Goal: Task Accomplishment & Management: Use online tool/utility

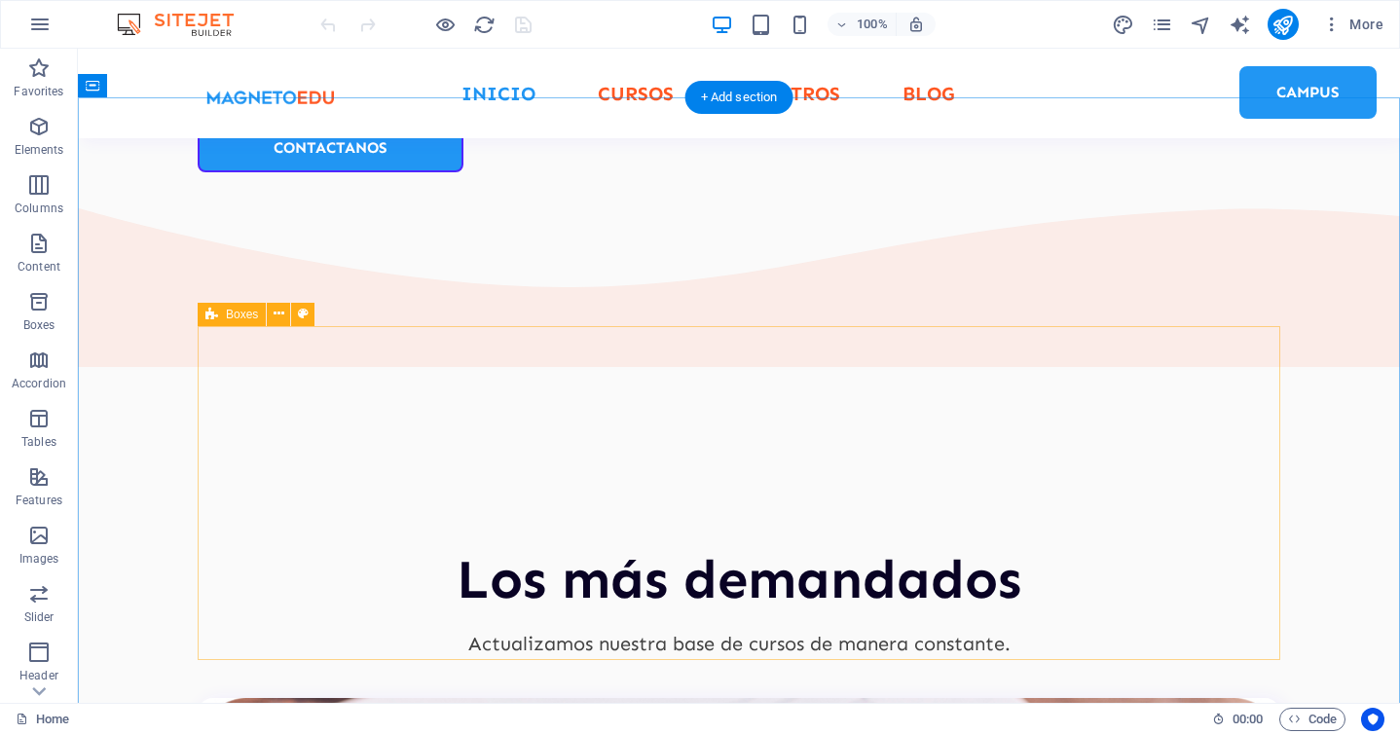
scroll to position [2375, 0]
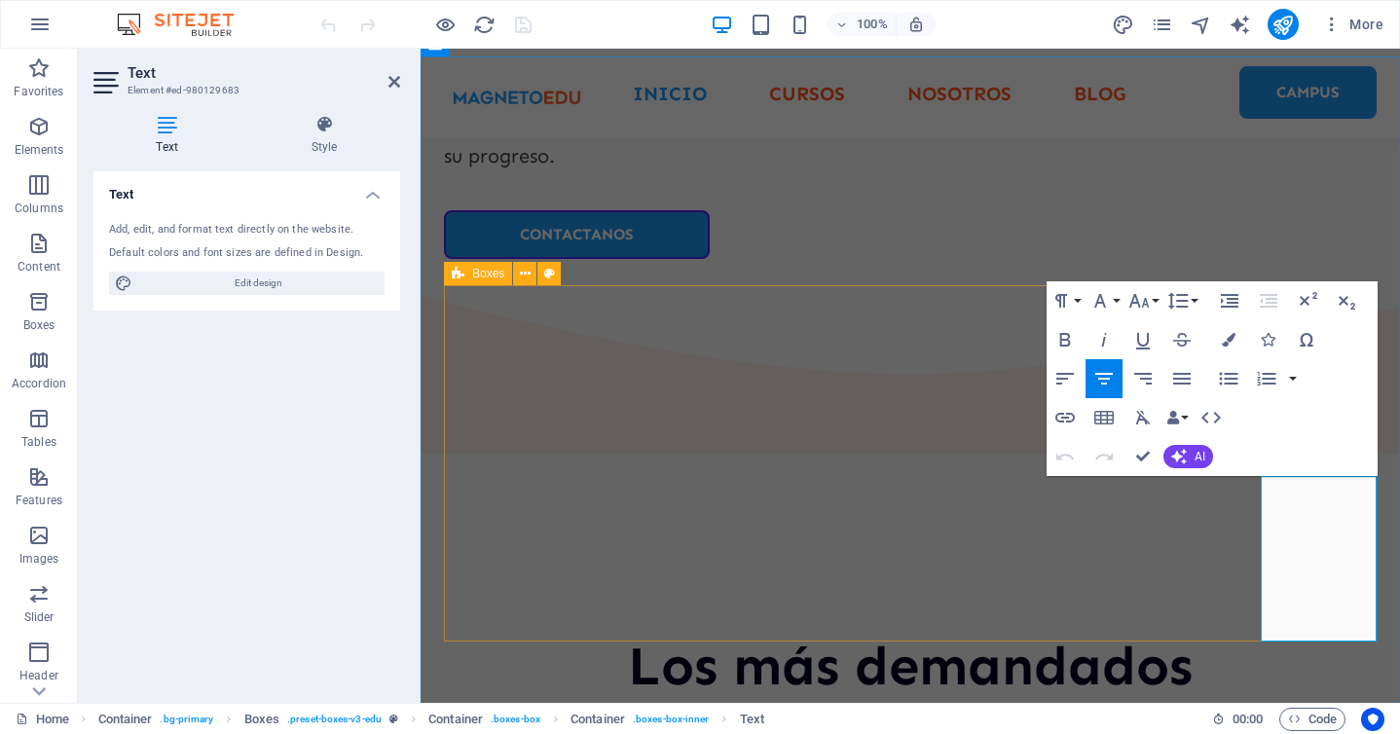
scroll to position [2542, 0]
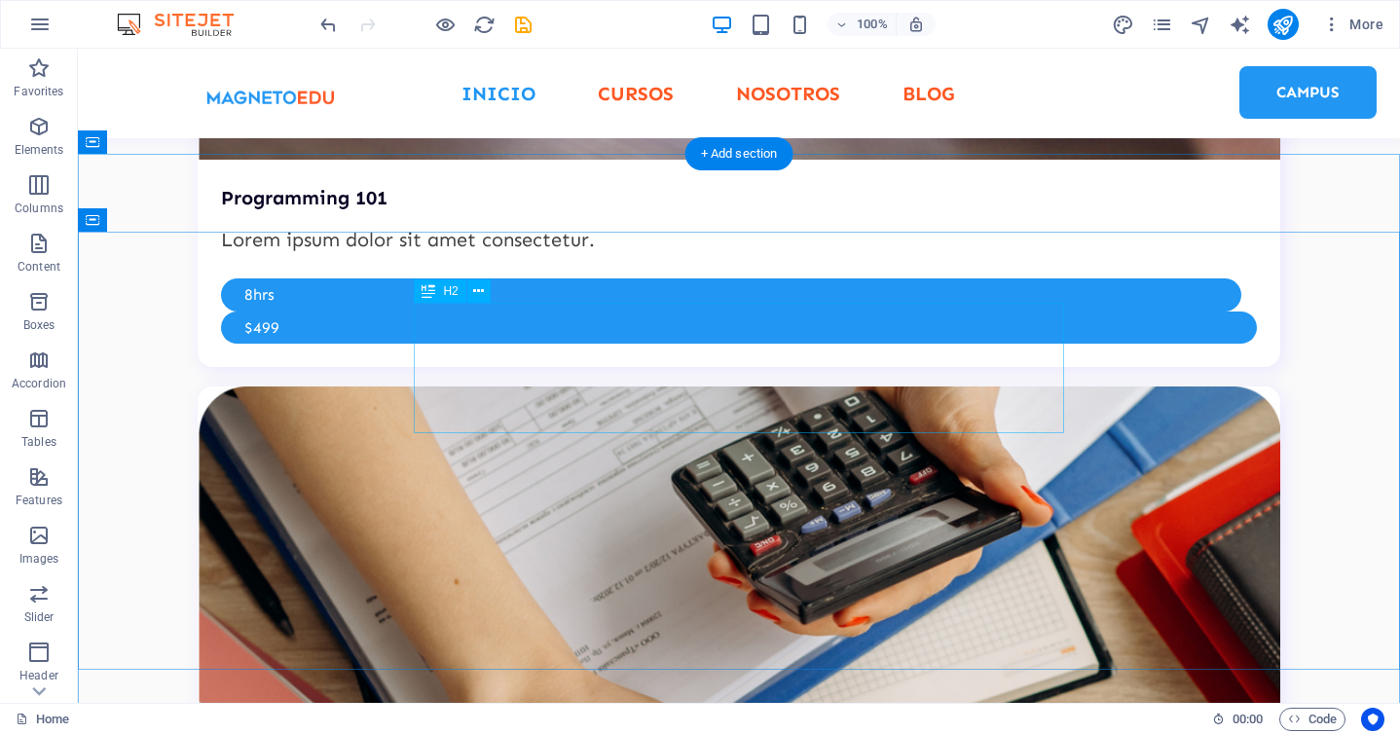
scroll to position [4190, 0]
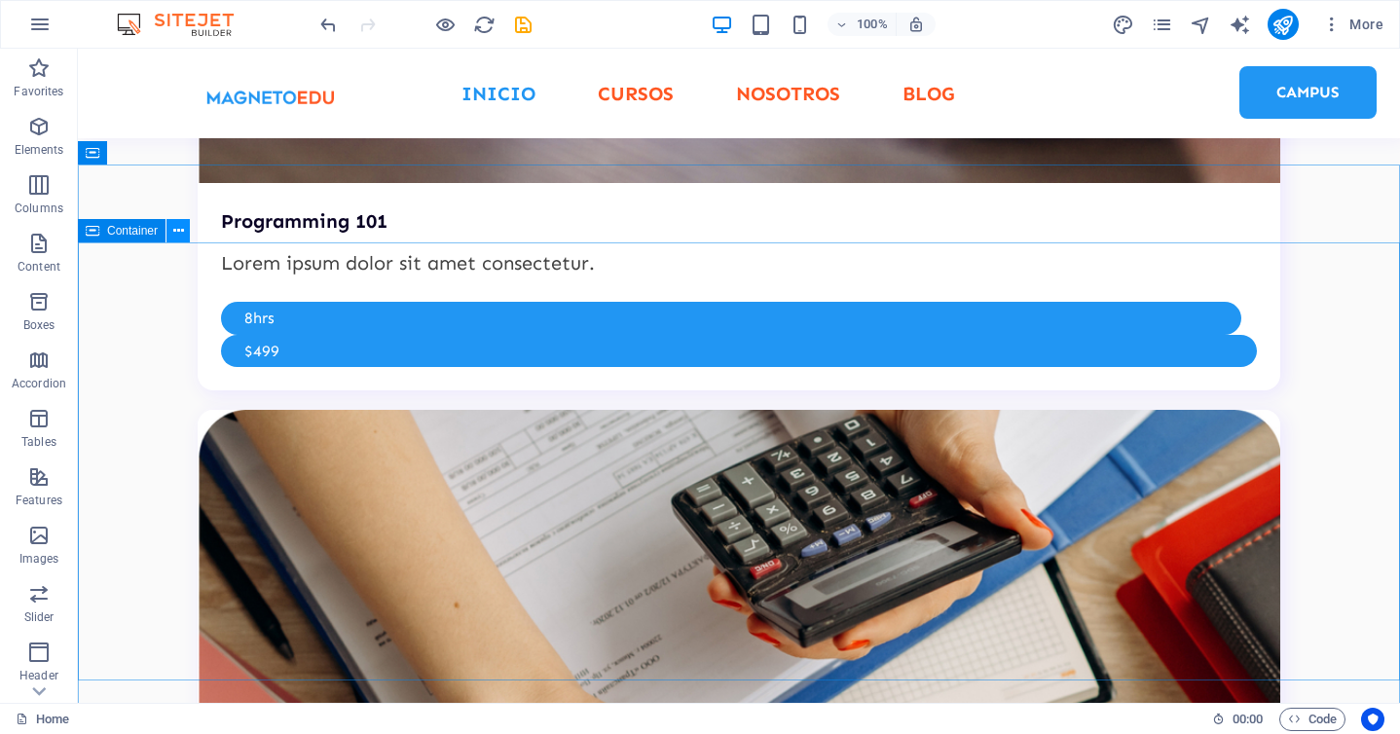
click at [173, 231] on icon at bounding box center [178, 231] width 11 height 20
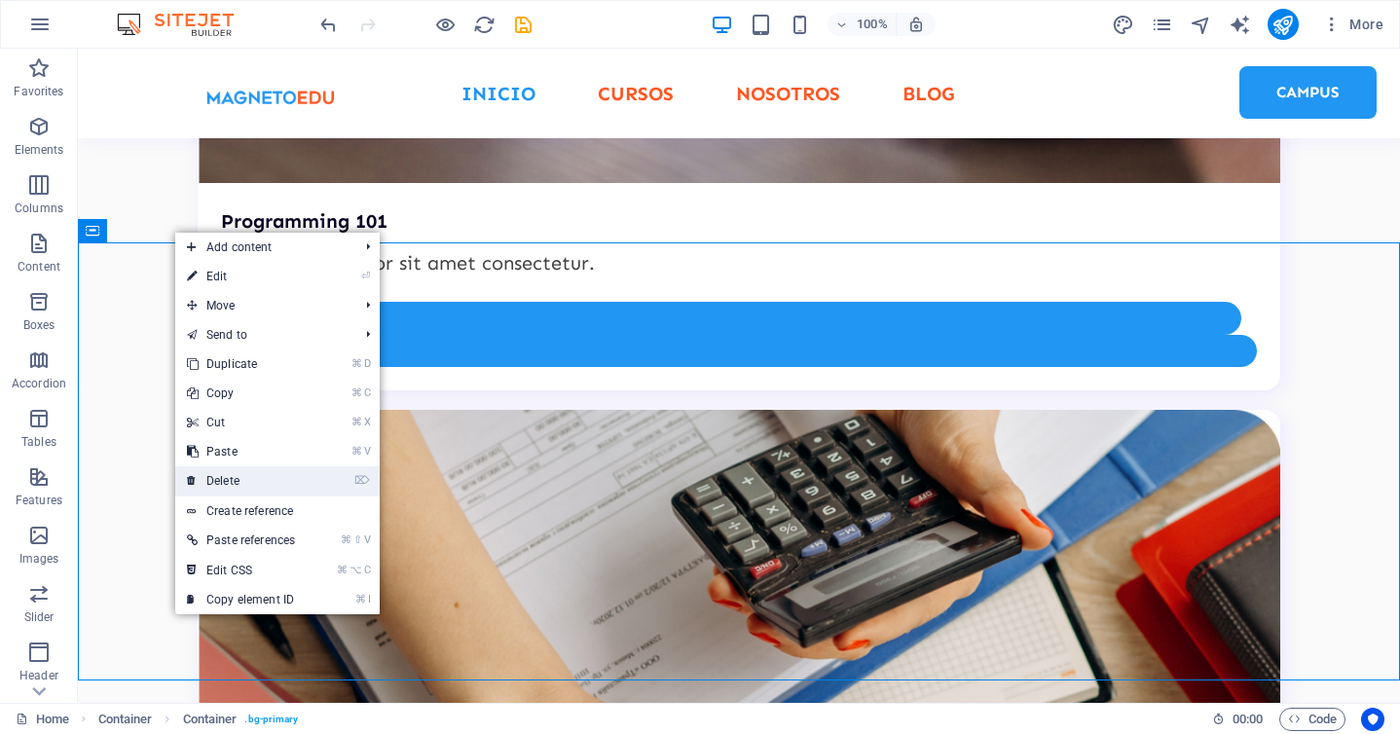
click at [263, 483] on link "⌦ Delete" at bounding box center [240, 480] width 131 height 29
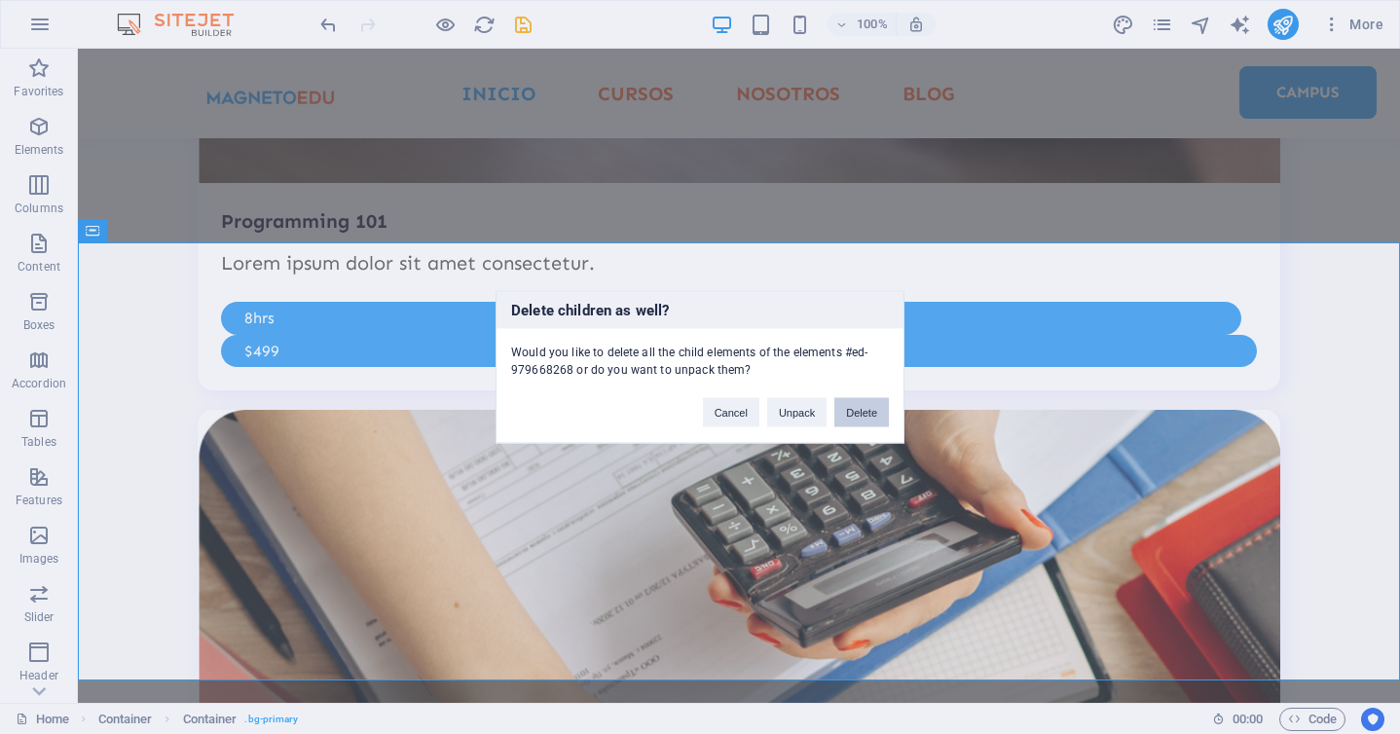
click at [851, 407] on button "Delete" at bounding box center [862, 412] width 55 height 29
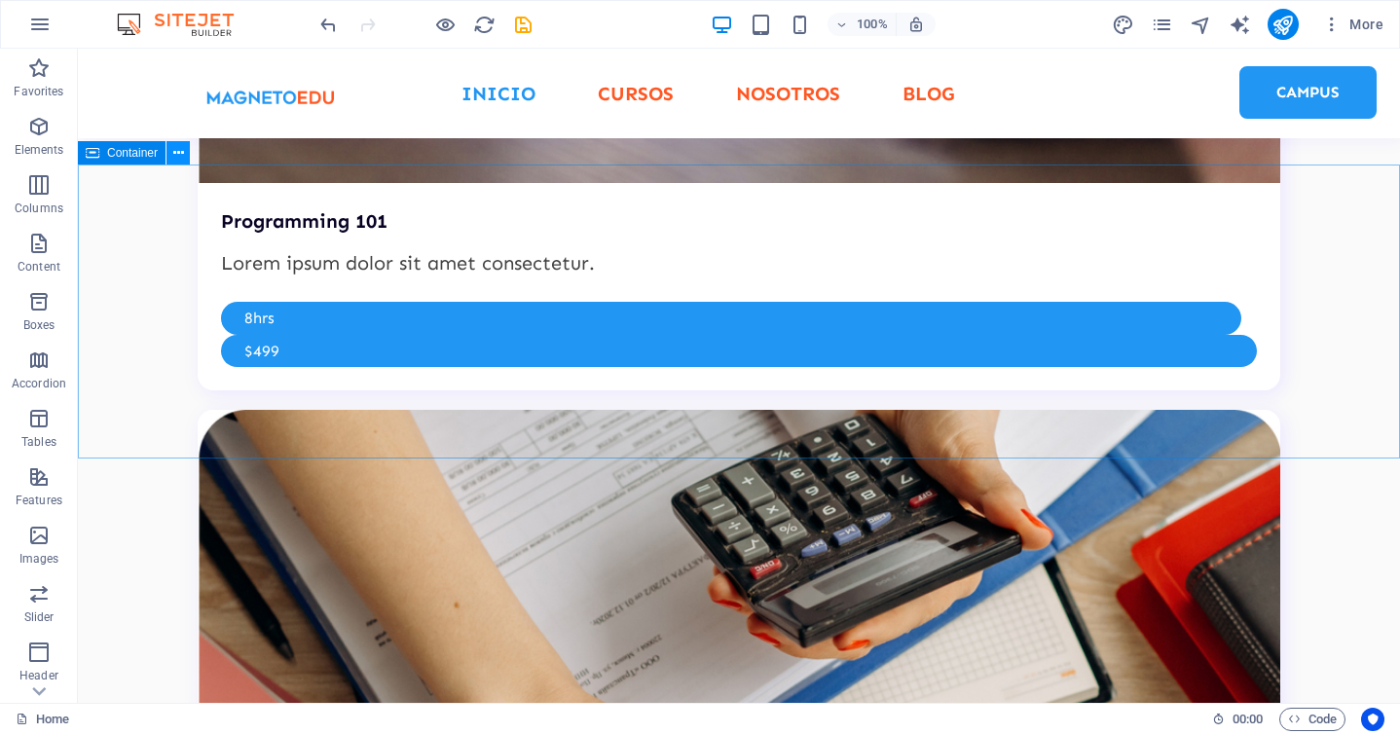
click at [178, 159] on icon at bounding box center [178, 153] width 11 height 20
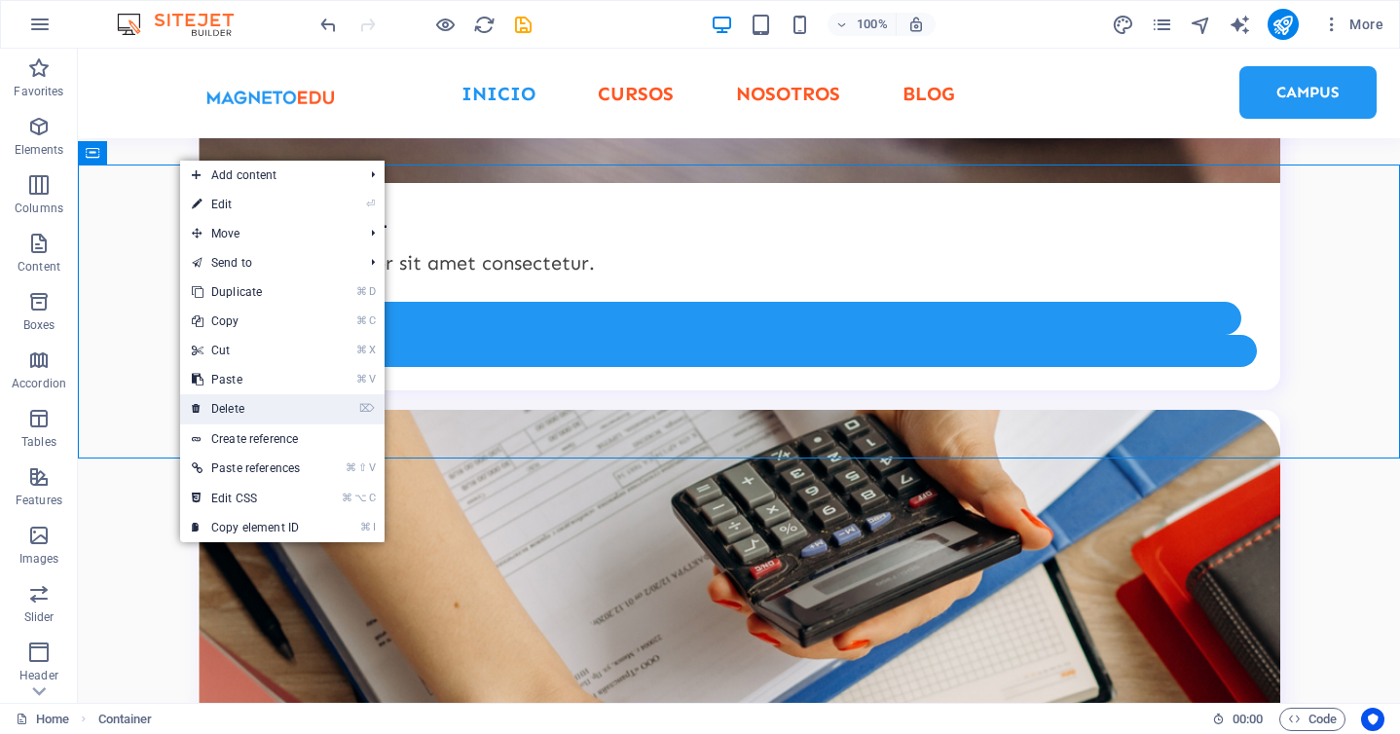
click at [272, 399] on link "⌦ Delete" at bounding box center [245, 408] width 131 height 29
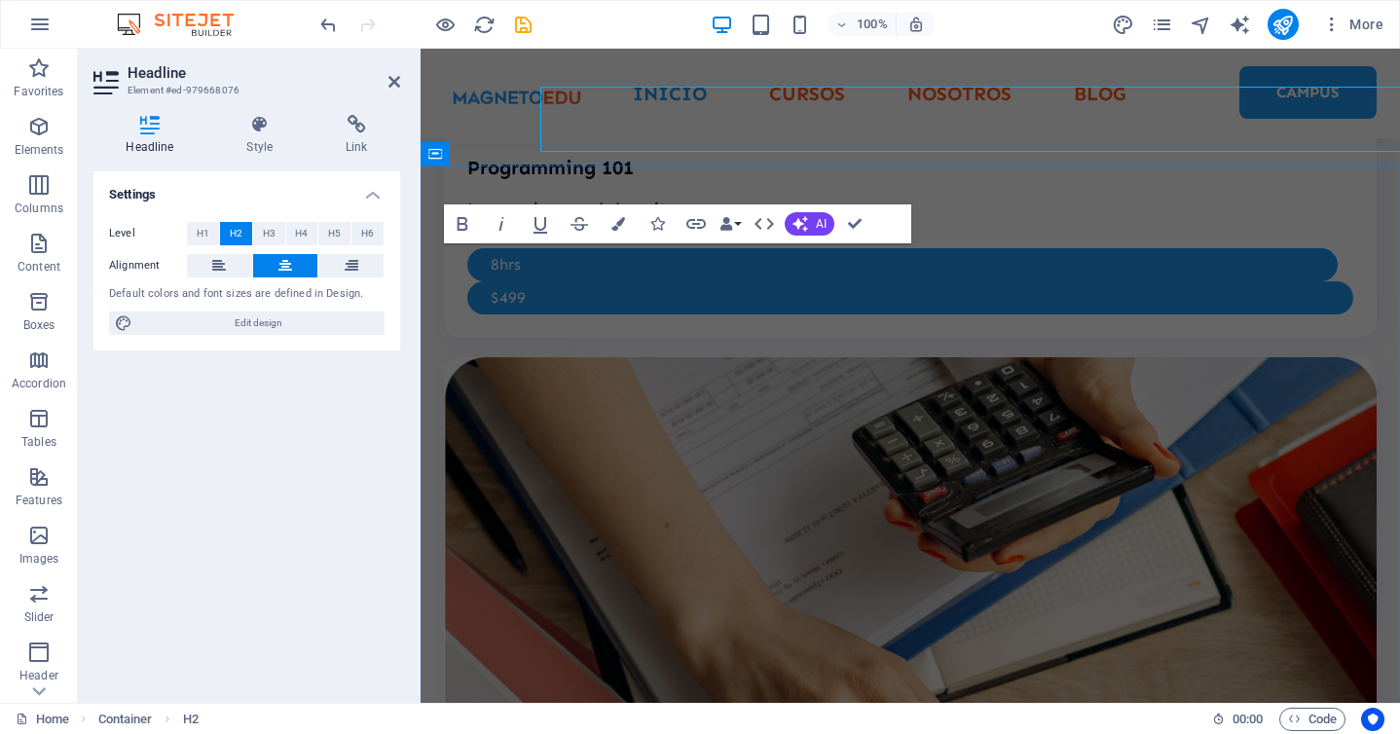
scroll to position [4346, 0]
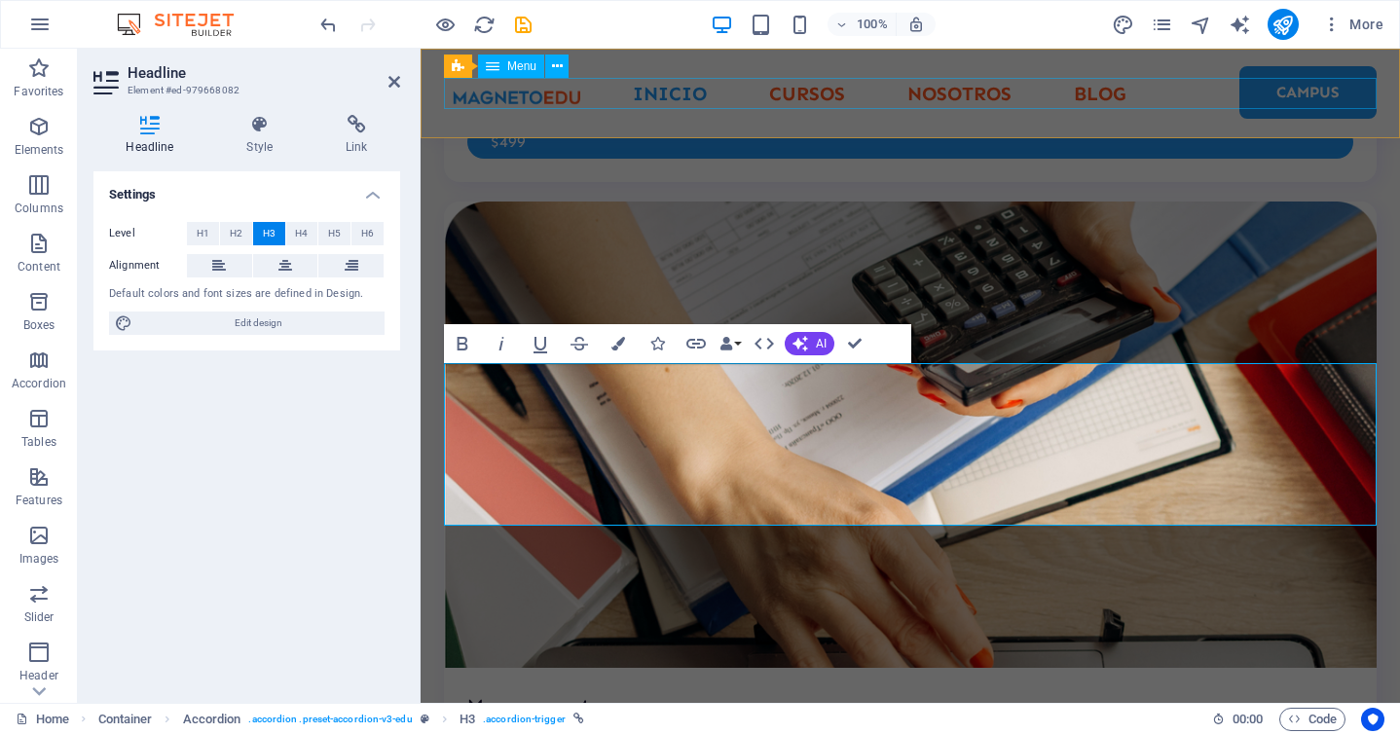
scroll to position [1607, 0]
click at [907, 98] on nav "INICIO CURSOS NOSOTROS BLOG CAMPUS" at bounding box center [910, 93] width 933 height 31
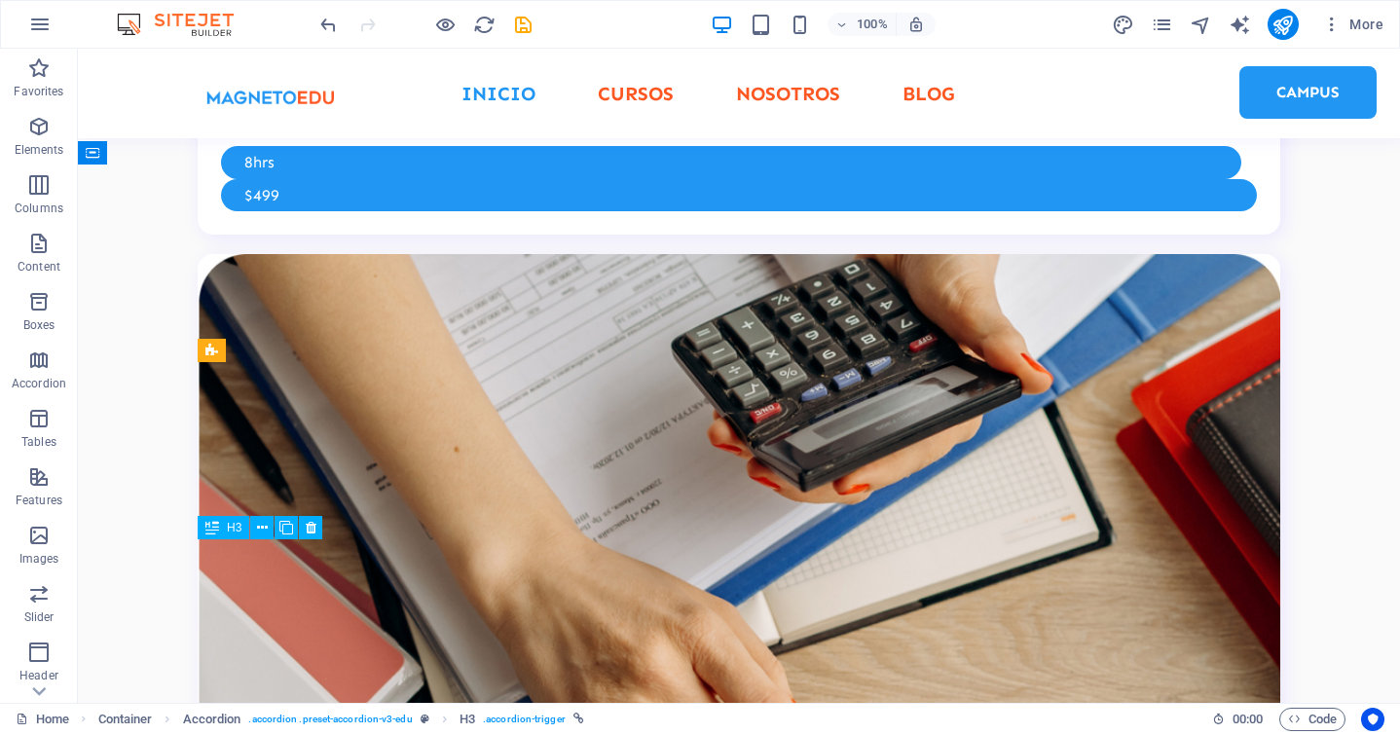
scroll to position [4190, 0]
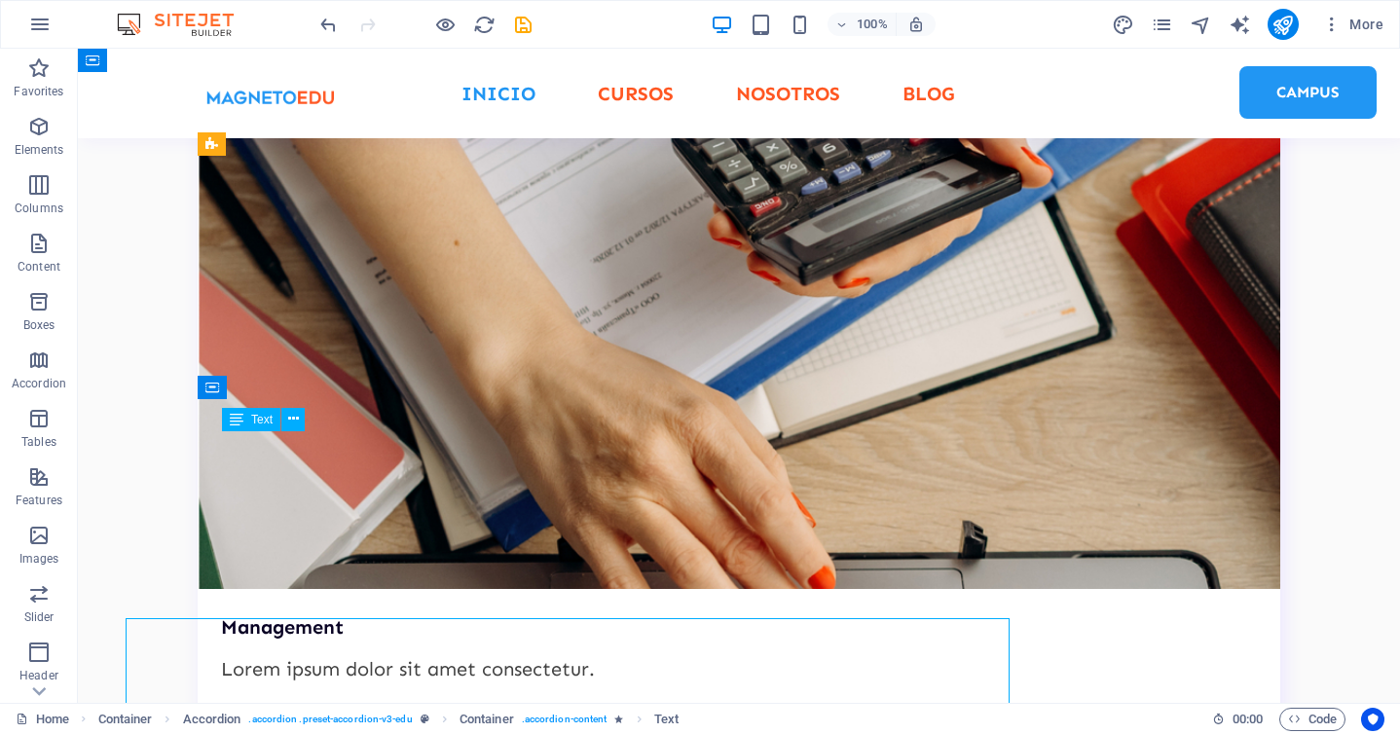
scroll to position [4397, 0]
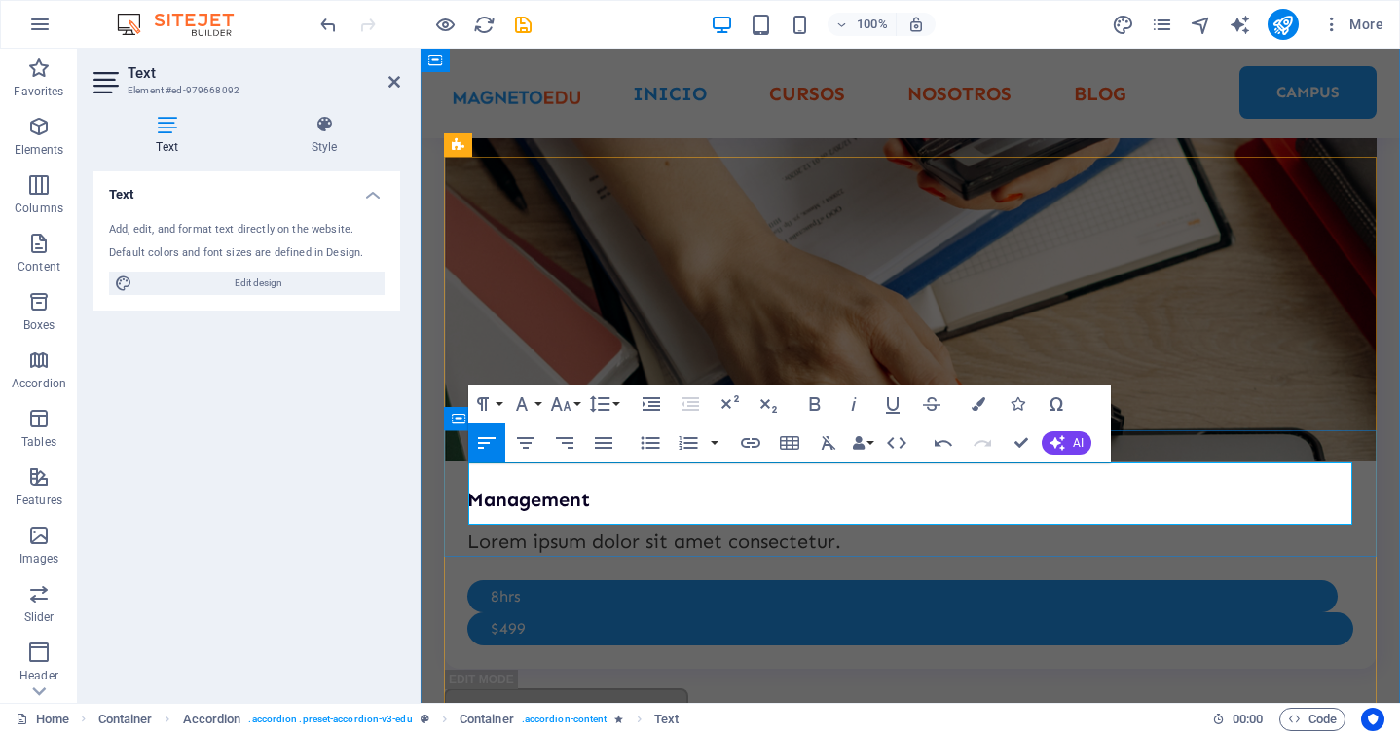
scroll to position [1307, 0]
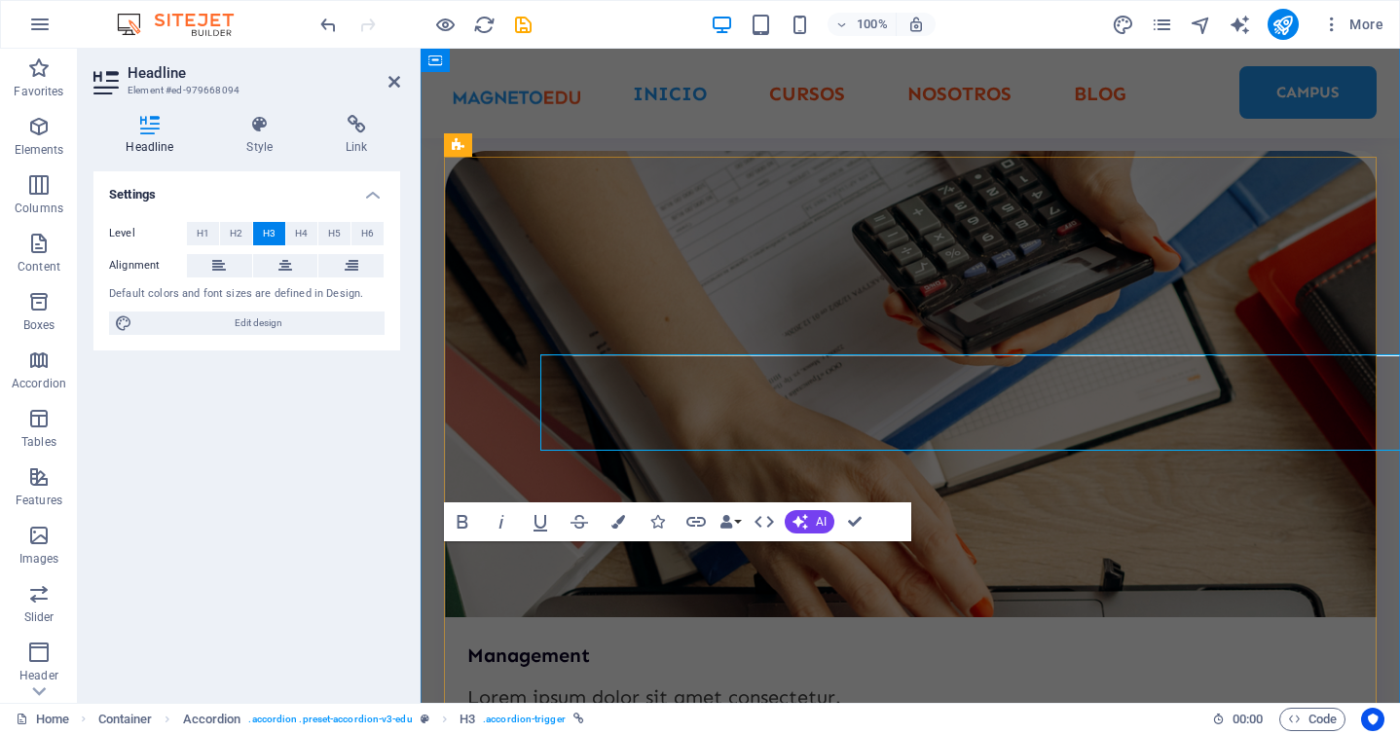
scroll to position [4552, 0]
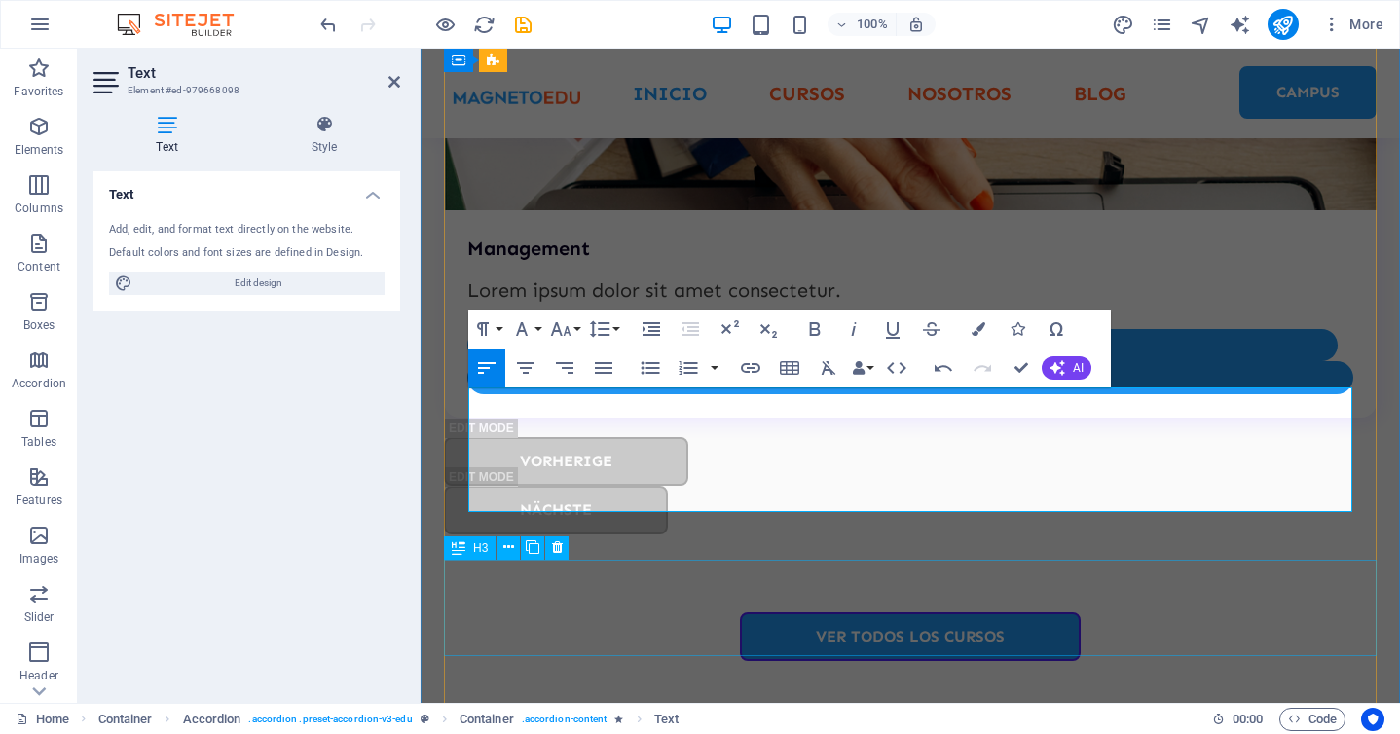
scroll to position [4805, 0]
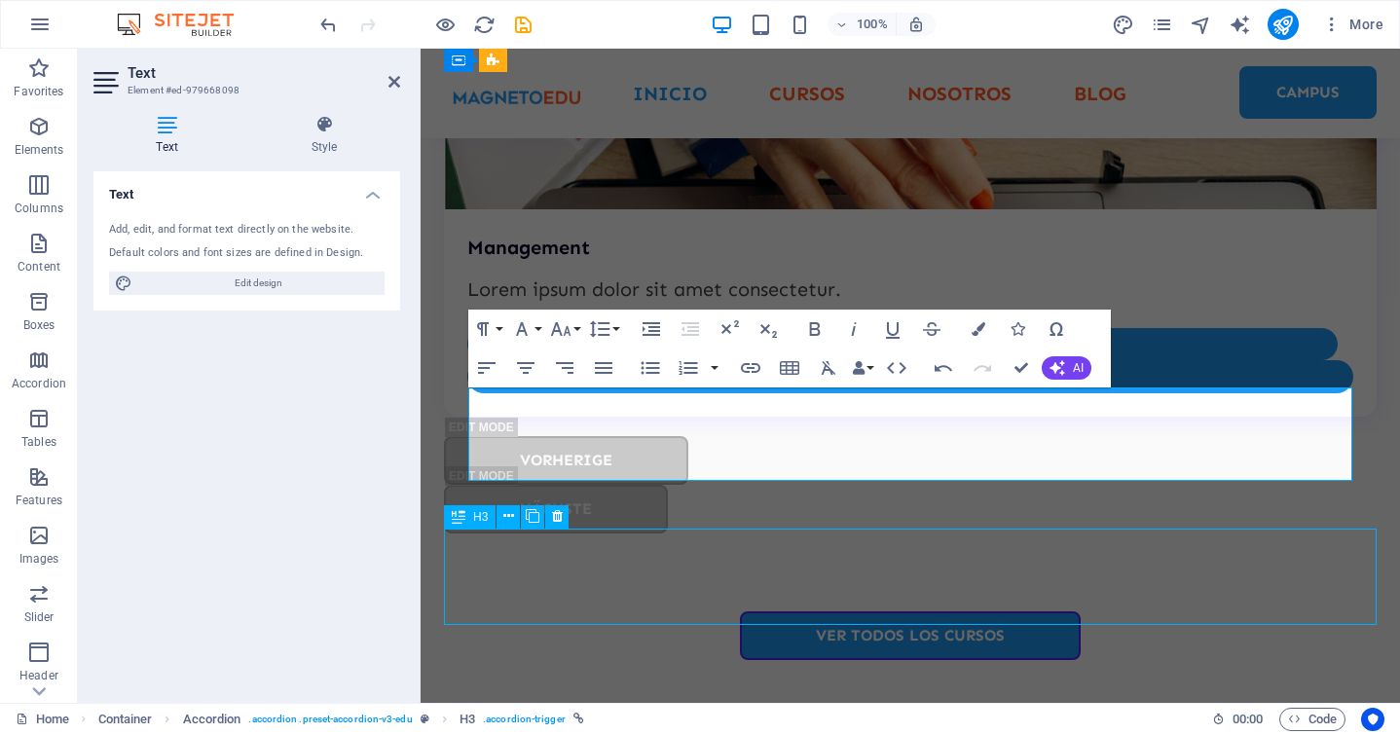
scroll to position [4649, 0]
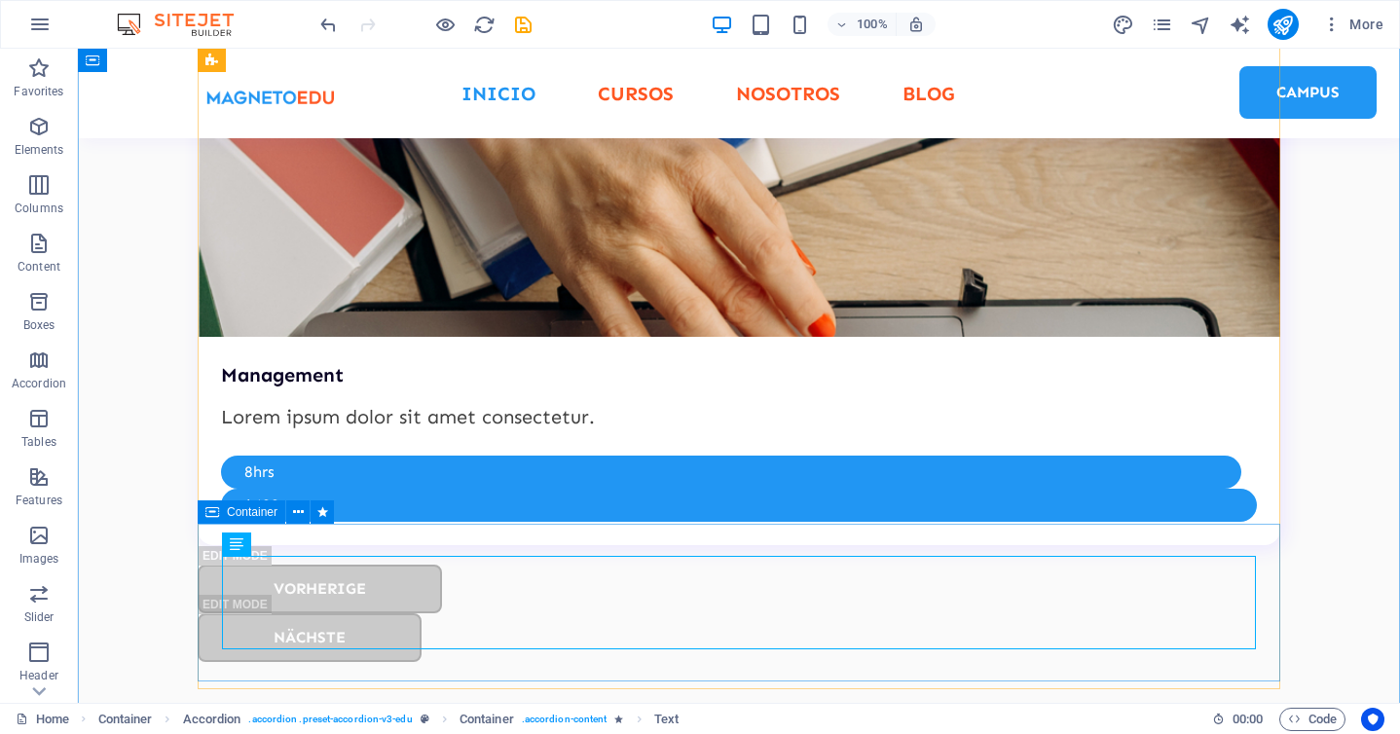
scroll to position [4649, 0]
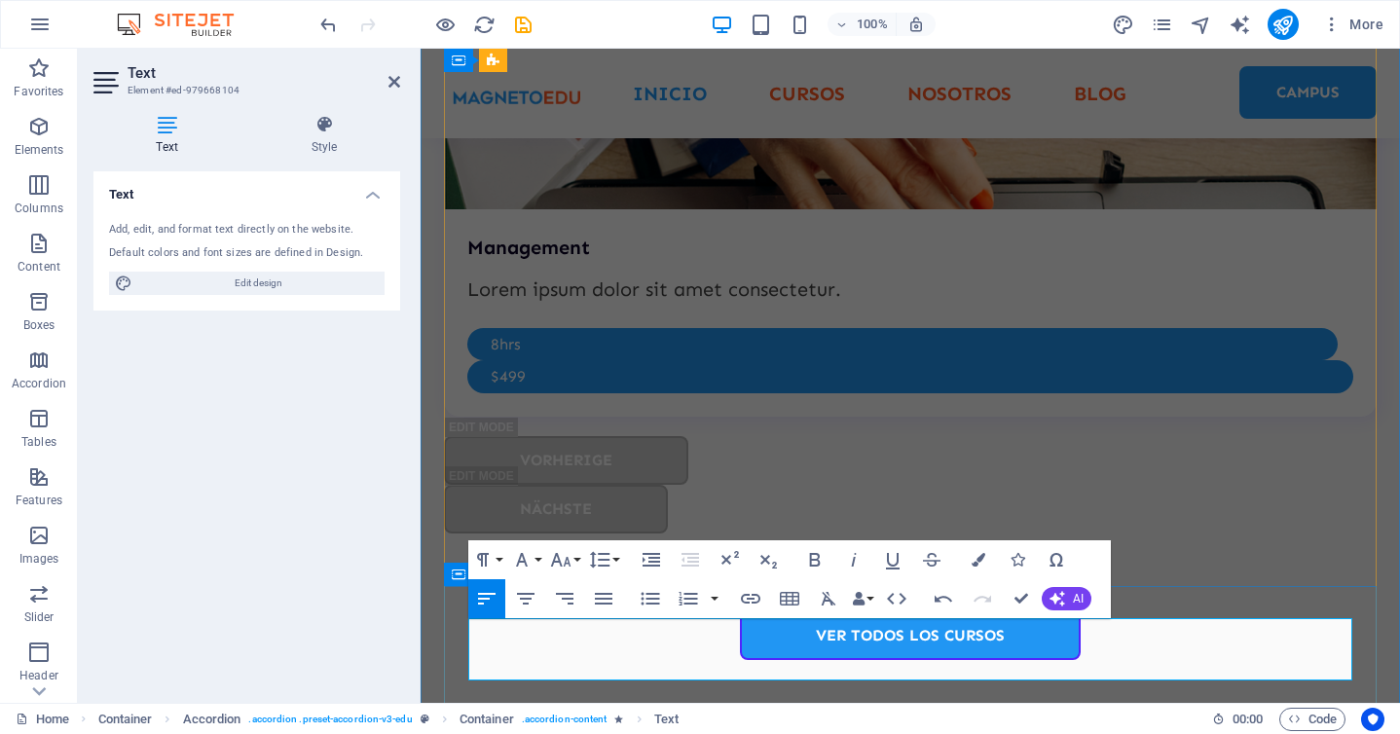
scroll to position [898, 0]
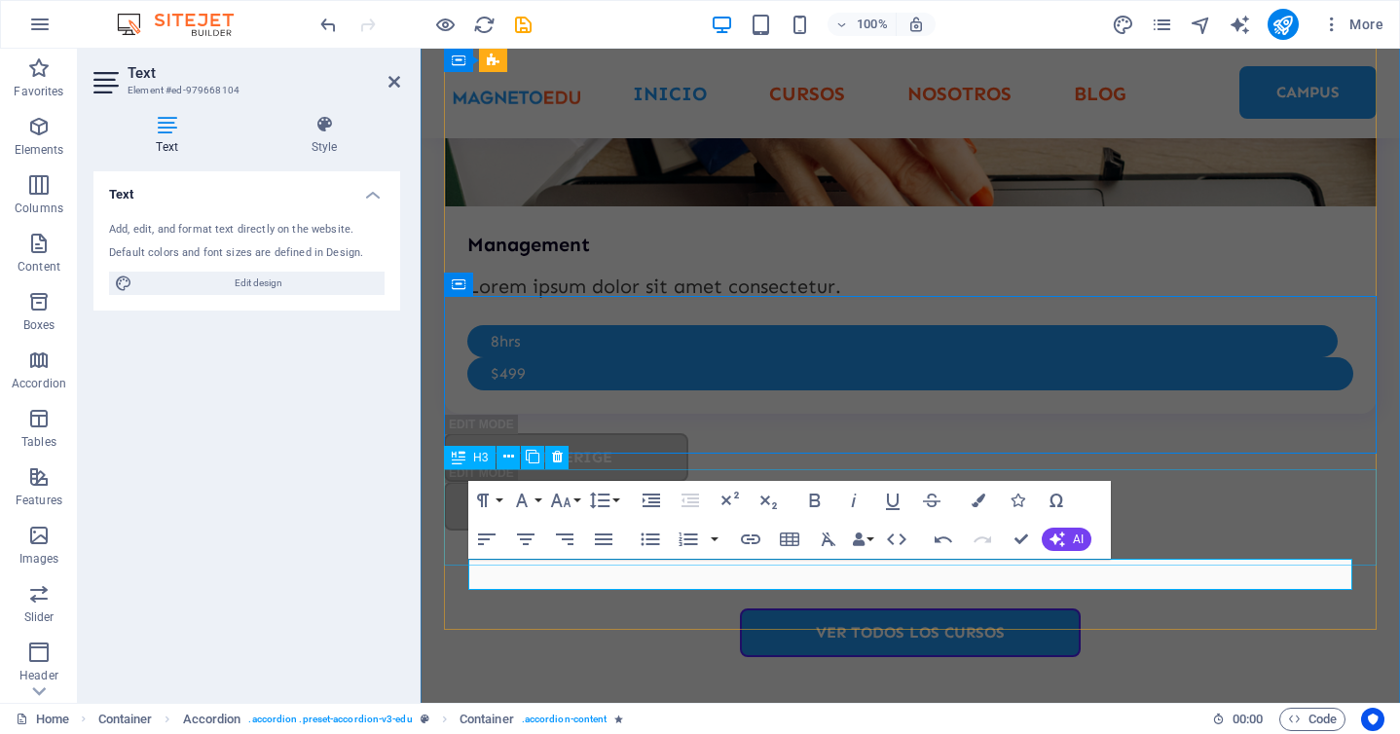
scroll to position [4809, 0]
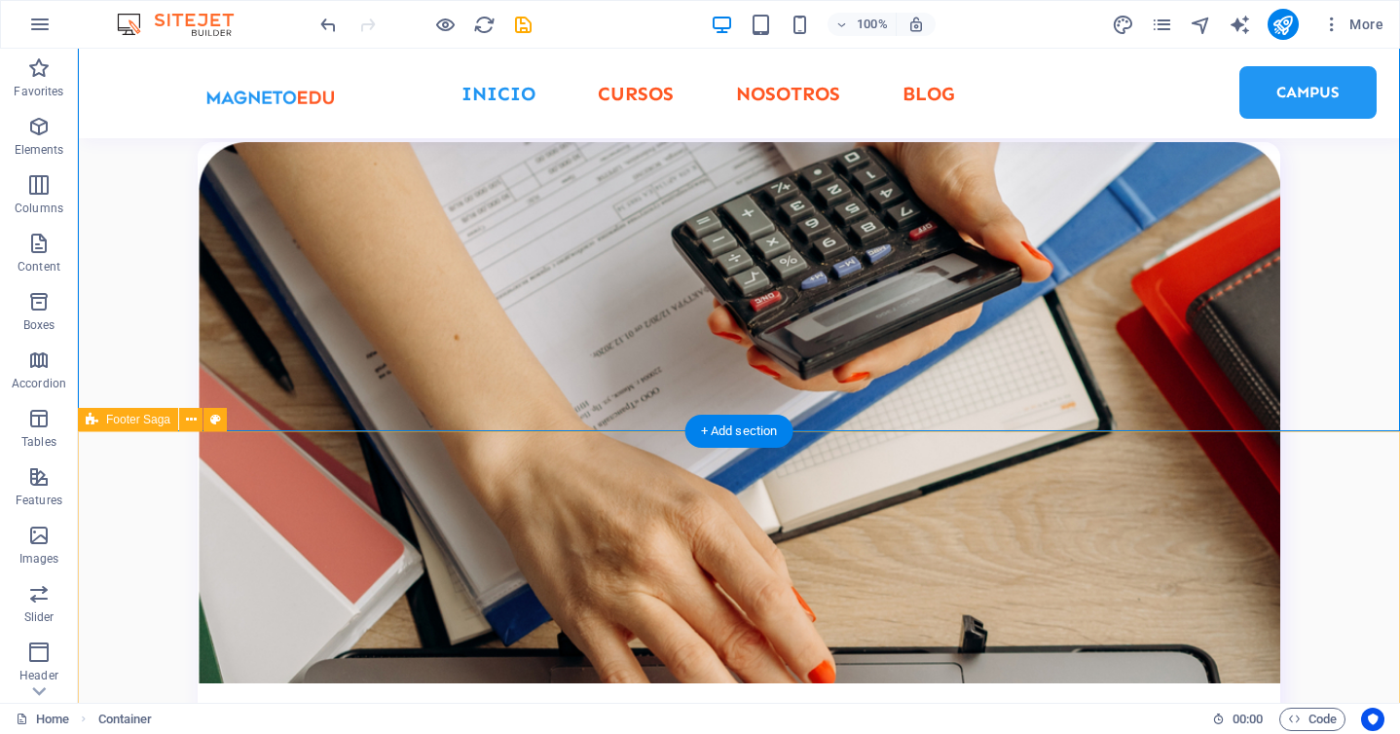
scroll to position [5103, 0]
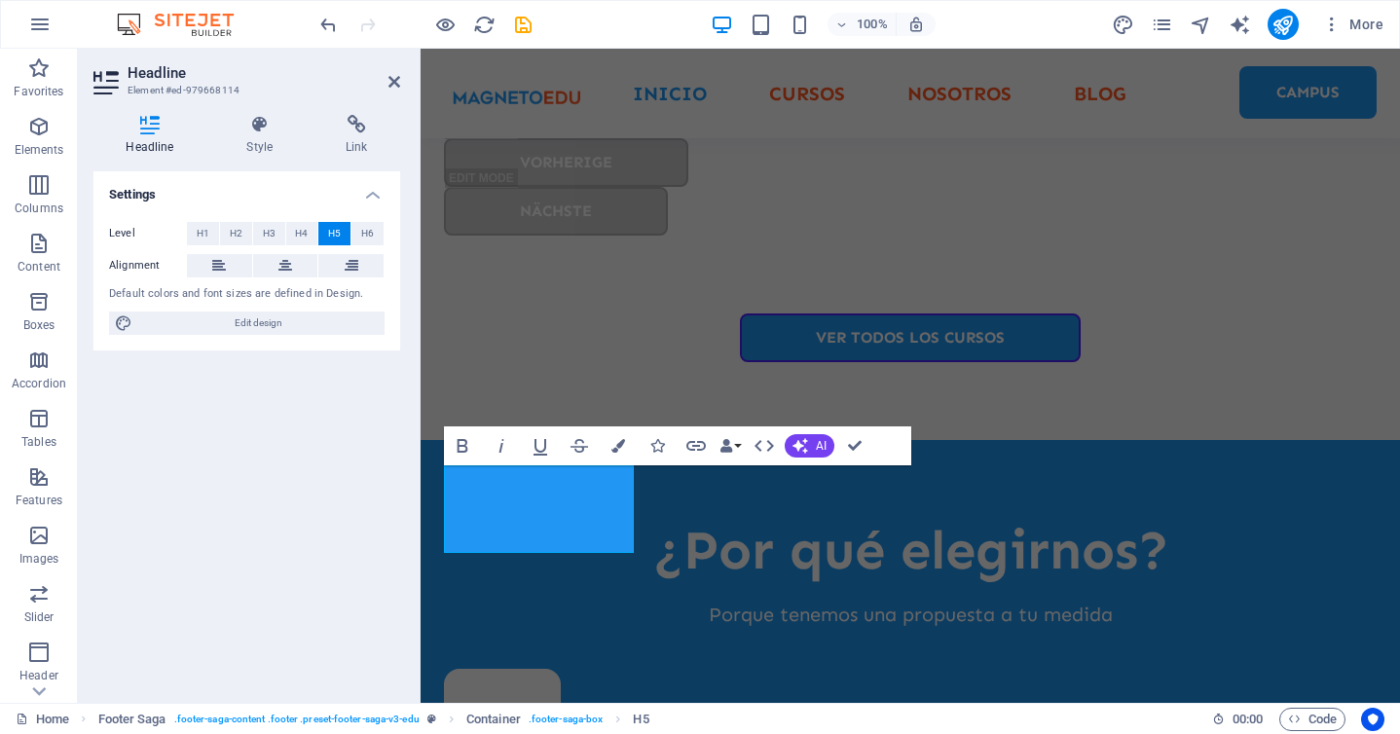
scroll to position [5321, 0]
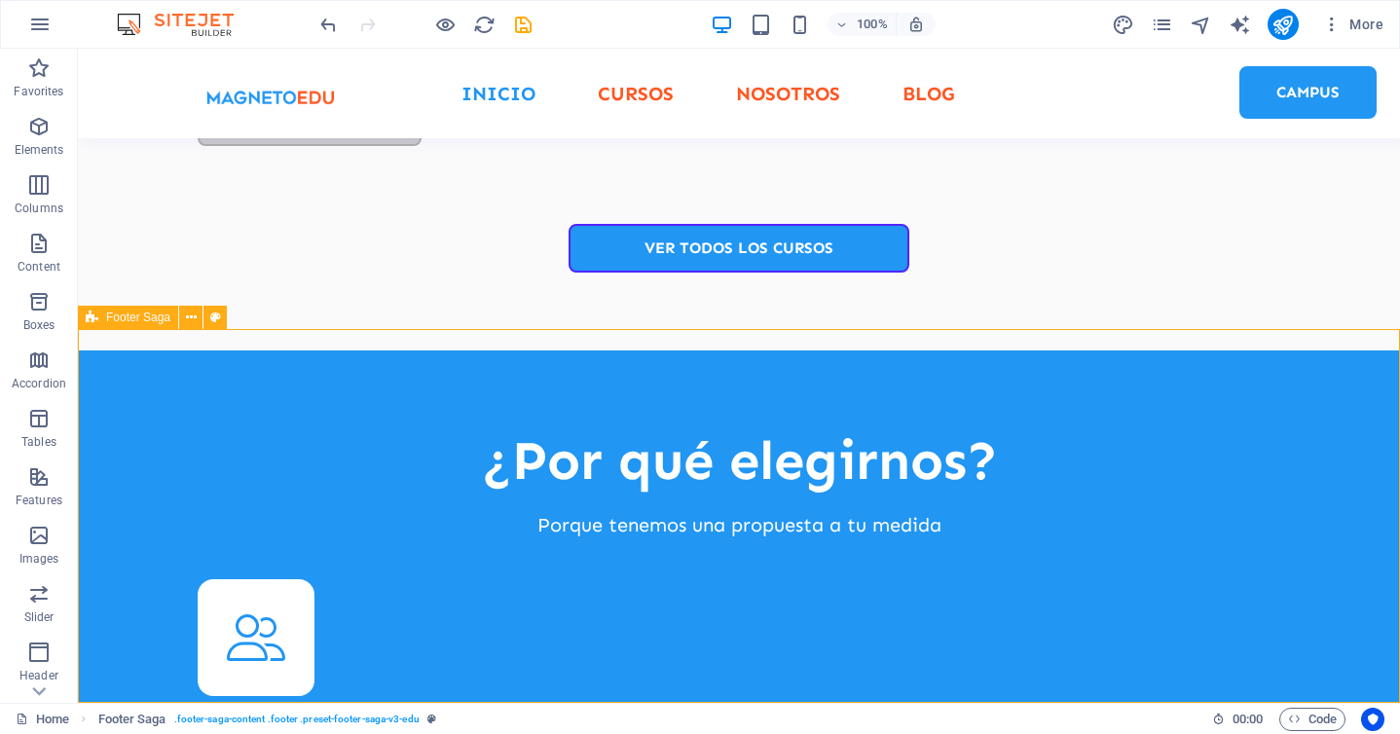
scroll to position [5103, 0]
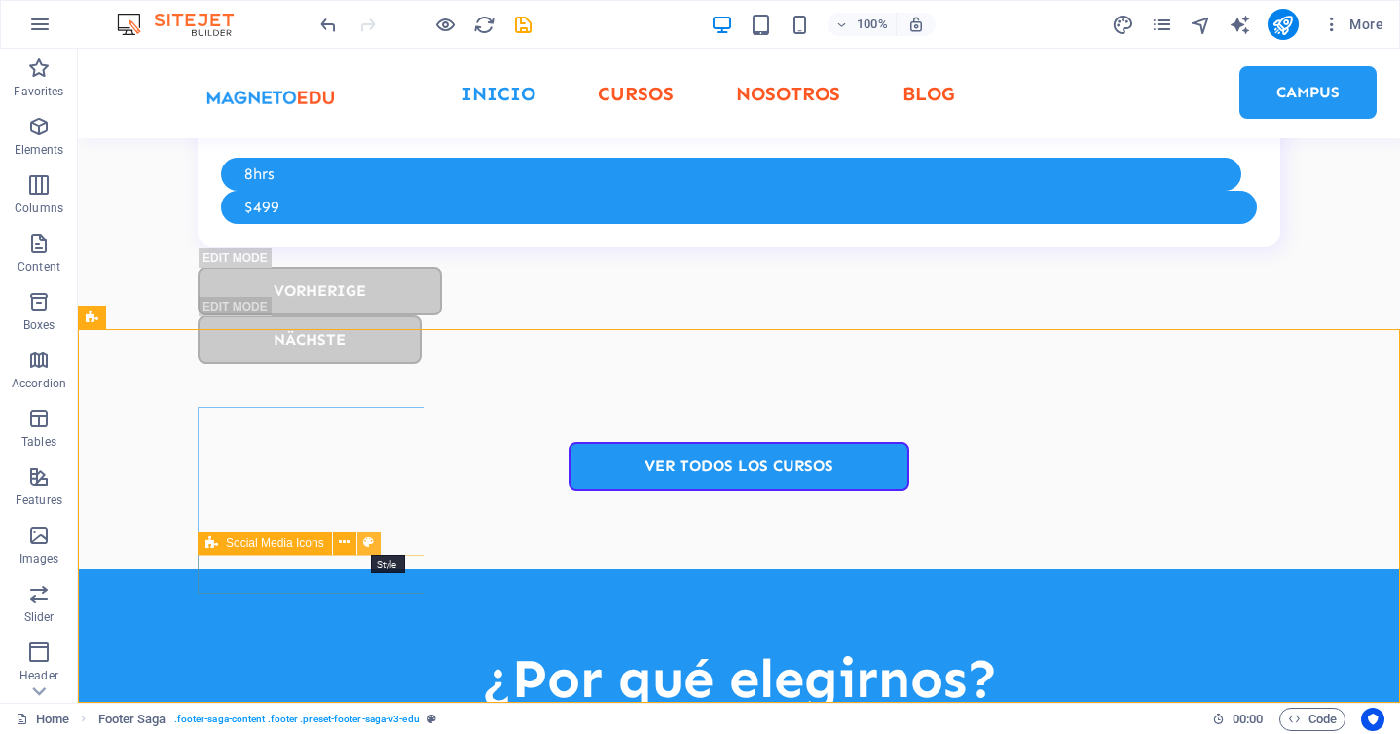
click at [370, 543] on icon at bounding box center [368, 543] width 11 height 20
select select "rem"
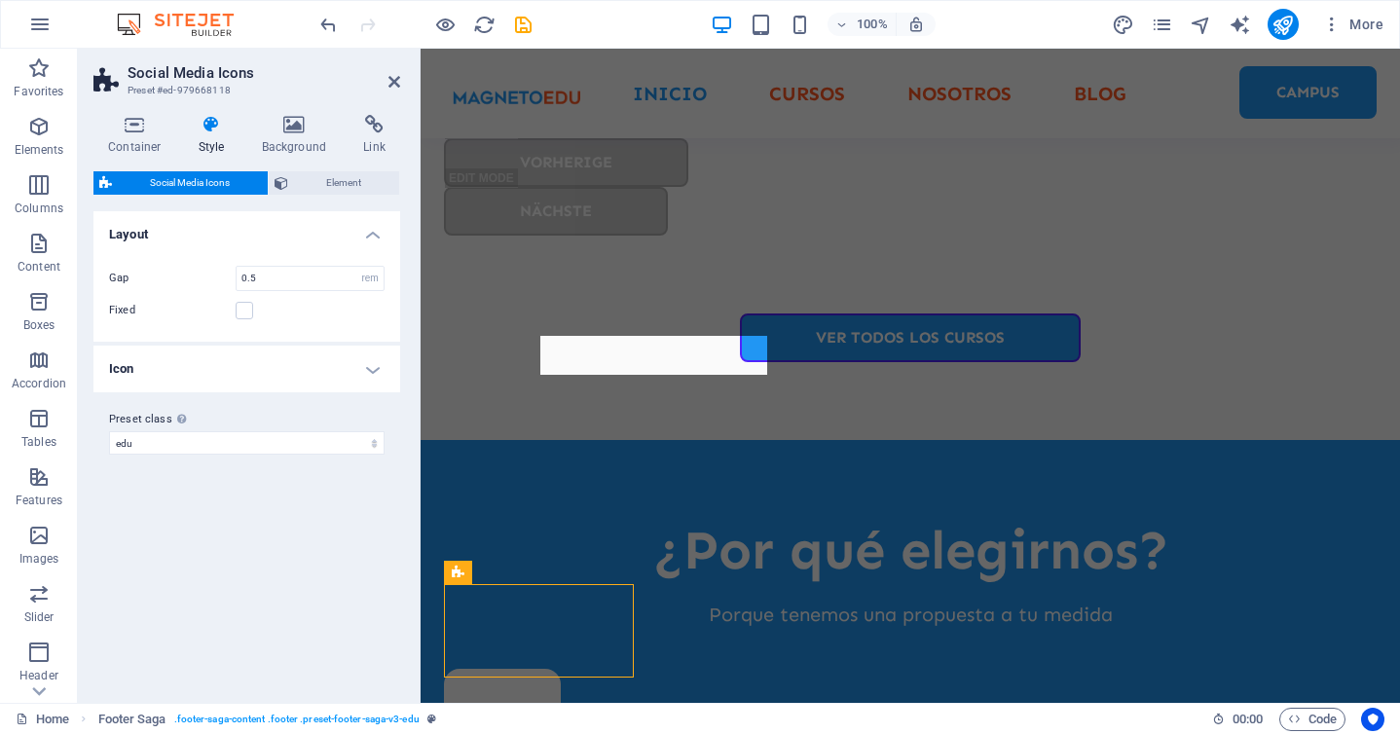
scroll to position [5321, 0]
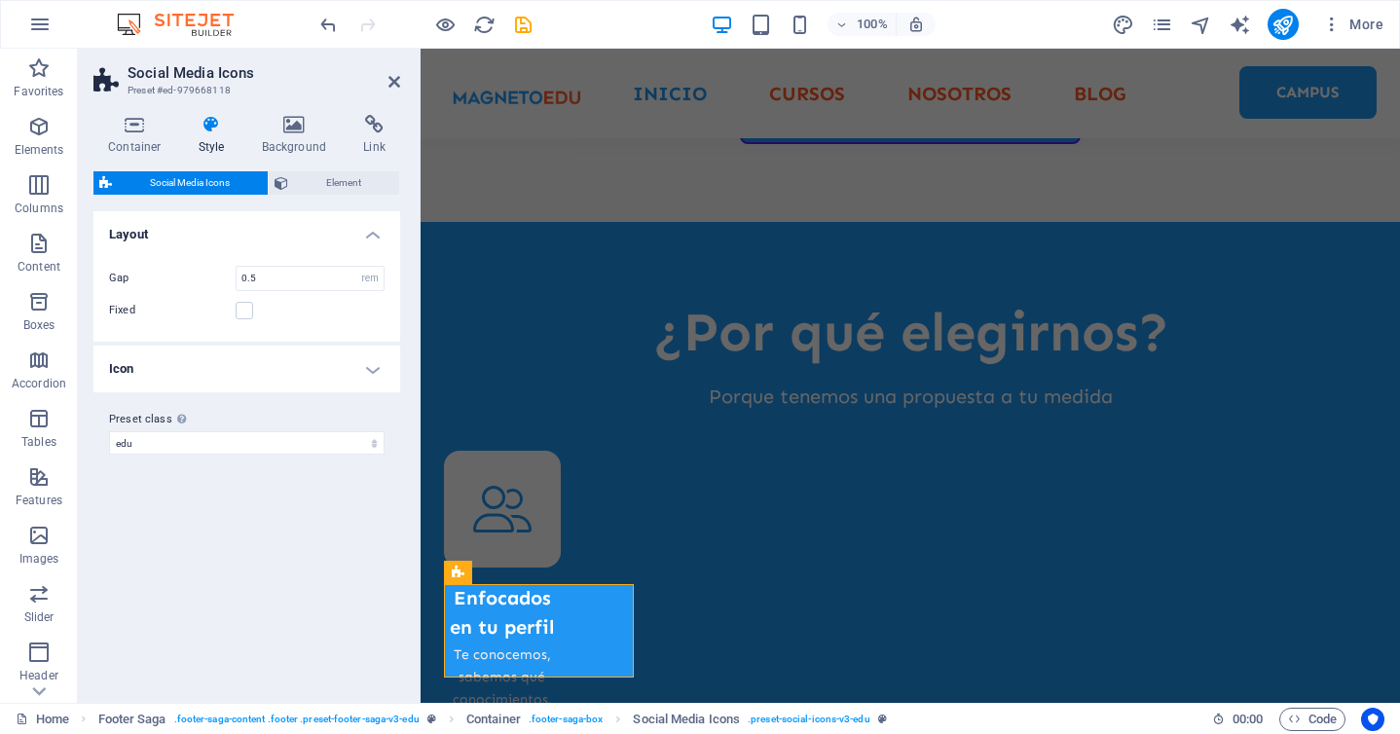
click at [187, 183] on span "Social Media Icons" at bounding box center [190, 182] width 144 height 23
click at [132, 147] on h4 "Container" at bounding box center [138, 135] width 91 height 41
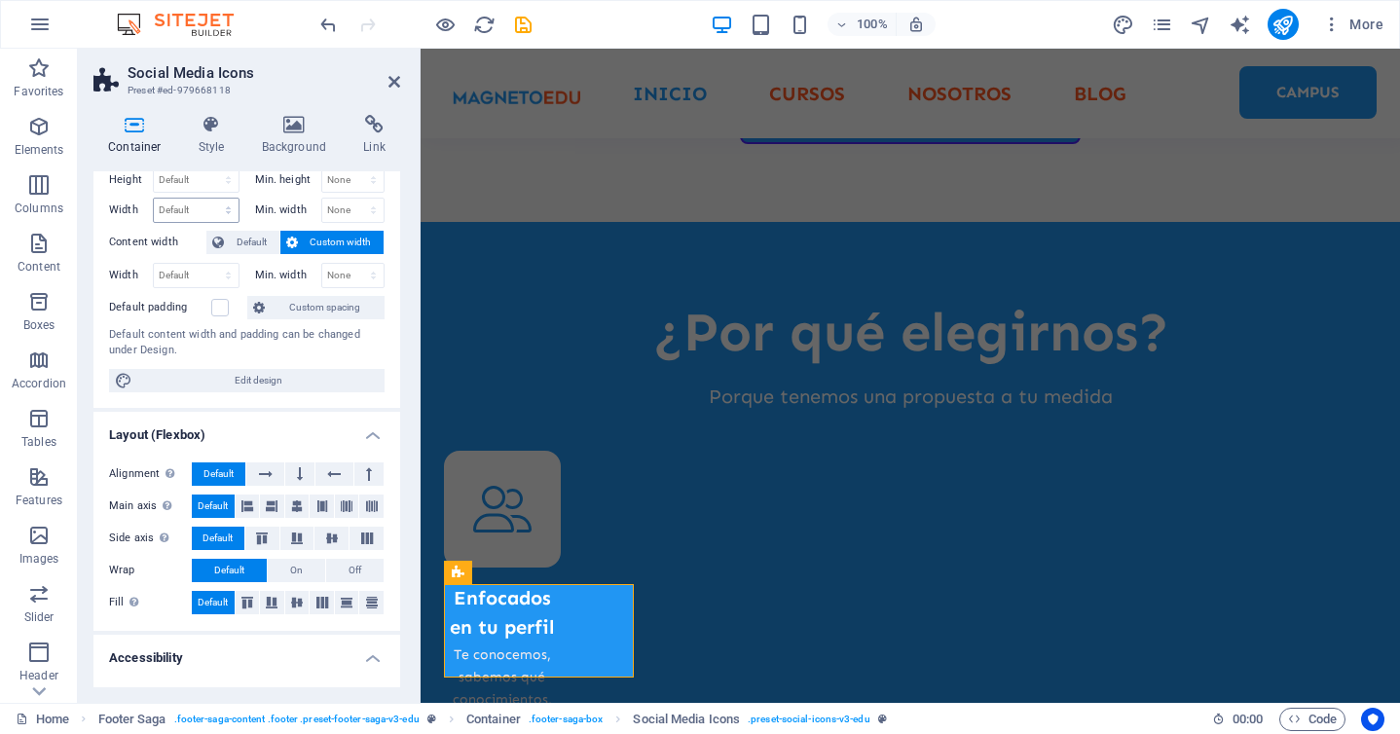
scroll to position [0, 0]
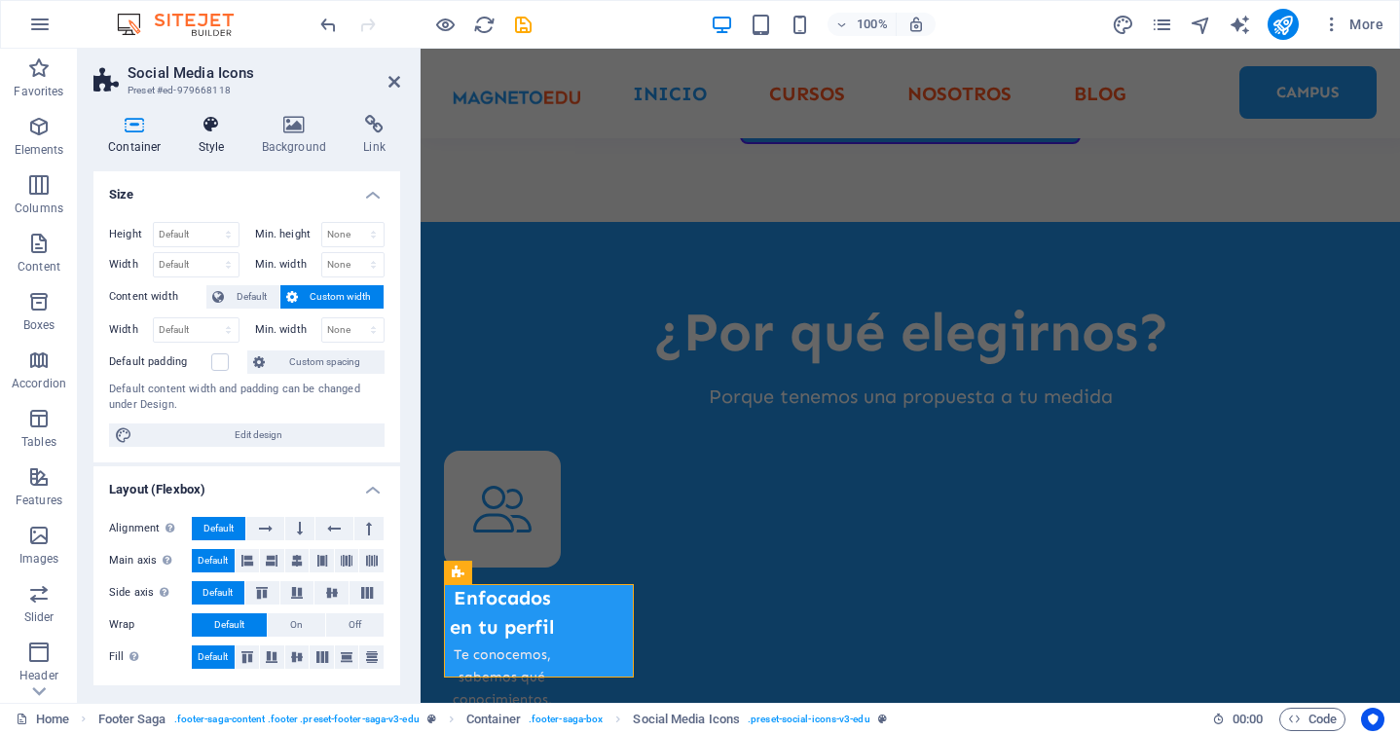
click at [208, 145] on h4 "Style" at bounding box center [215, 135] width 63 height 41
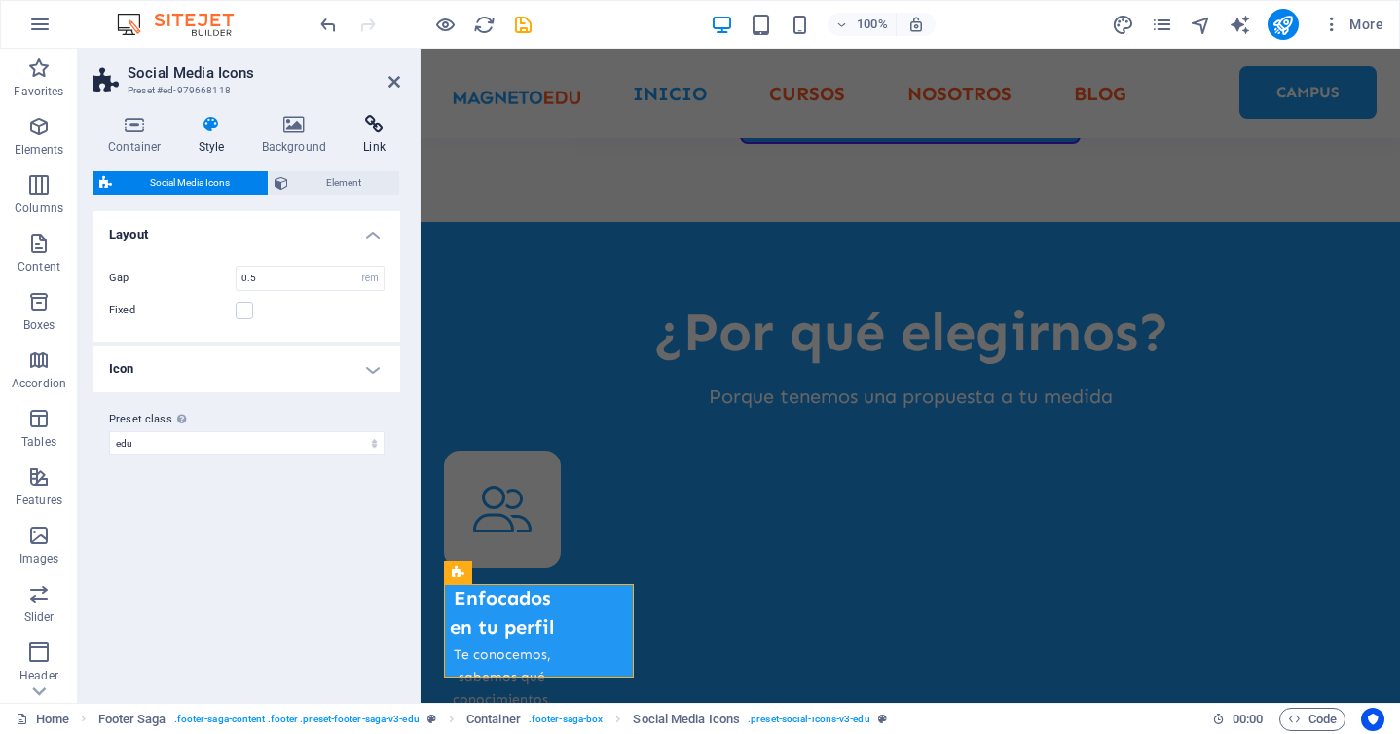
click at [393, 146] on h4 "Link" at bounding box center [375, 135] width 52 height 41
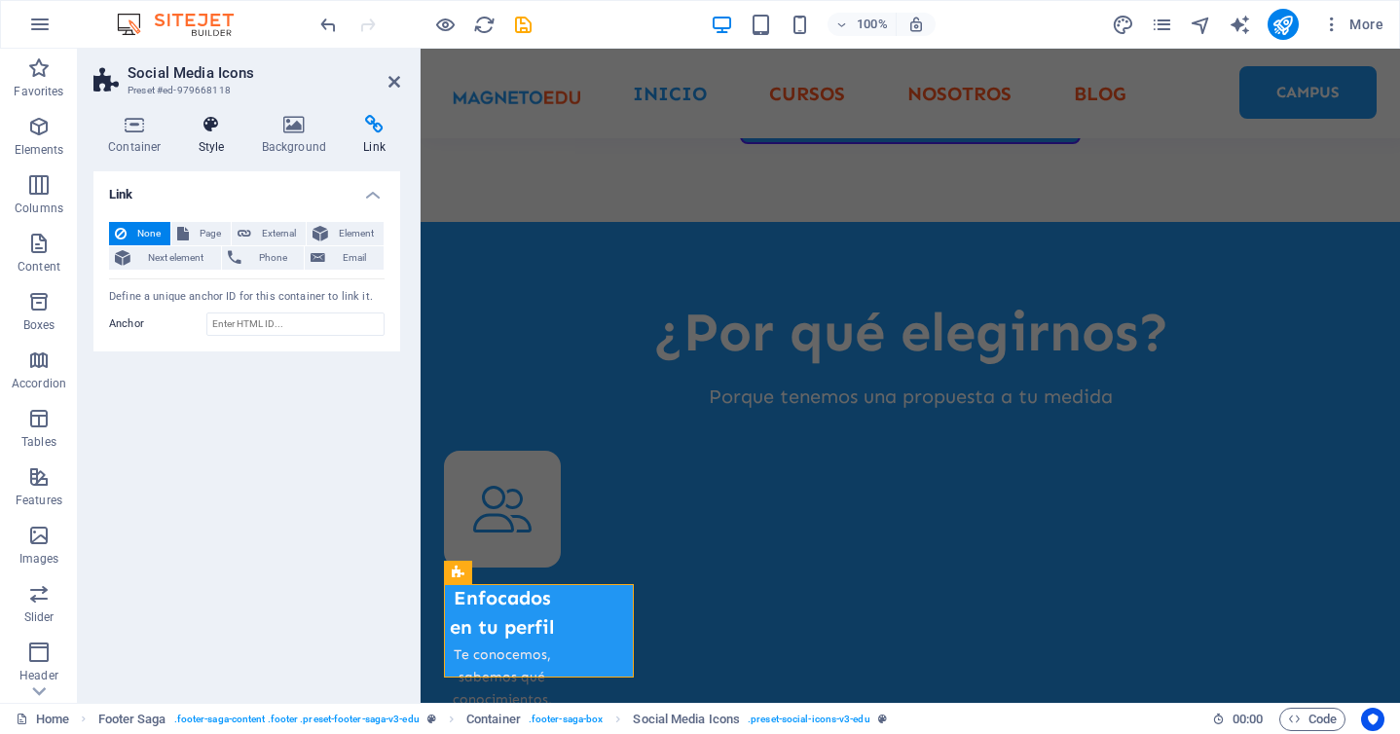
click at [216, 130] on icon at bounding box center [212, 124] width 56 height 19
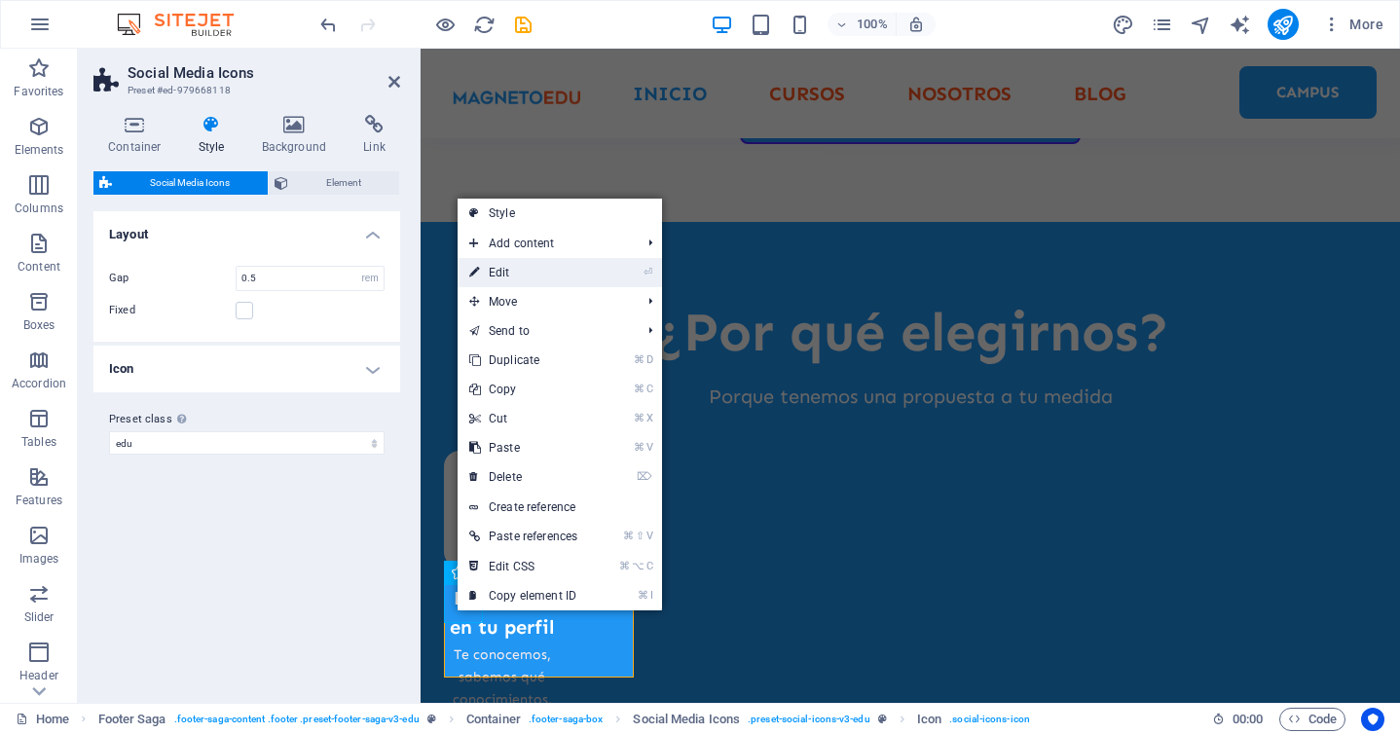
click at [577, 269] on link "⏎ Edit" at bounding box center [523, 272] width 131 height 29
select select "xMidYMid"
select select "px"
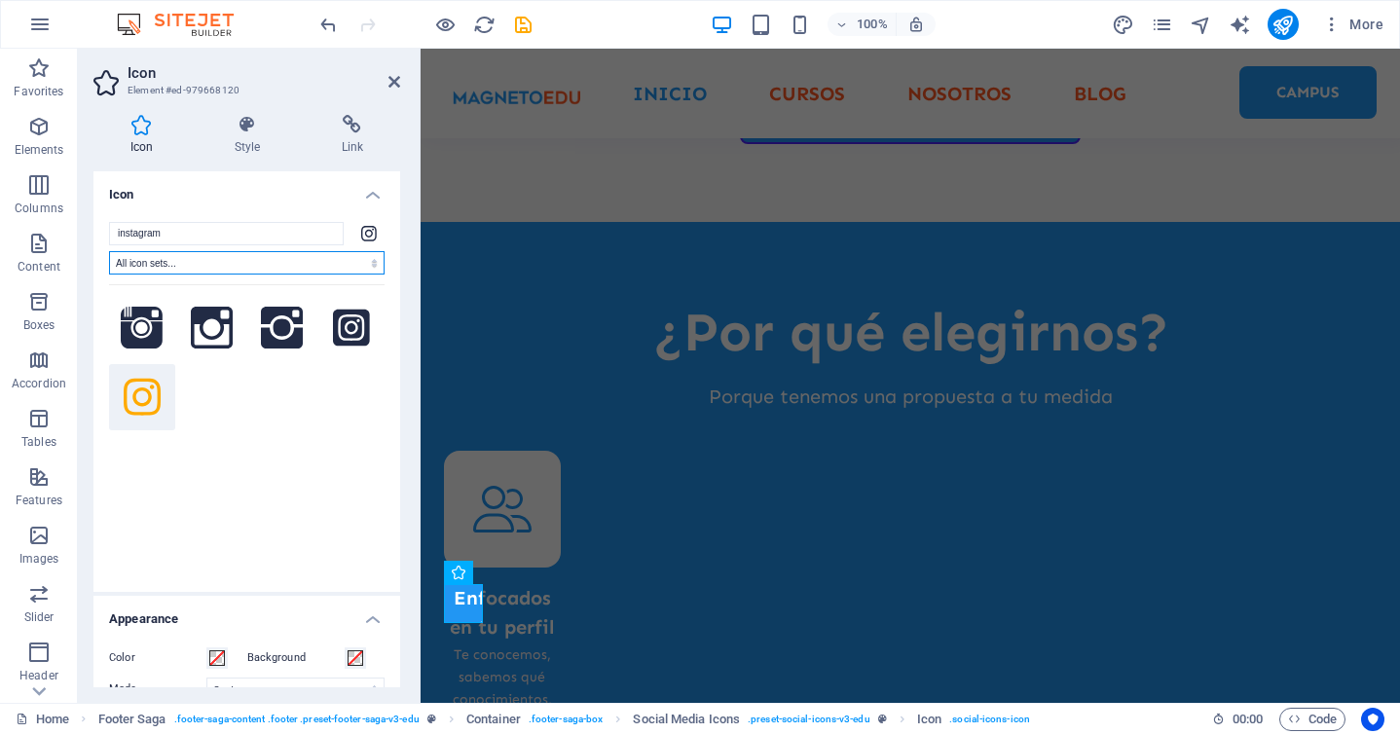
click at [242, 267] on select "All icon sets... IcoFont Ionicons FontAwesome Brands FontAwesome Duotone FontAw…" at bounding box center [247, 262] width 276 height 23
click at [359, 135] on h4 "Link" at bounding box center [352, 135] width 95 height 41
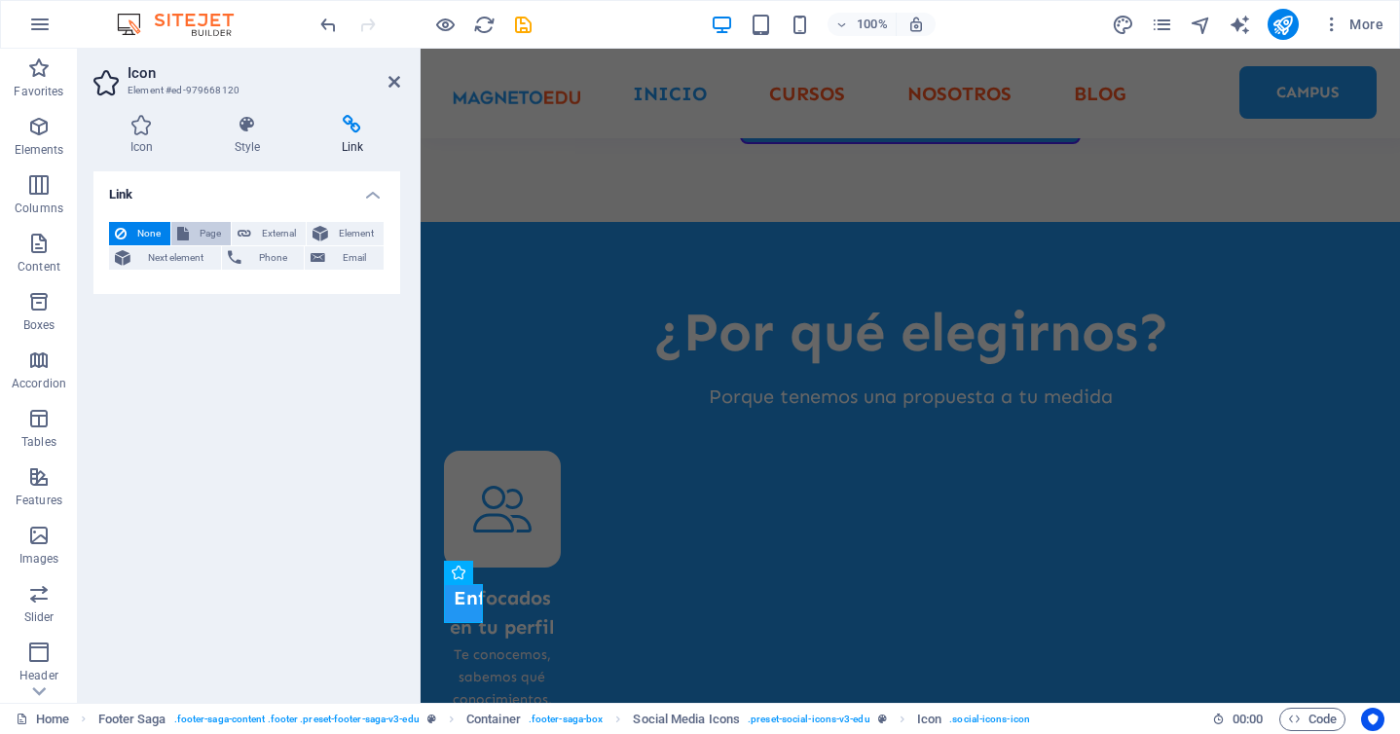
click at [201, 242] on span "Page" at bounding box center [210, 233] width 30 height 23
select select
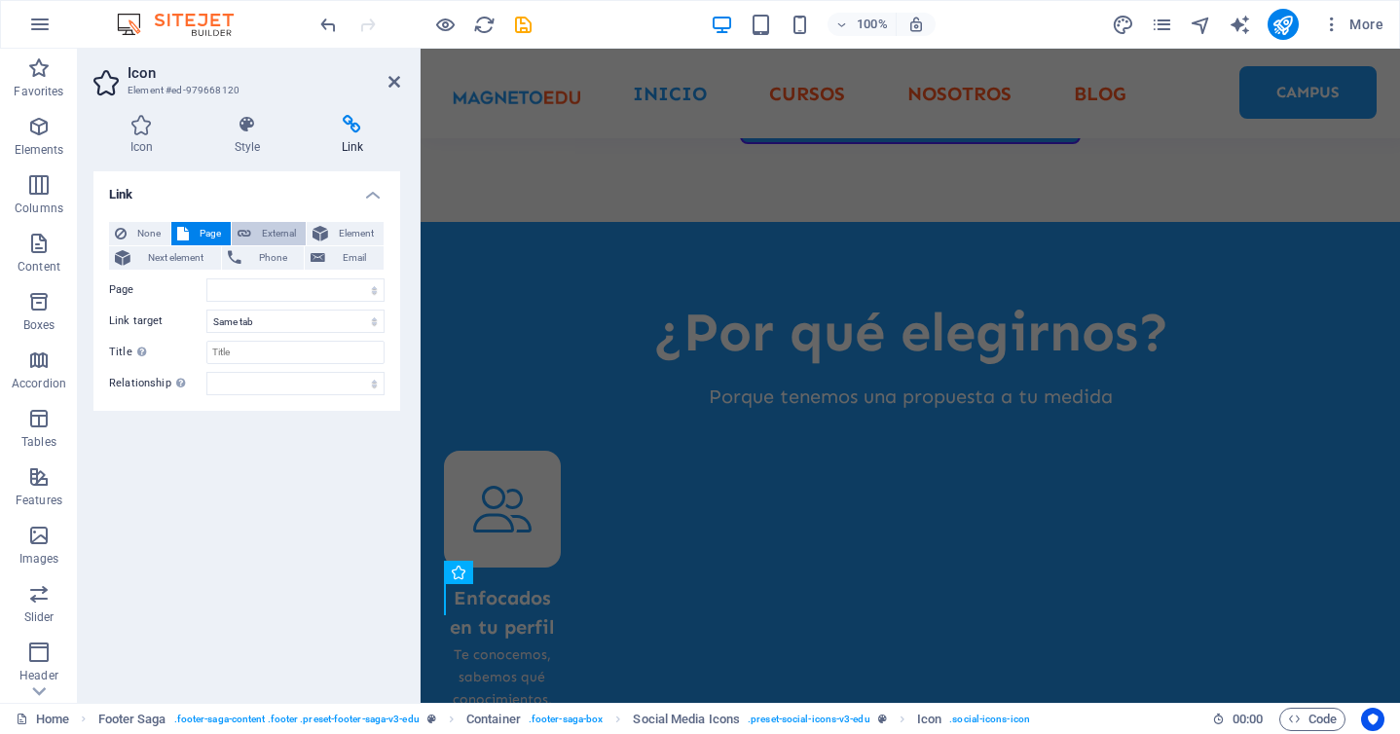
click at [242, 234] on icon at bounding box center [245, 233] width 14 height 23
select select "blank"
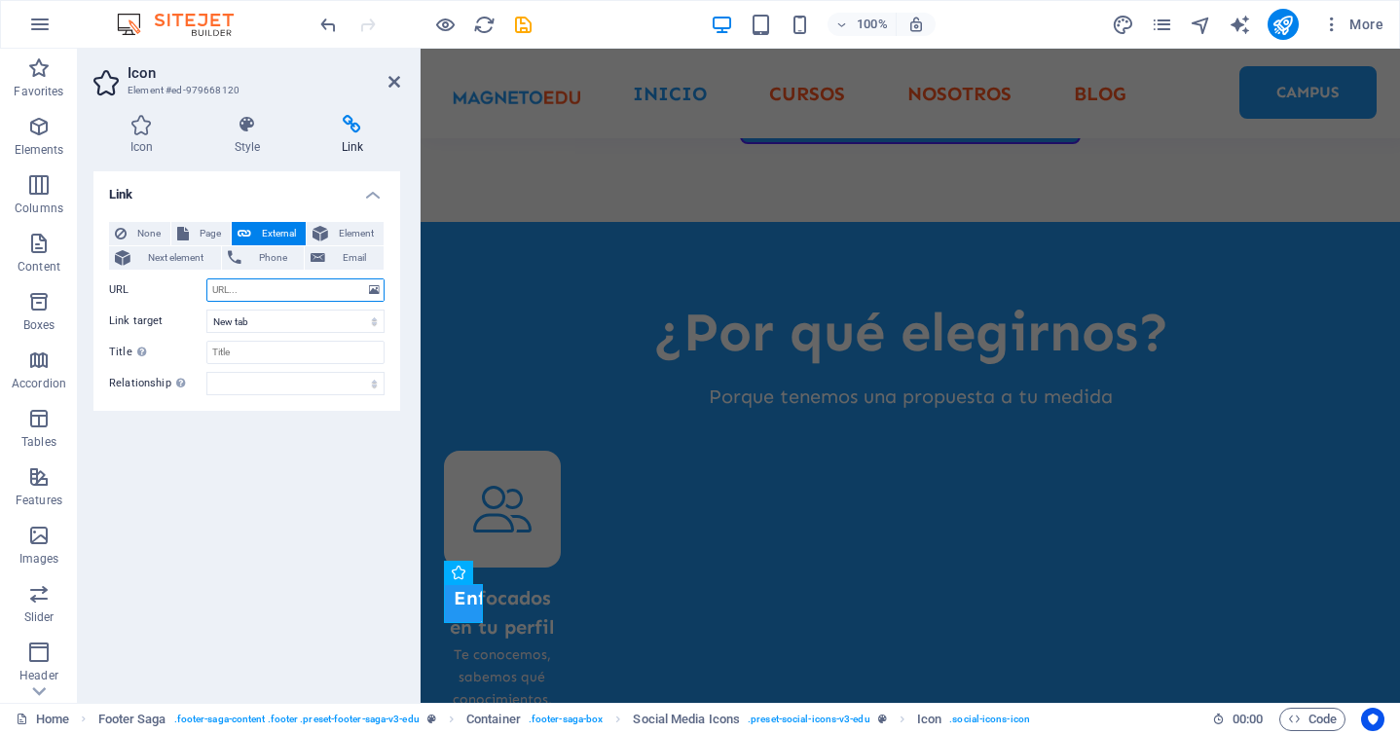
paste input "https://www.instagram.com/magnetoedu"
type input "https://www.instagram.com/magnetoedu"
click at [394, 78] on icon at bounding box center [395, 82] width 12 height 16
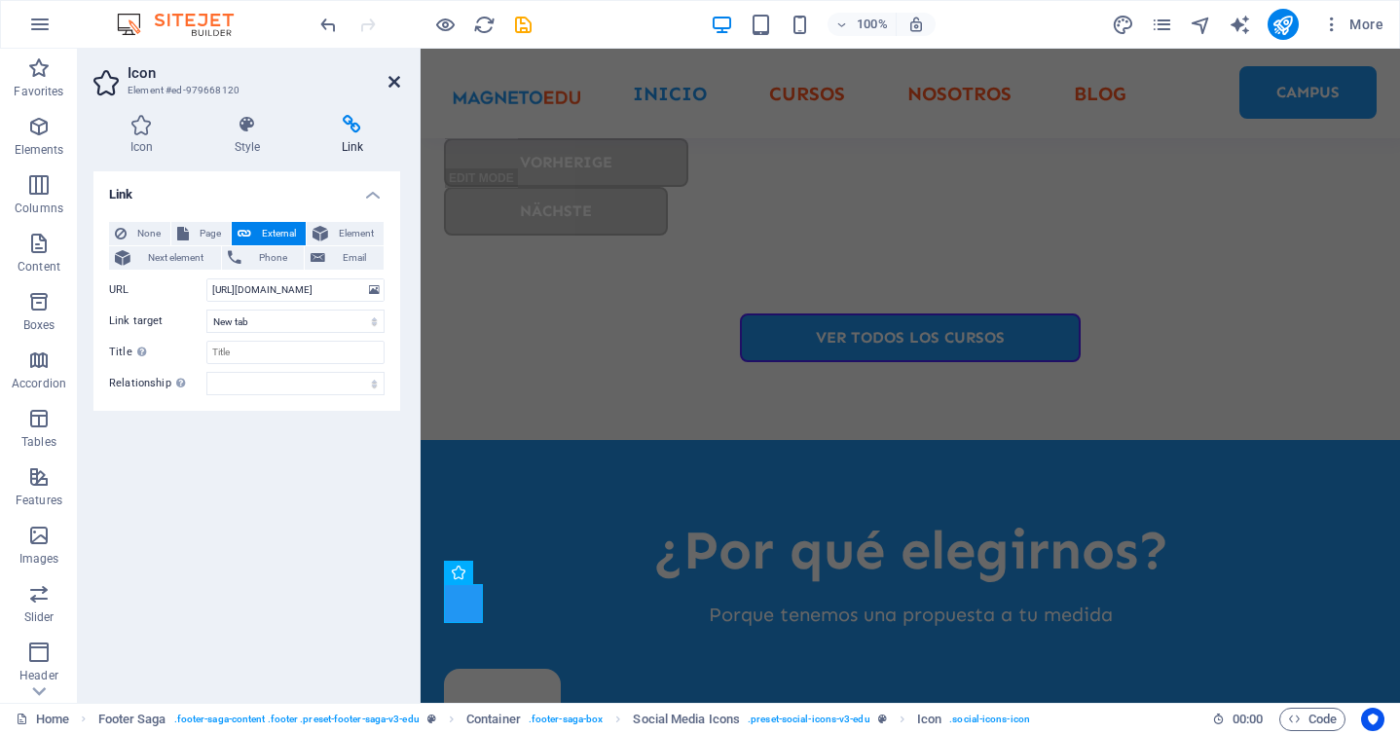
scroll to position [0, 0]
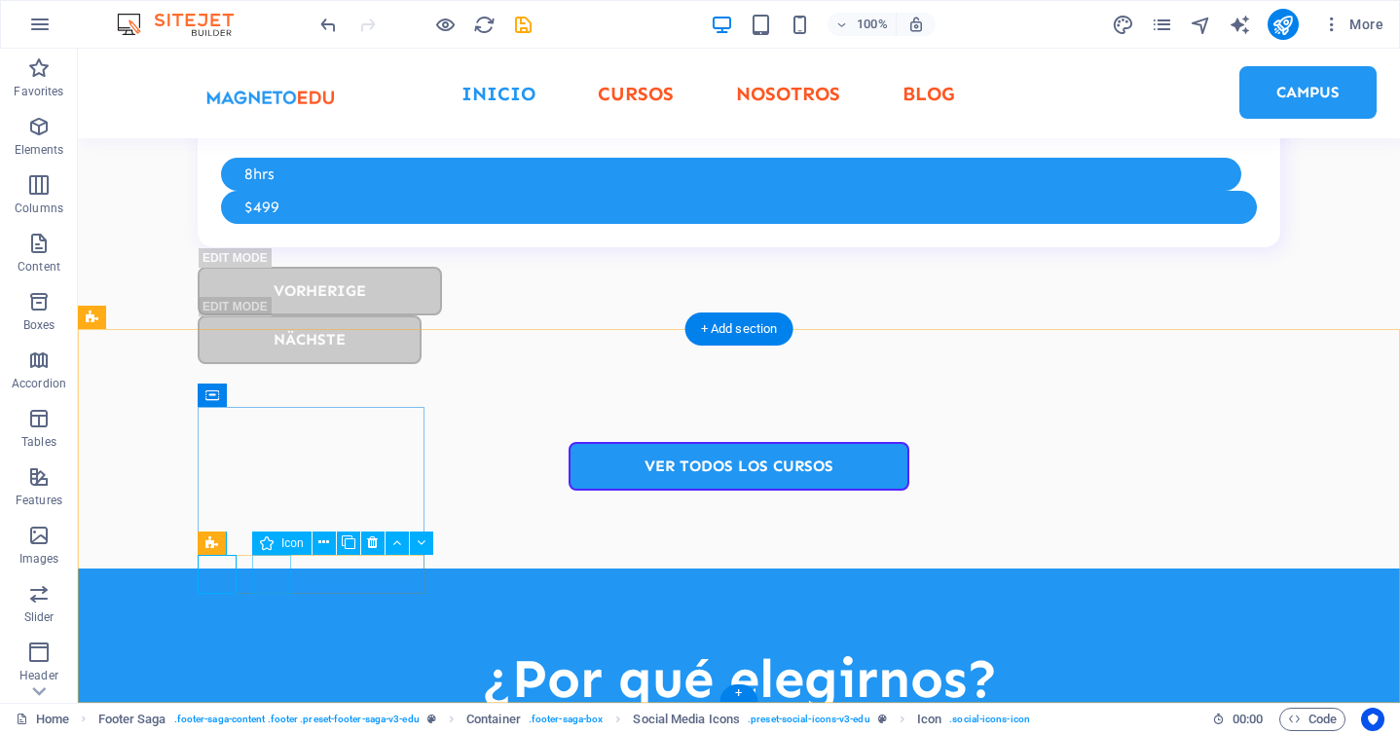
click at [323, 545] on icon at bounding box center [323, 543] width 11 height 20
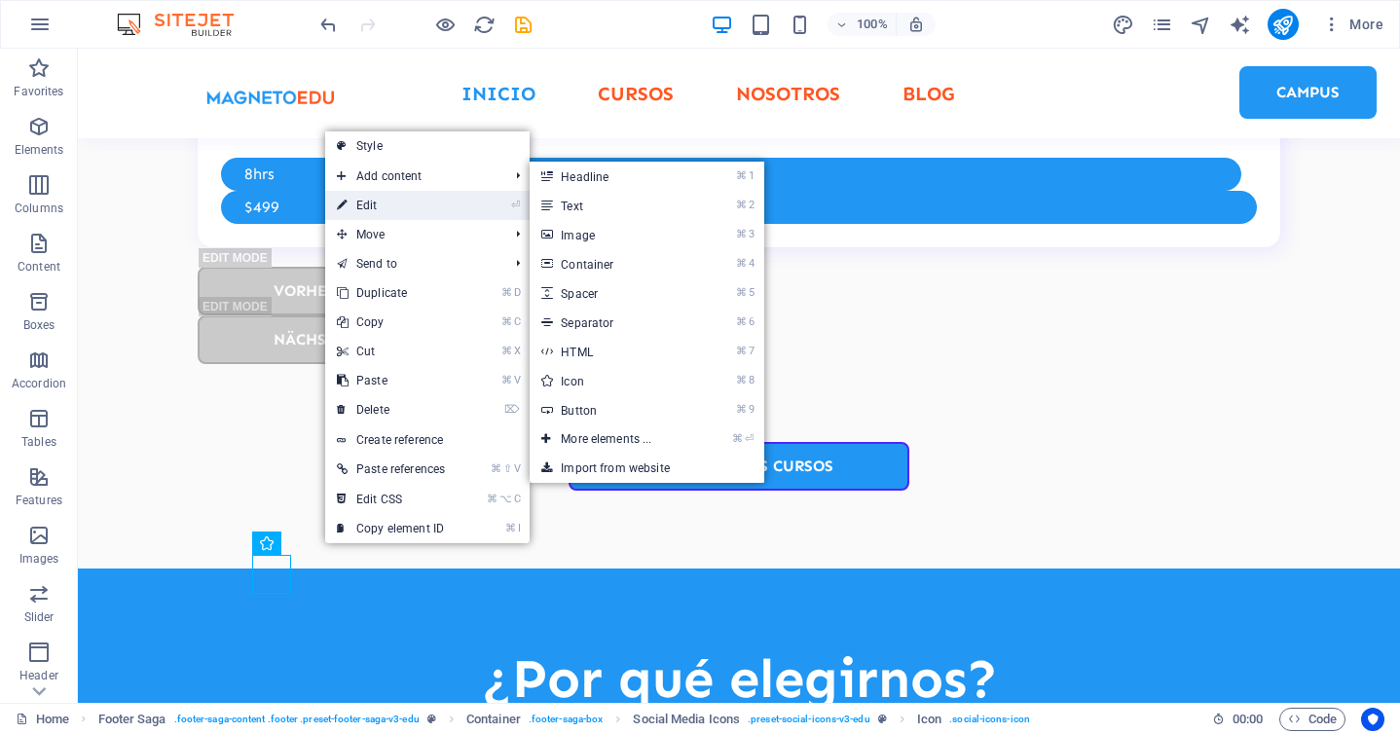
click at [414, 208] on link "⏎ Edit" at bounding box center [390, 205] width 131 height 29
select select "xMidYMid"
select select "px"
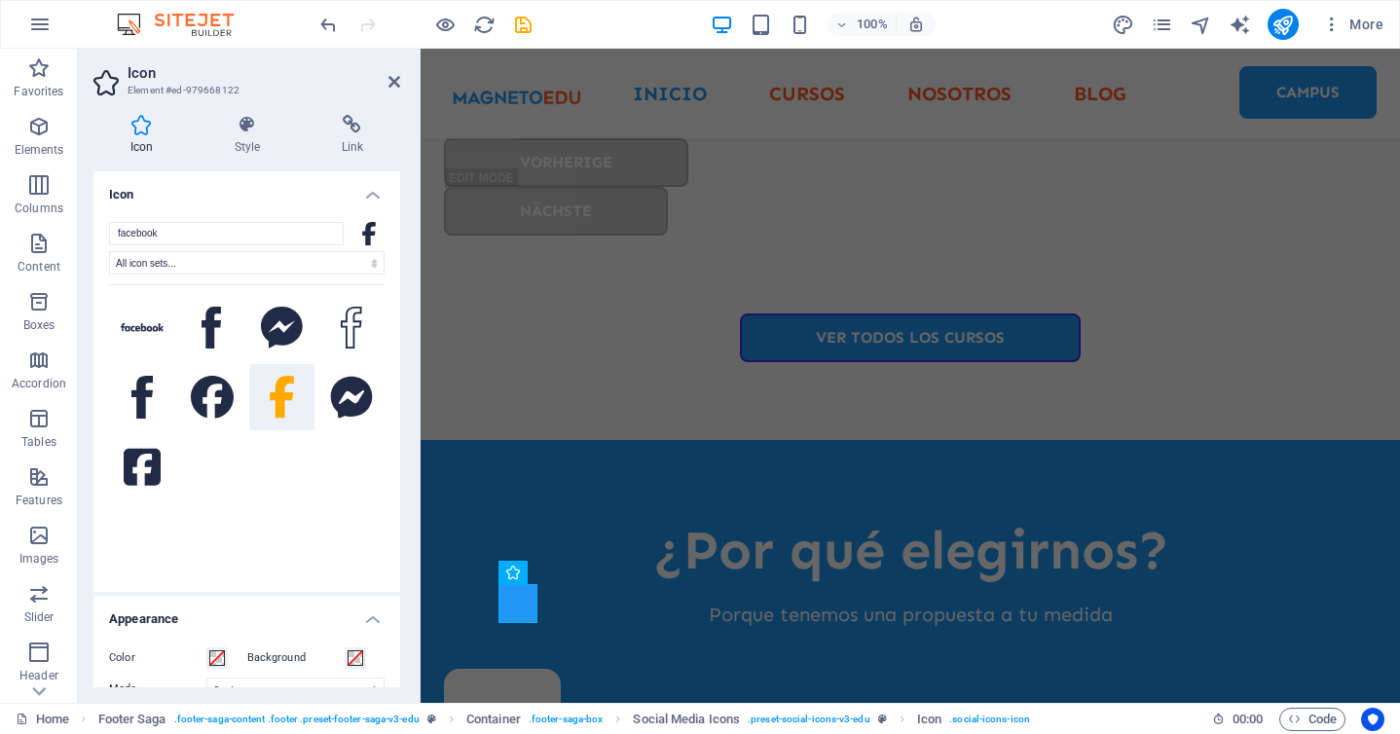
scroll to position [5321, 0]
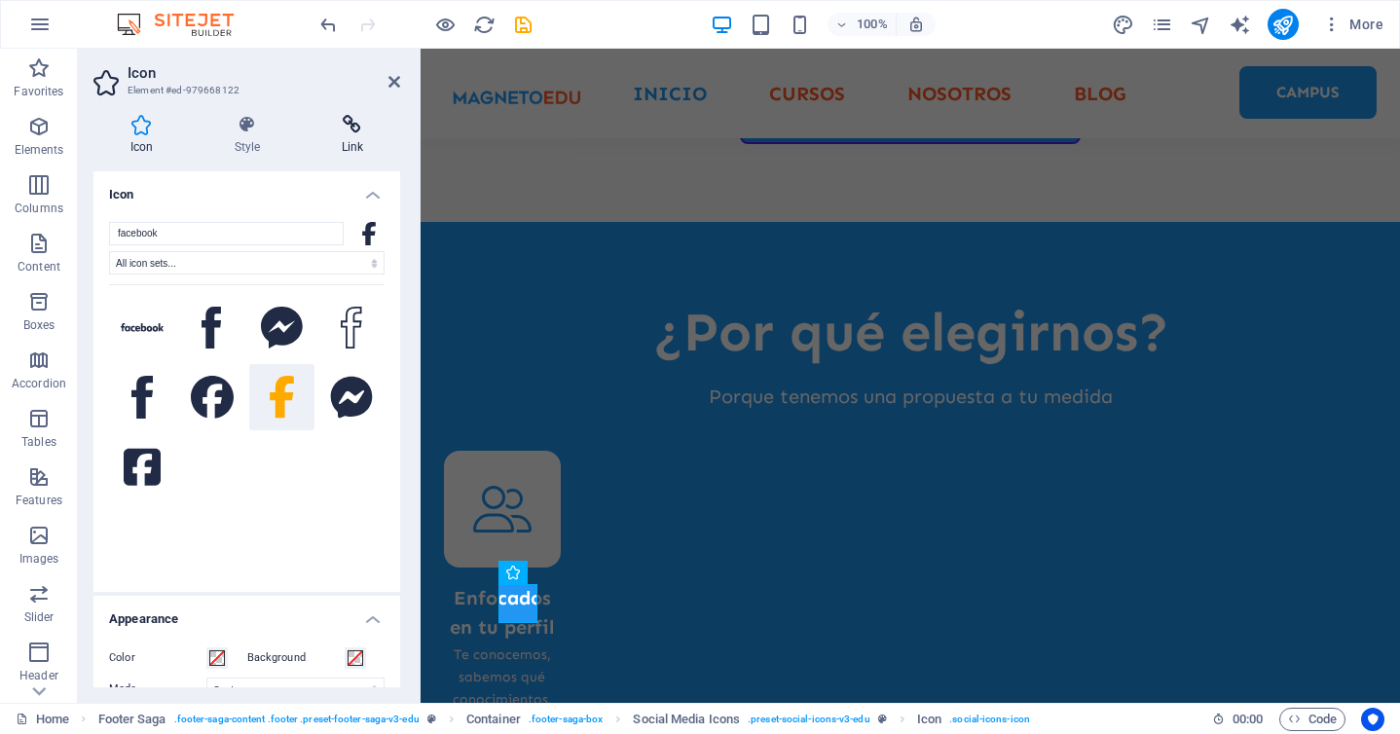
click at [367, 137] on h4 "Link" at bounding box center [352, 135] width 95 height 41
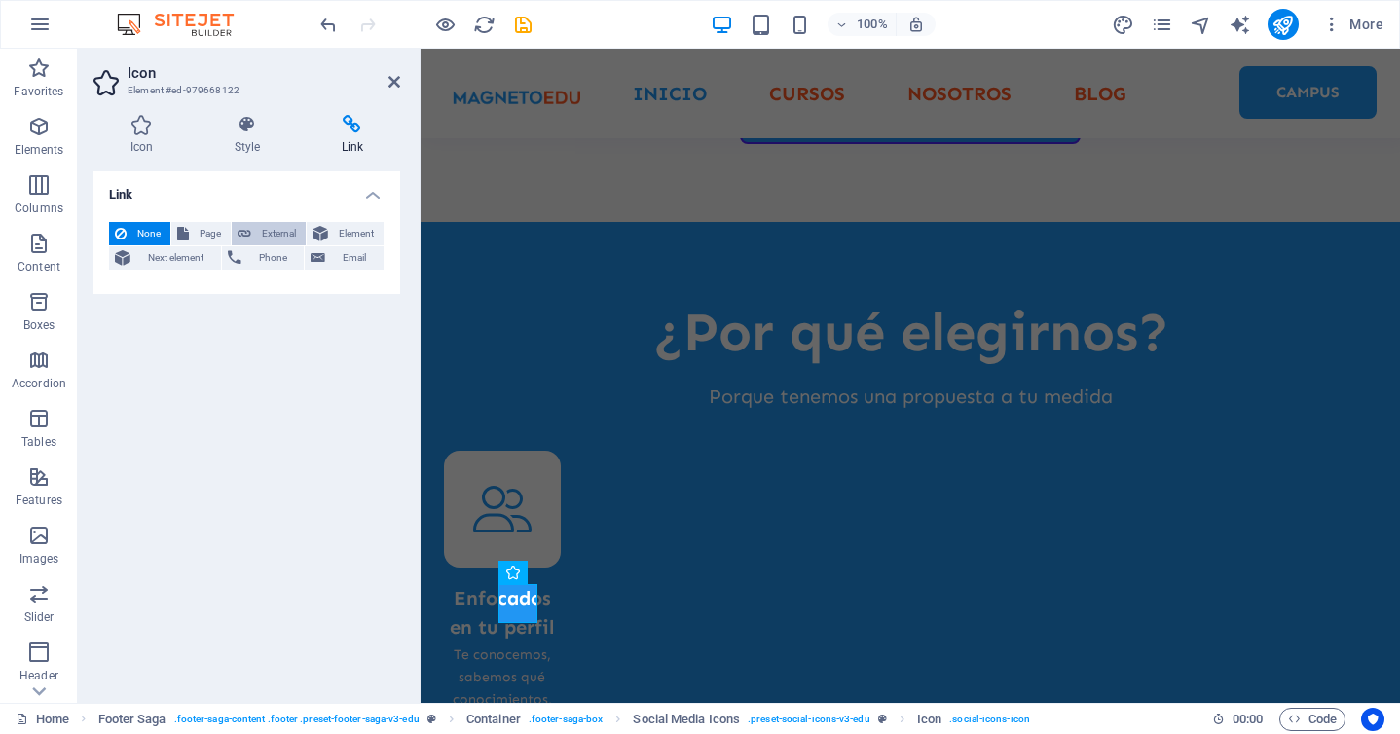
click at [279, 228] on span "External" at bounding box center [278, 233] width 43 height 23
select select "blank"
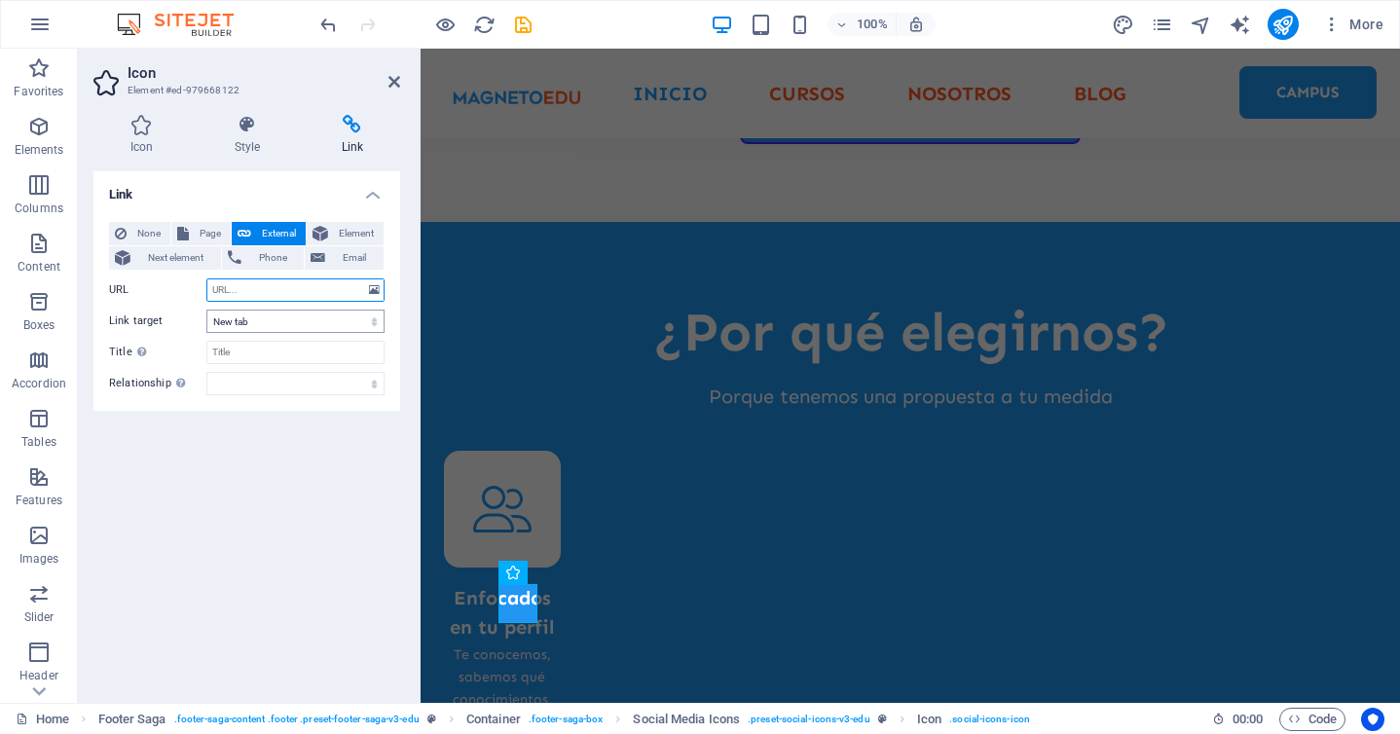
paste input "https://www.facebook.com/Academiamagnetoedu"
type input "https://www.facebook.com/Academiamagnetoedu"
click at [391, 77] on icon at bounding box center [395, 82] width 12 height 16
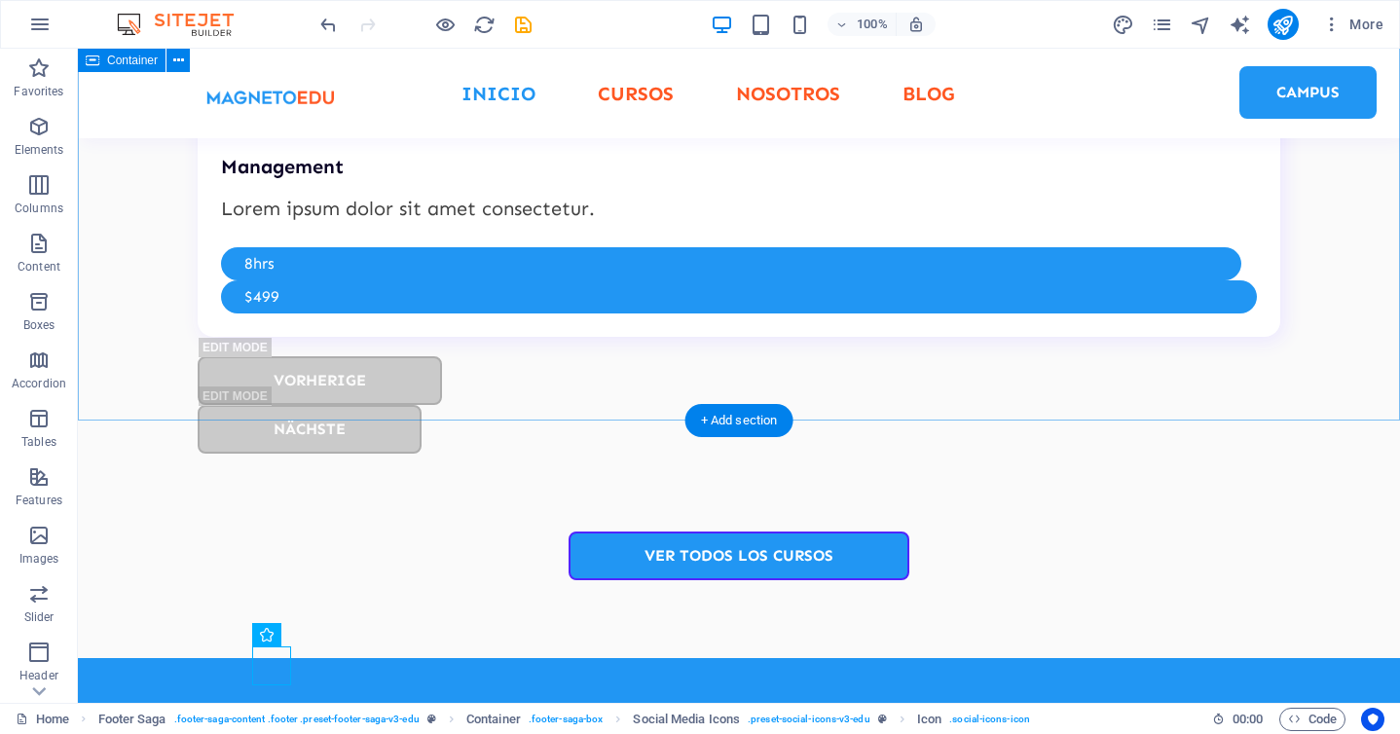
scroll to position [5015, 0]
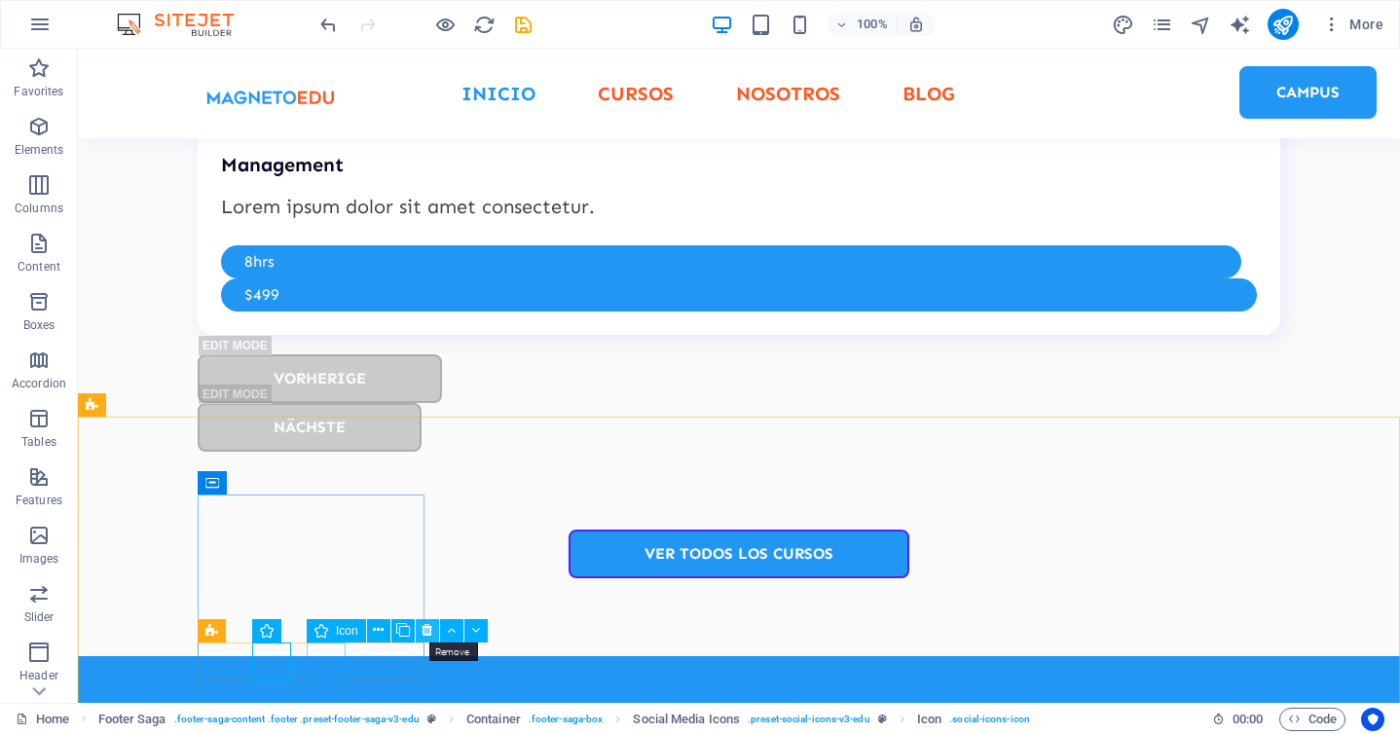
click at [429, 625] on icon at bounding box center [427, 630] width 11 height 20
click at [381, 635] on icon at bounding box center [378, 630] width 11 height 20
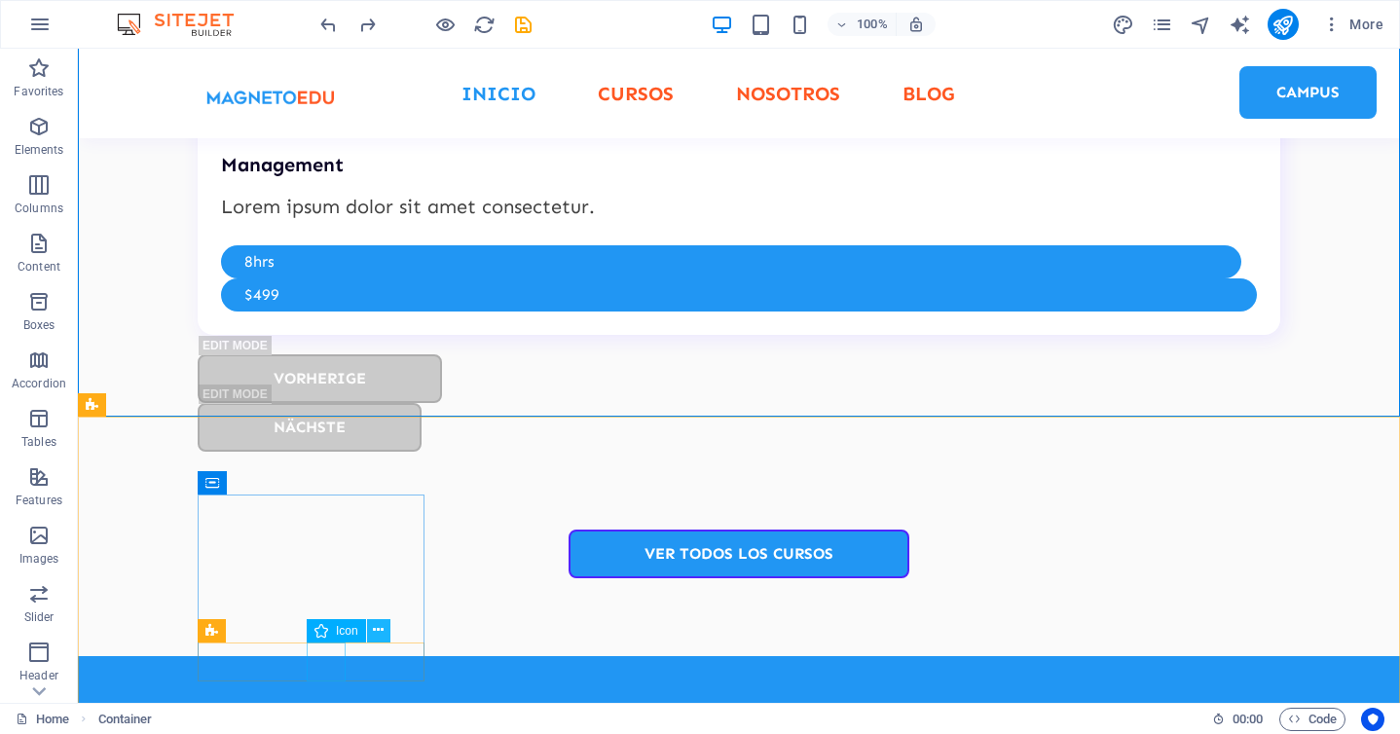
click at [378, 630] on icon at bounding box center [378, 630] width 11 height 20
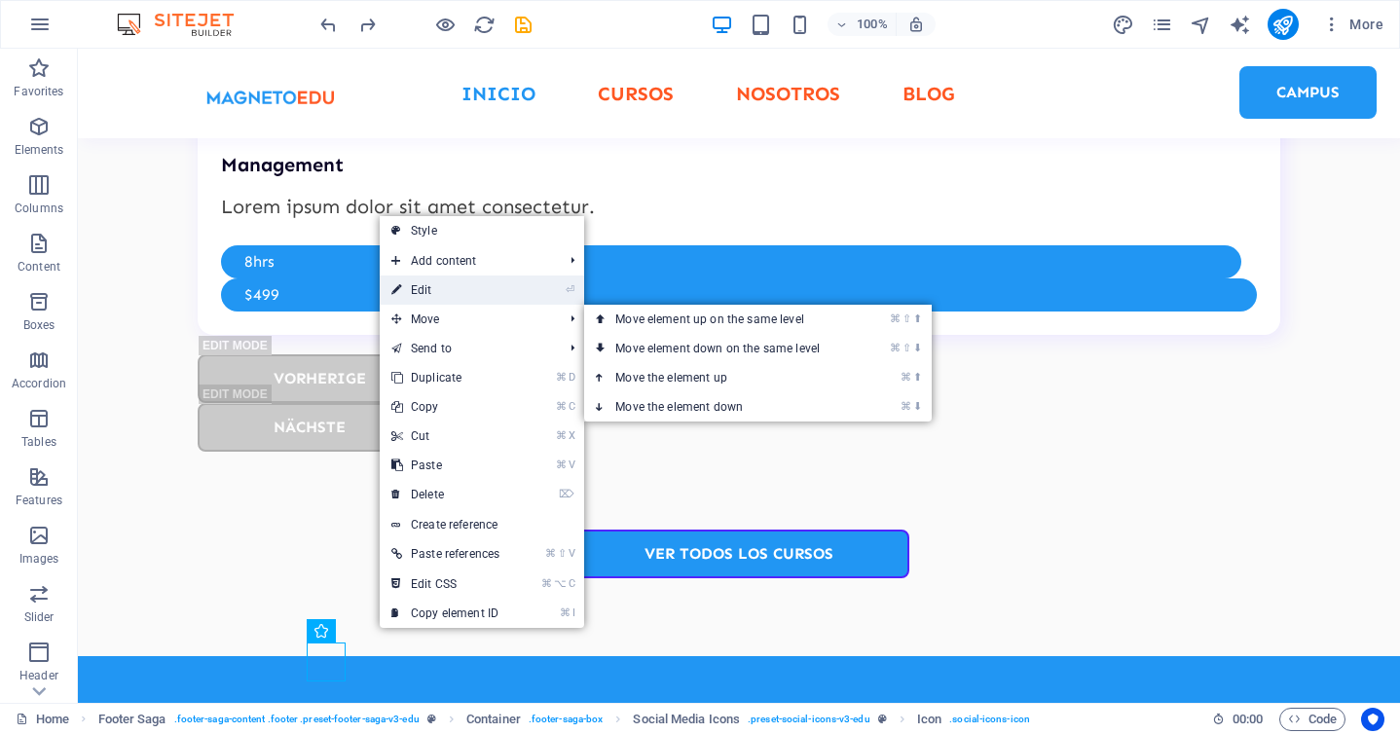
click at [476, 296] on link "⏎ Edit" at bounding box center [445, 290] width 131 height 29
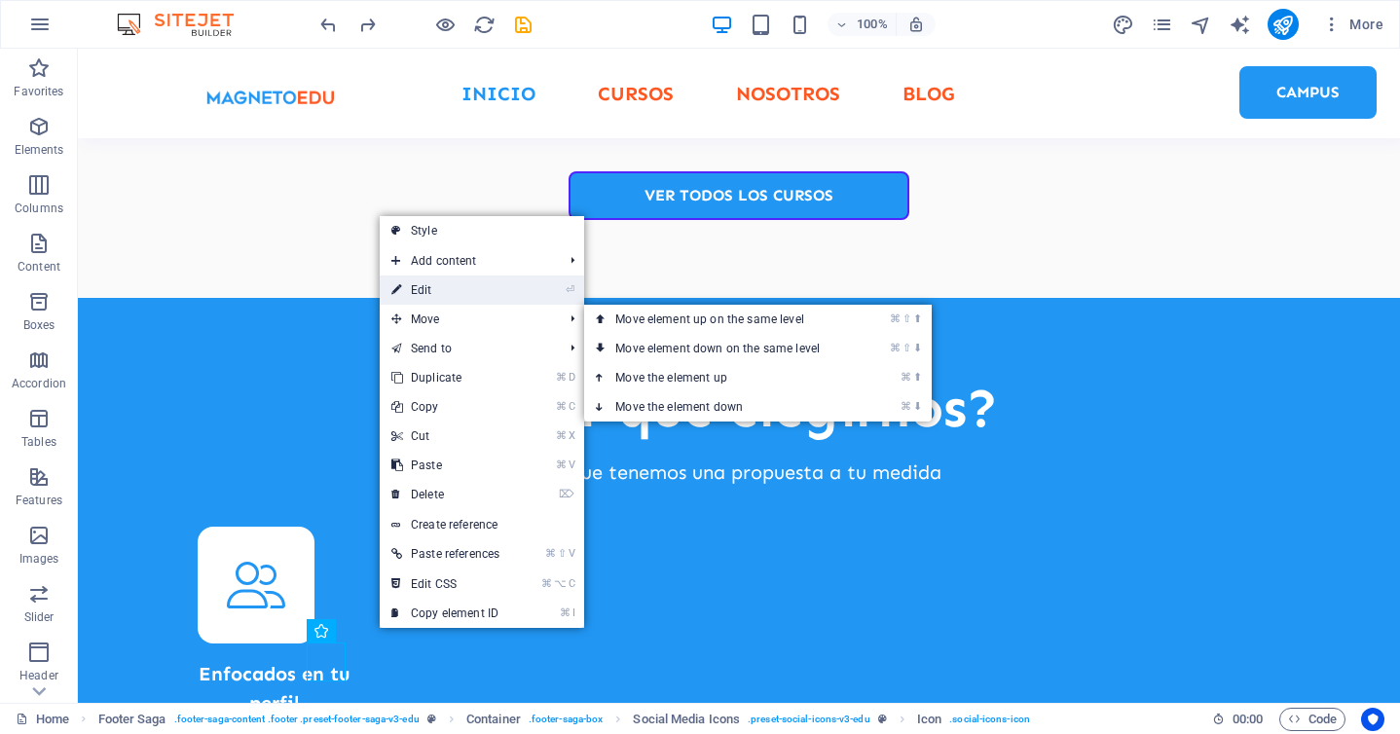
select select "xMidYMid"
select select "px"
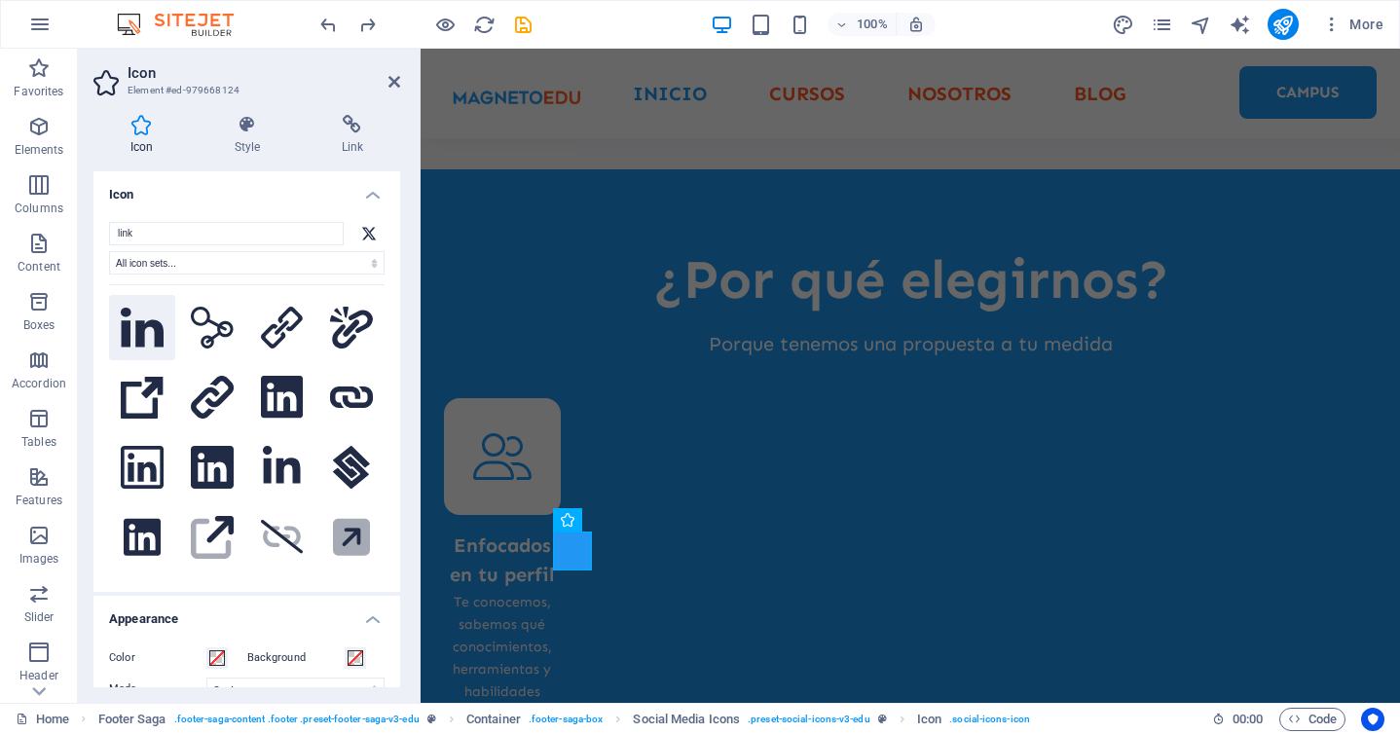
type input "link"
click at [147, 337] on icon at bounding box center [142, 327] width 43 height 39
click at [341, 146] on h4 "Link" at bounding box center [352, 135] width 95 height 41
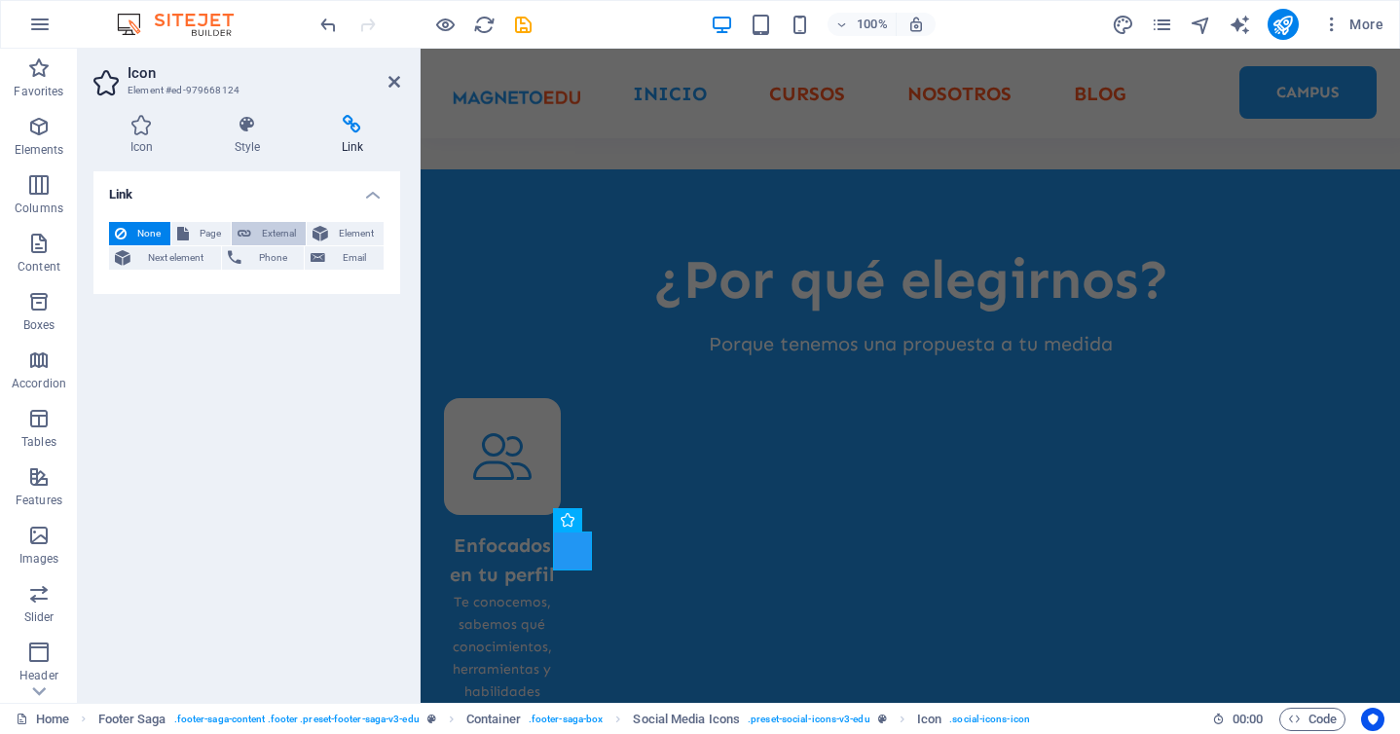
click at [271, 235] on span "External" at bounding box center [278, 233] width 43 height 23
select select "blank"
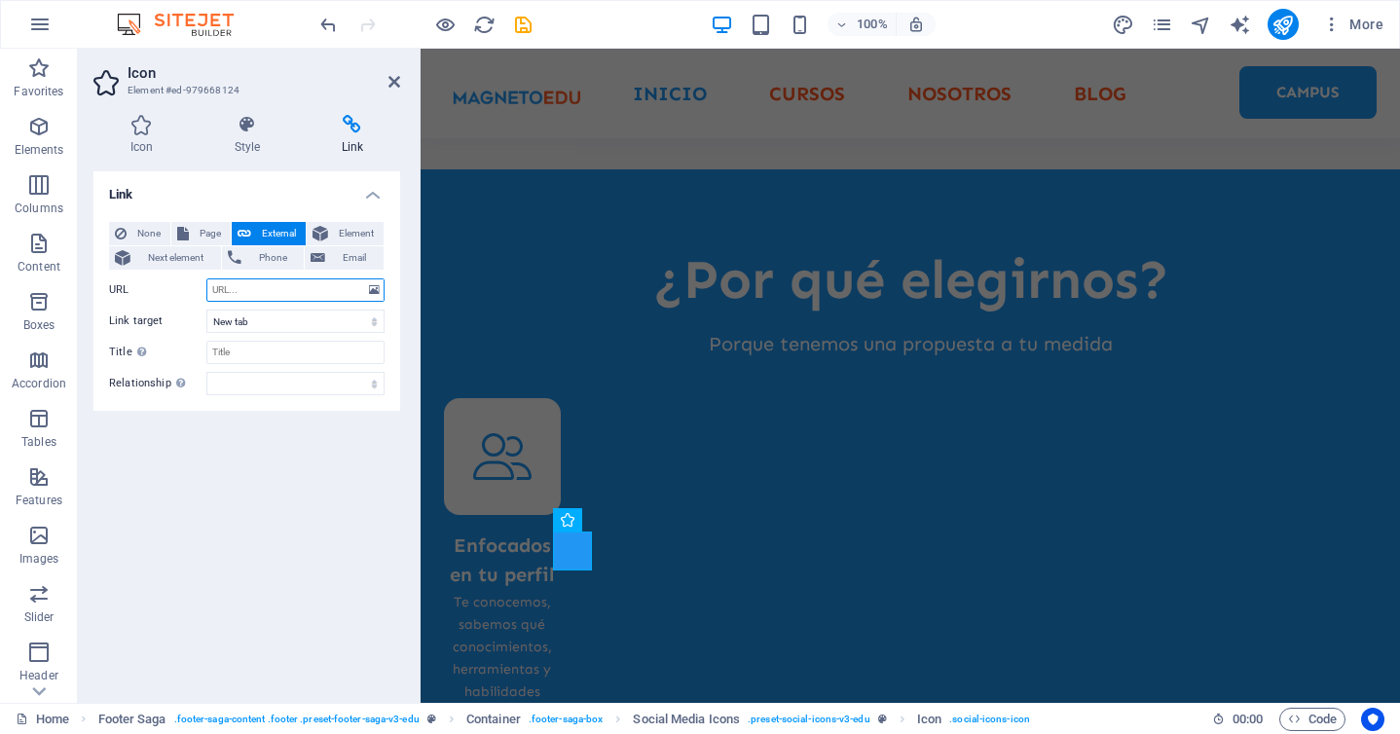
paste input "https://www.linkedin.com/company/magnetoedu"
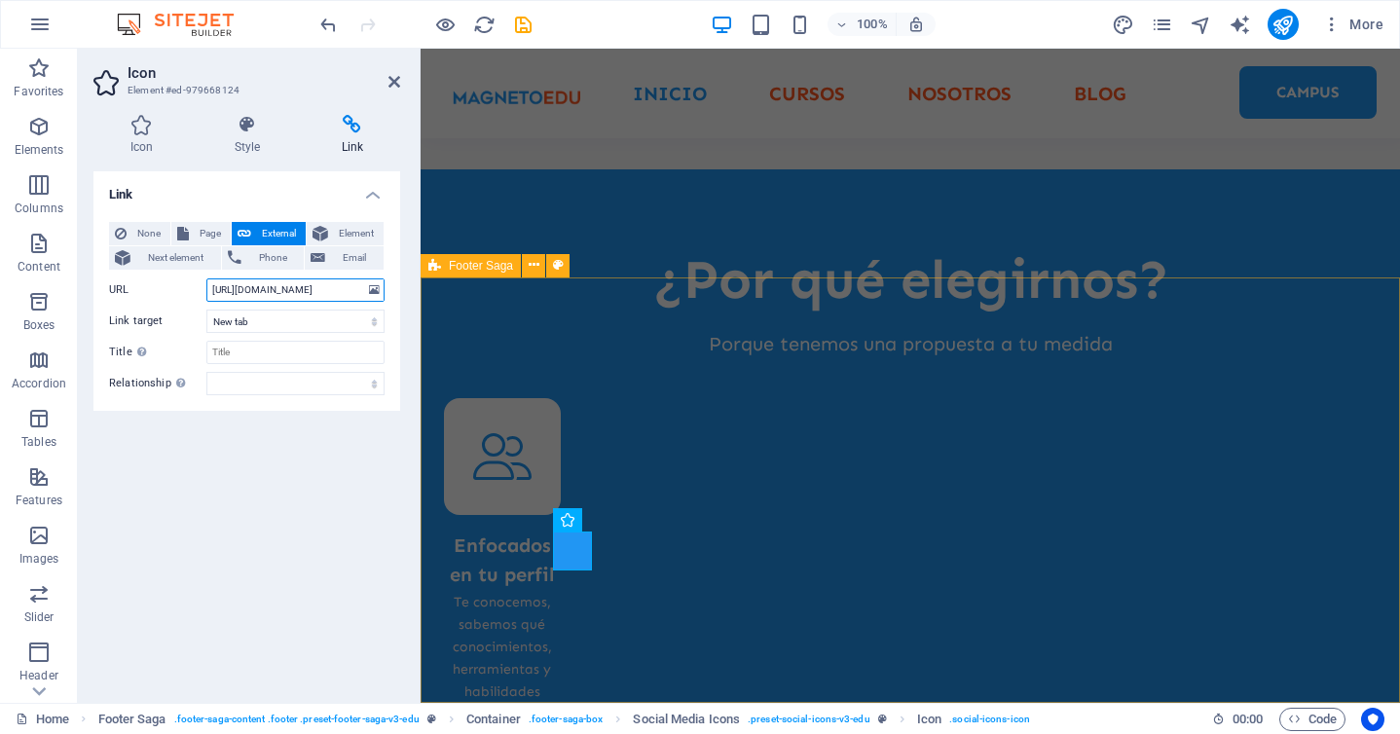
type input "https://www.linkedin.com/company/magnetoedu"
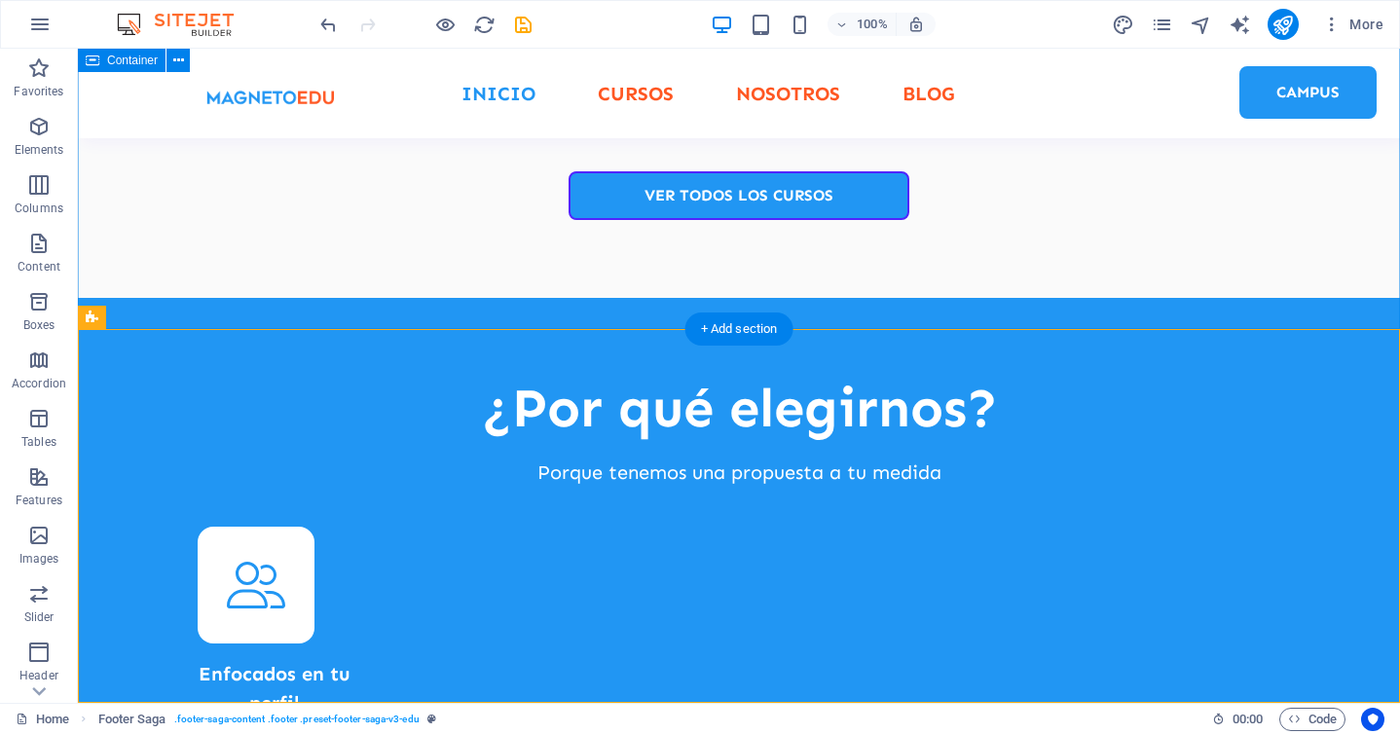
scroll to position [5103, 0]
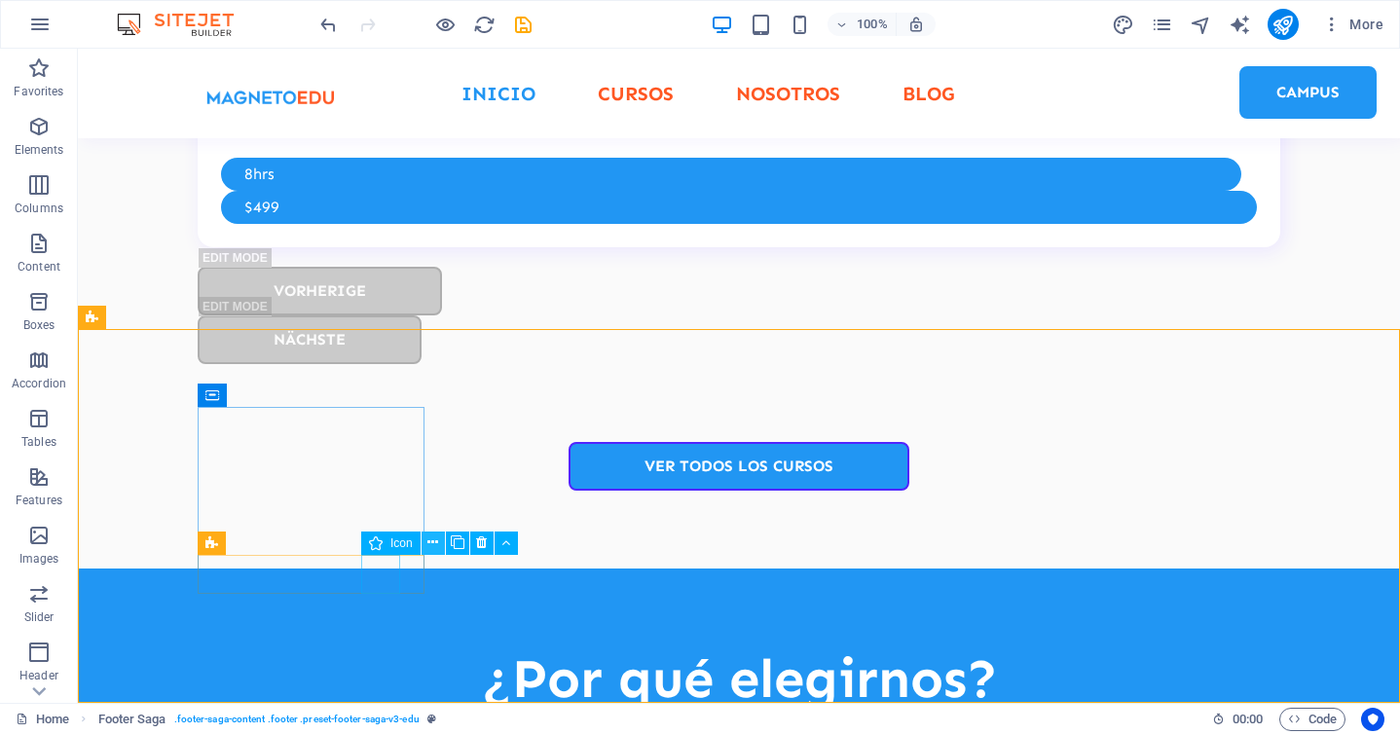
click at [429, 544] on icon at bounding box center [432, 543] width 11 height 20
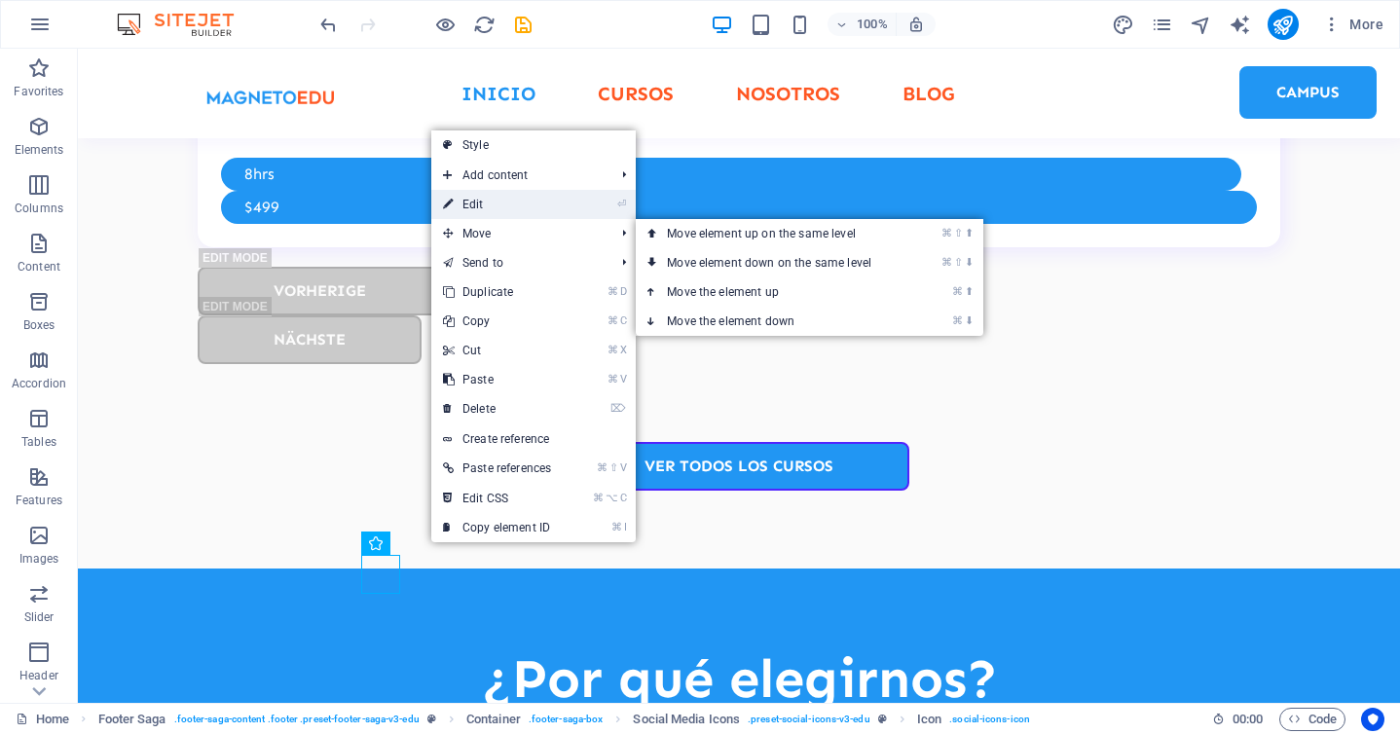
click at [546, 204] on link "⏎ Edit" at bounding box center [496, 204] width 131 height 29
select select "xMidYMid"
select select "px"
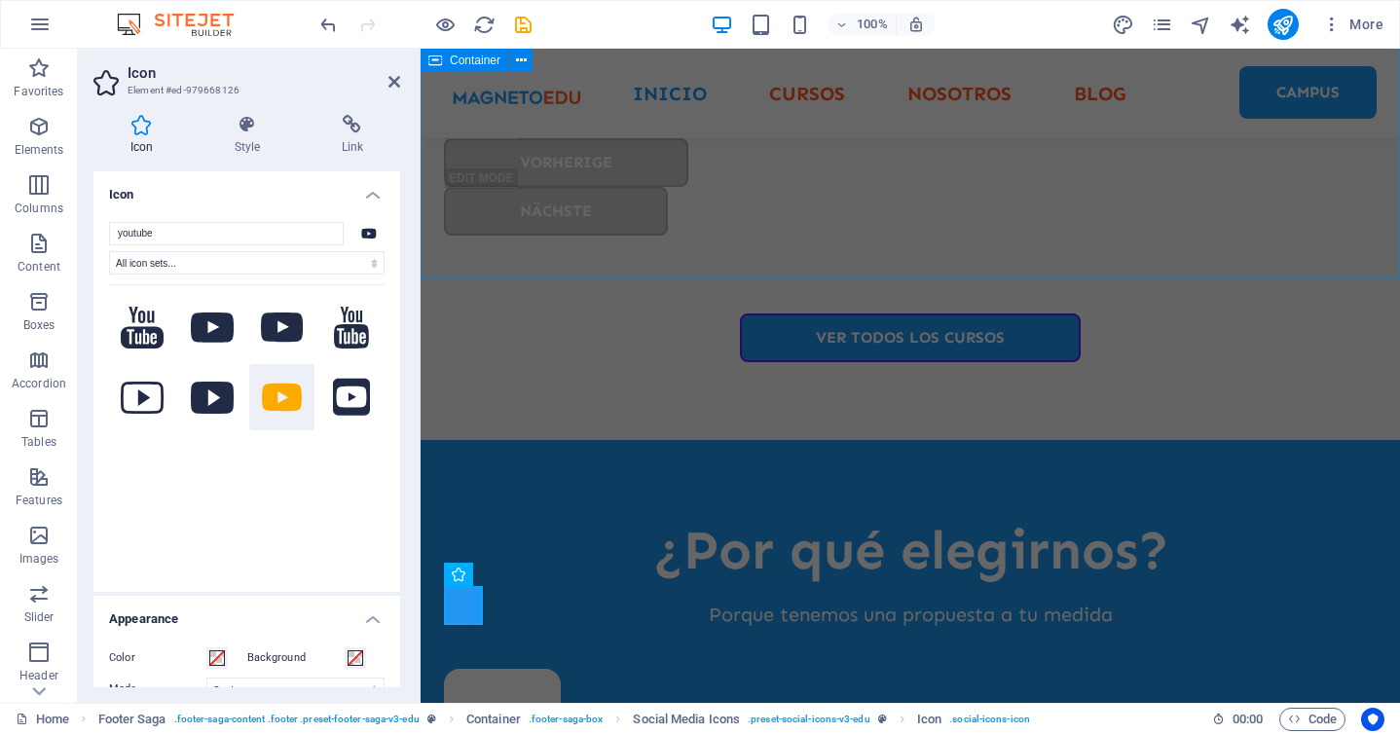
scroll to position [5373, 0]
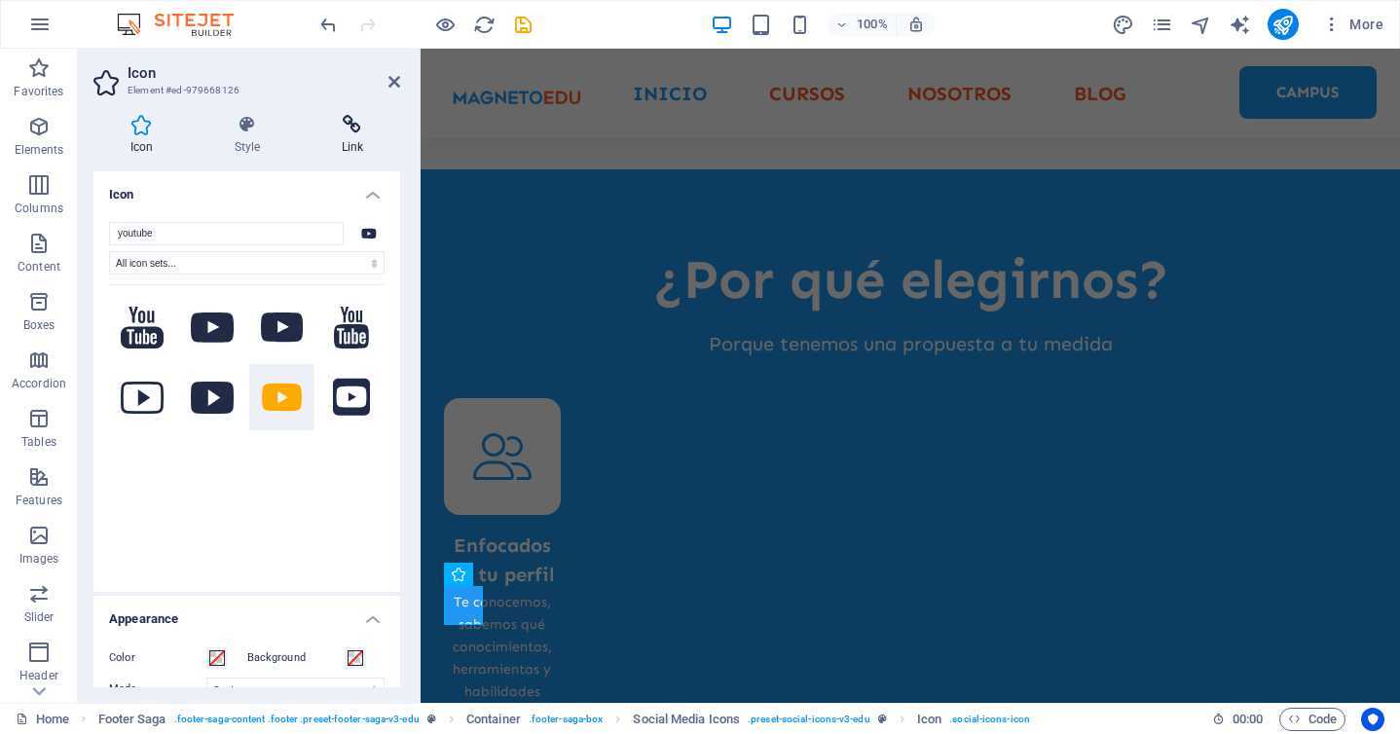
click at [353, 127] on icon at bounding box center [352, 124] width 95 height 19
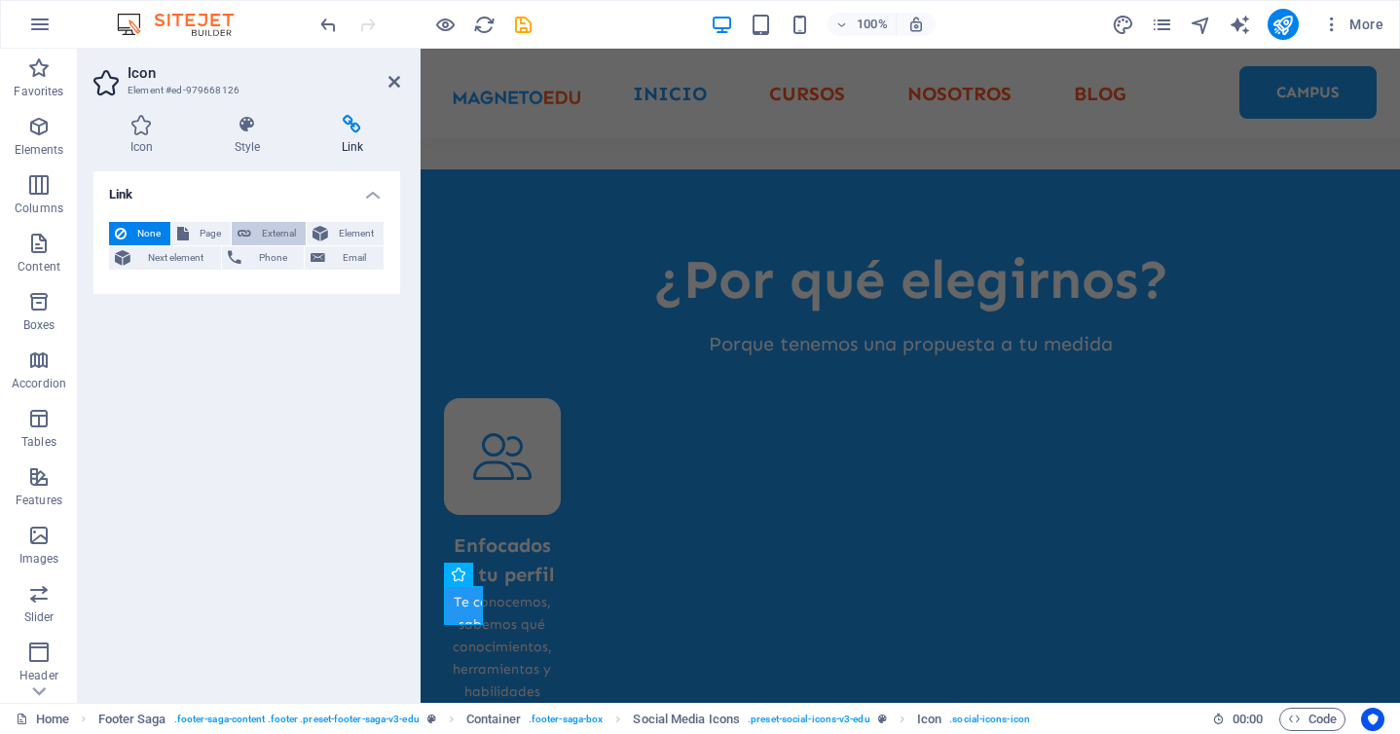
click at [265, 226] on span "External" at bounding box center [278, 233] width 43 height 23
select select "blank"
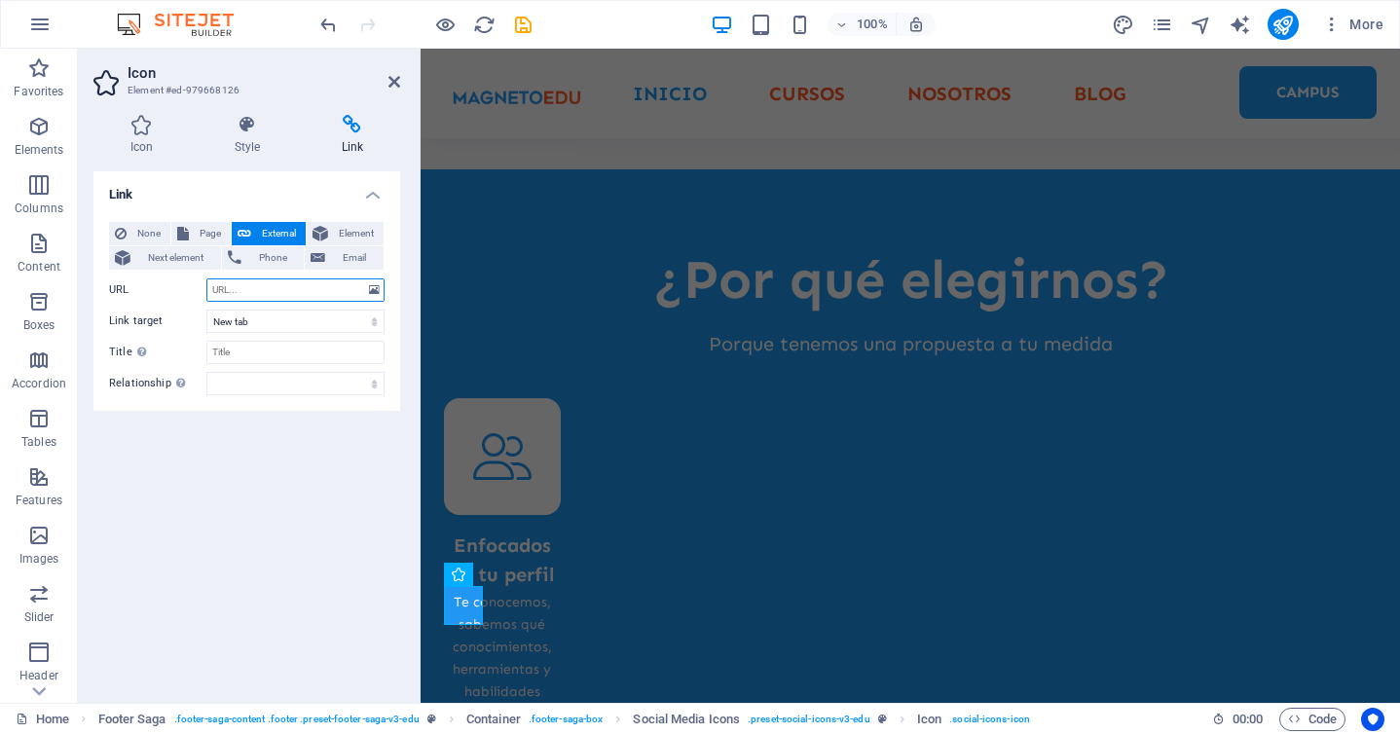
paste input "https://www.youtube.com/@magnetoeducom"
type input "https://www.youtube.com/@magnetoeducom"
click at [400, 73] on aside "Icon Element #ed-979668126 Icon Style Link Icon youtube All icon sets... IcoFon…" at bounding box center [249, 376] width 343 height 654
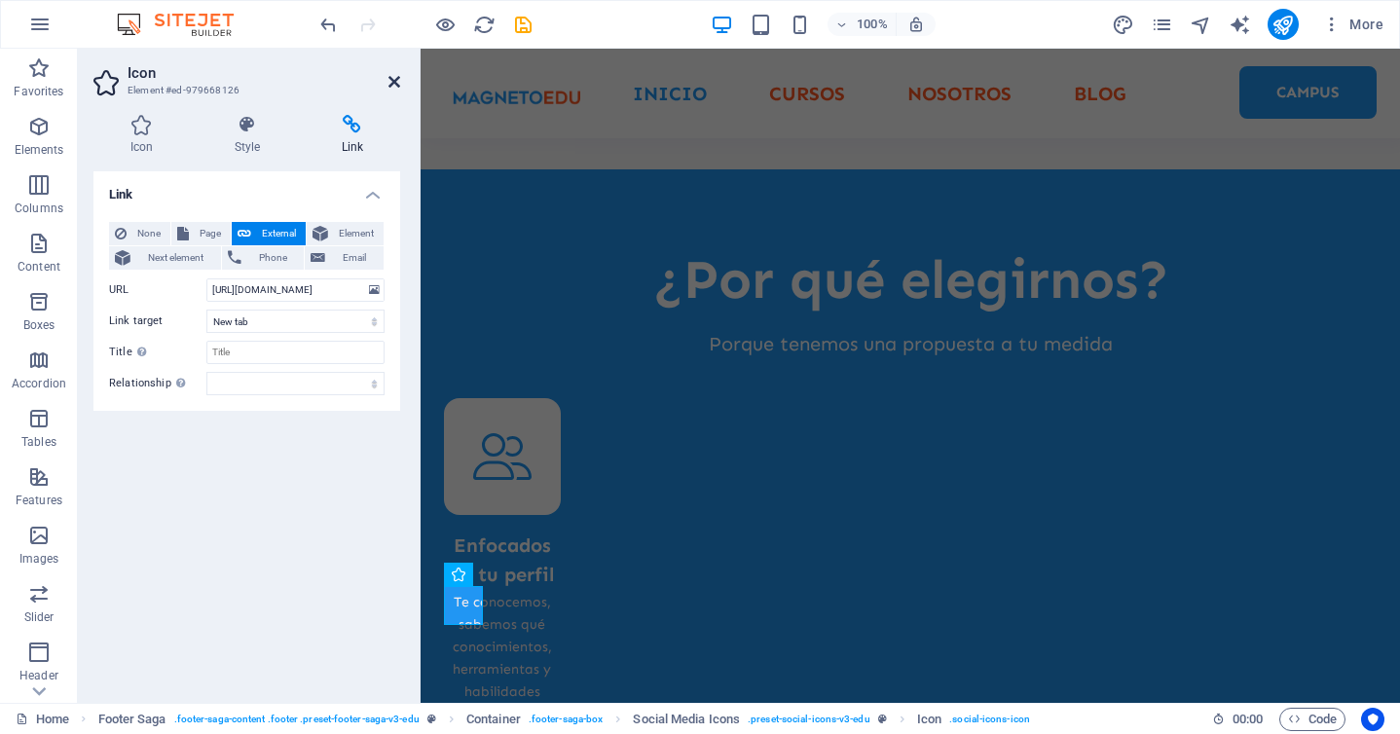
click at [392, 84] on icon at bounding box center [395, 82] width 12 height 16
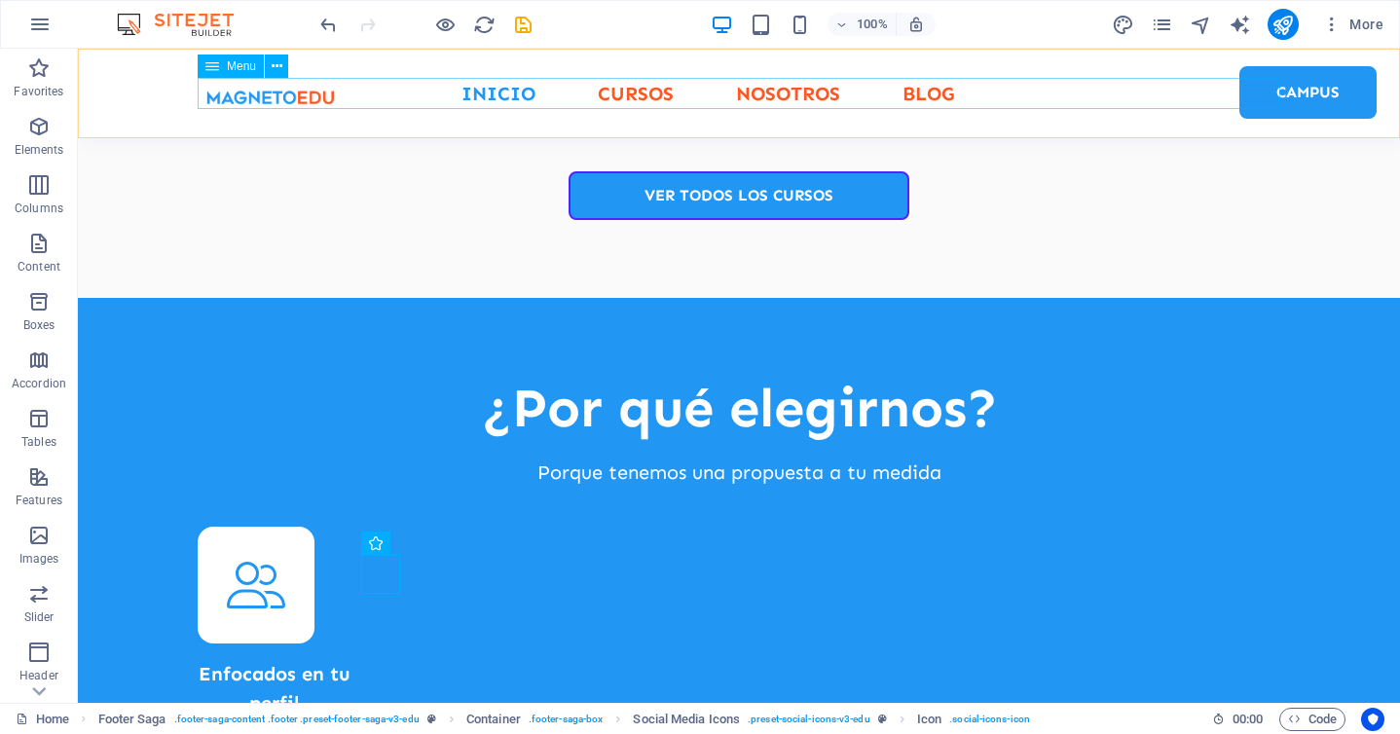
scroll to position [5103, 0]
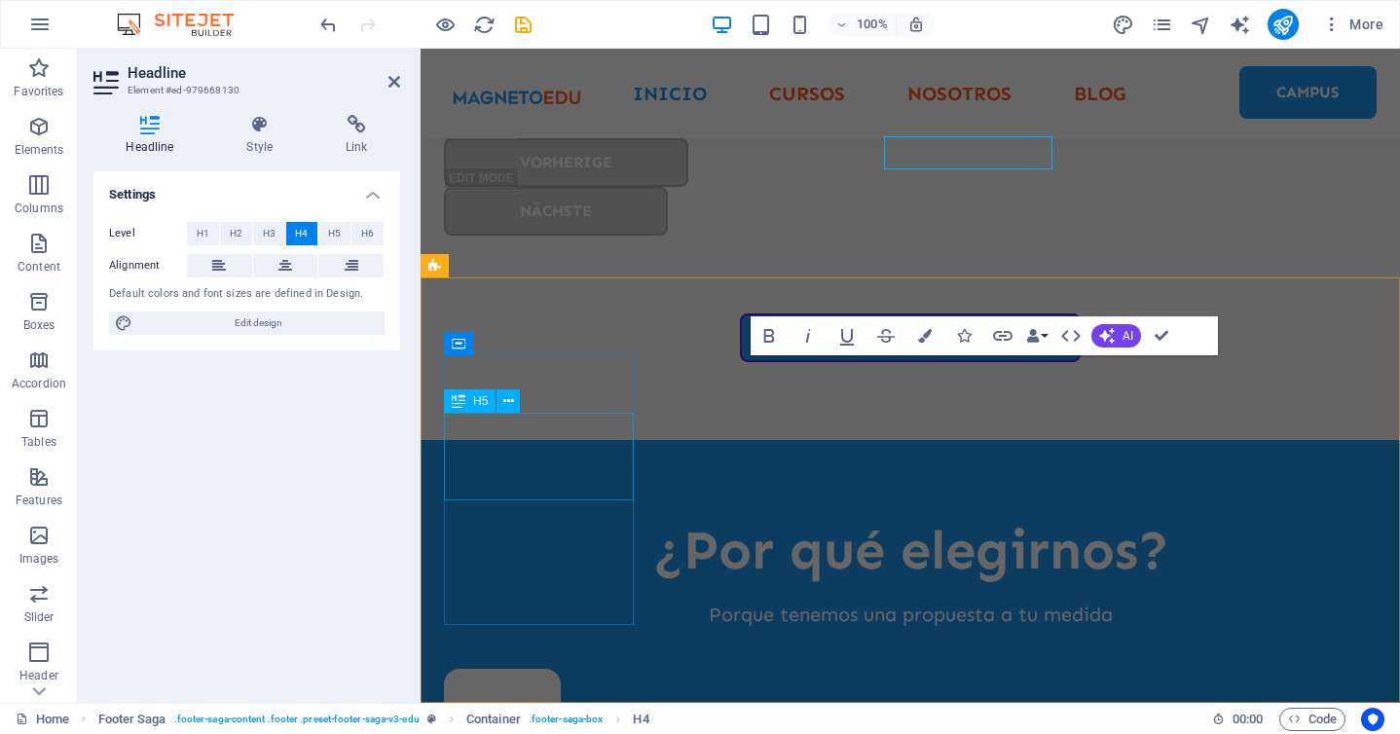
scroll to position [5373, 0]
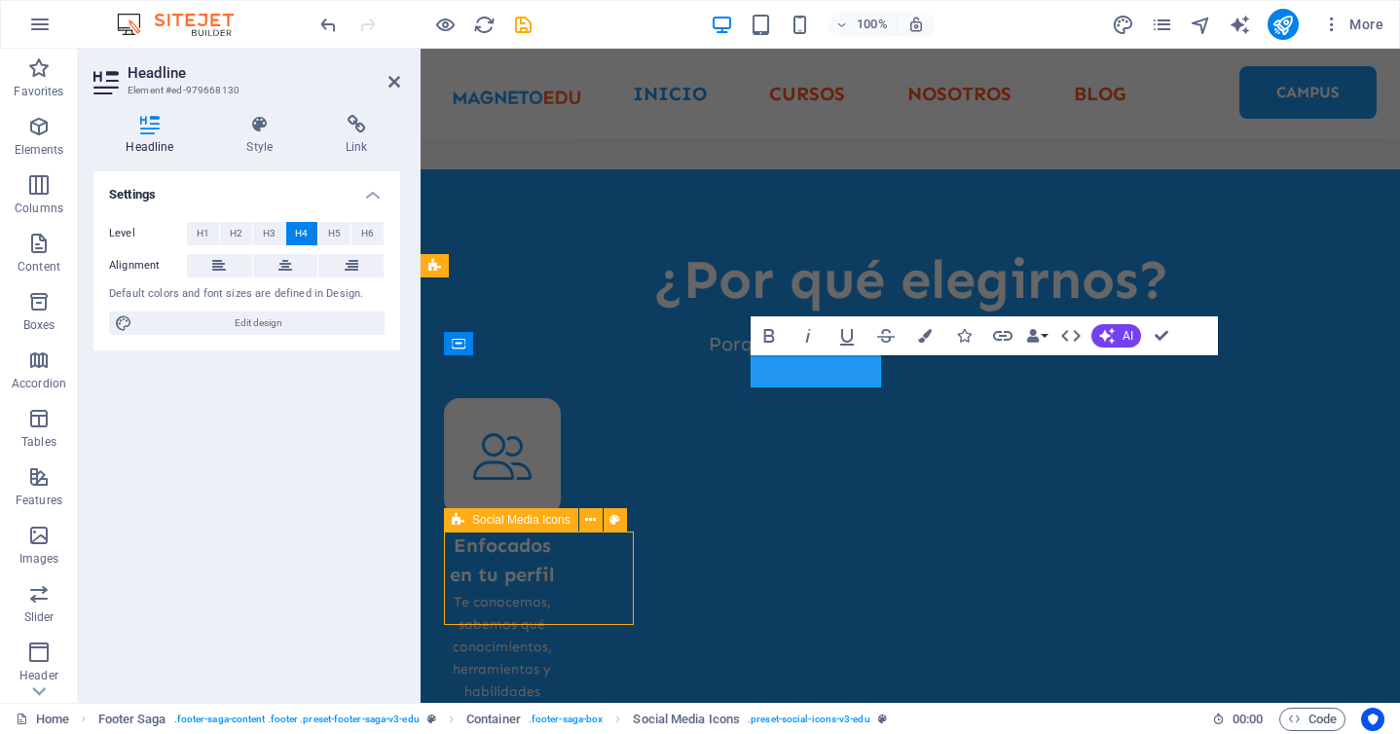
scroll to position [5103, 0]
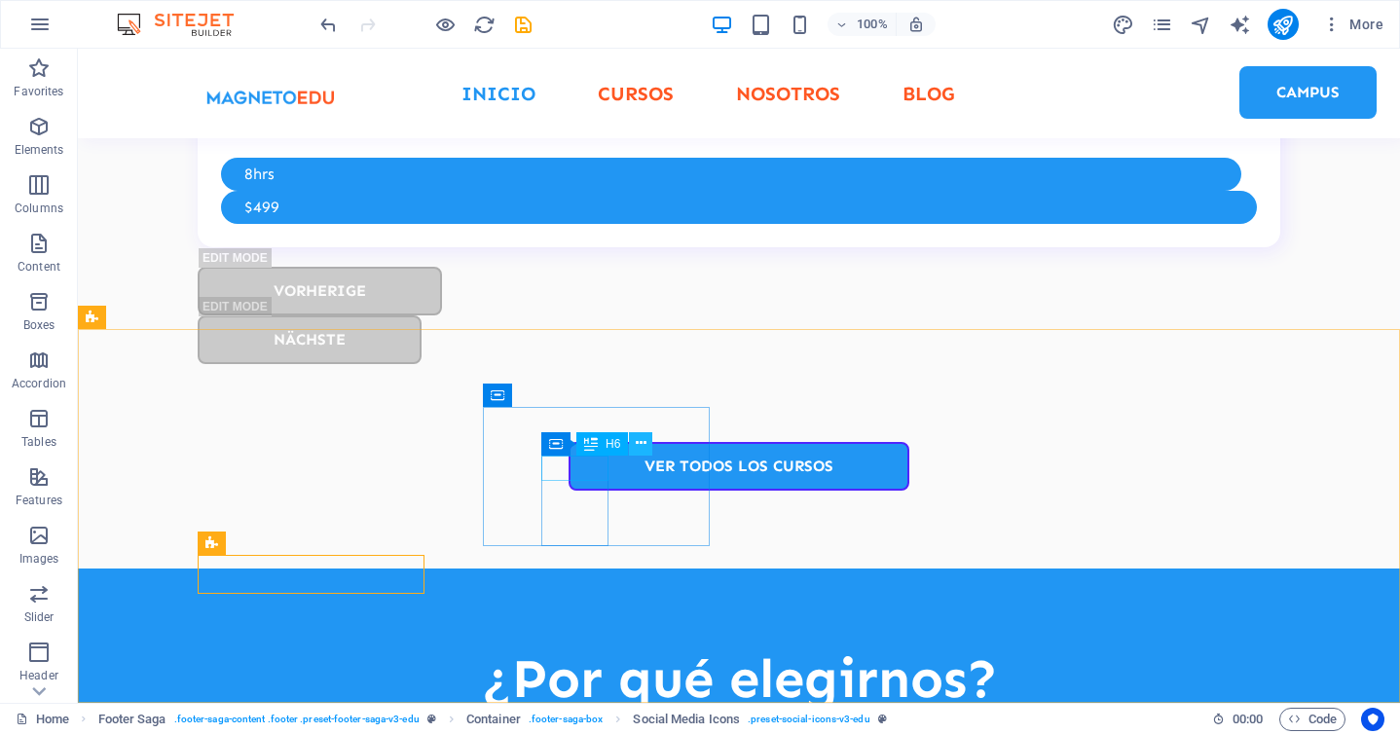
click at [642, 441] on icon at bounding box center [641, 443] width 11 height 20
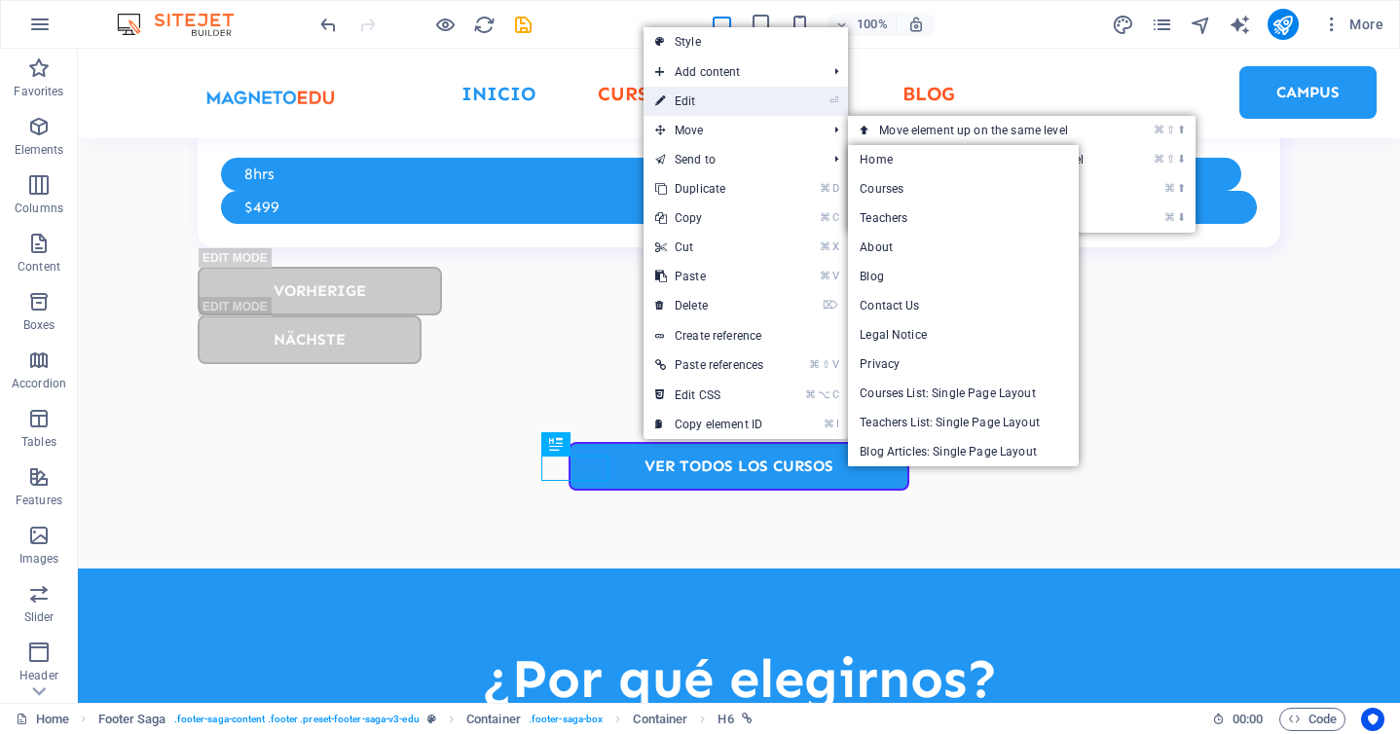
click at [734, 104] on link "⏎ Edit" at bounding box center [709, 101] width 131 height 29
select select
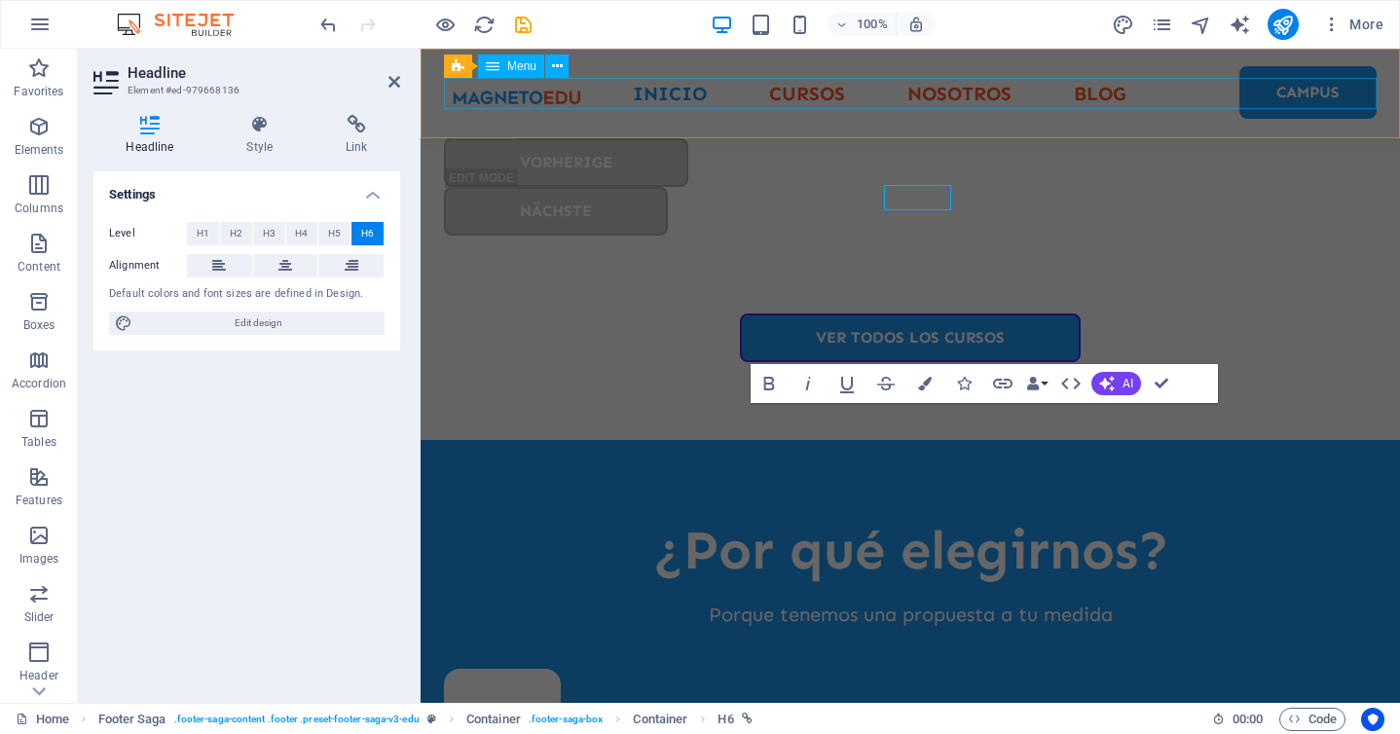
scroll to position [5373, 0]
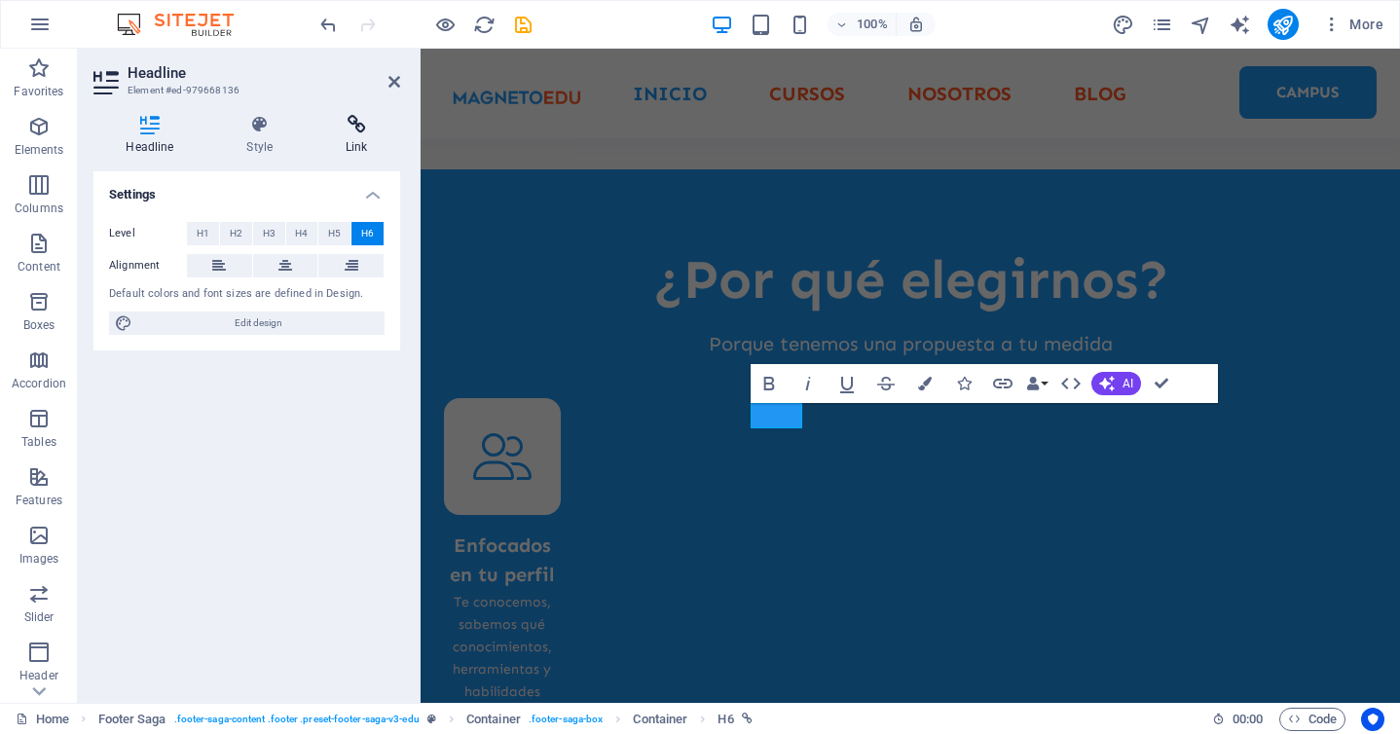
click at [351, 144] on h4 "Link" at bounding box center [357, 135] width 87 height 41
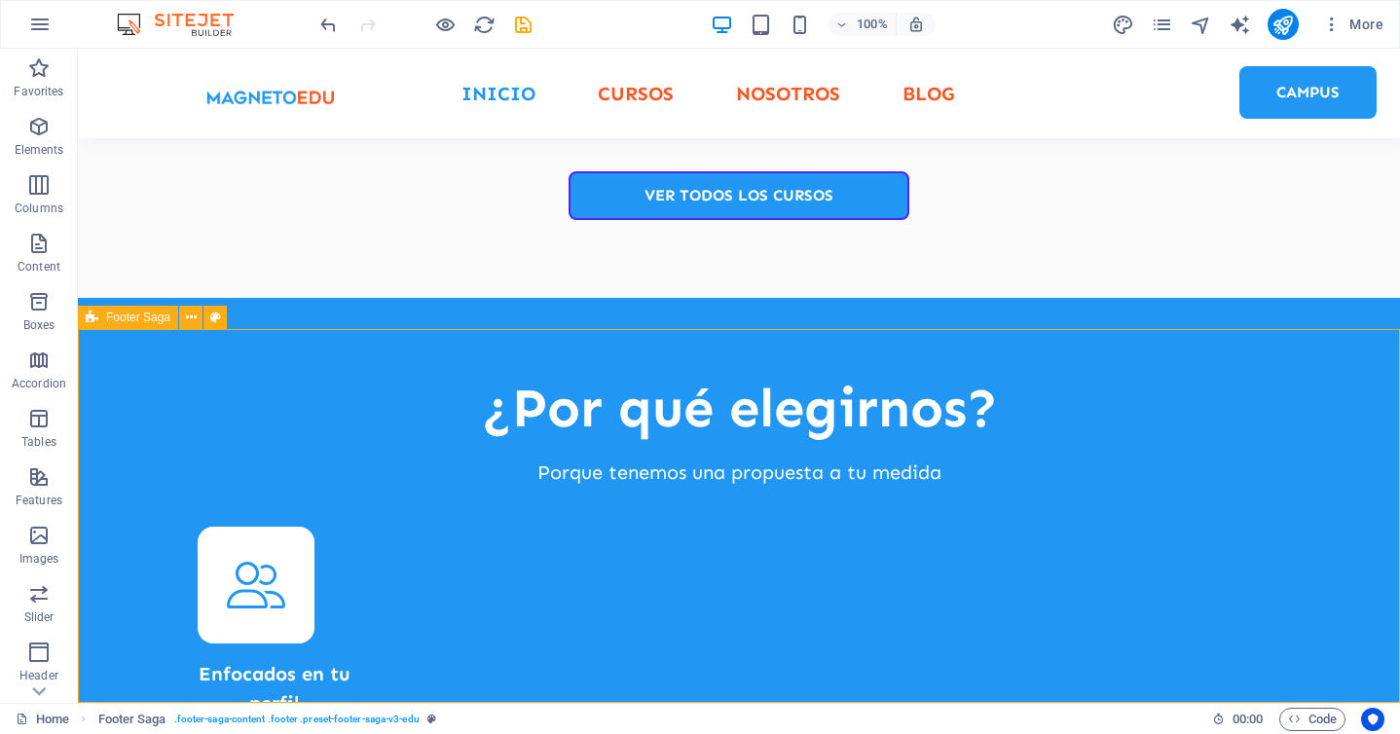
scroll to position [5103, 0]
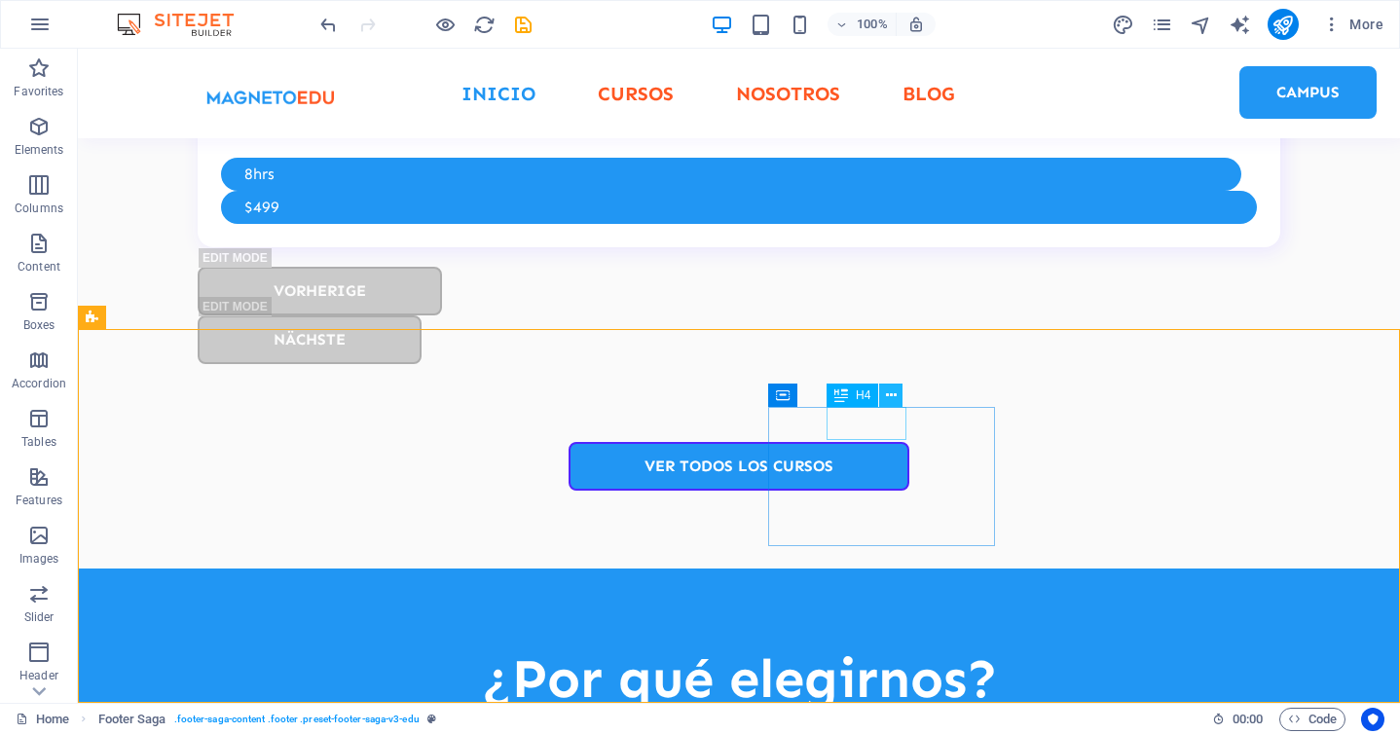
click at [893, 397] on icon at bounding box center [891, 396] width 11 height 20
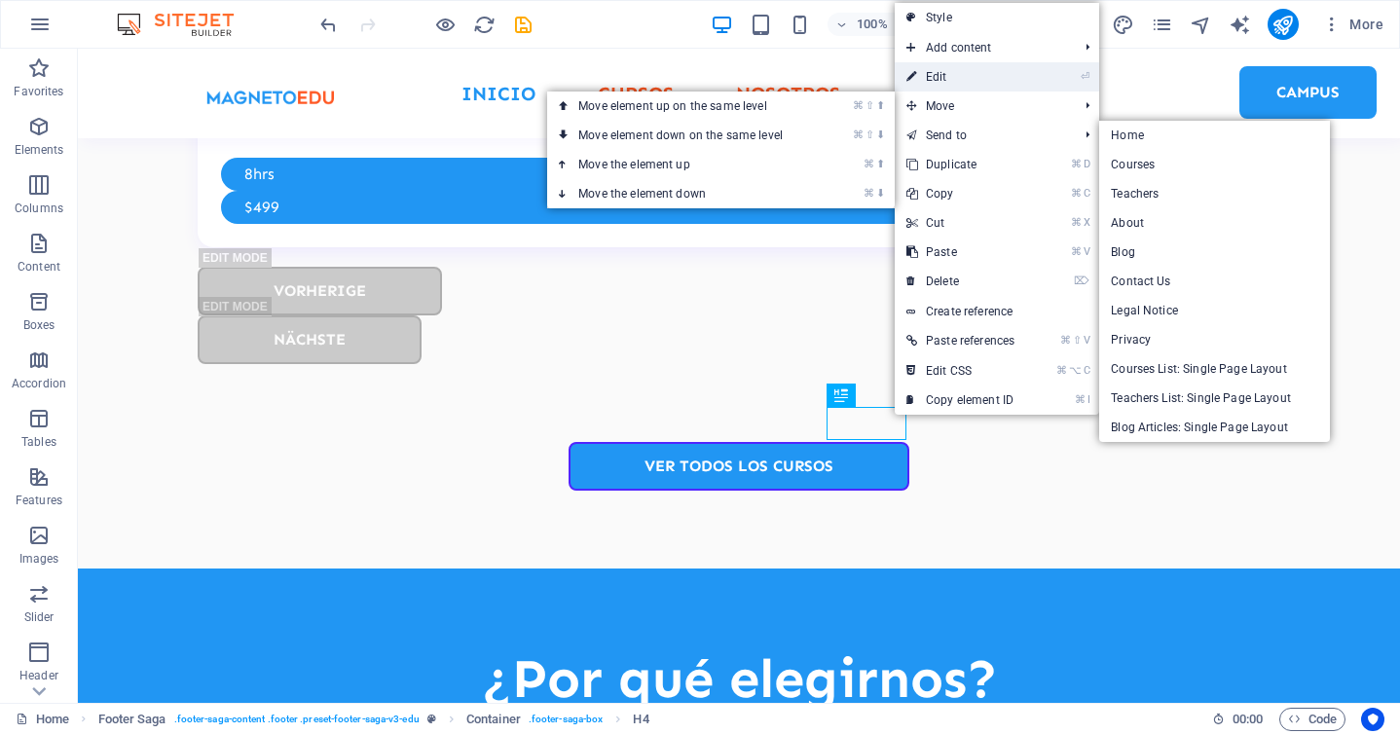
click at [1018, 75] on link "⏎ Edit" at bounding box center [960, 76] width 131 height 29
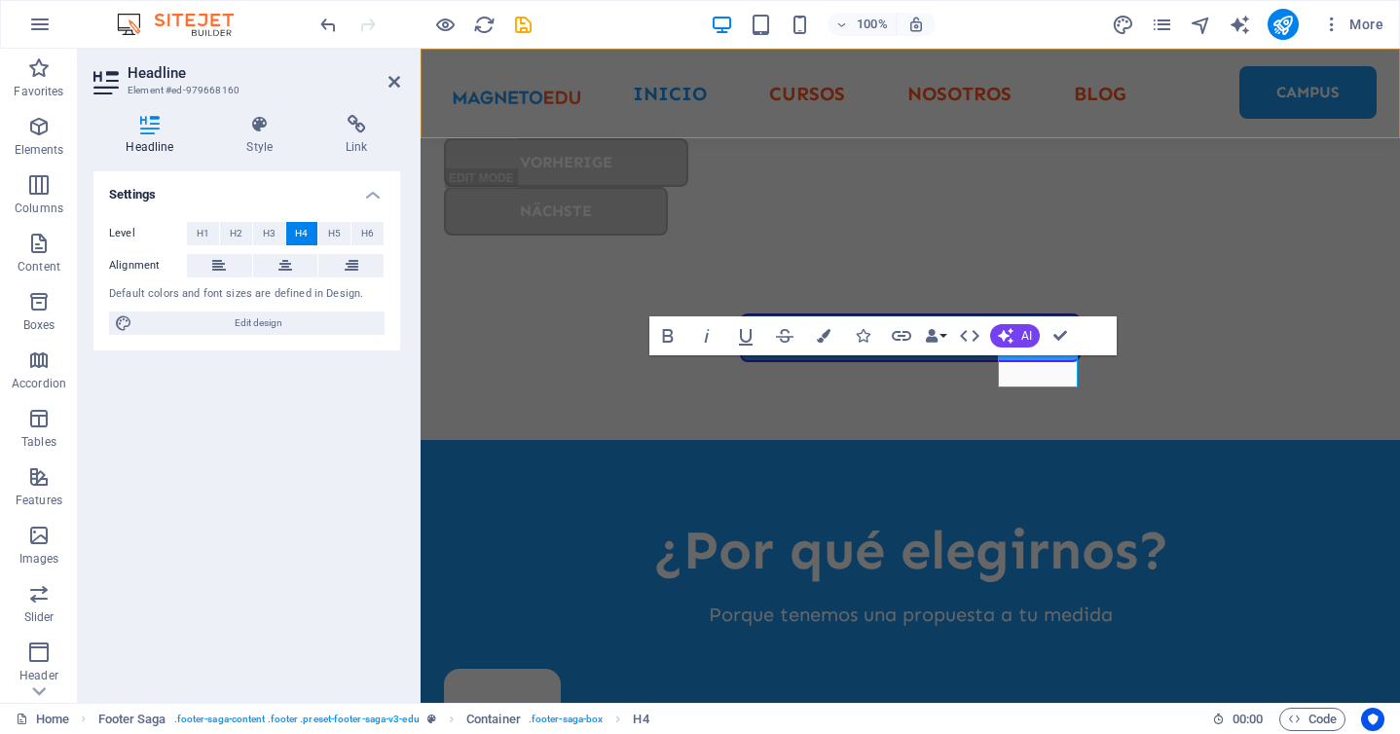
scroll to position [5373, 0]
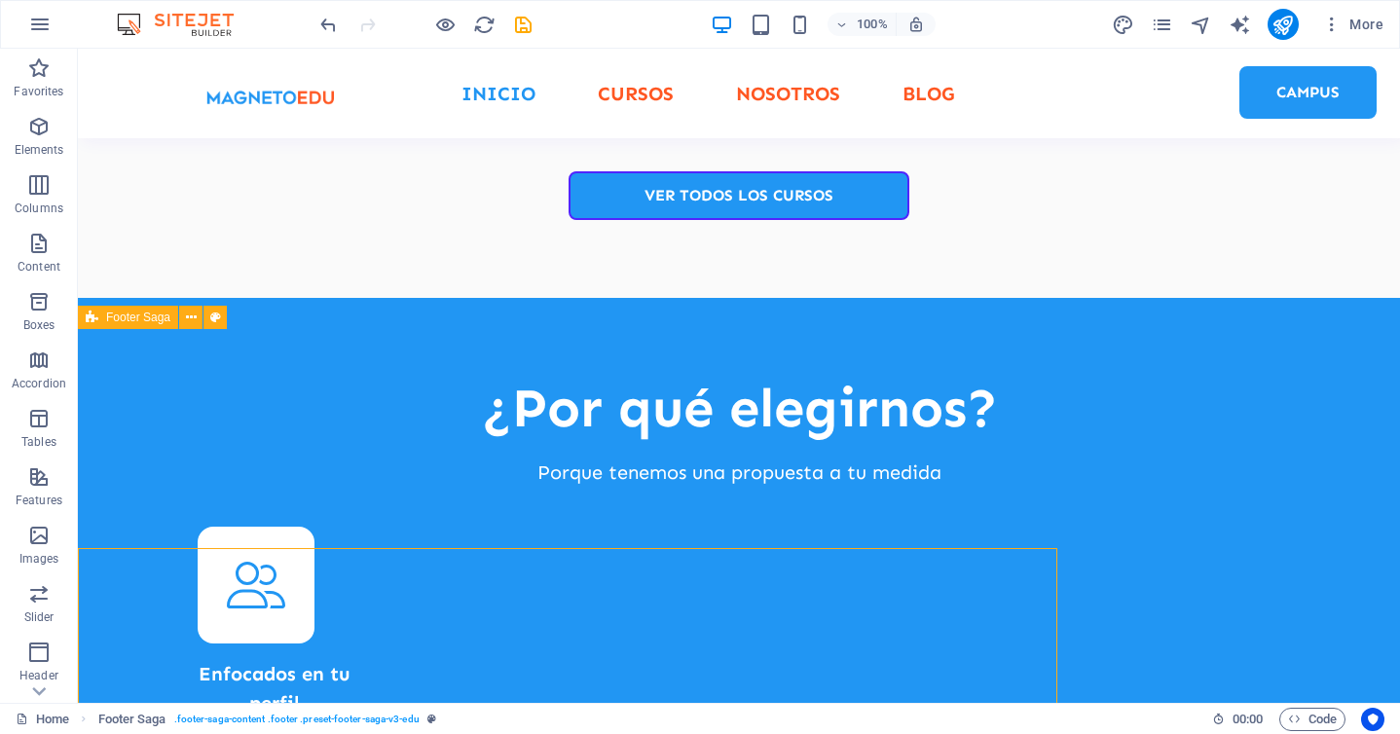
scroll to position [5103, 0]
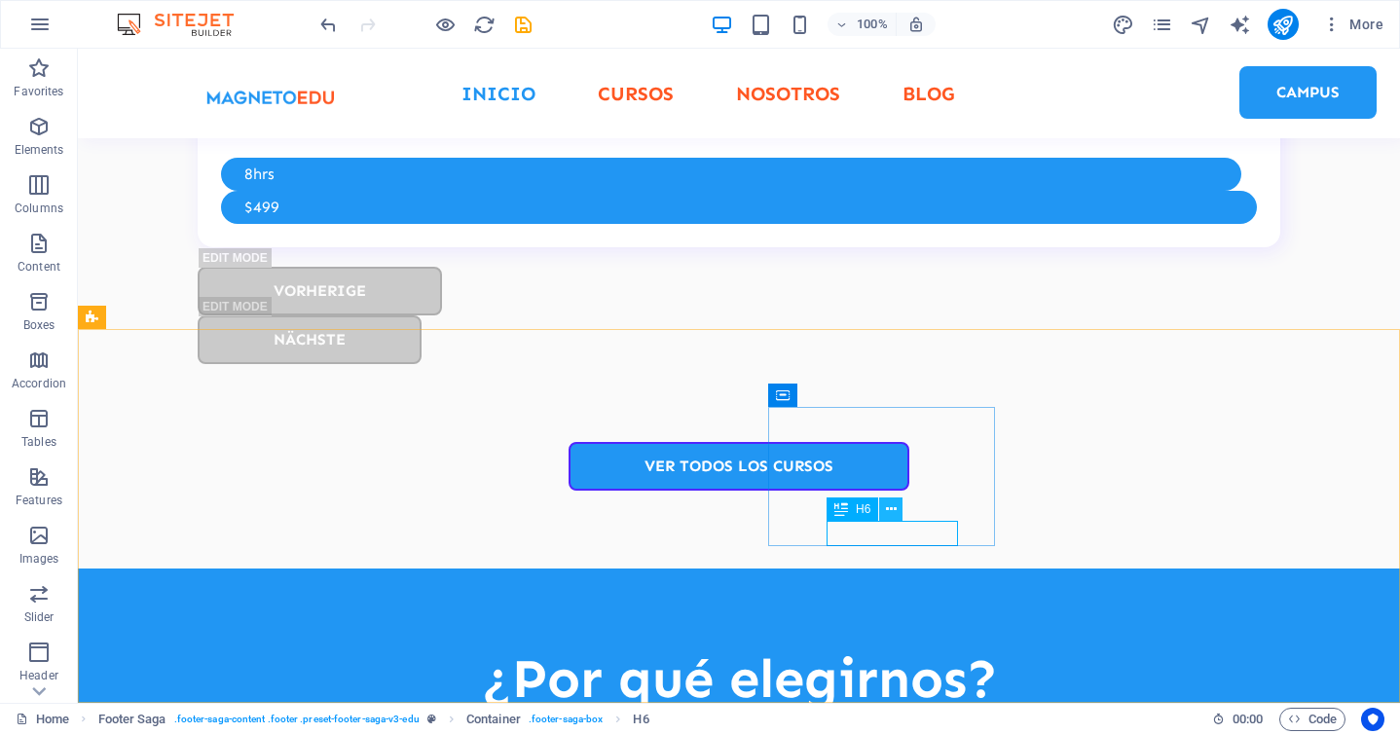
click at [892, 506] on icon at bounding box center [891, 510] width 11 height 20
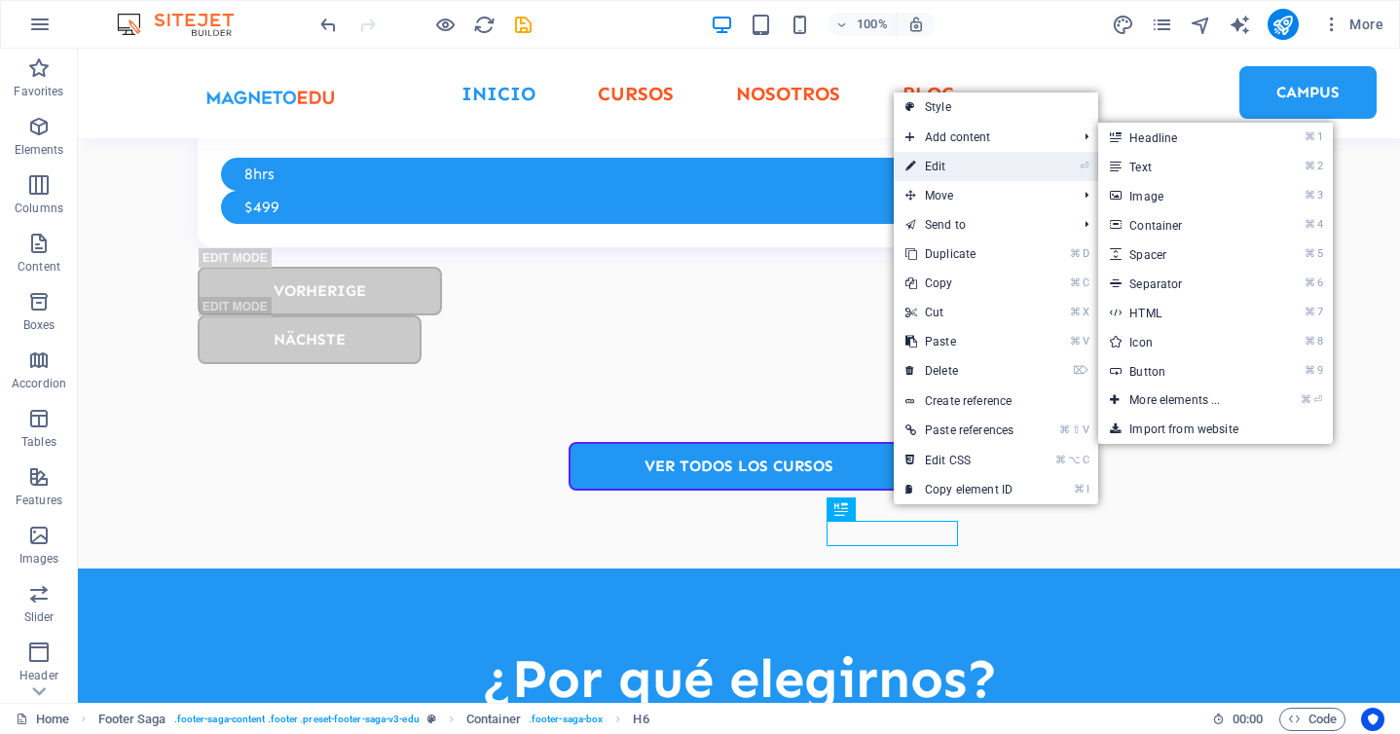
click at [964, 172] on link "⏎ Edit" at bounding box center [959, 166] width 131 height 29
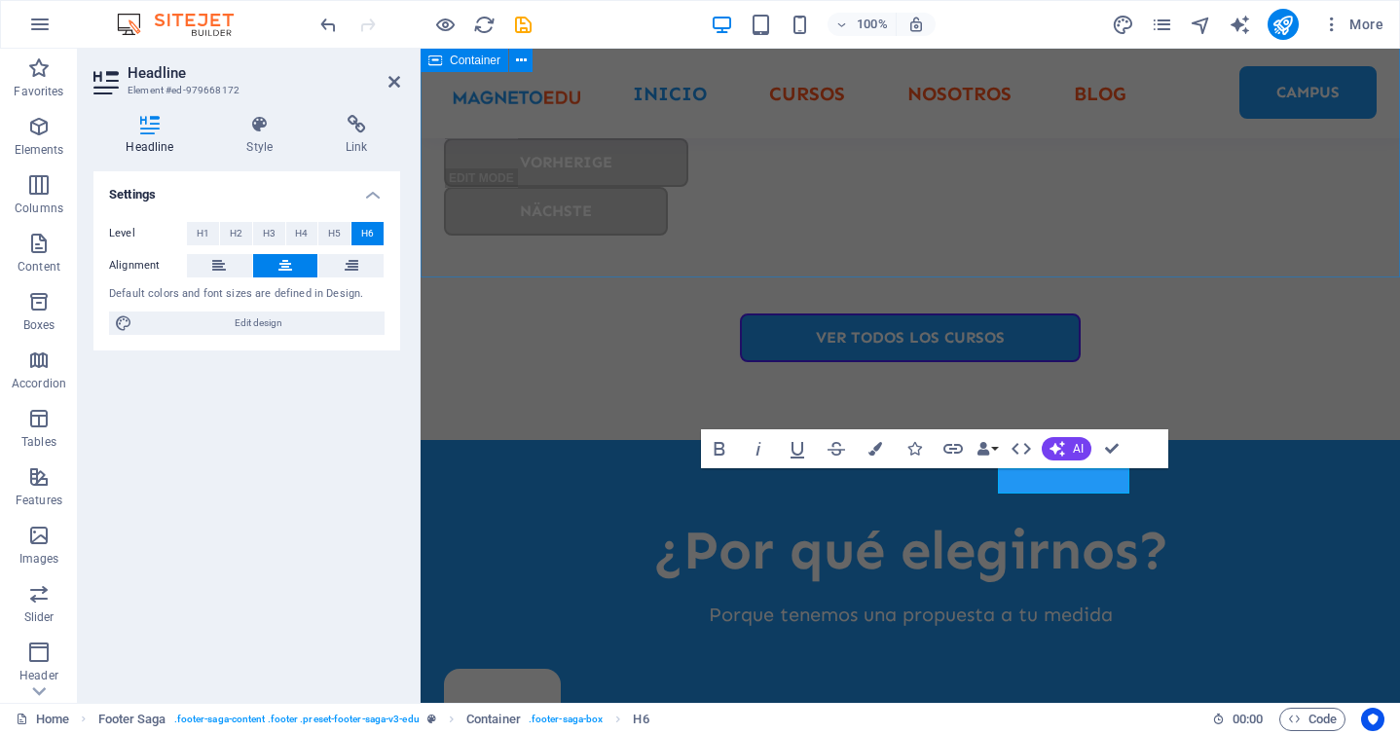
scroll to position [5373, 0]
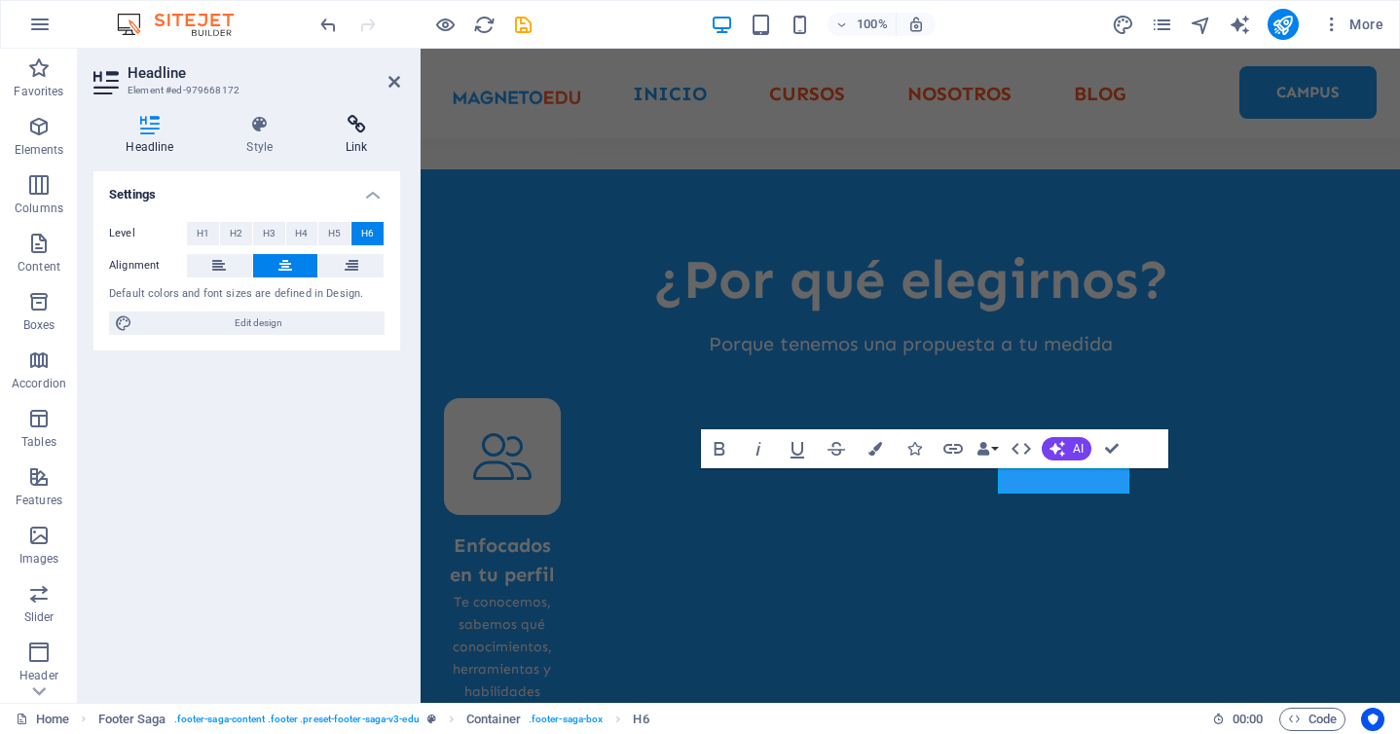
click at [350, 145] on h4 "Link" at bounding box center [357, 135] width 87 height 41
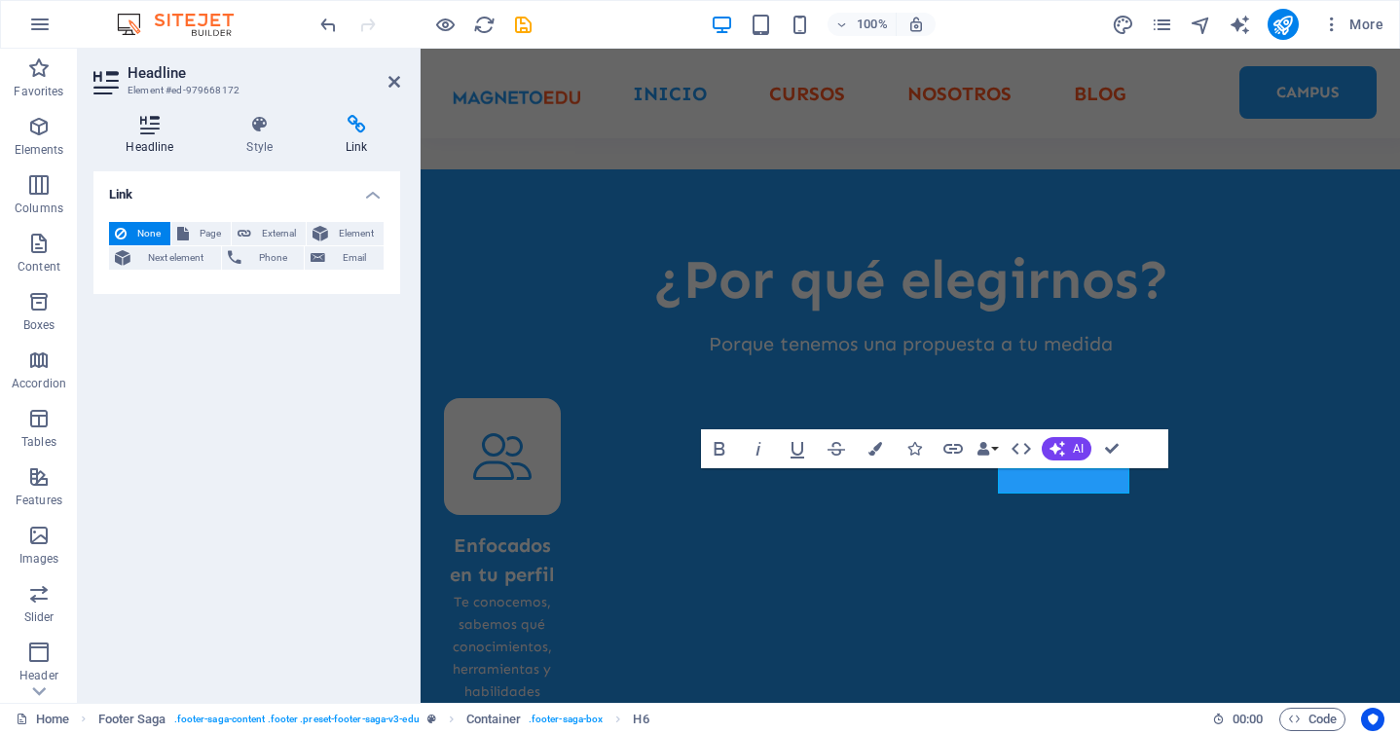
click at [151, 130] on icon at bounding box center [149, 124] width 113 height 19
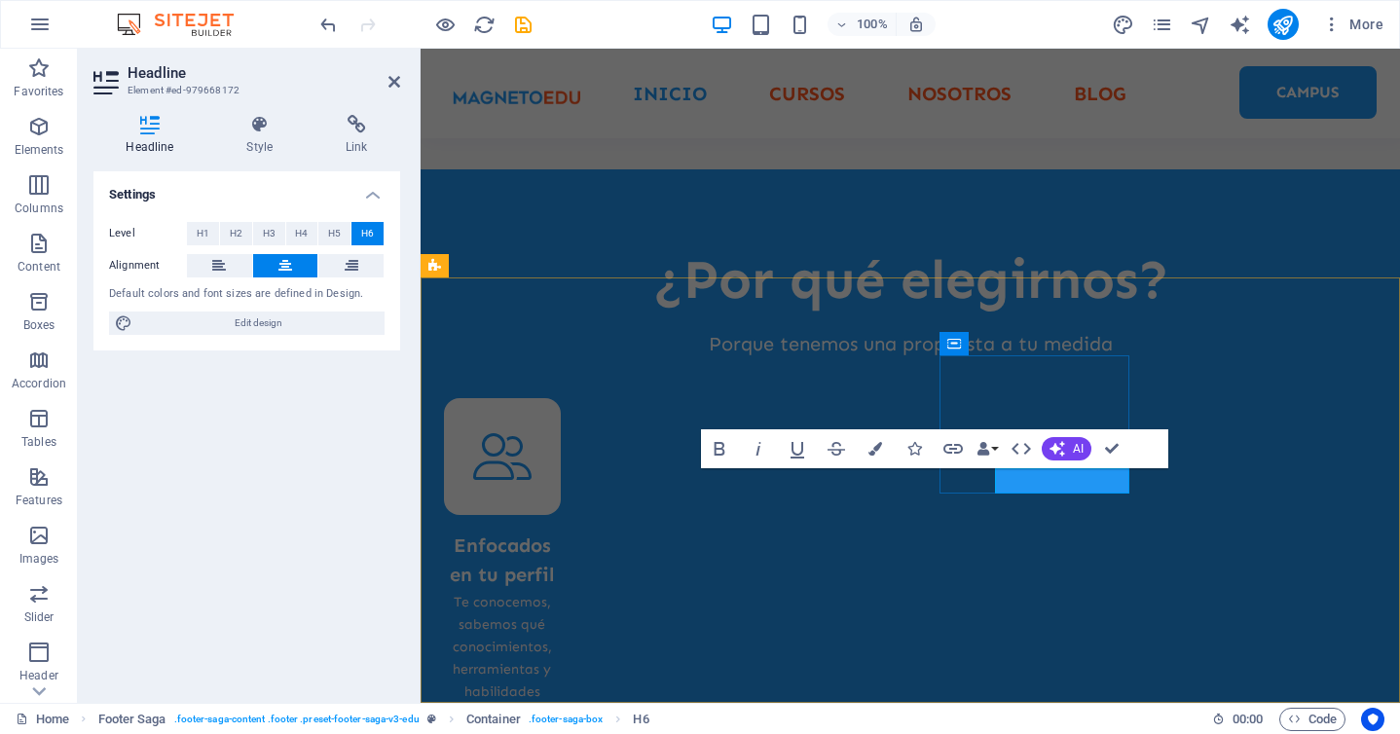
scroll to position [0, 19]
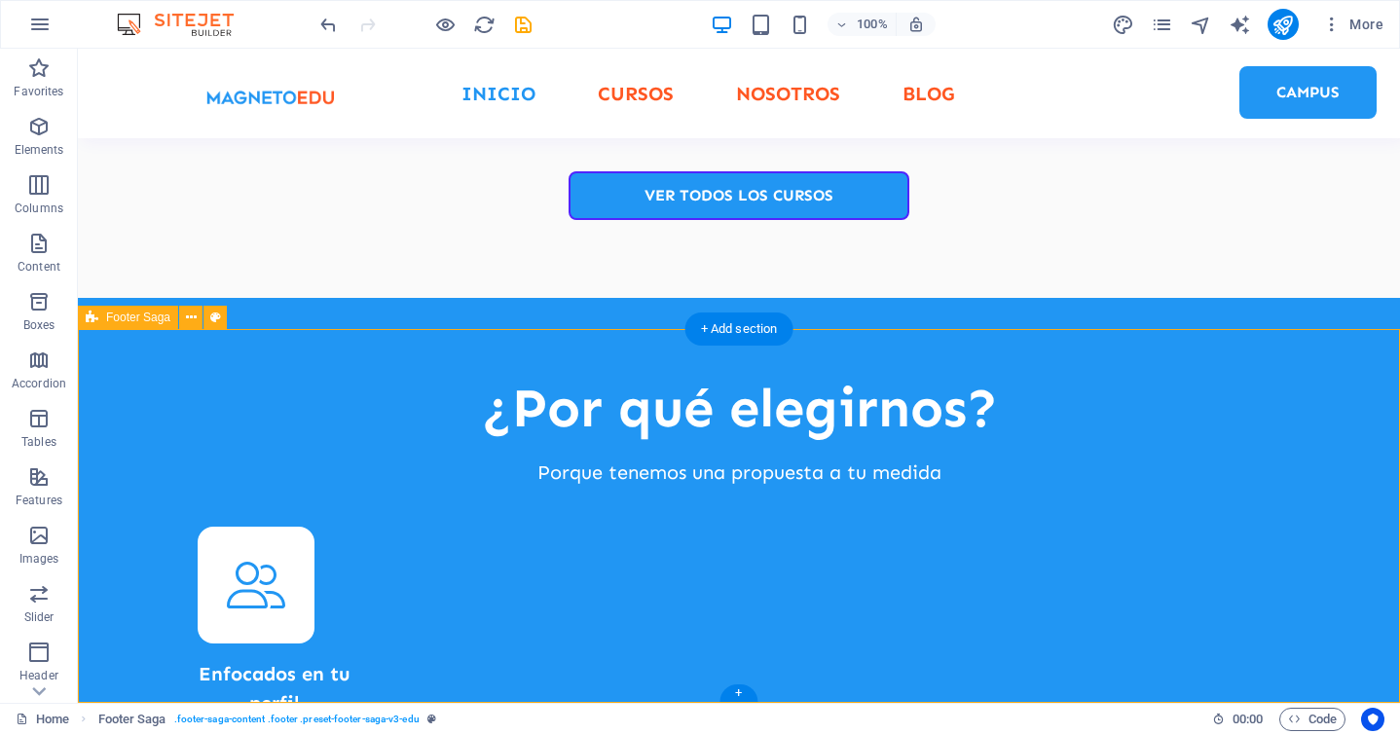
scroll to position [0, 0]
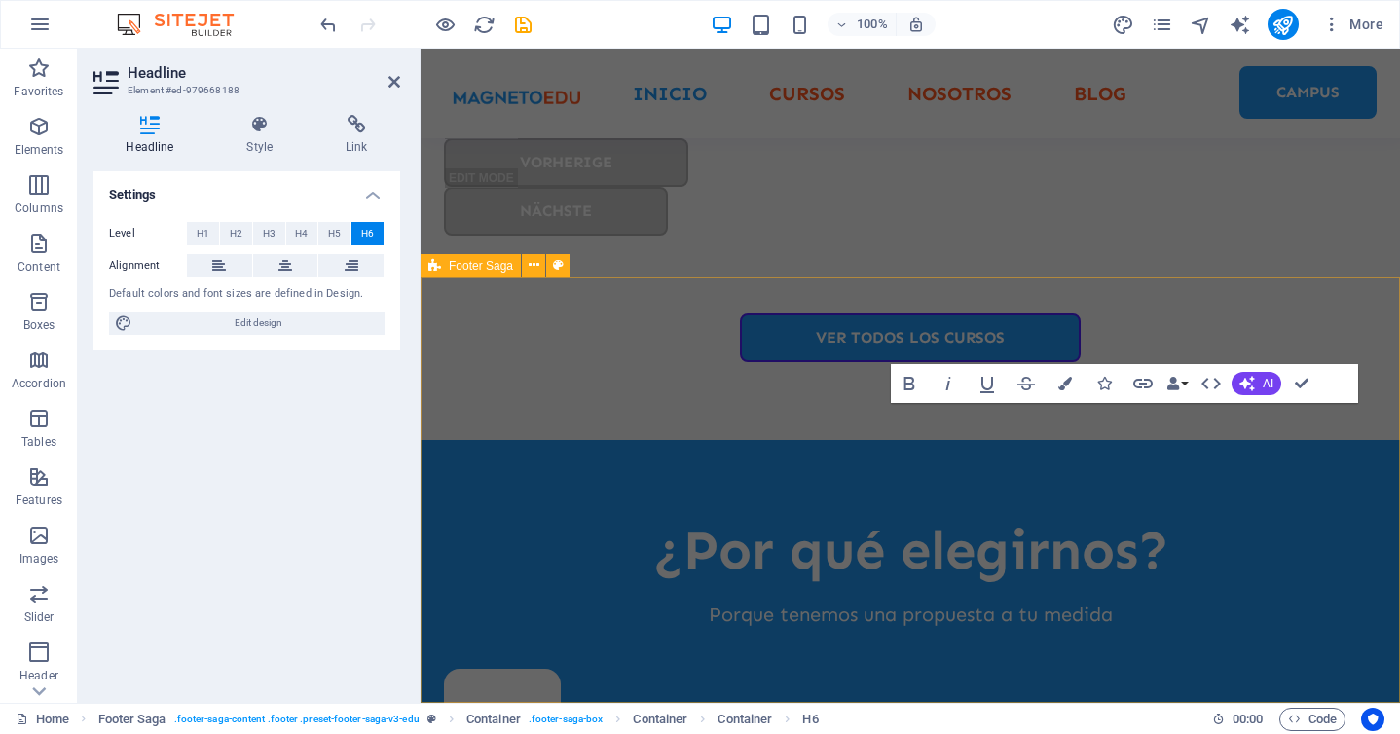
scroll to position [5373, 0]
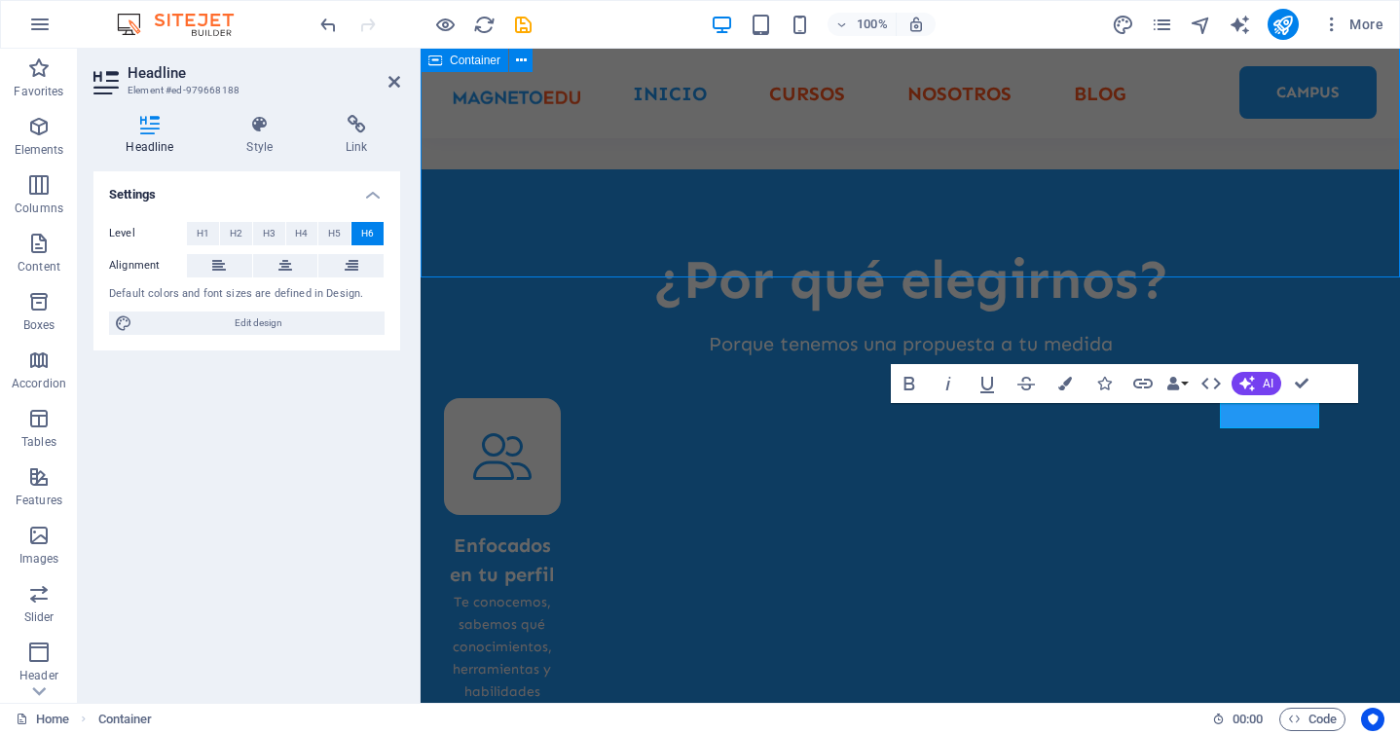
scroll to position [5103, 0]
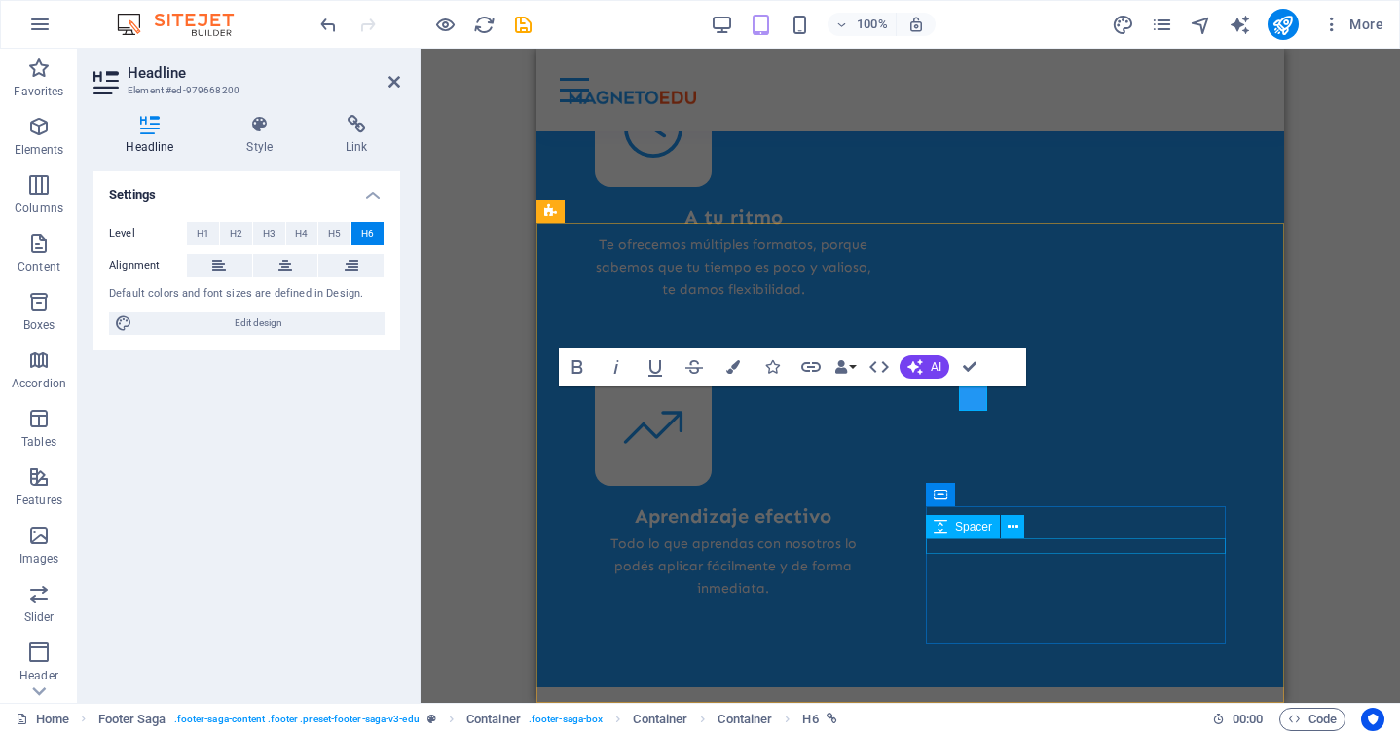
scroll to position [5833, 0]
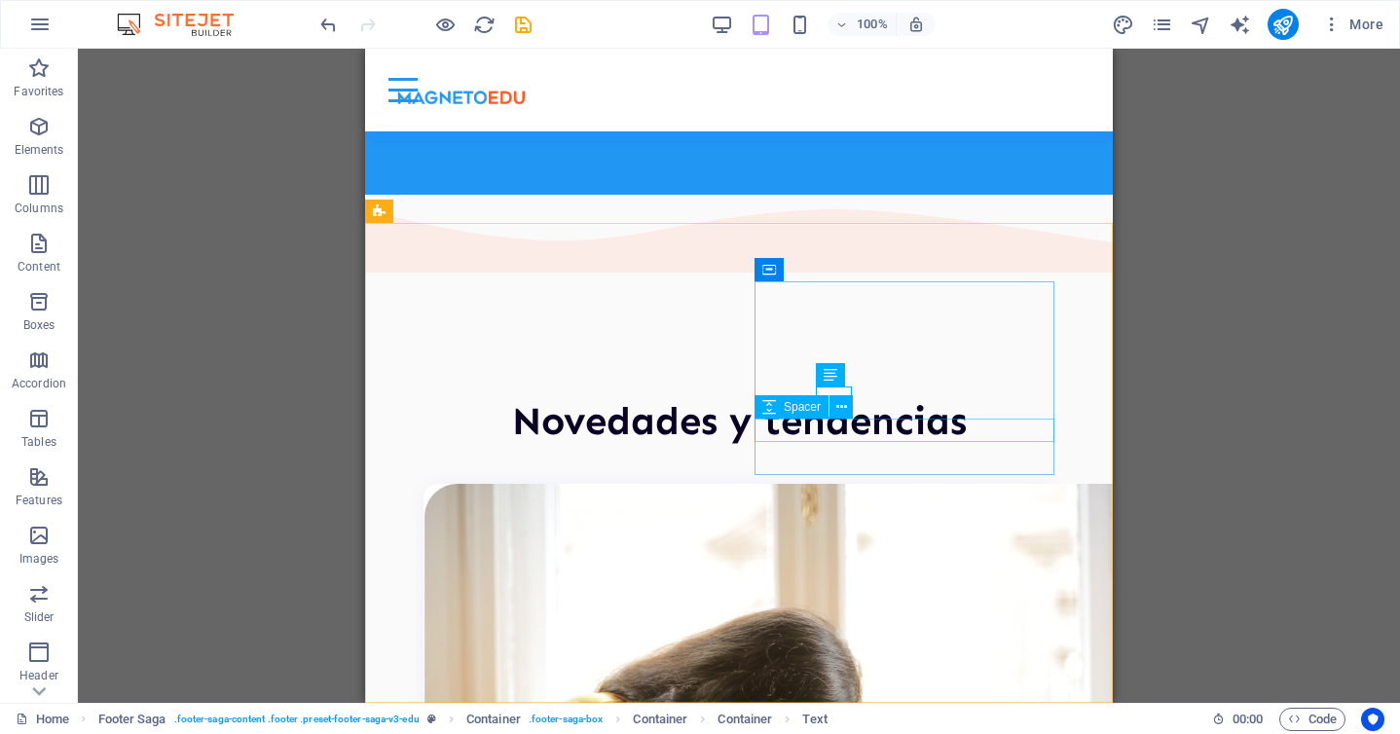
click at [849, 419] on div "Spacer" at bounding box center [810, 407] width 111 height 24
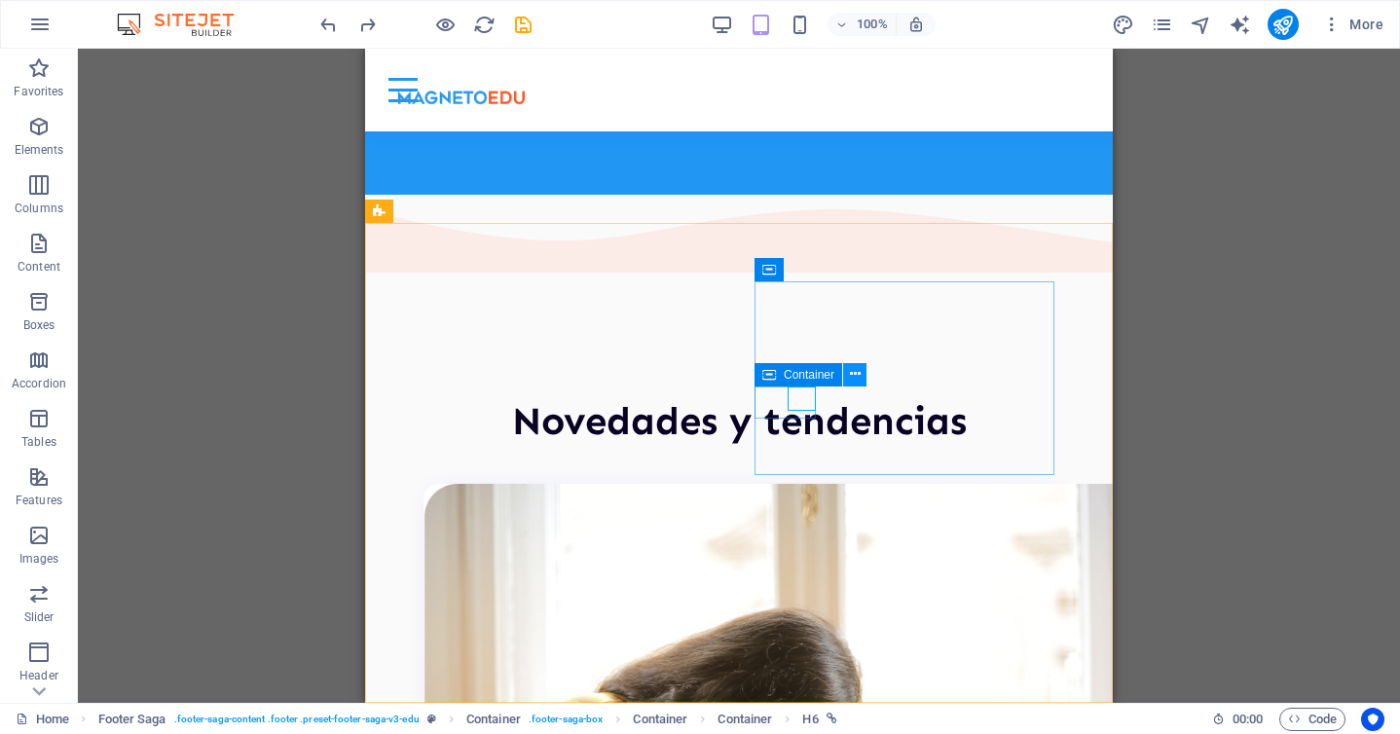
click at [863, 373] on button at bounding box center [854, 374] width 23 height 23
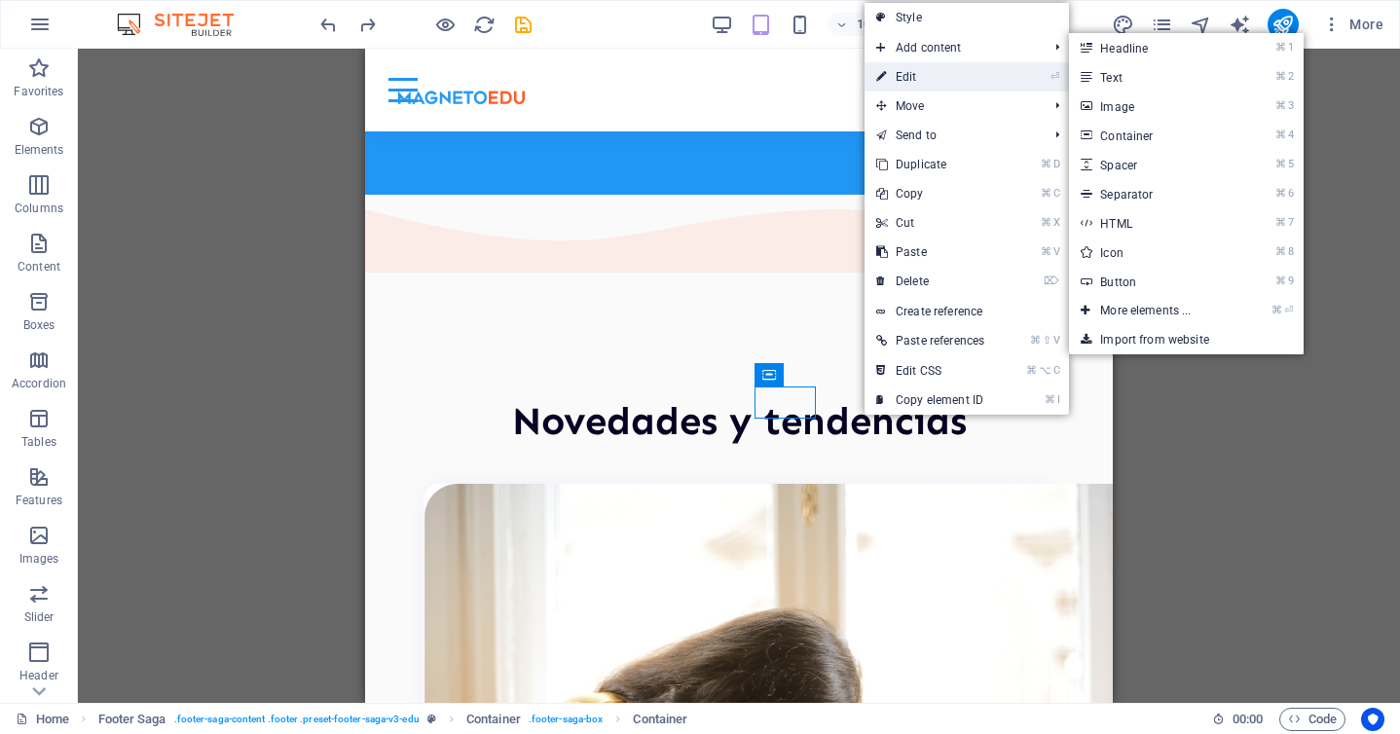
click at [951, 85] on link "⏎ Edit" at bounding box center [930, 76] width 131 height 29
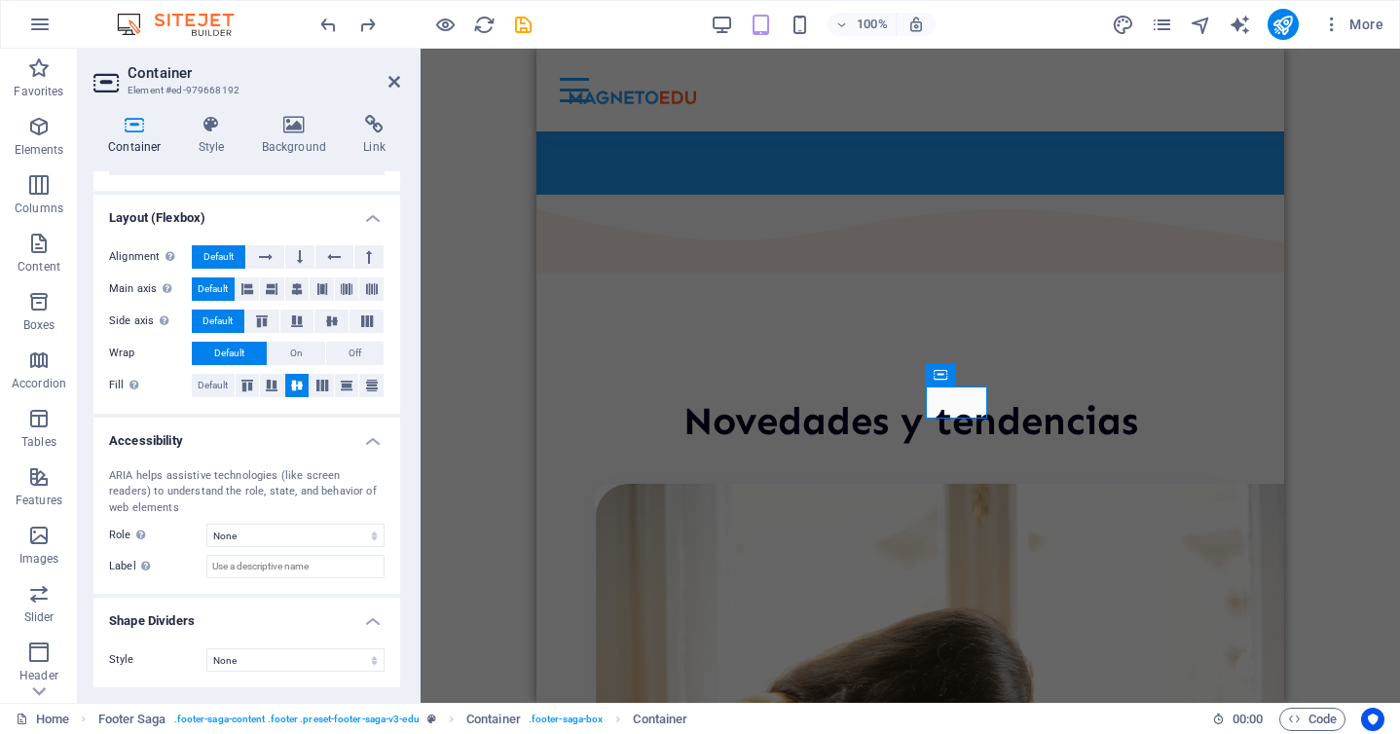
scroll to position [0, 0]
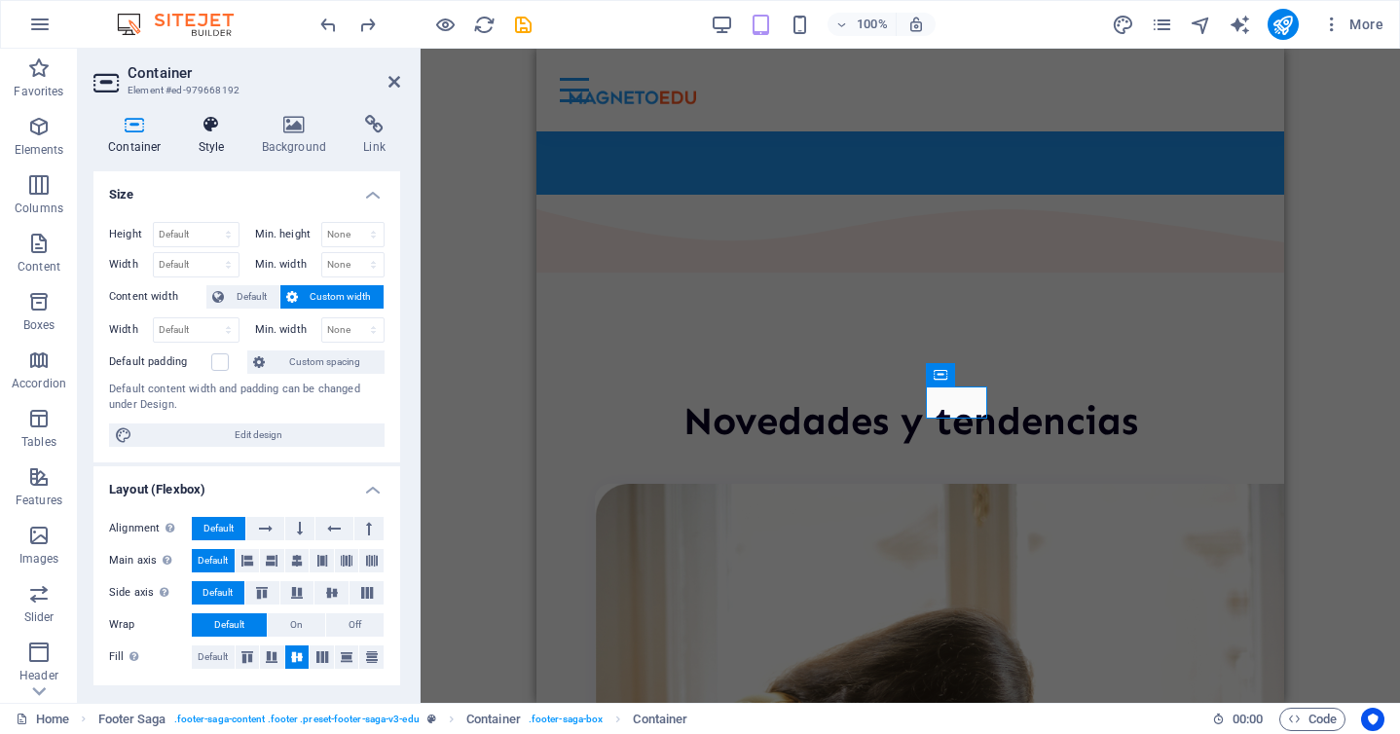
click at [205, 139] on h4 "Style" at bounding box center [215, 135] width 63 height 41
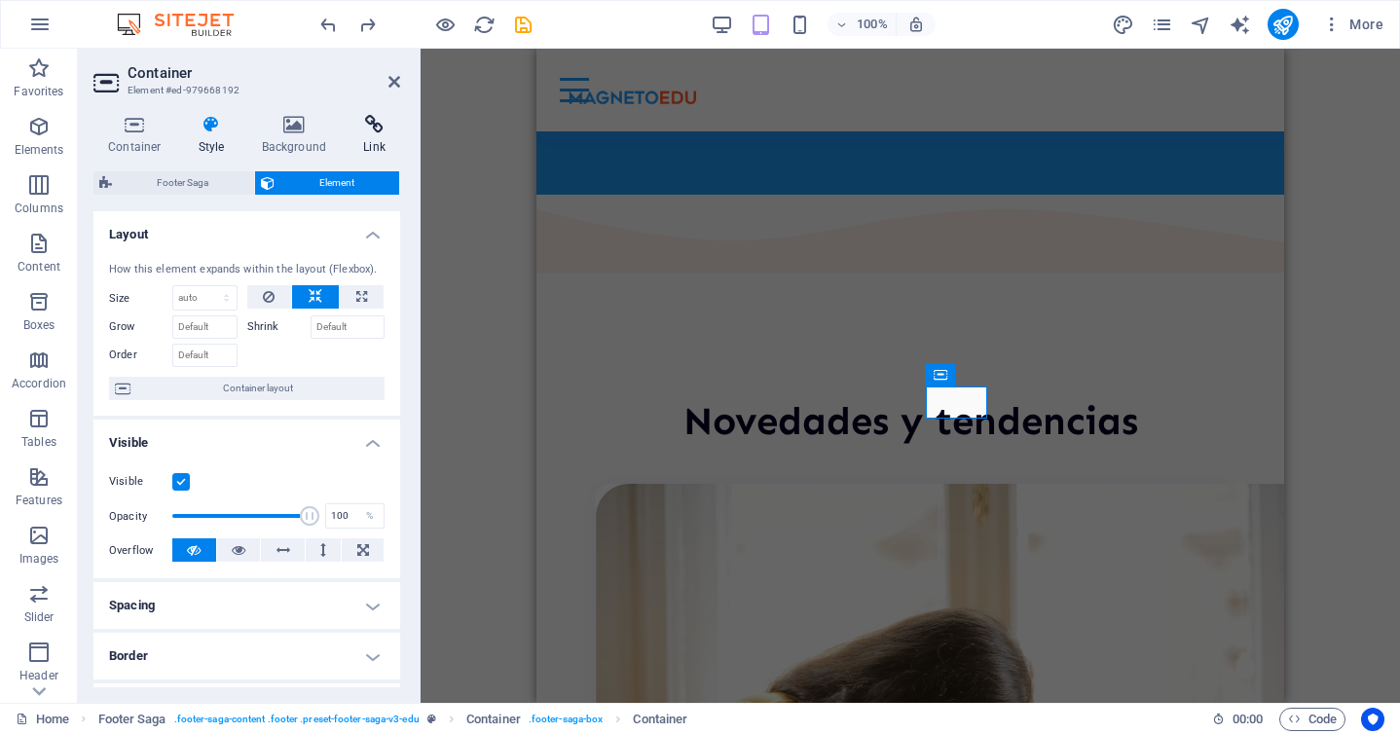
click at [366, 139] on h4 "Link" at bounding box center [375, 135] width 52 height 41
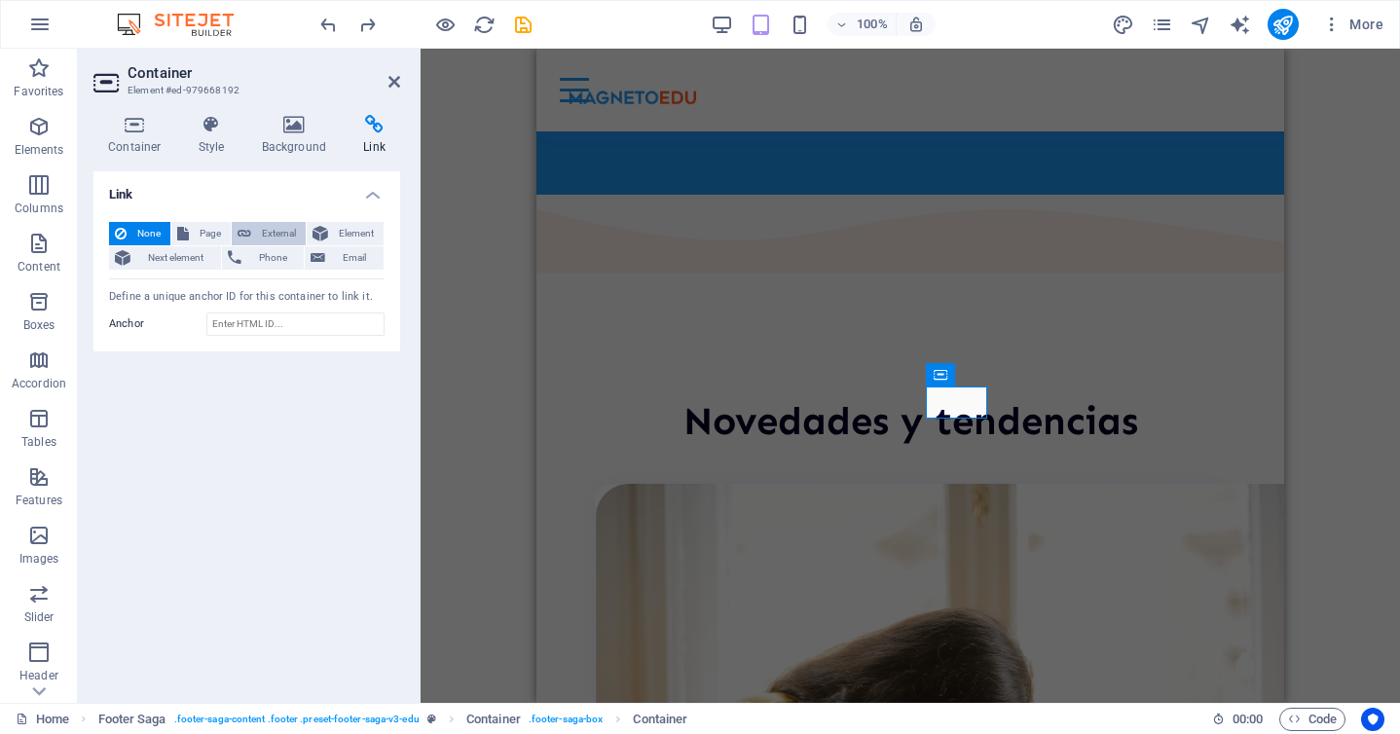
click at [265, 231] on span "External" at bounding box center [278, 233] width 43 height 23
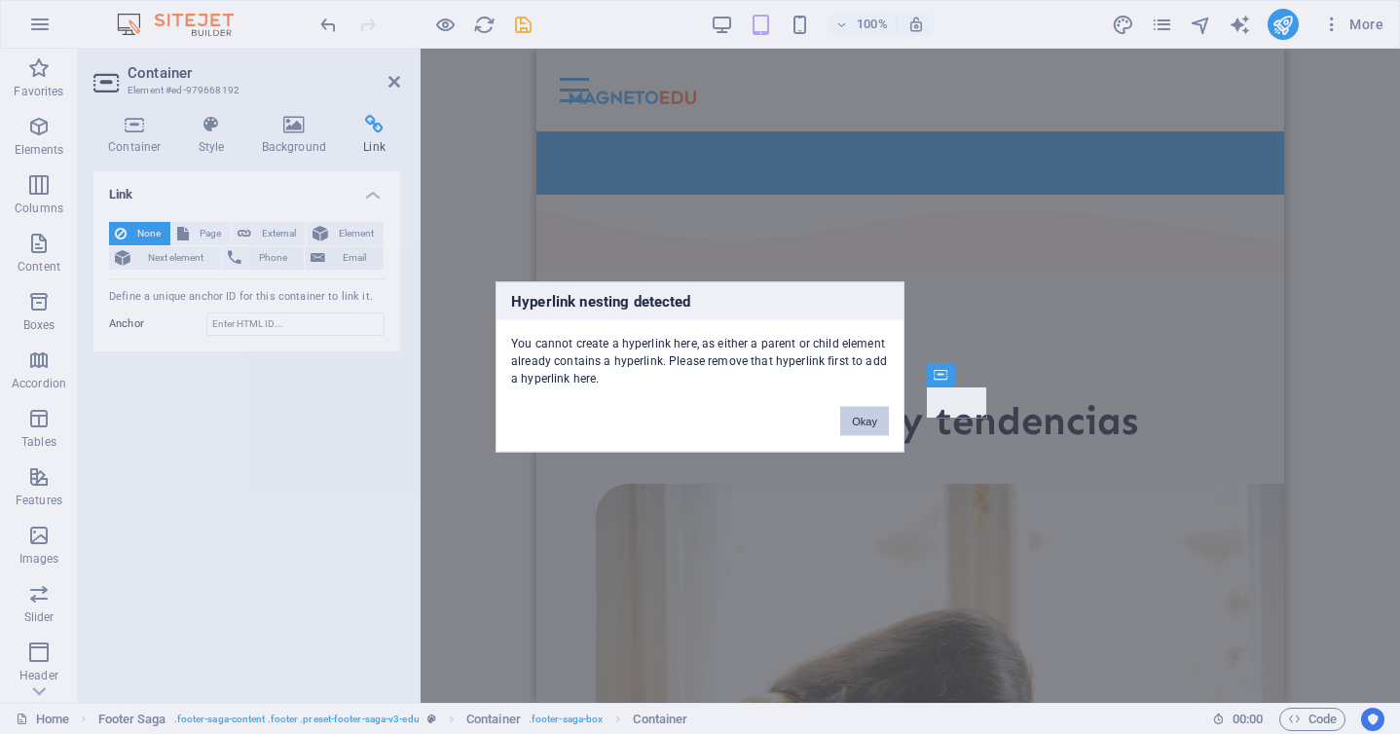
click at [864, 425] on button "Okay" at bounding box center [864, 421] width 49 height 29
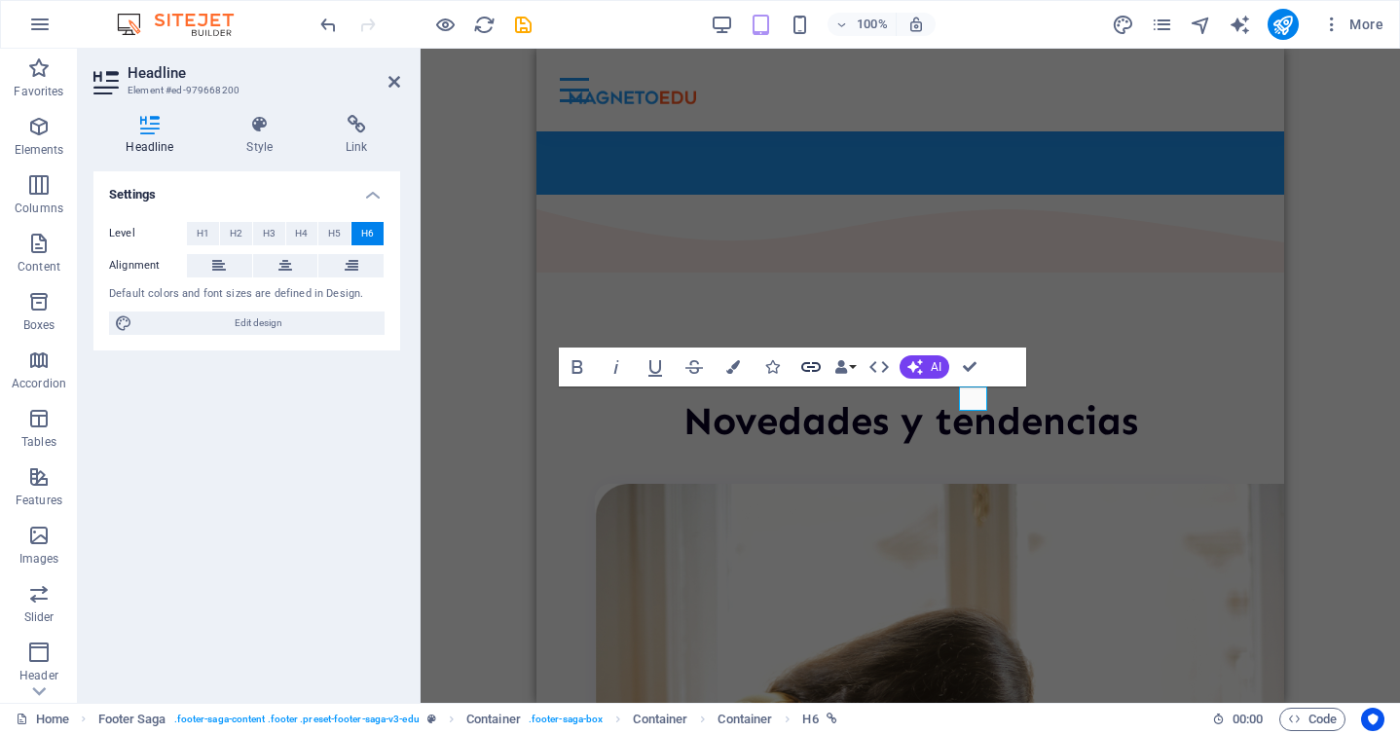
click at [804, 361] on icon "button" at bounding box center [810, 366] width 23 height 23
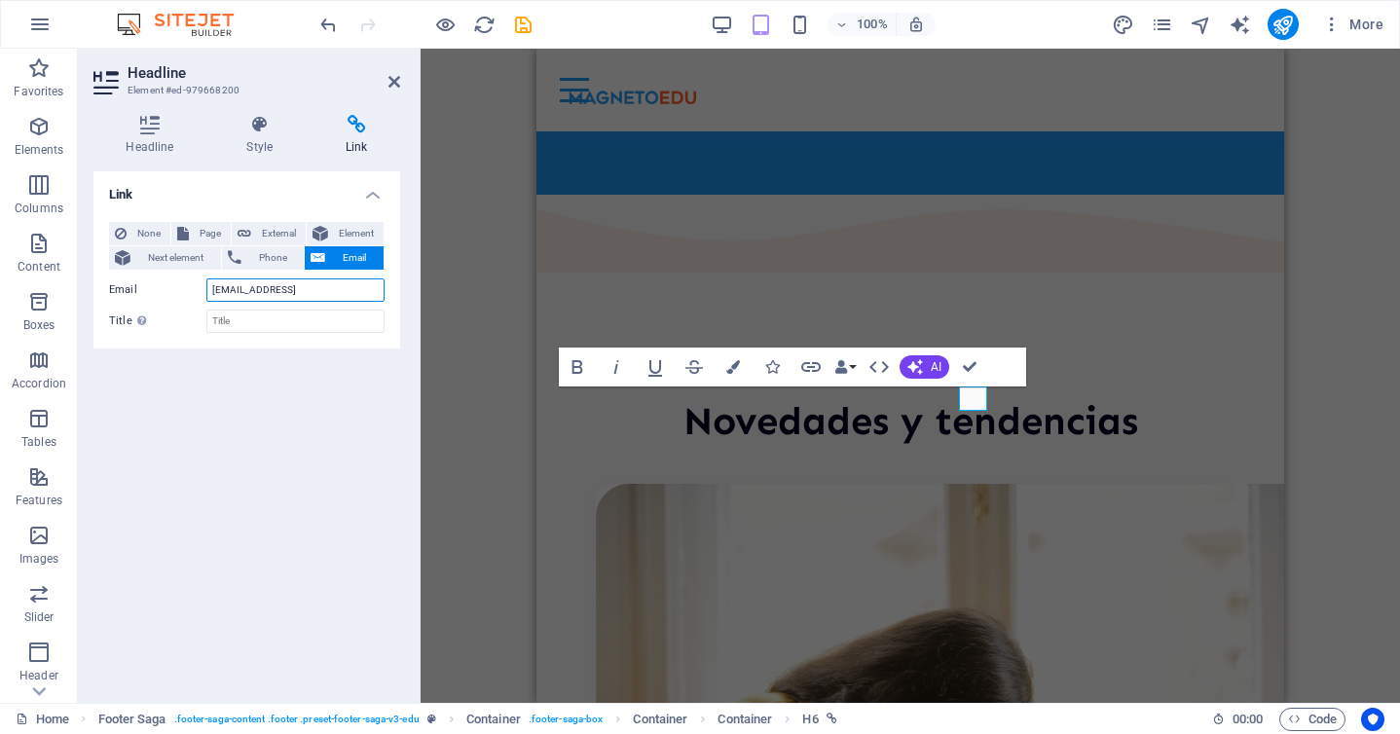
click at [254, 287] on input "a16755a634bffb67f0b3e516574b68@cpanel.local" at bounding box center [295, 290] width 178 height 23
type input "info@magentoedu.com"
click at [194, 412] on div "Link None Page External Element Next element Phone Email Page Home Courses Teac…" at bounding box center [246, 429] width 307 height 516
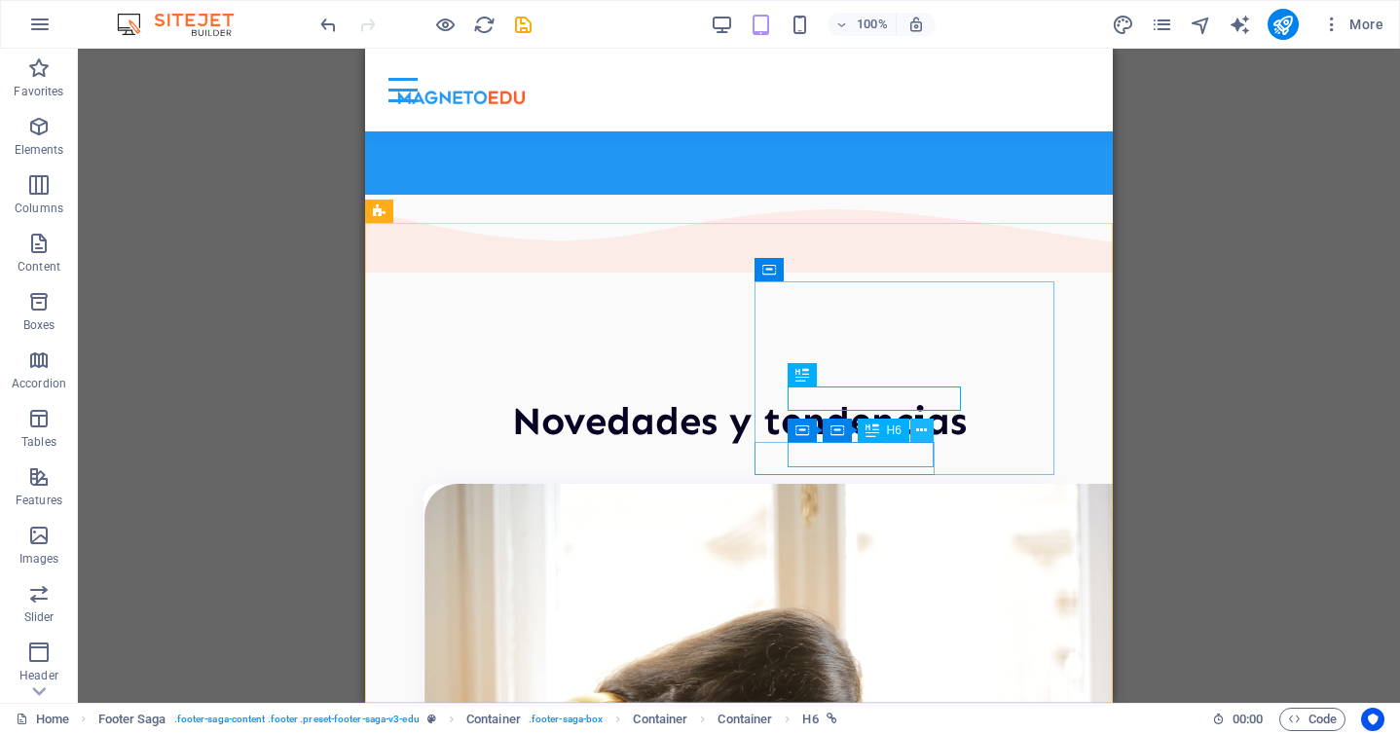
click at [921, 425] on icon at bounding box center [921, 431] width 11 height 20
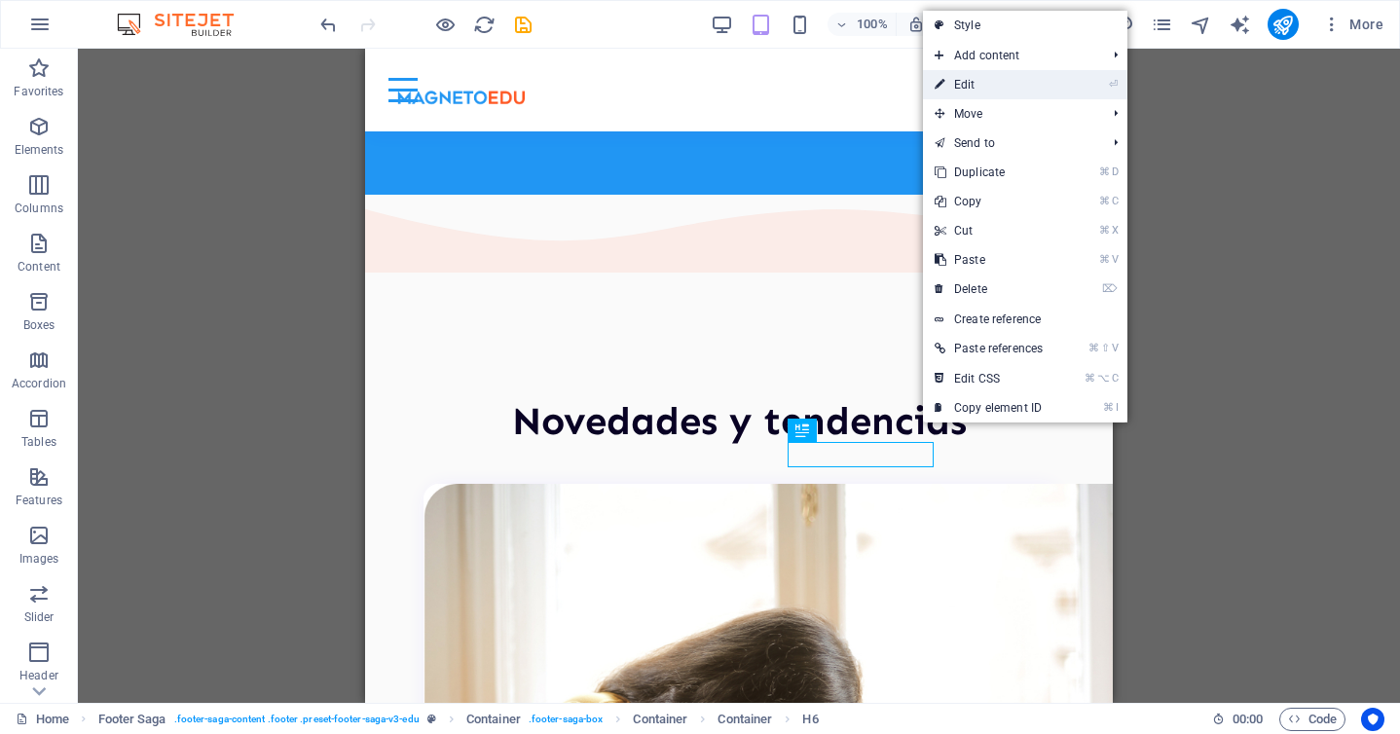
click at [985, 85] on link "⏎ Edit" at bounding box center [988, 84] width 131 height 29
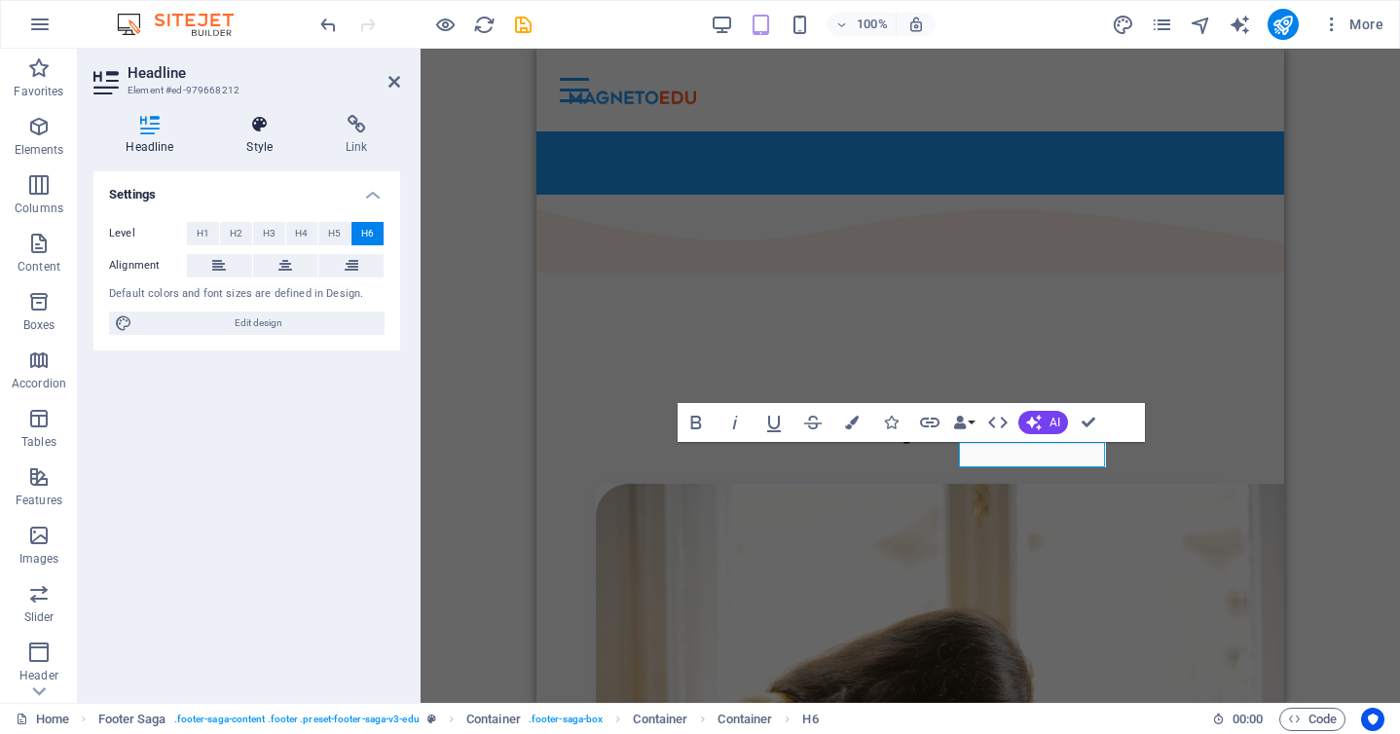
click at [240, 152] on h4 "Style" at bounding box center [263, 135] width 99 height 41
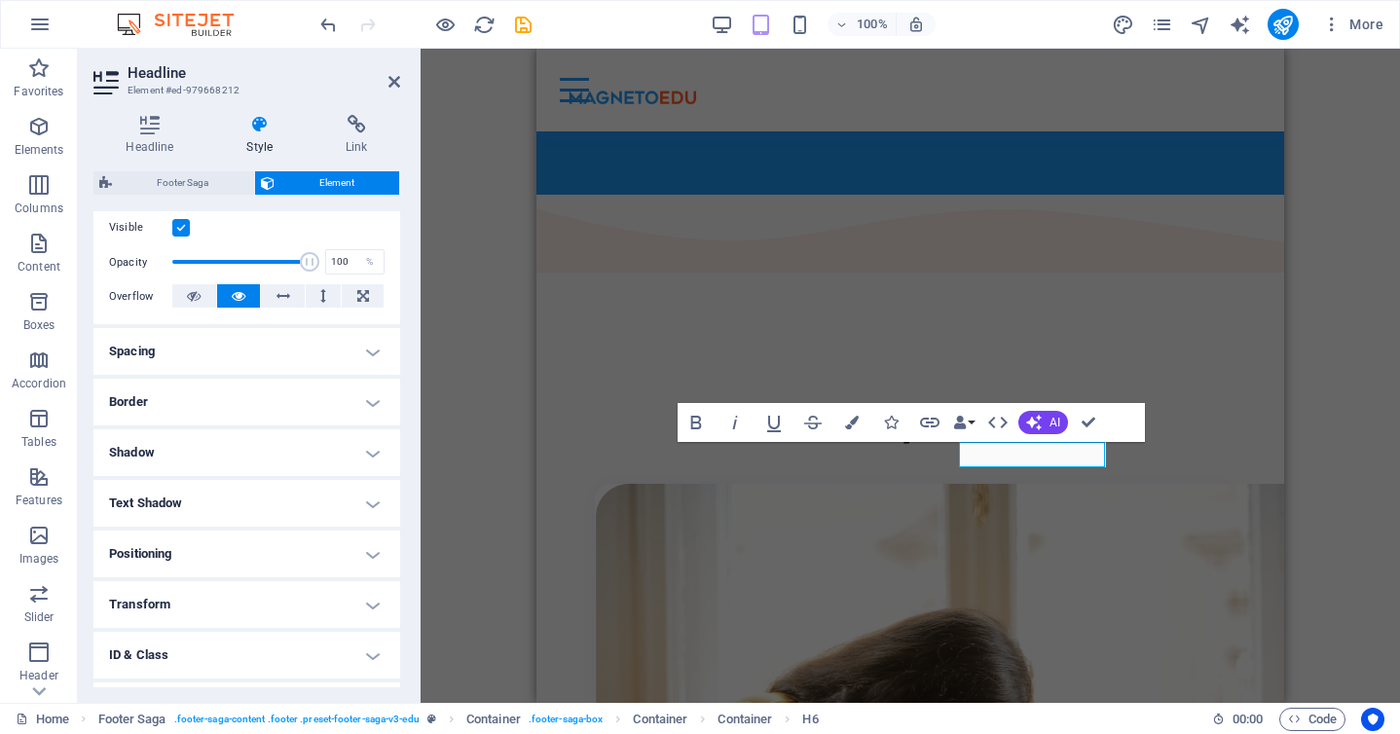
scroll to position [255, 0]
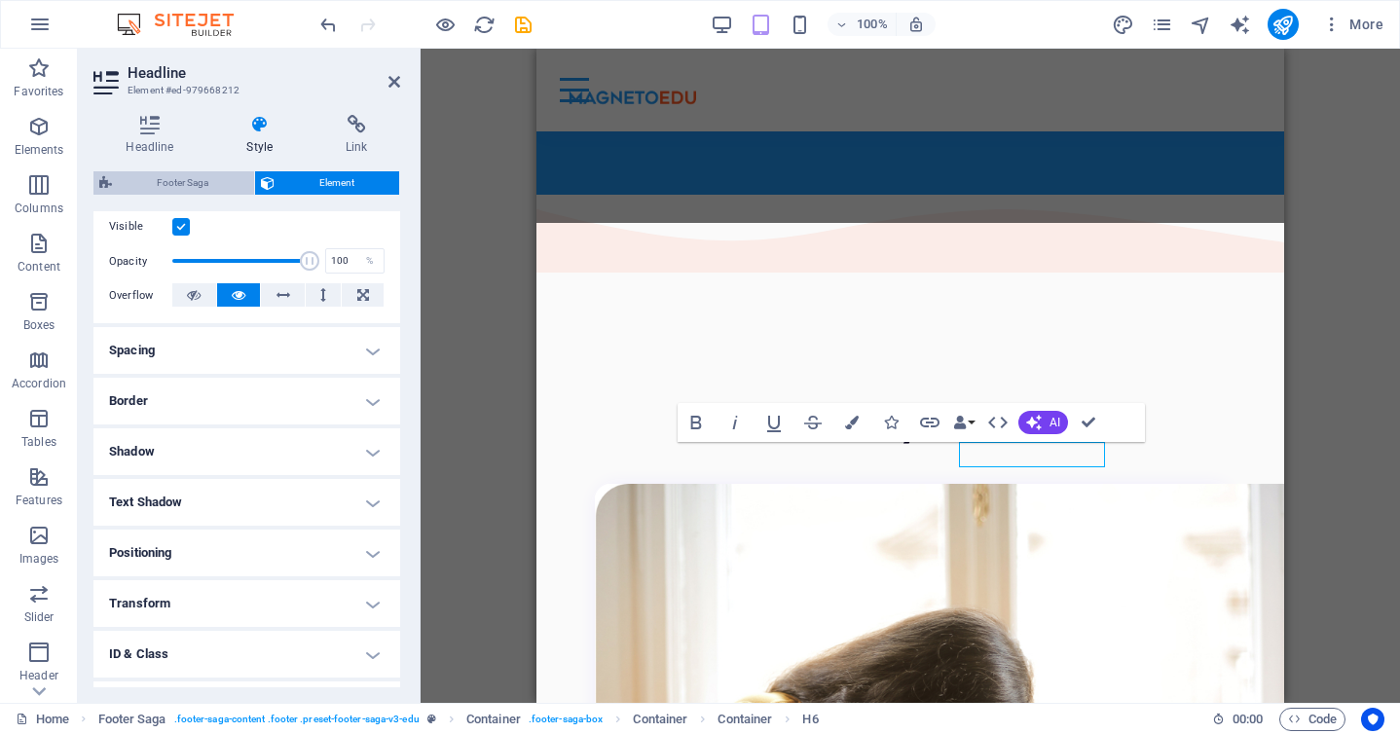
click at [212, 180] on span "Footer Saga" at bounding box center [183, 182] width 130 height 23
select select "rem"
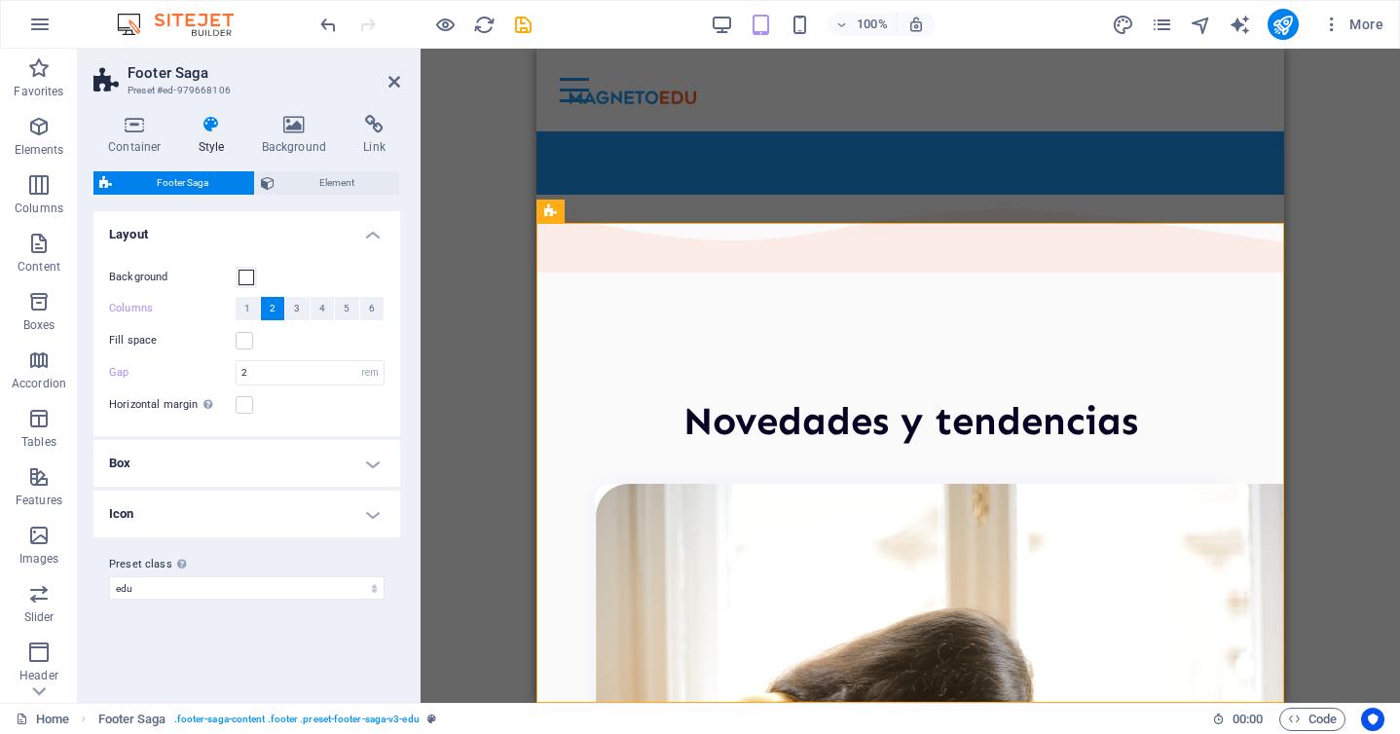
click at [238, 512] on h4 "Icon" at bounding box center [246, 514] width 307 height 47
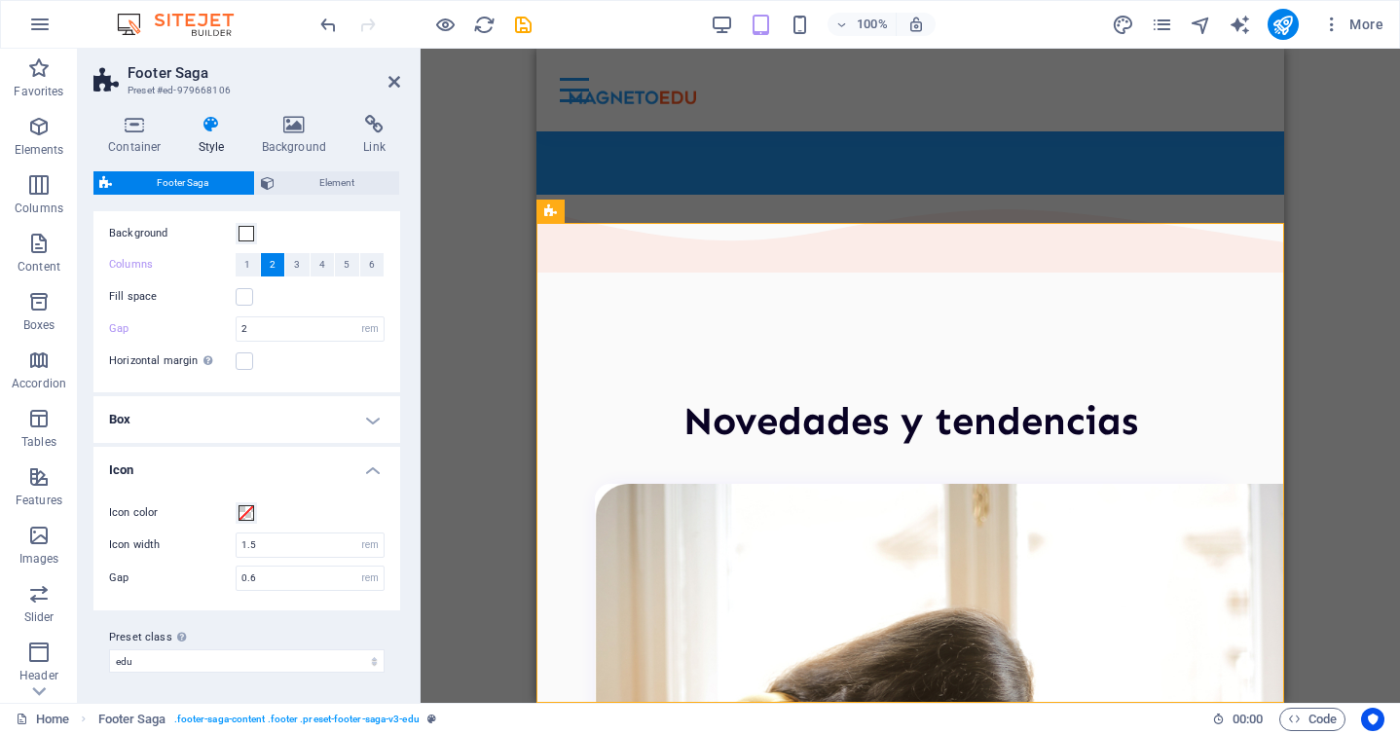
scroll to position [0, 0]
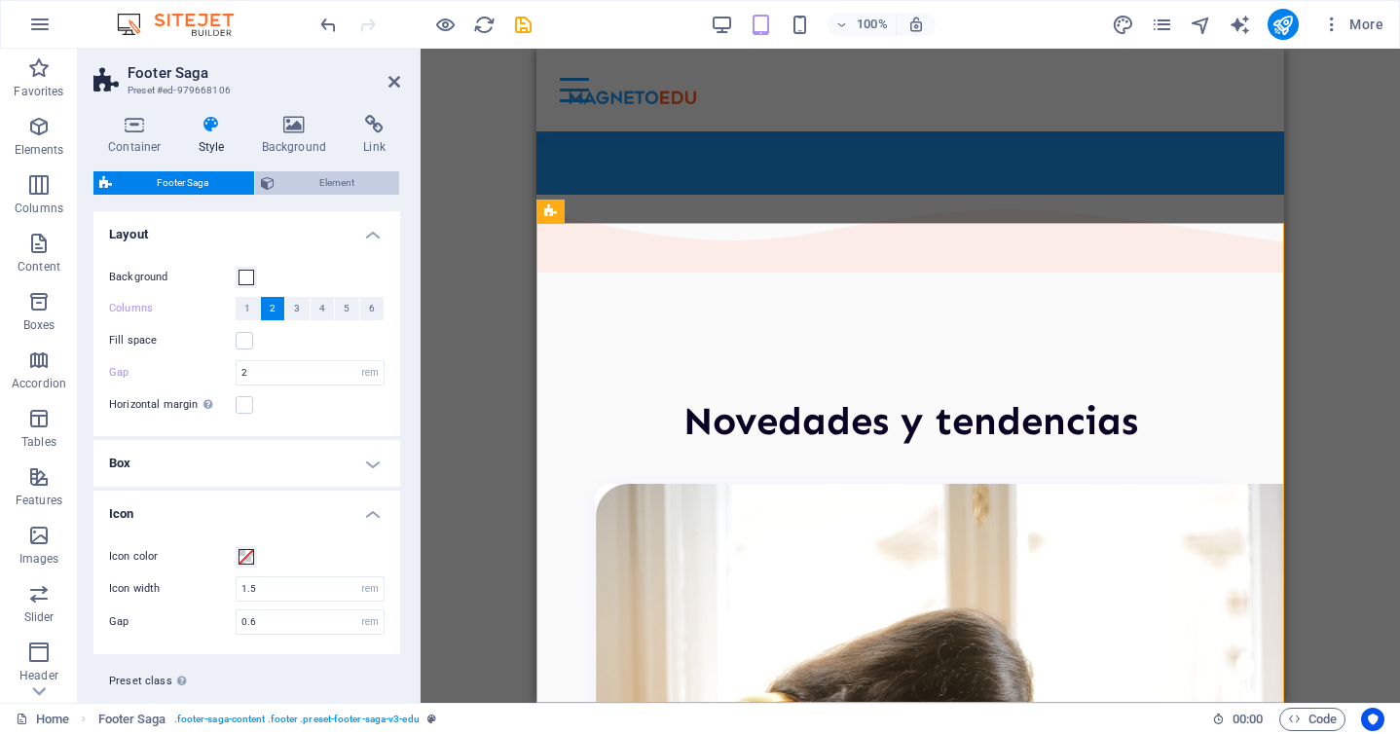
click at [317, 188] on span "Element" at bounding box center [337, 182] width 114 height 23
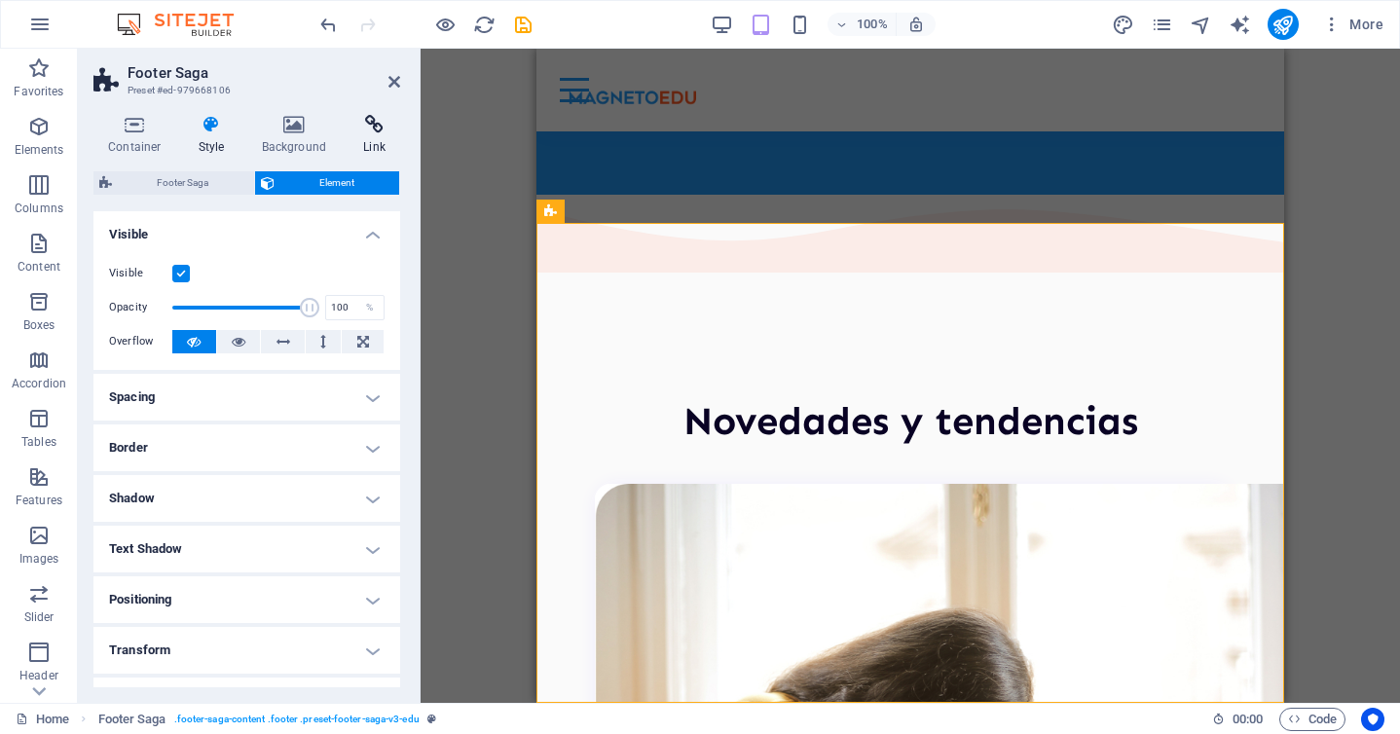
click at [369, 135] on h4 "Link" at bounding box center [375, 135] width 52 height 41
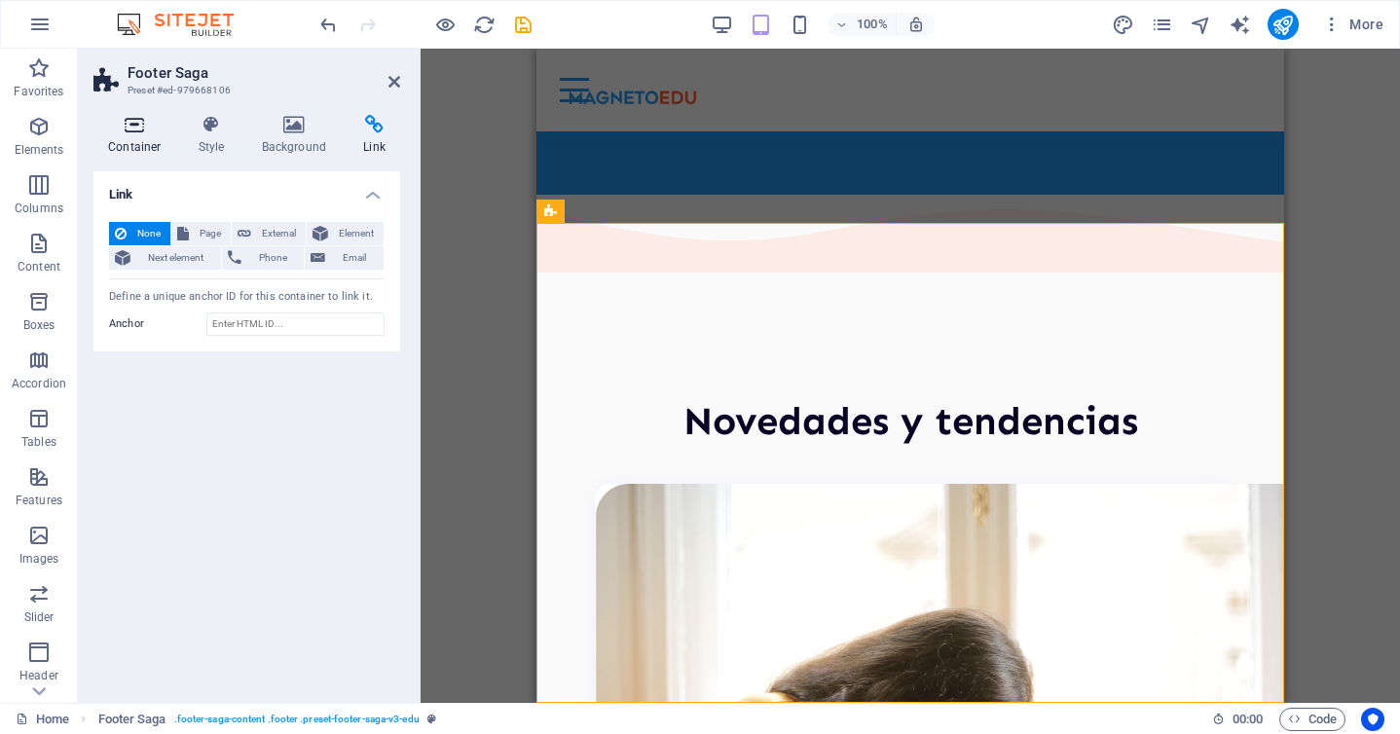
click at [119, 147] on h4 "Container" at bounding box center [138, 135] width 91 height 41
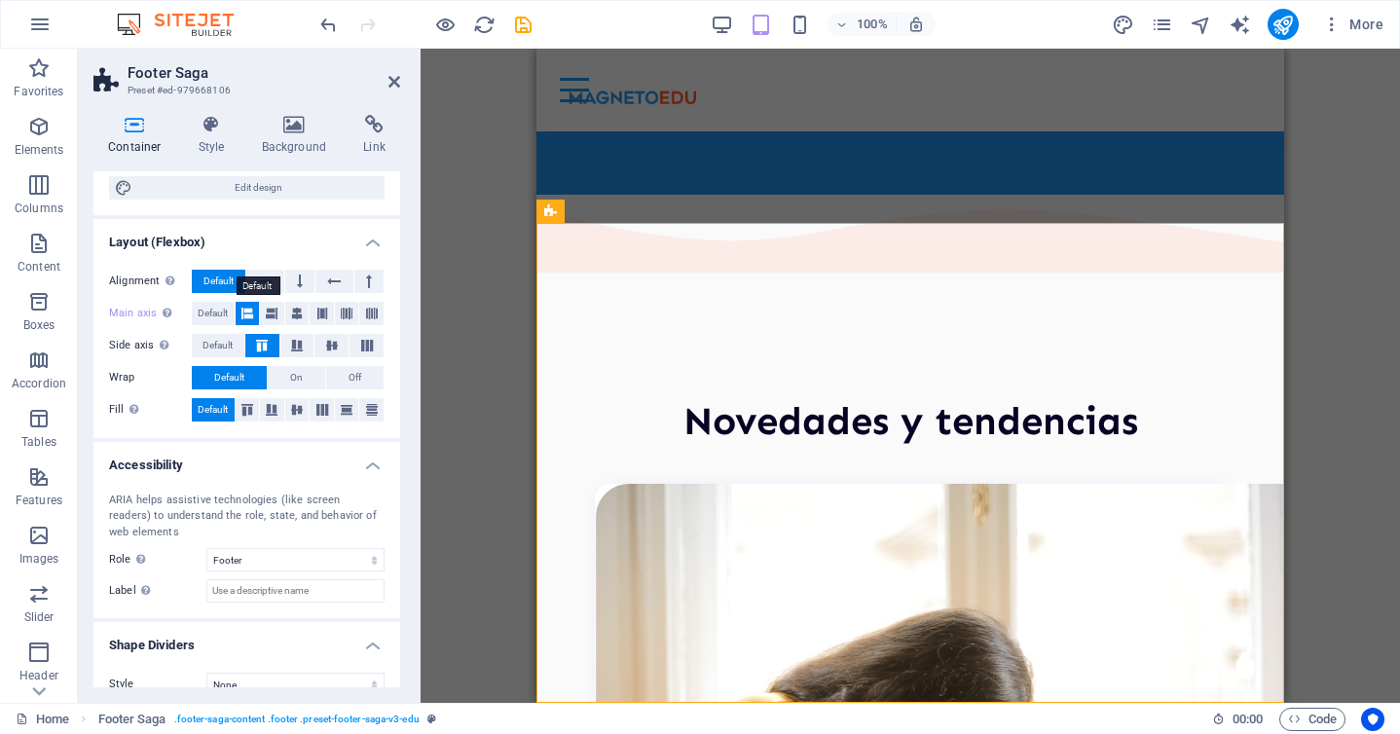
scroll to position [239, 0]
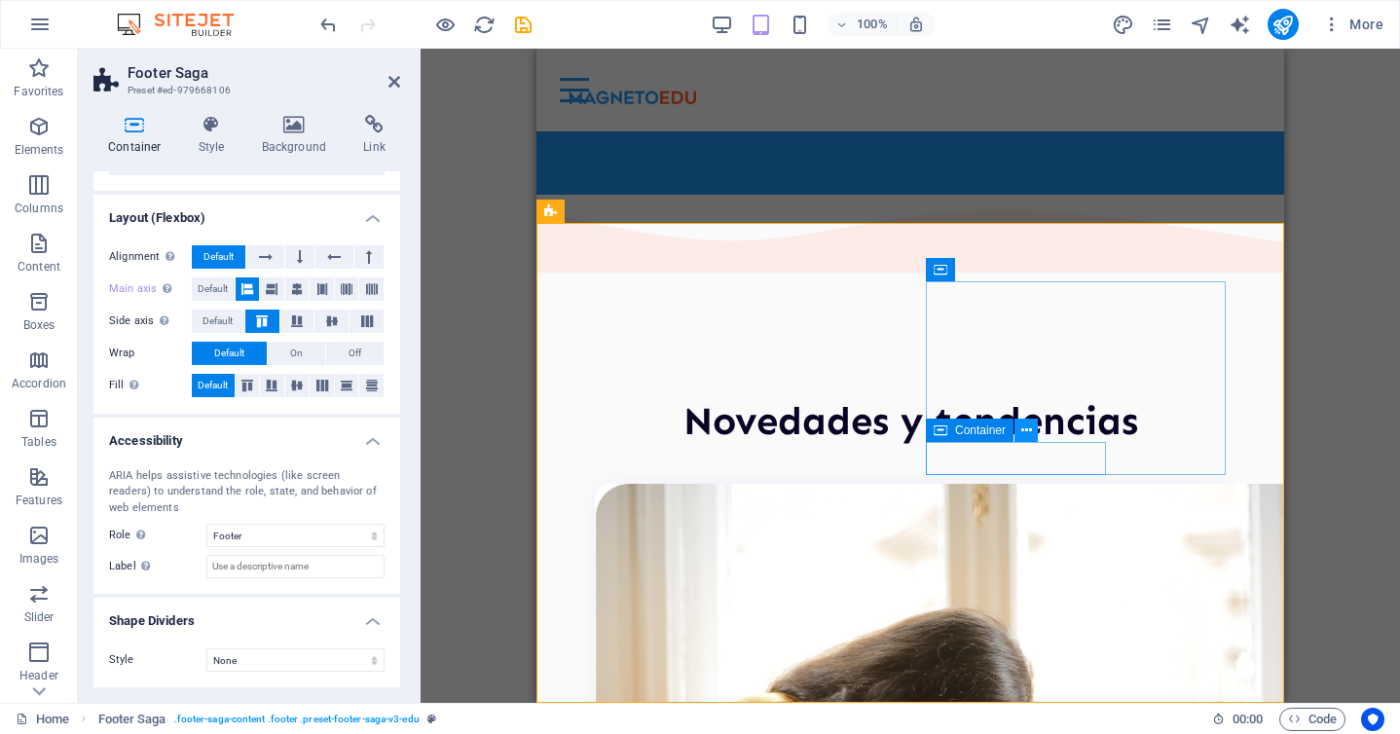
click at [1023, 430] on icon at bounding box center [1027, 431] width 11 height 20
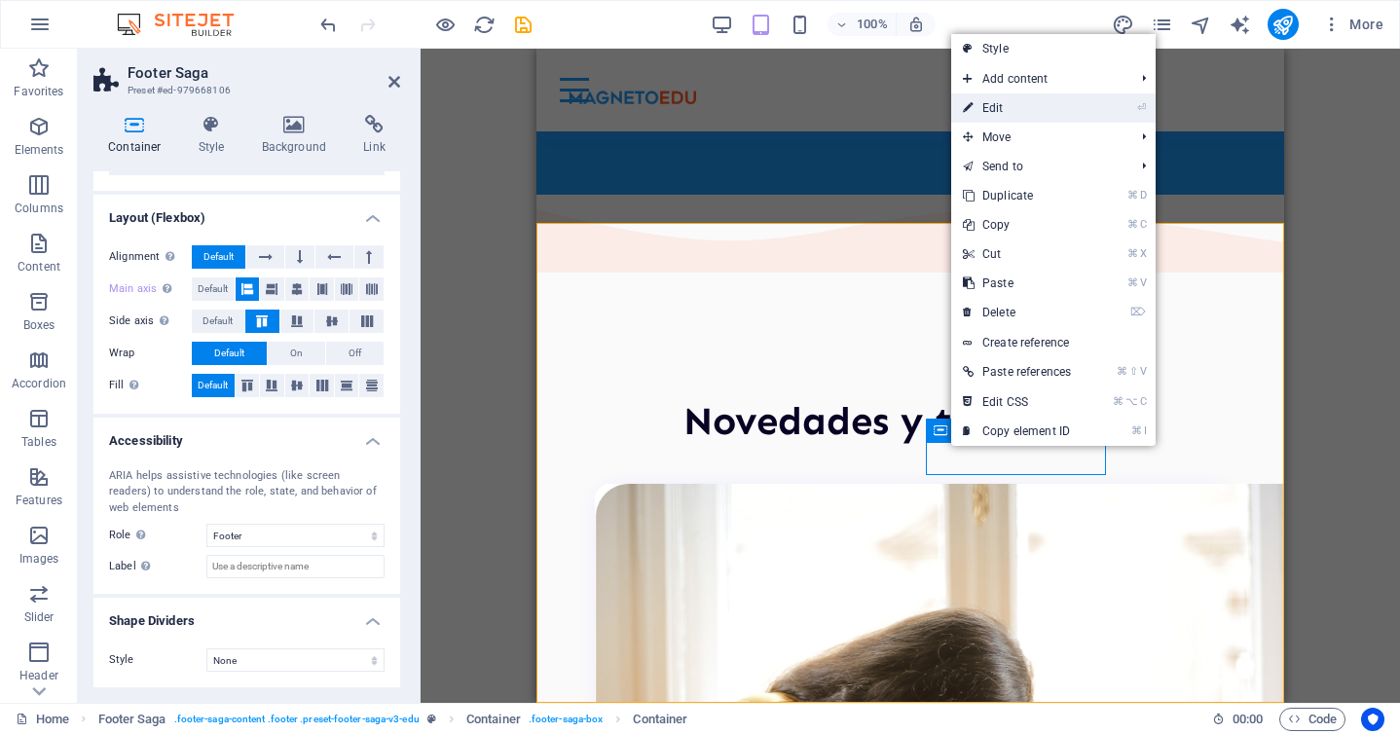
click at [1056, 110] on link "⏎ Edit" at bounding box center [1016, 107] width 131 height 29
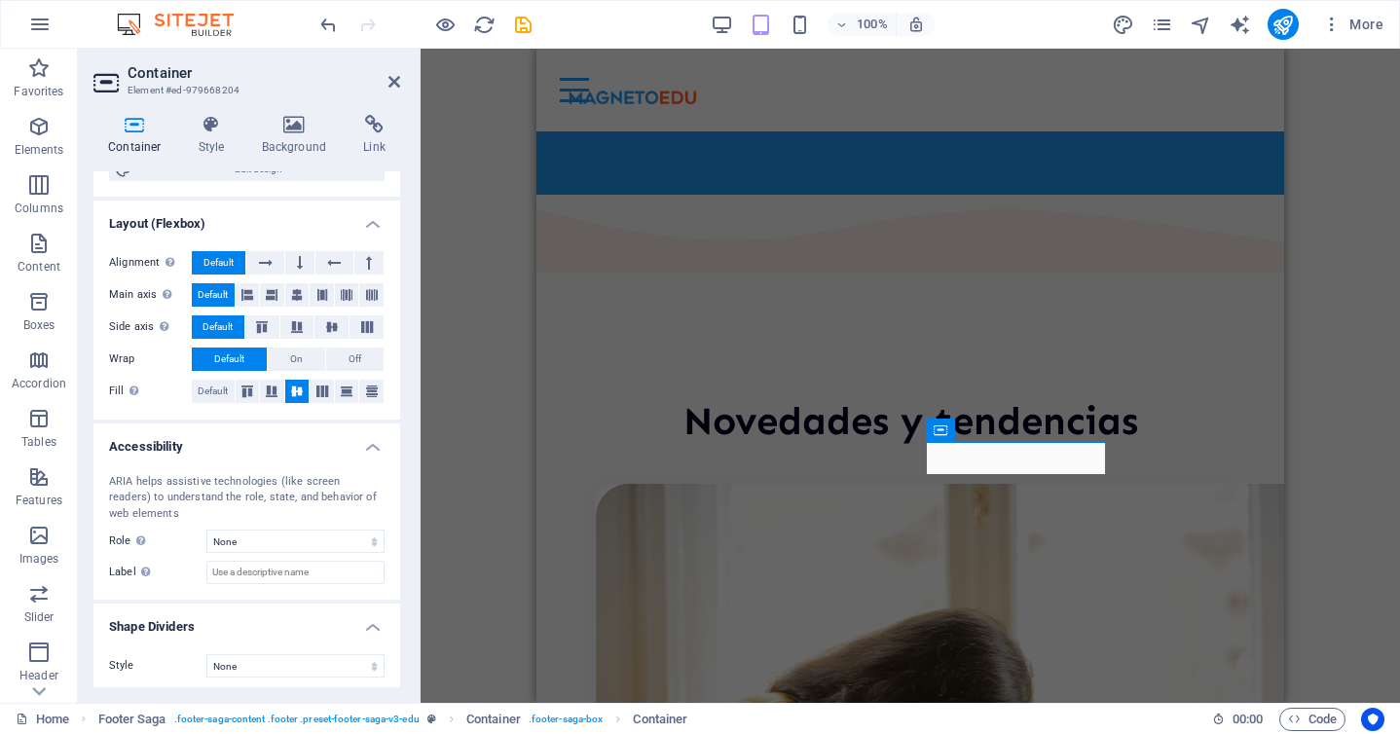
scroll to position [272, 0]
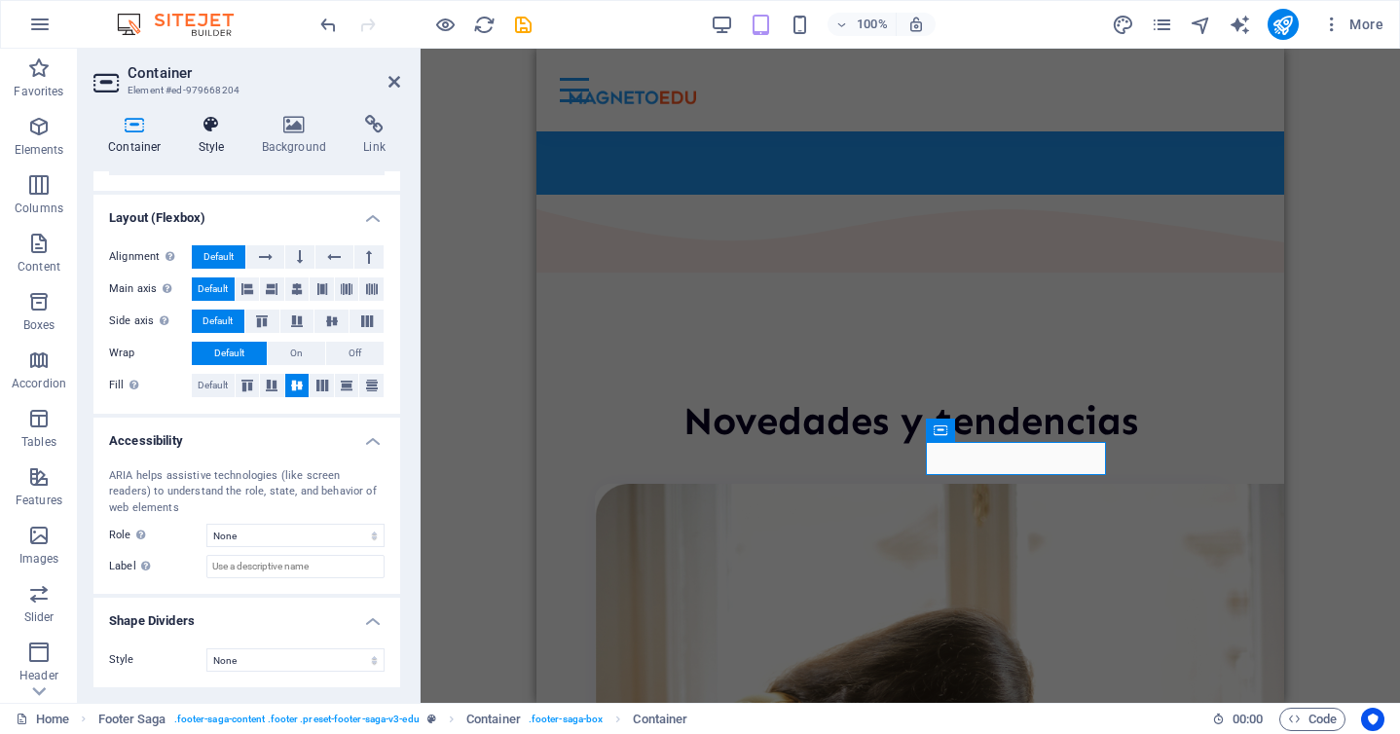
click at [204, 149] on h4 "Style" at bounding box center [215, 135] width 63 height 41
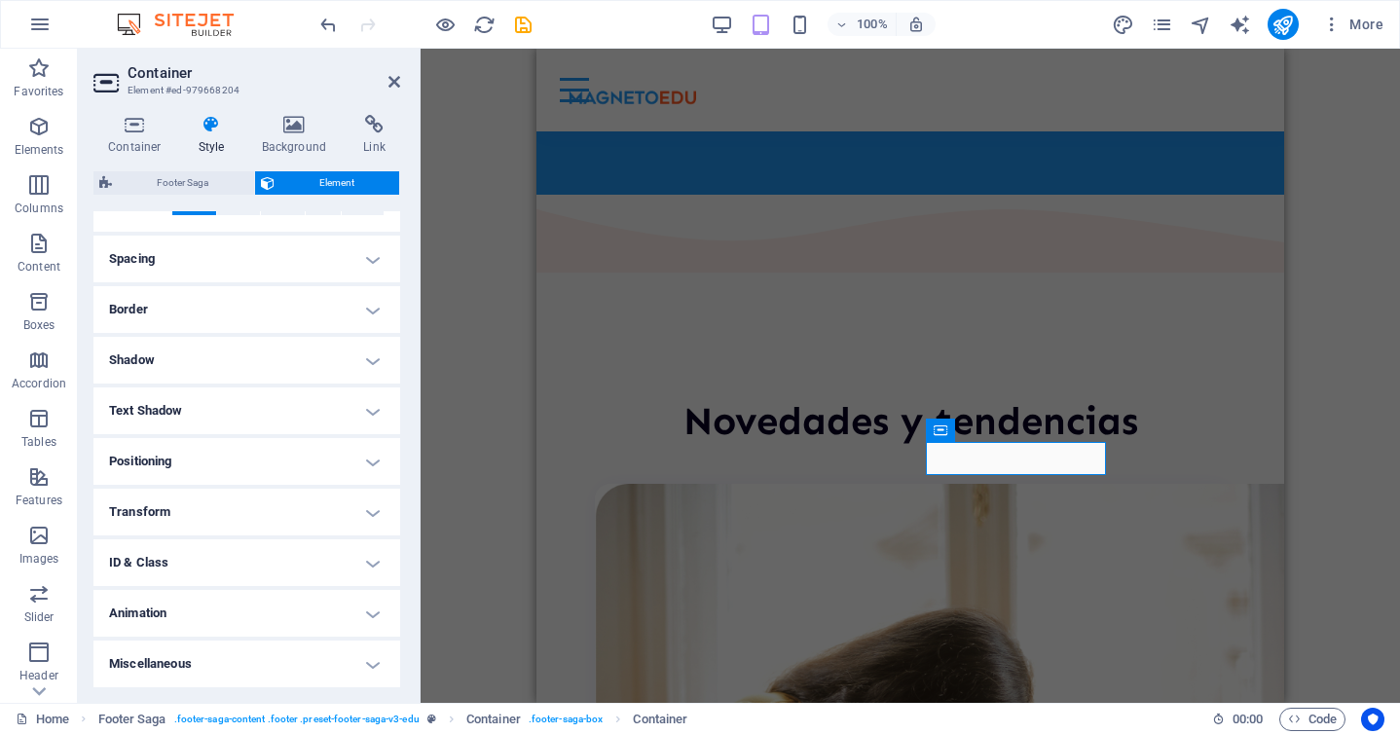
scroll to position [0, 0]
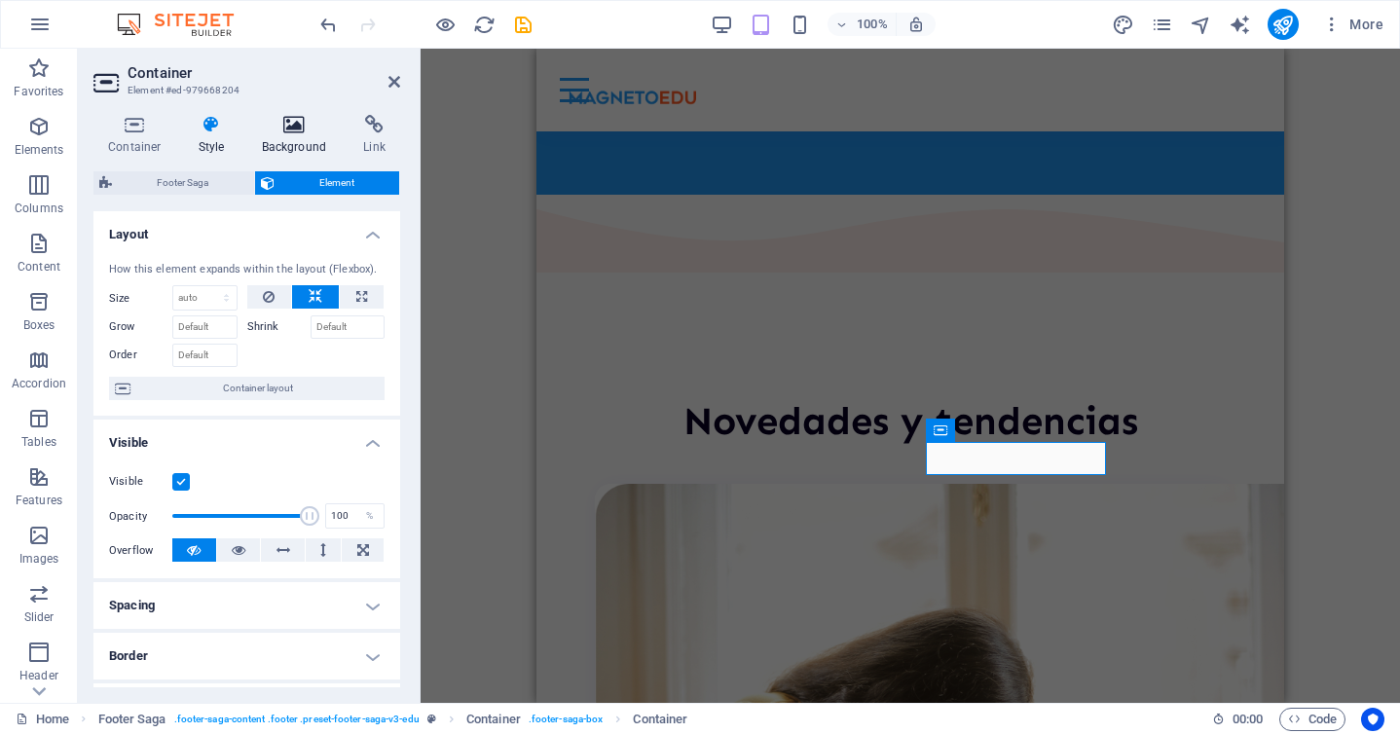
click at [295, 129] on icon at bounding box center [294, 124] width 94 height 19
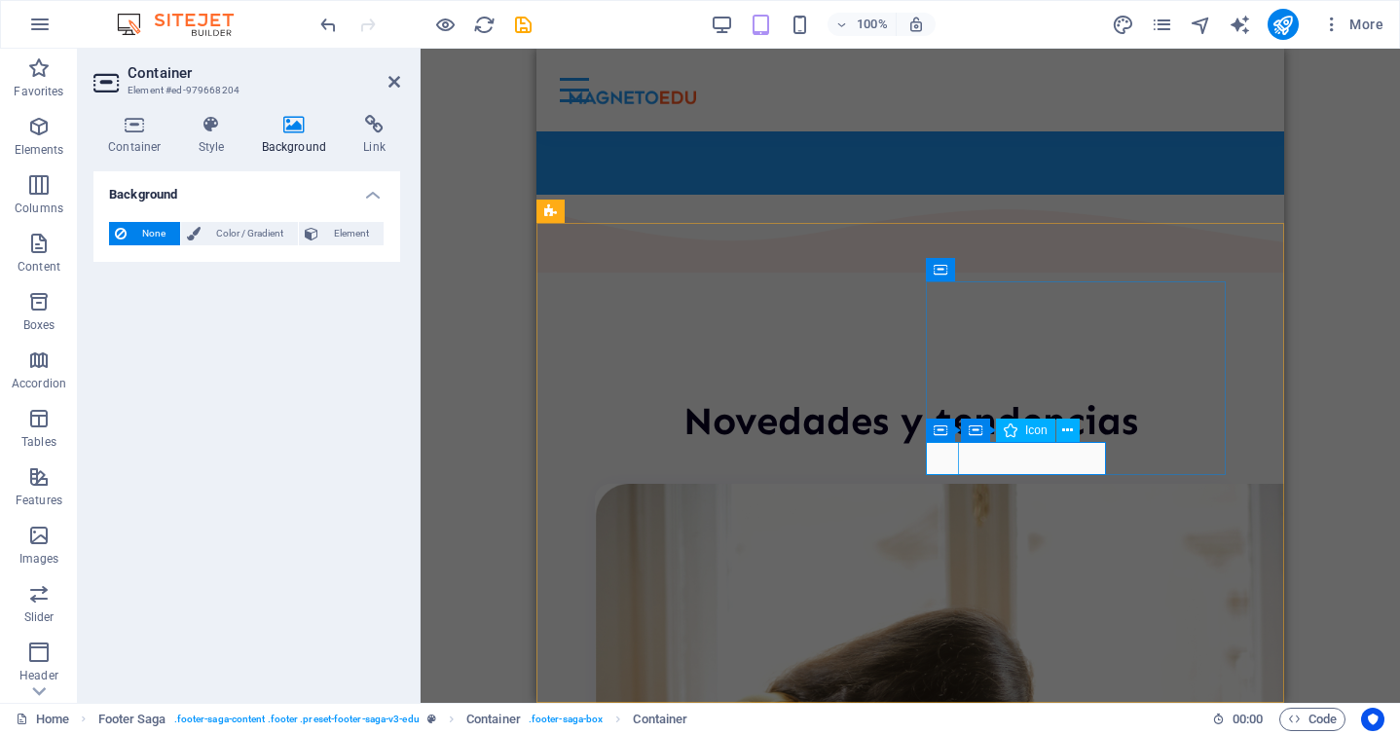
select select "xMidYMid"
select select "px"
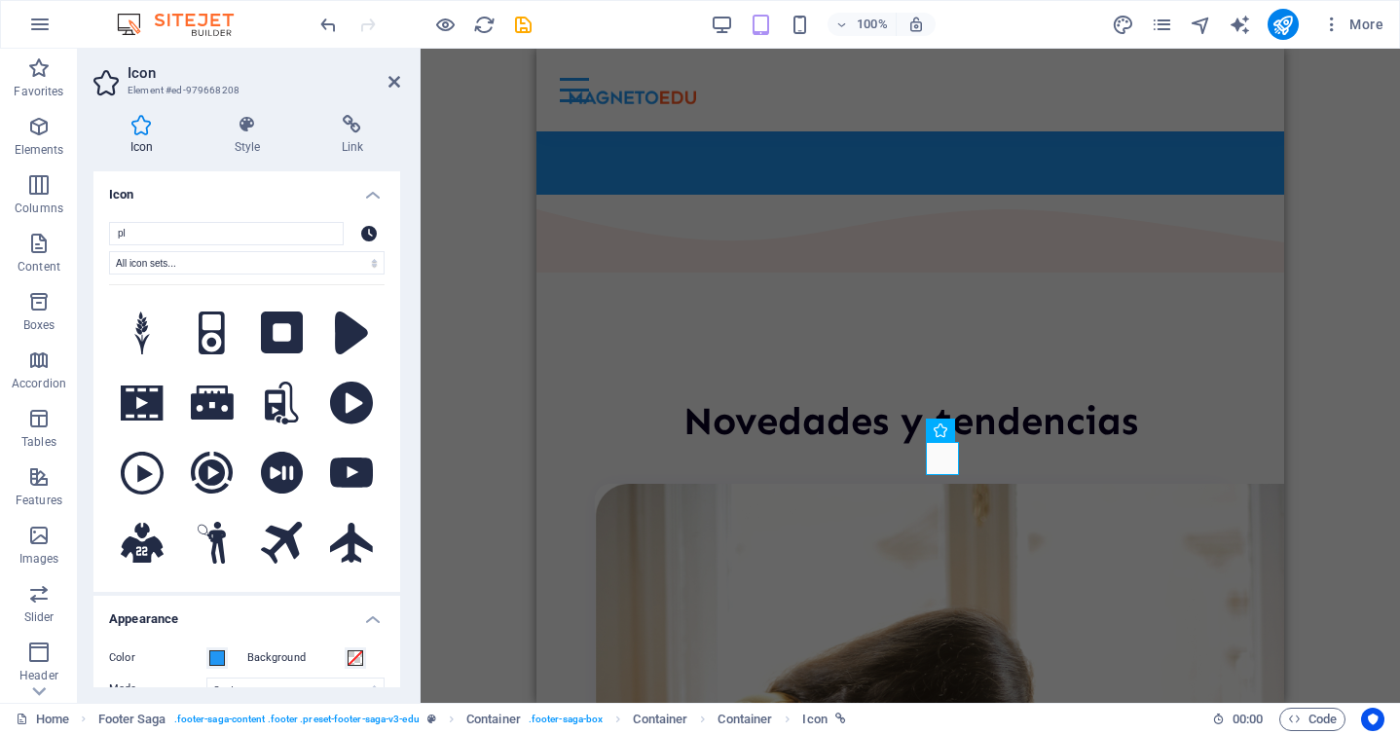
type input "p"
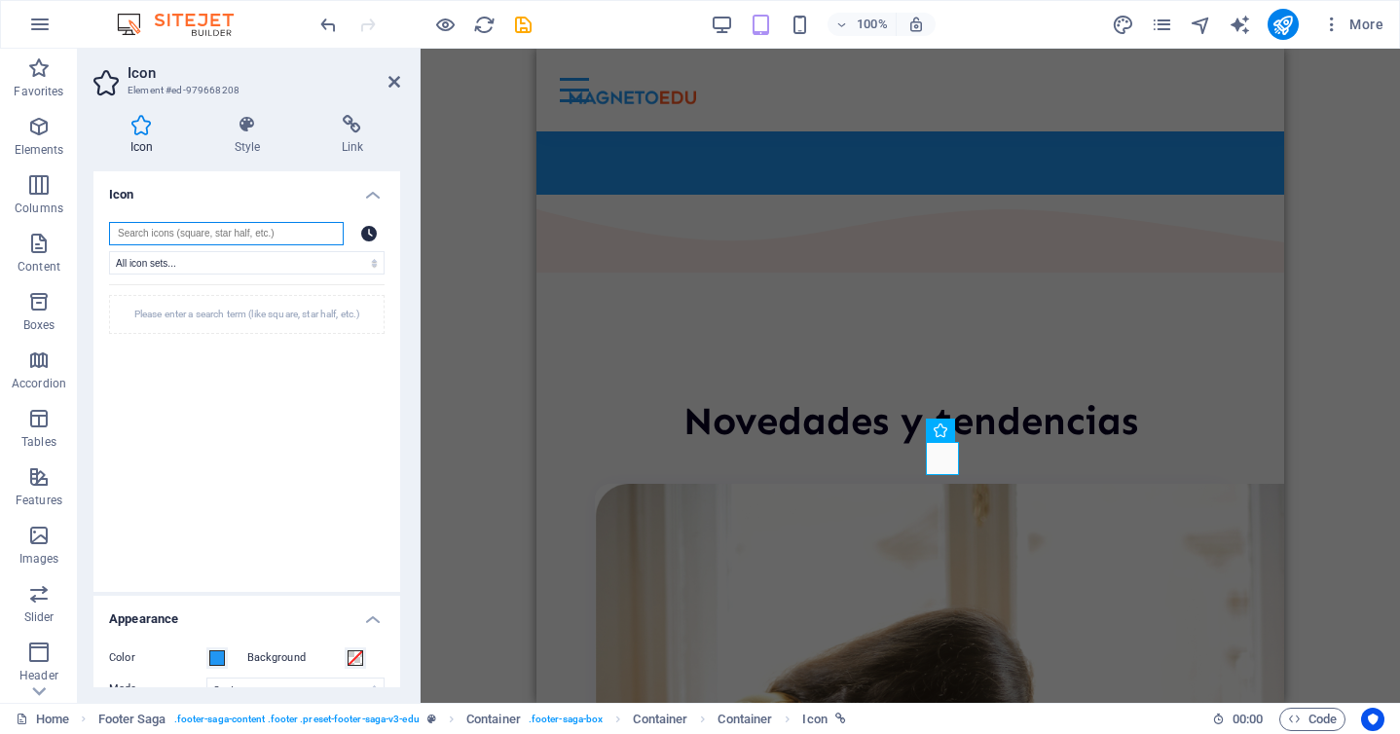
type input "b"
type input "u"
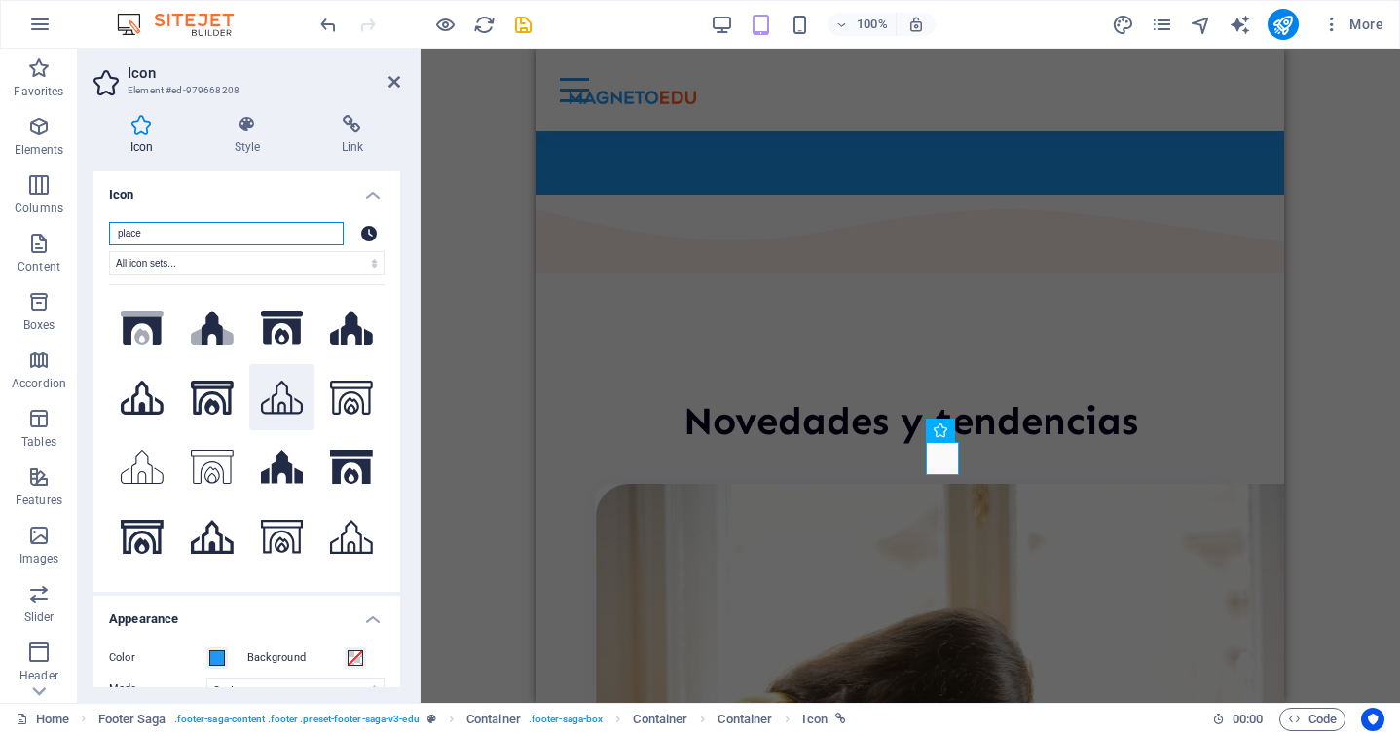
scroll to position [64, 0]
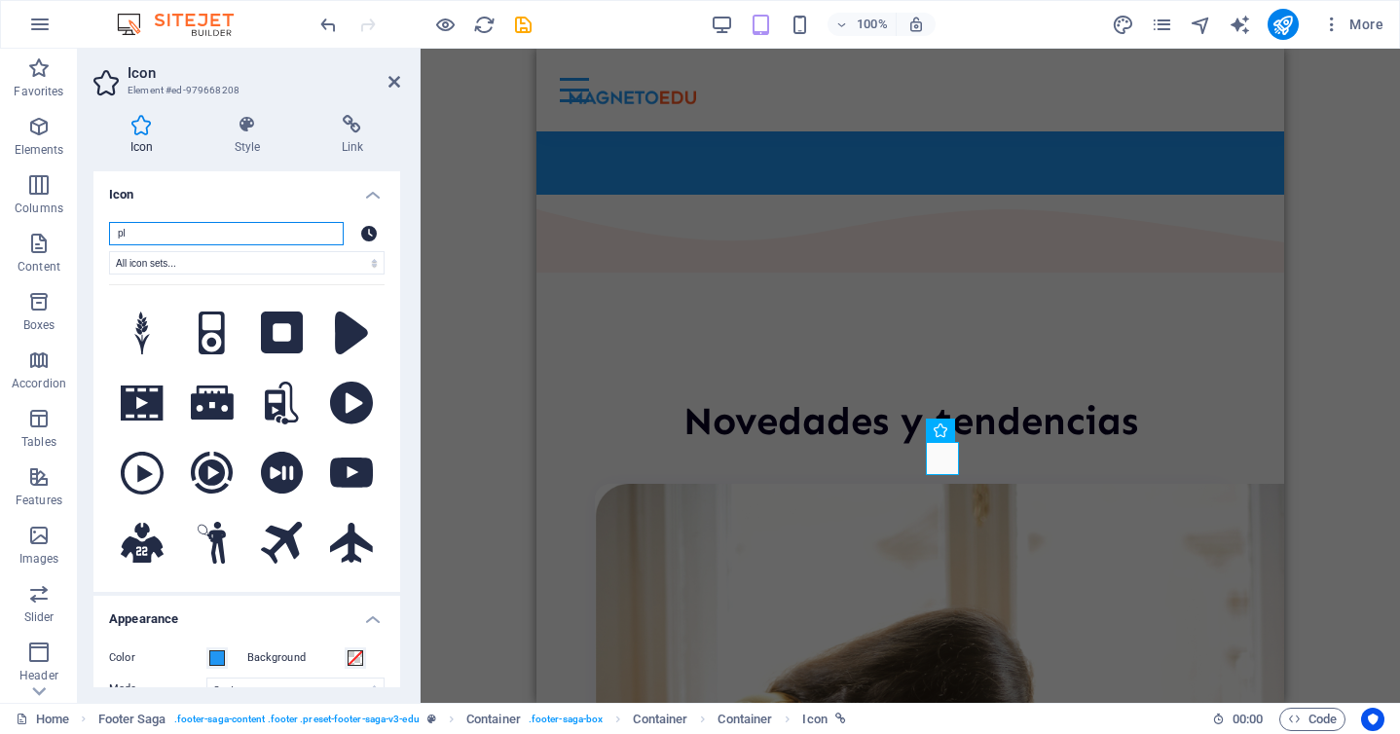
type input "p"
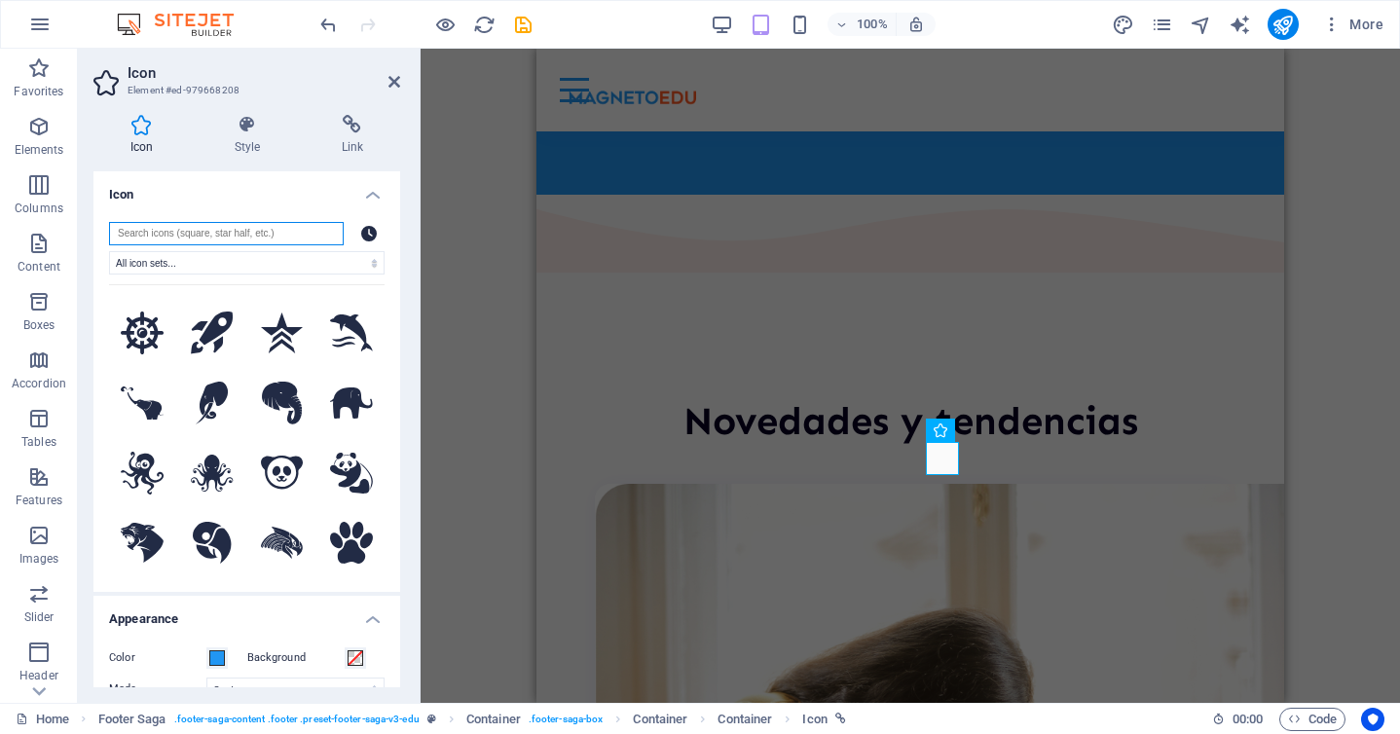
scroll to position [0, 0]
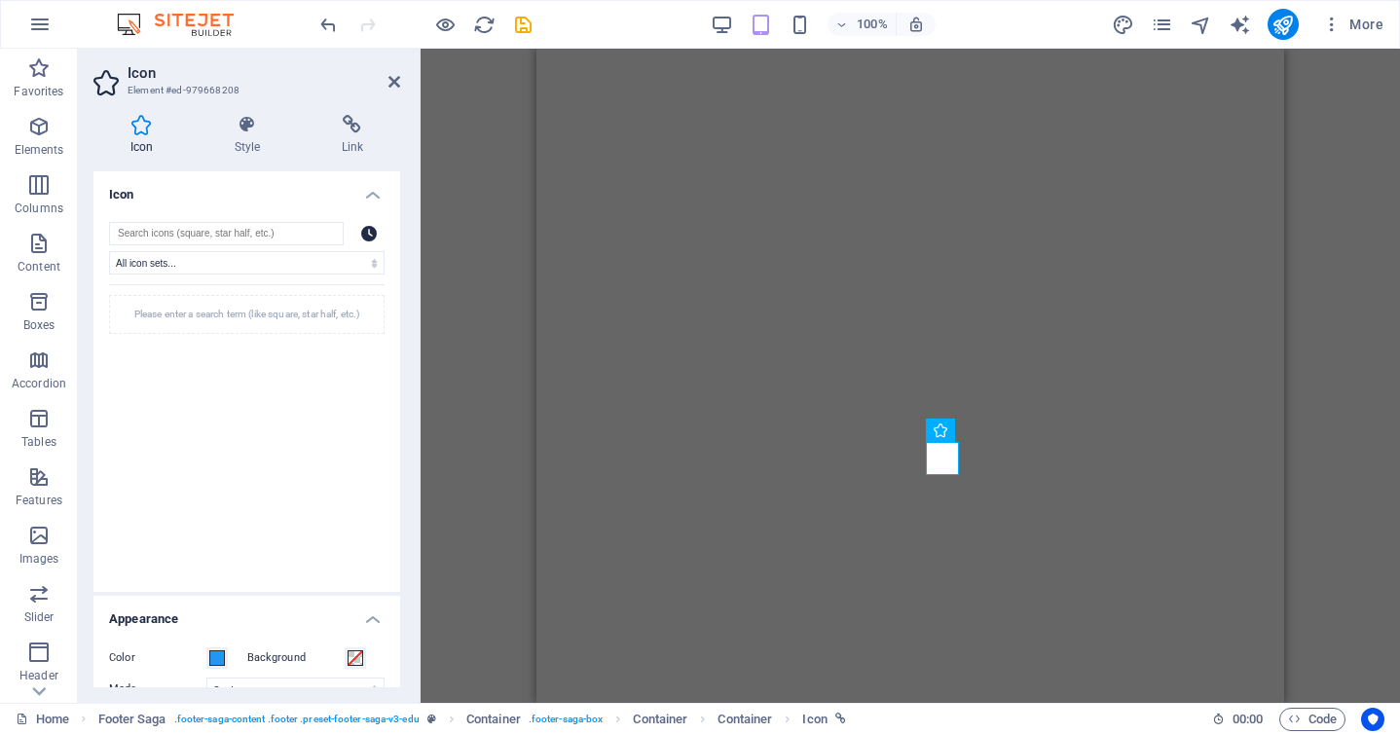
select select "xMidYMid"
select select "px"
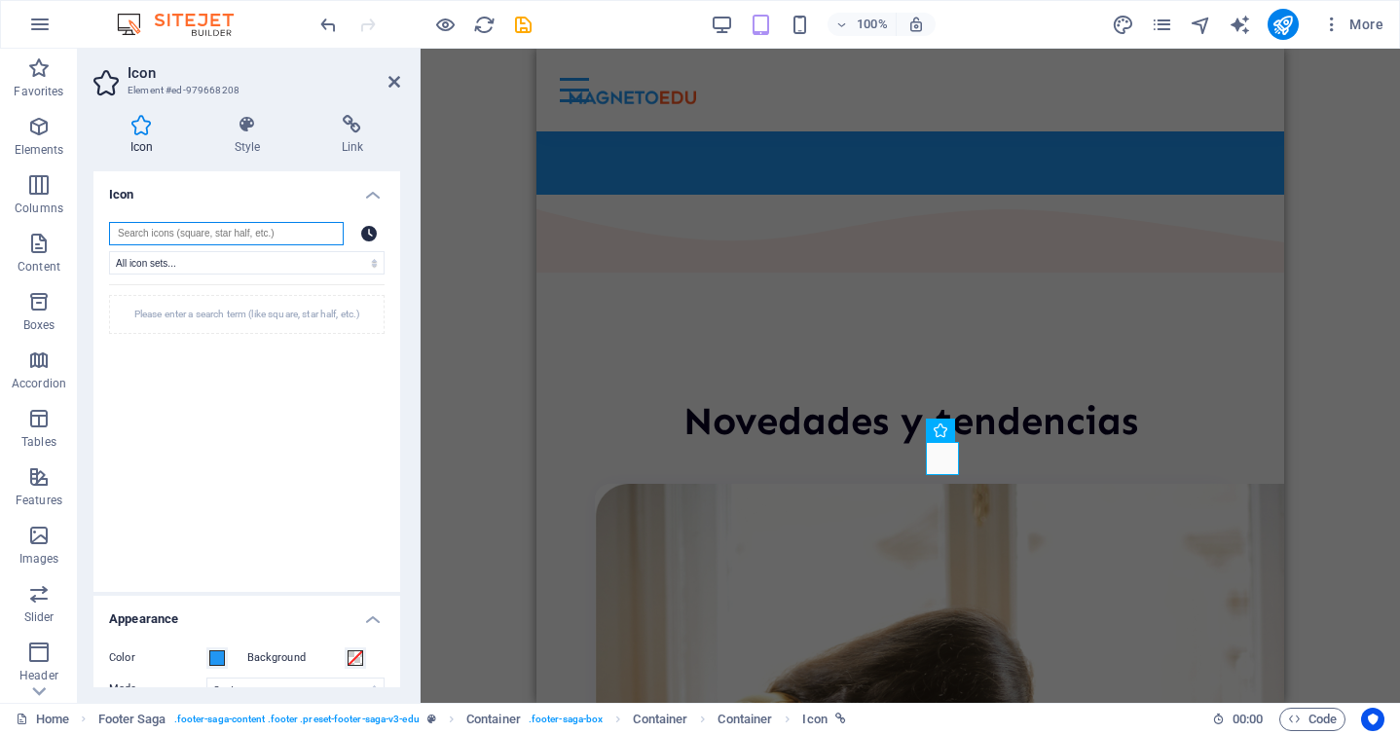
scroll to position [5833, 0]
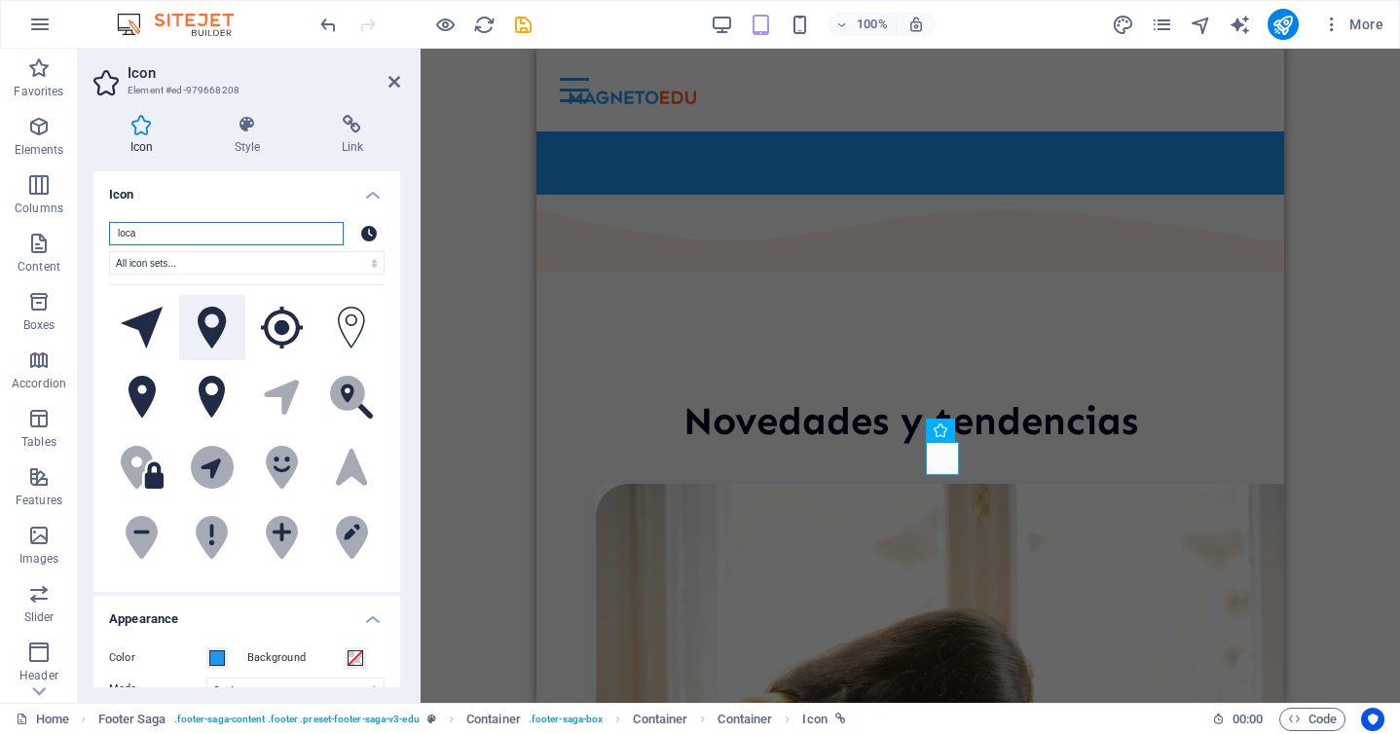
type input "loca"
click at [214, 330] on icon at bounding box center [212, 328] width 29 height 43
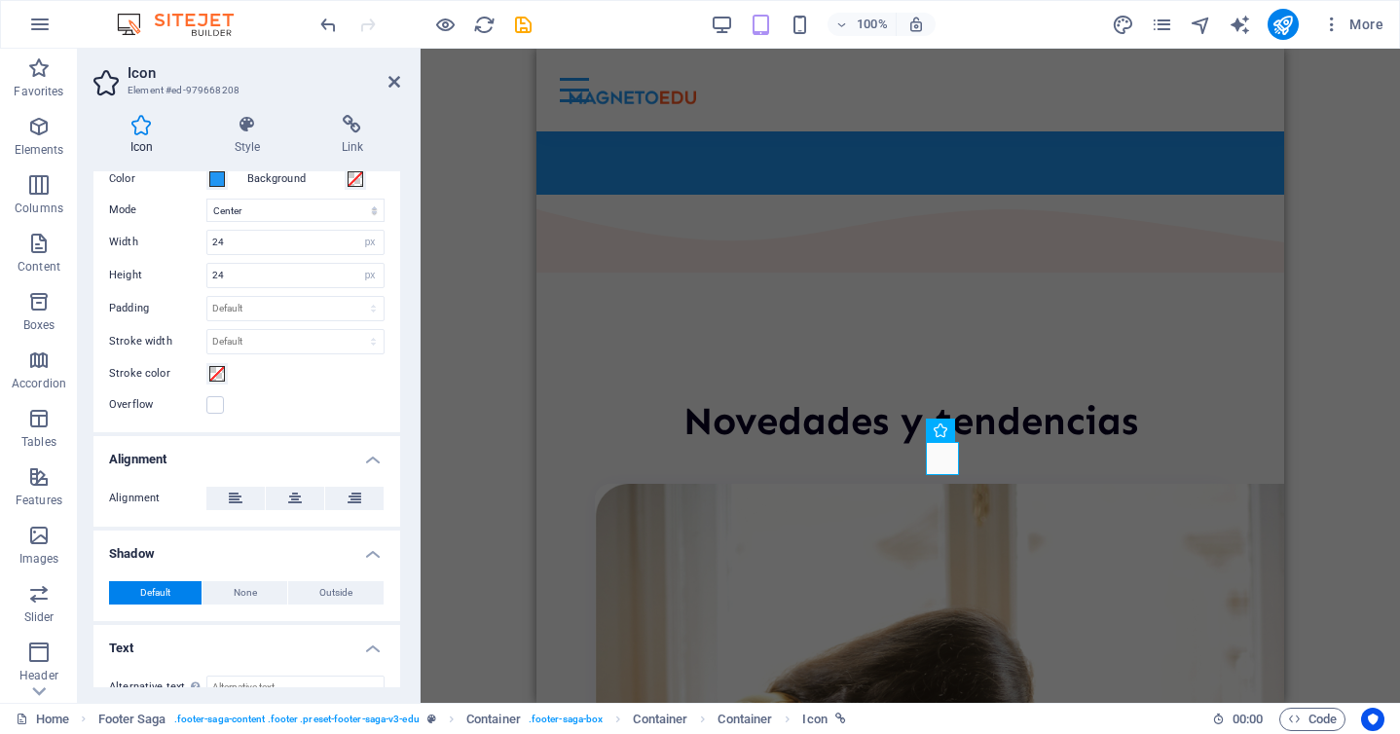
scroll to position [505, 0]
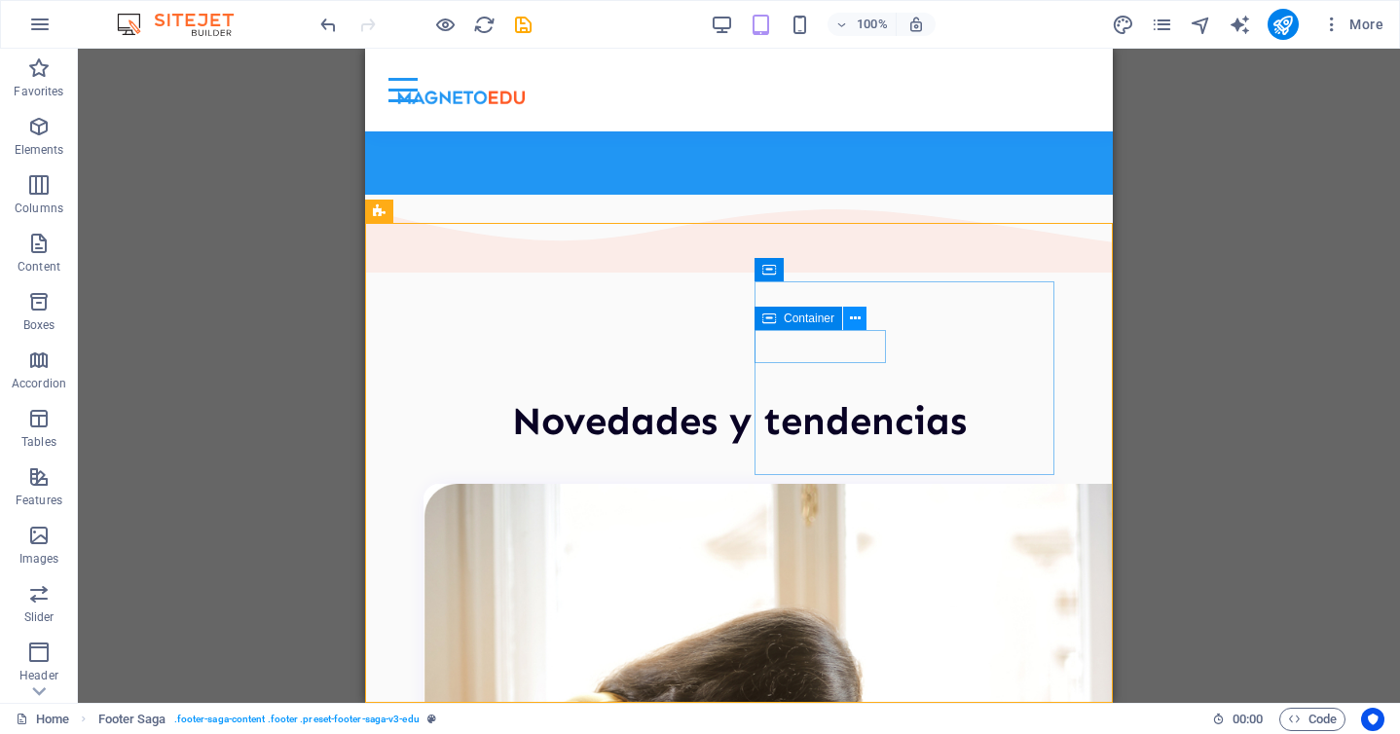
click at [859, 315] on icon at bounding box center [855, 319] width 11 height 20
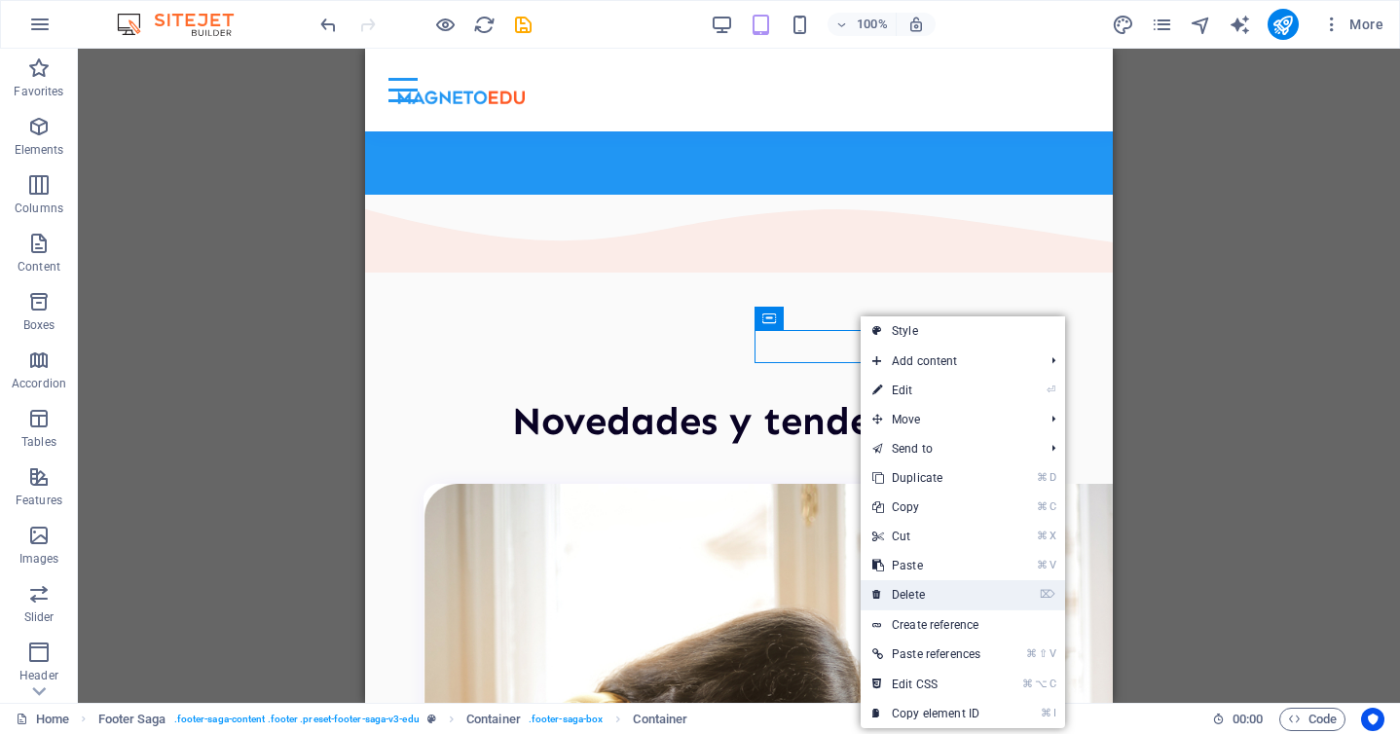
click at [954, 605] on link "⌦ Delete" at bounding box center [926, 594] width 131 height 29
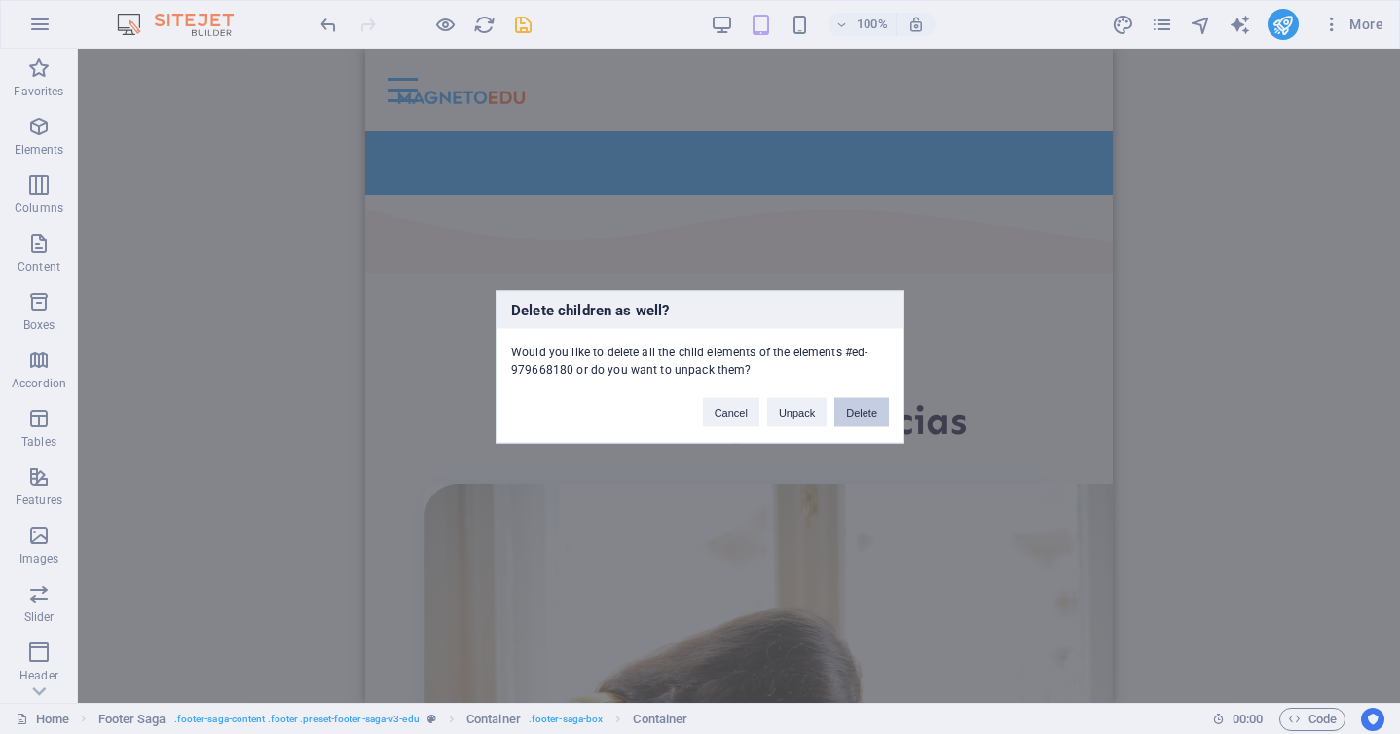
click at [859, 401] on button "Delete" at bounding box center [862, 412] width 55 height 29
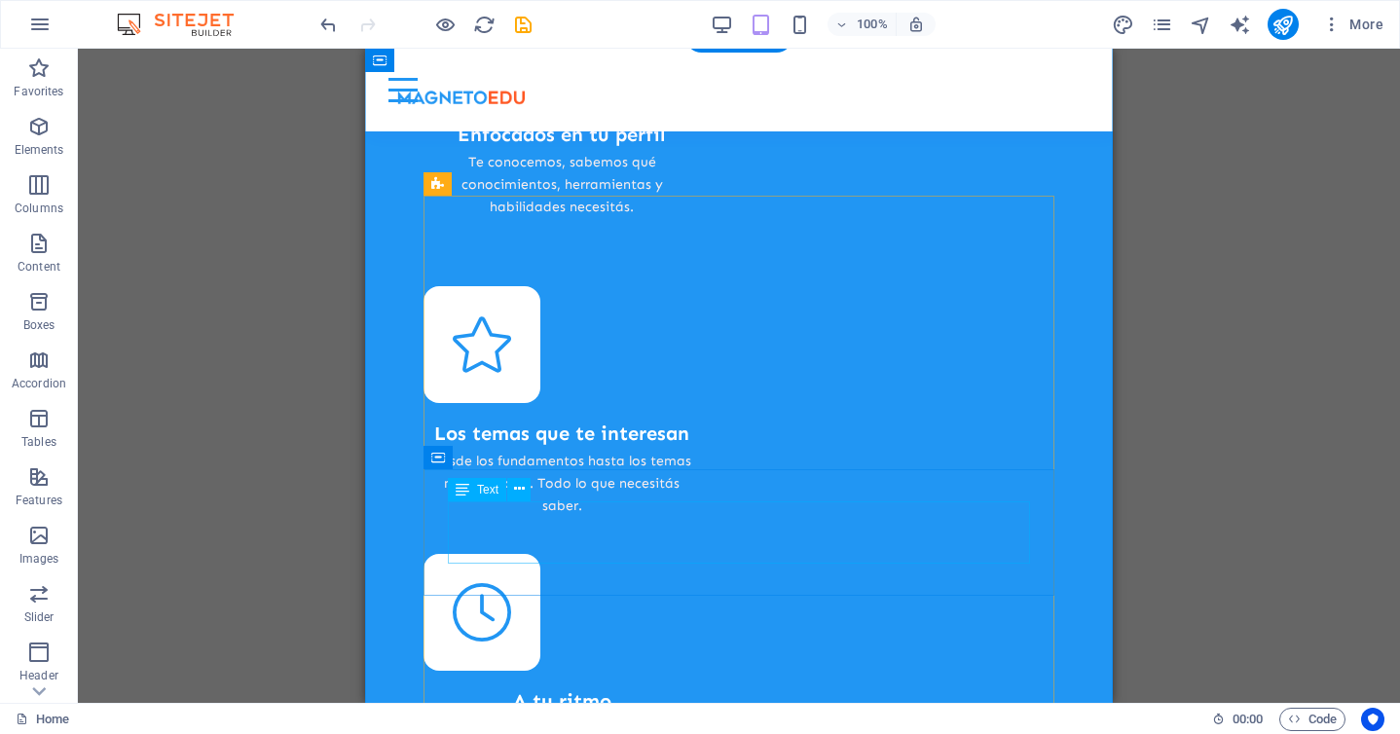
scroll to position [4846, 0]
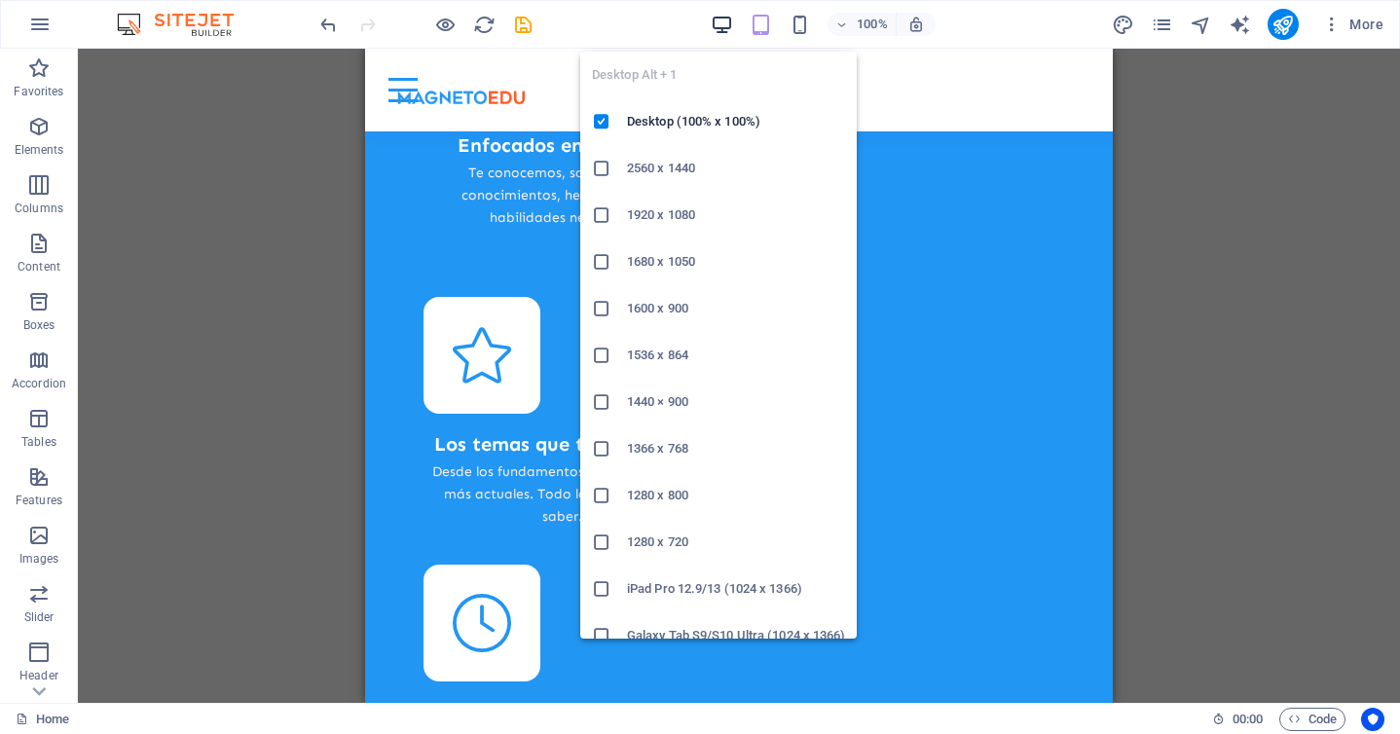
click at [722, 19] on icon "button" at bounding box center [722, 25] width 22 height 22
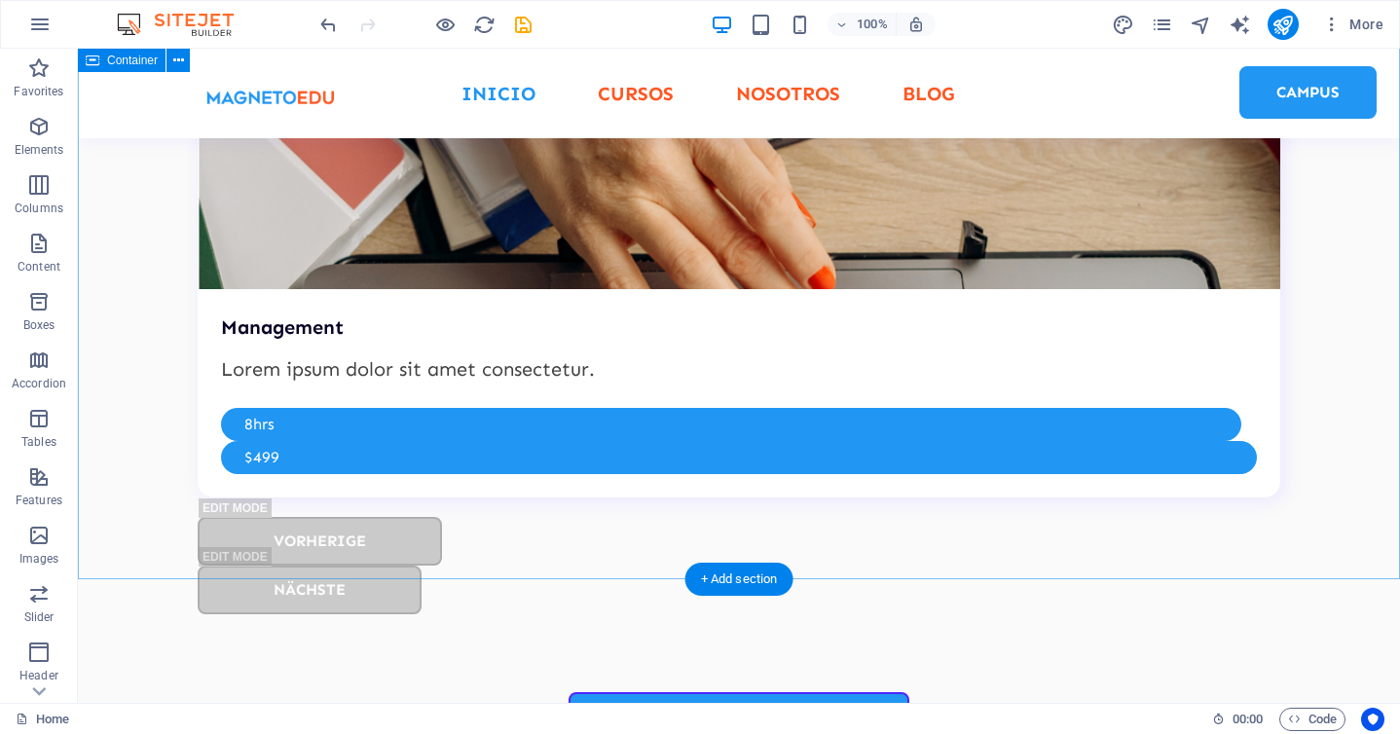
scroll to position [5072, 0]
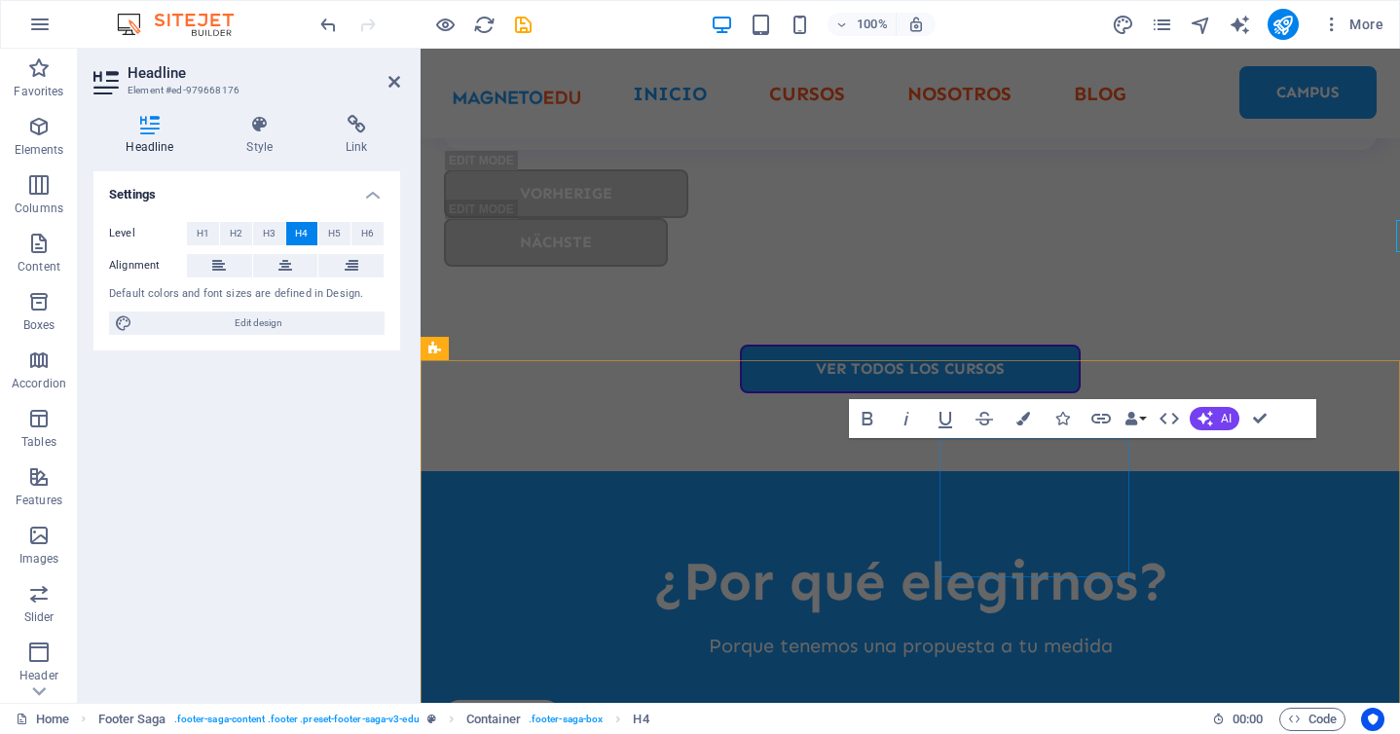
scroll to position [5290, 0]
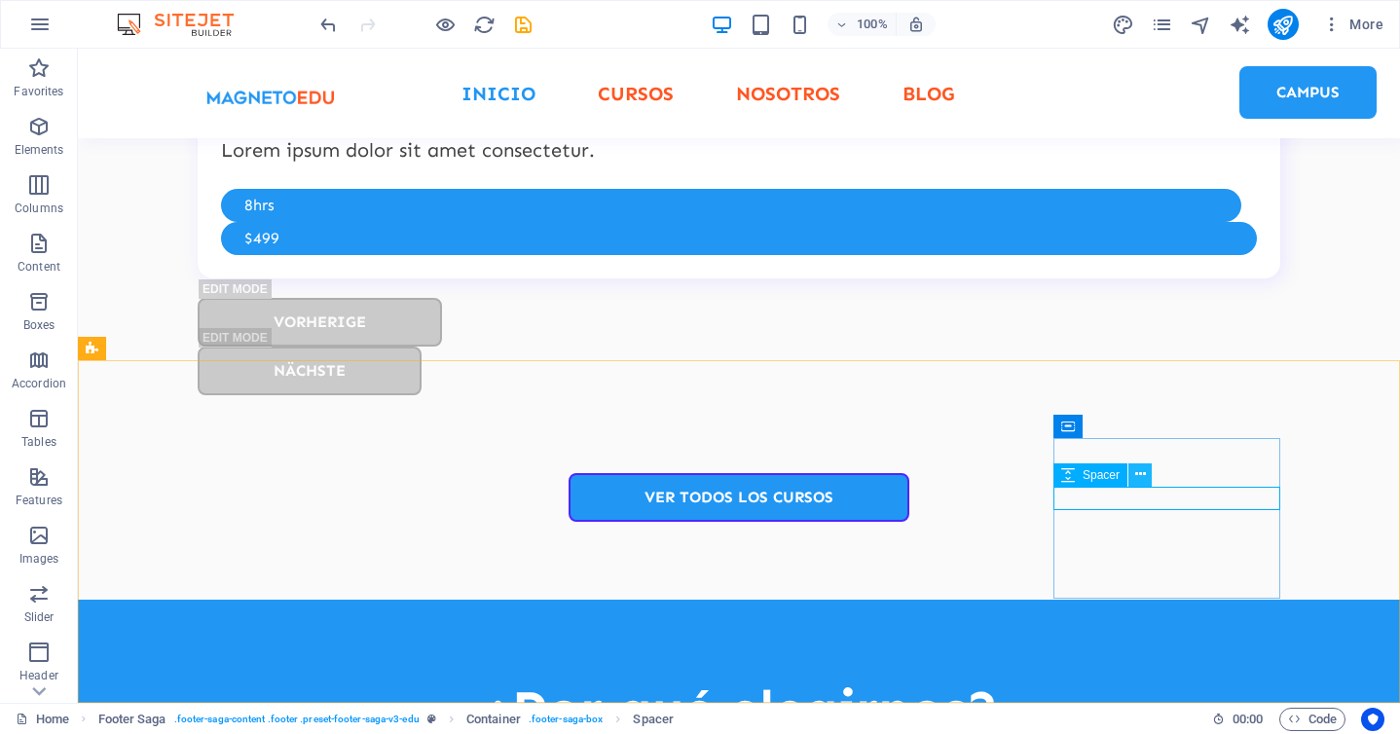
click at [1144, 476] on icon at bounding box center [1140, 475] width 11 height 20
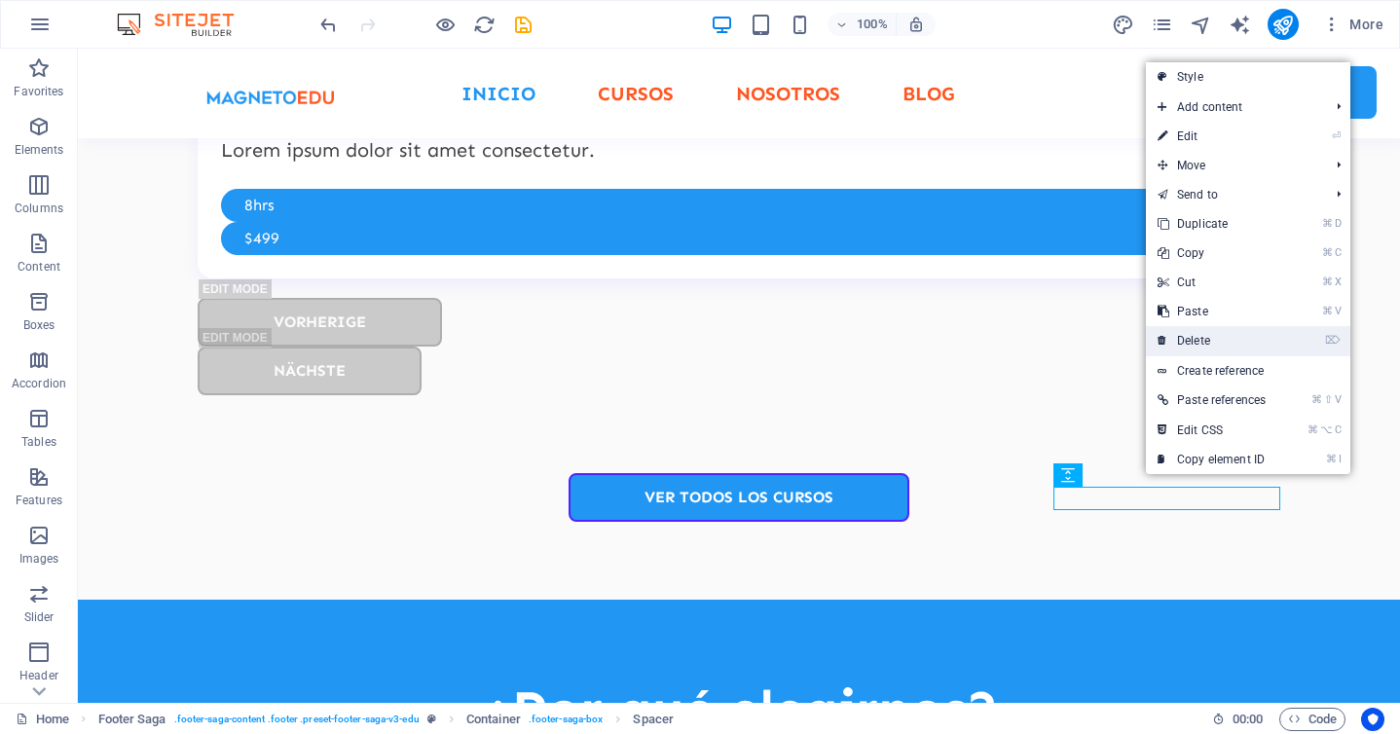
click at [1229, 340] on link "⌦ Delete" at bounding box center [1211, 340] width 131 height 29
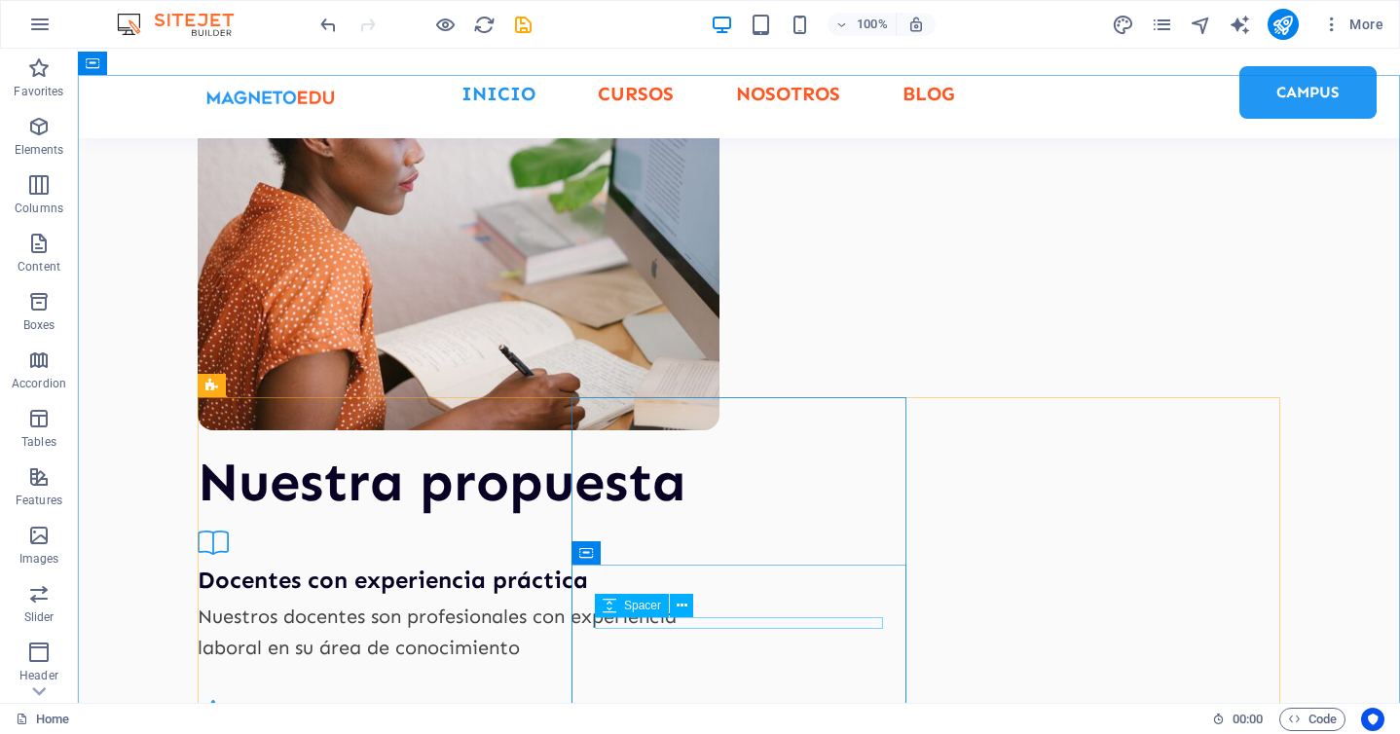
scroll to position [1387, 0]
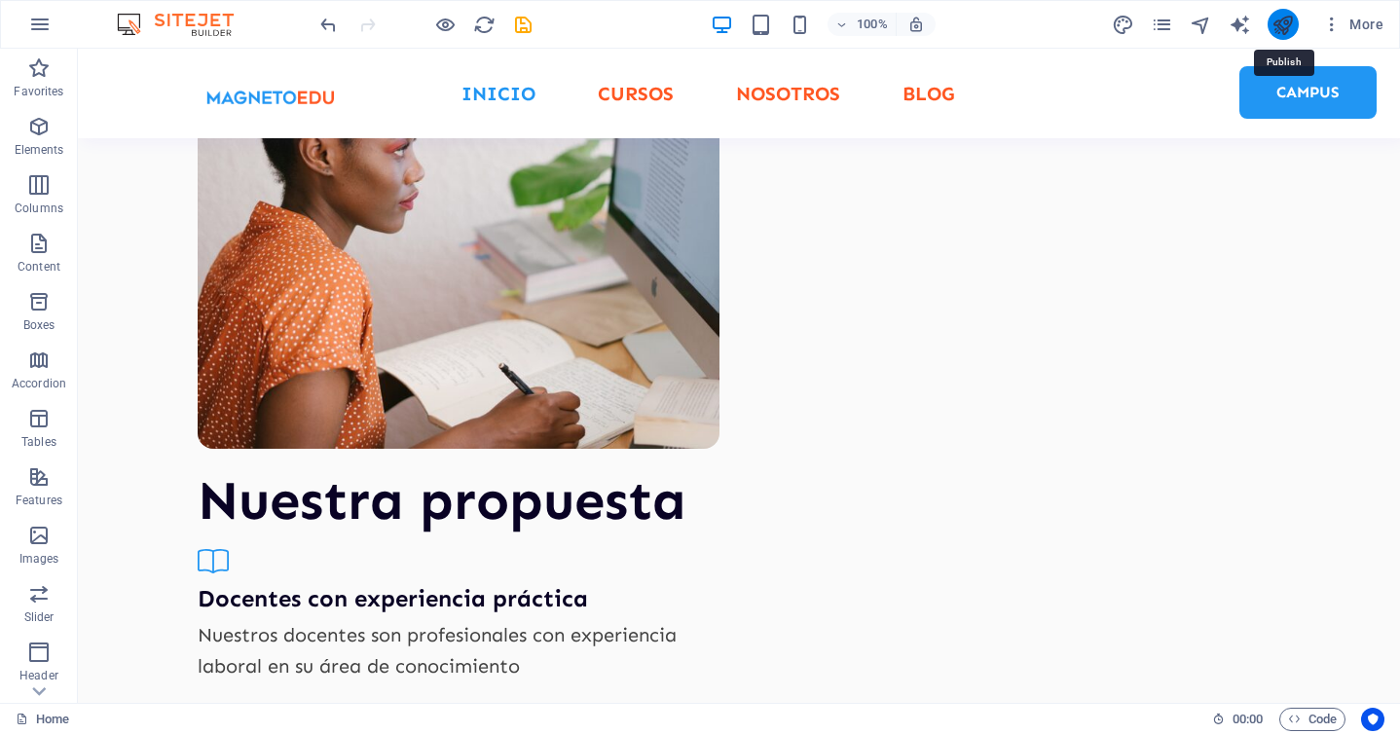
click at [1286, 14] on icon "publish" at bounding box center [1283, 25] width 22 height 22
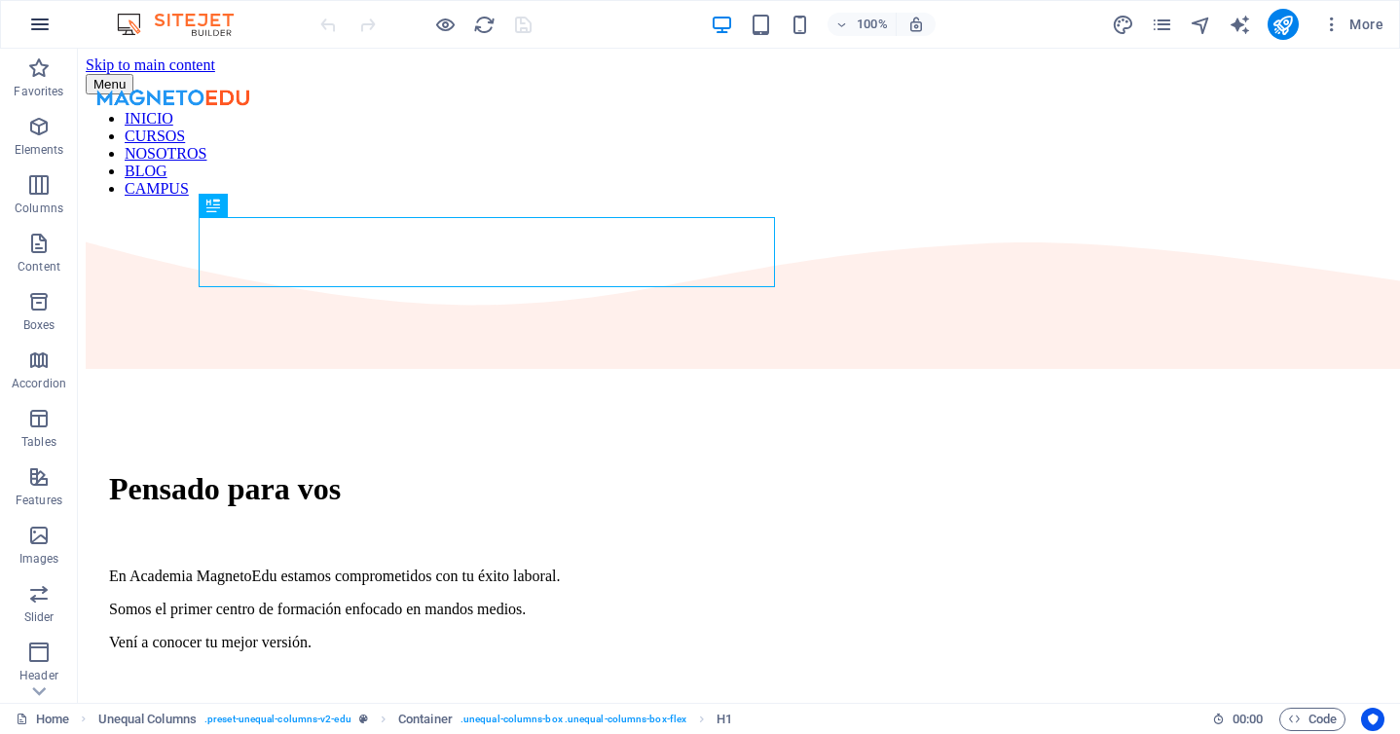
click at [37, 24] on icon "button" at bounding box center [39, 24] width 23 height 23
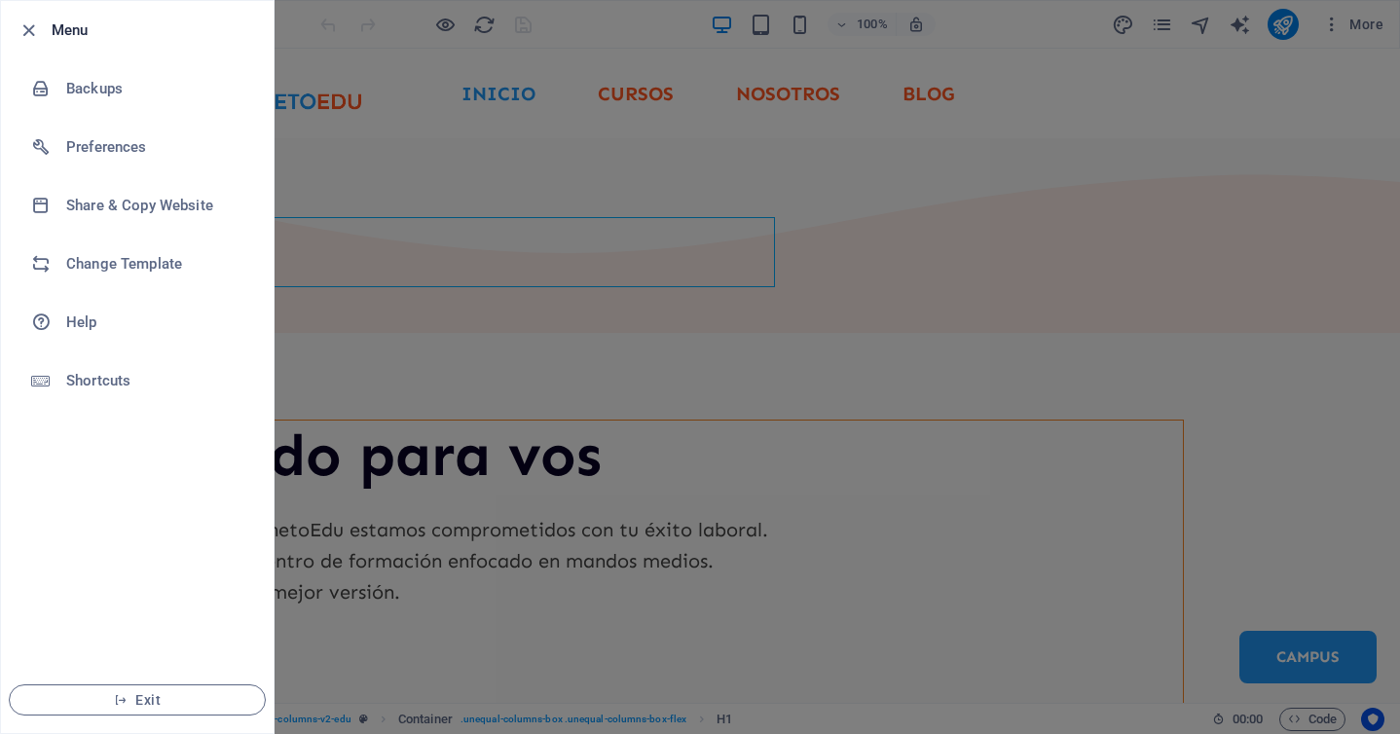
click at [54, 37] on h6 "Menu" at bounding box center [155, 30] width 206 height 23
click at [33, 31] on icon "button" at bounding box center [29, 30] width 22 height 22
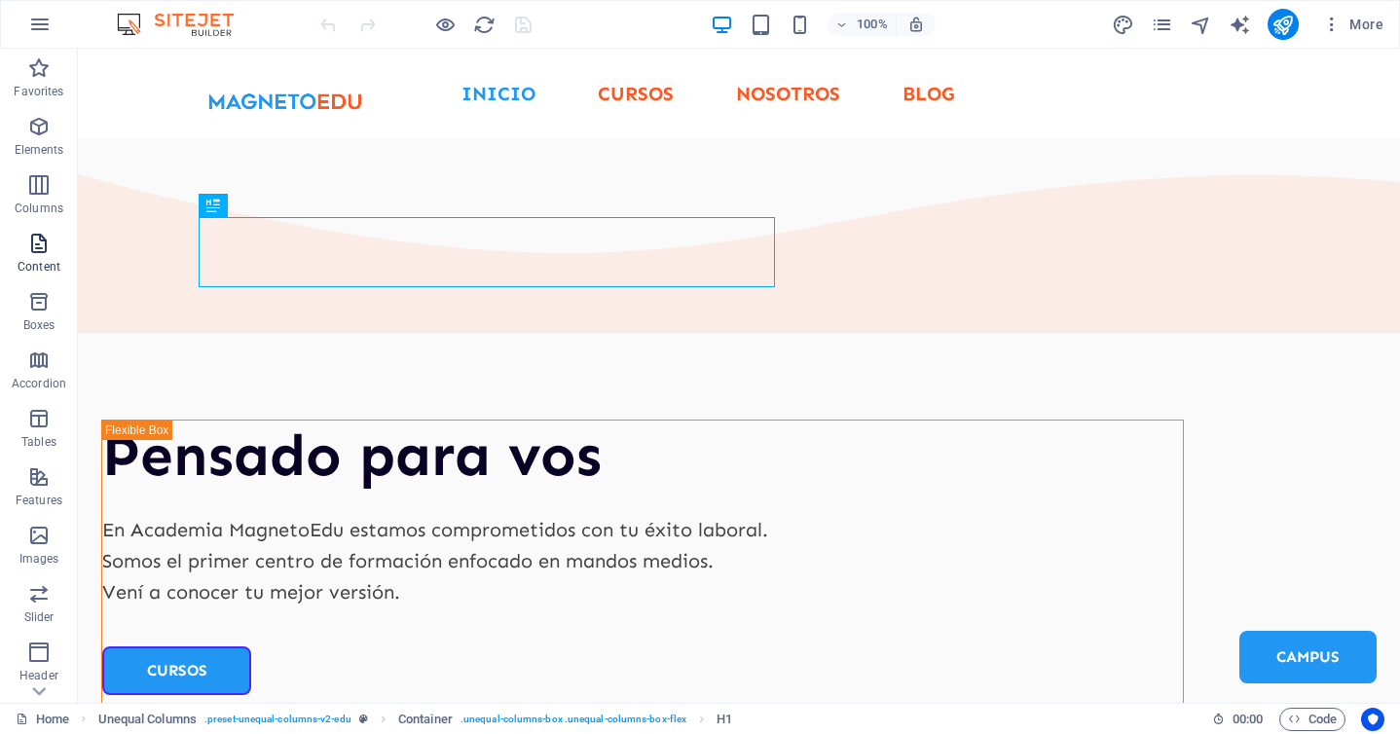
click at [39, 242] on icon "button" at bounding box center [38, 243] width 23 height 23
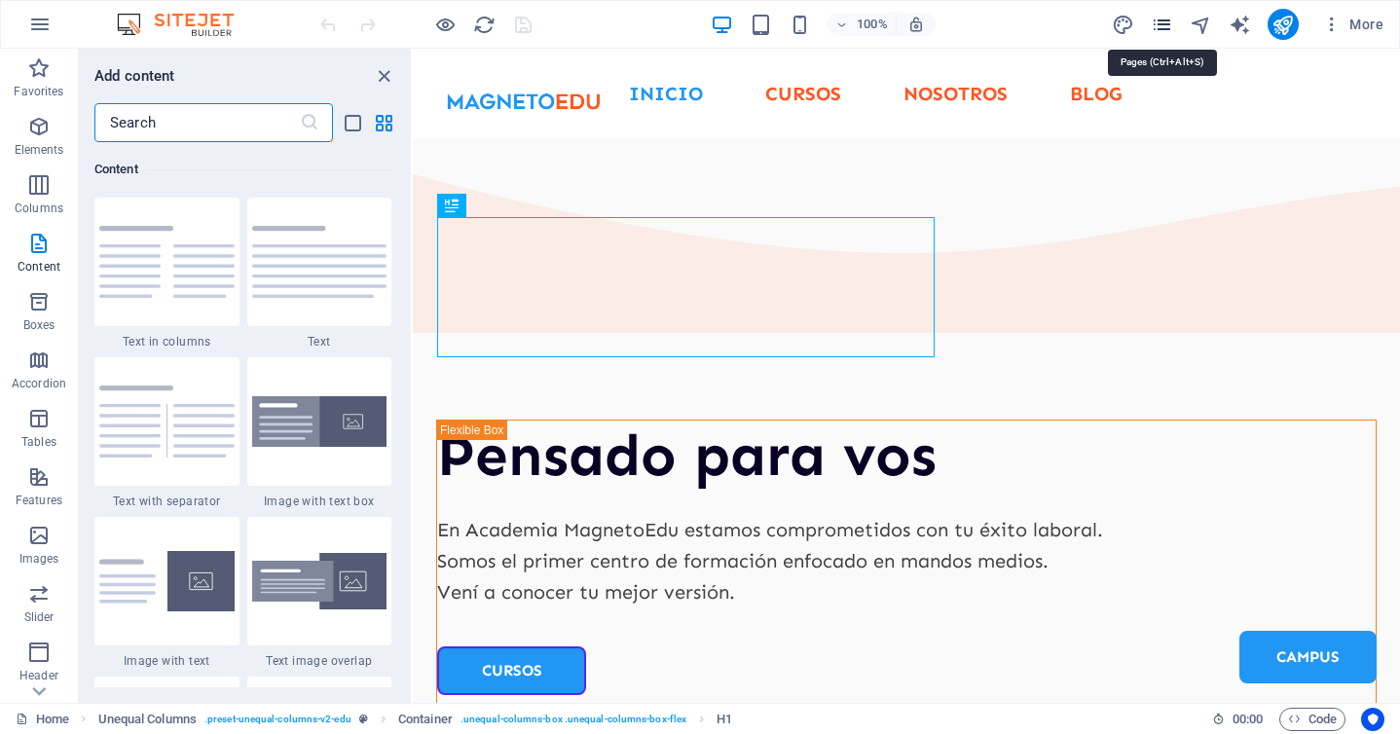
click at [1168, 30] on icon "pages" at bounding box center [1162, 25] width 22 height 22
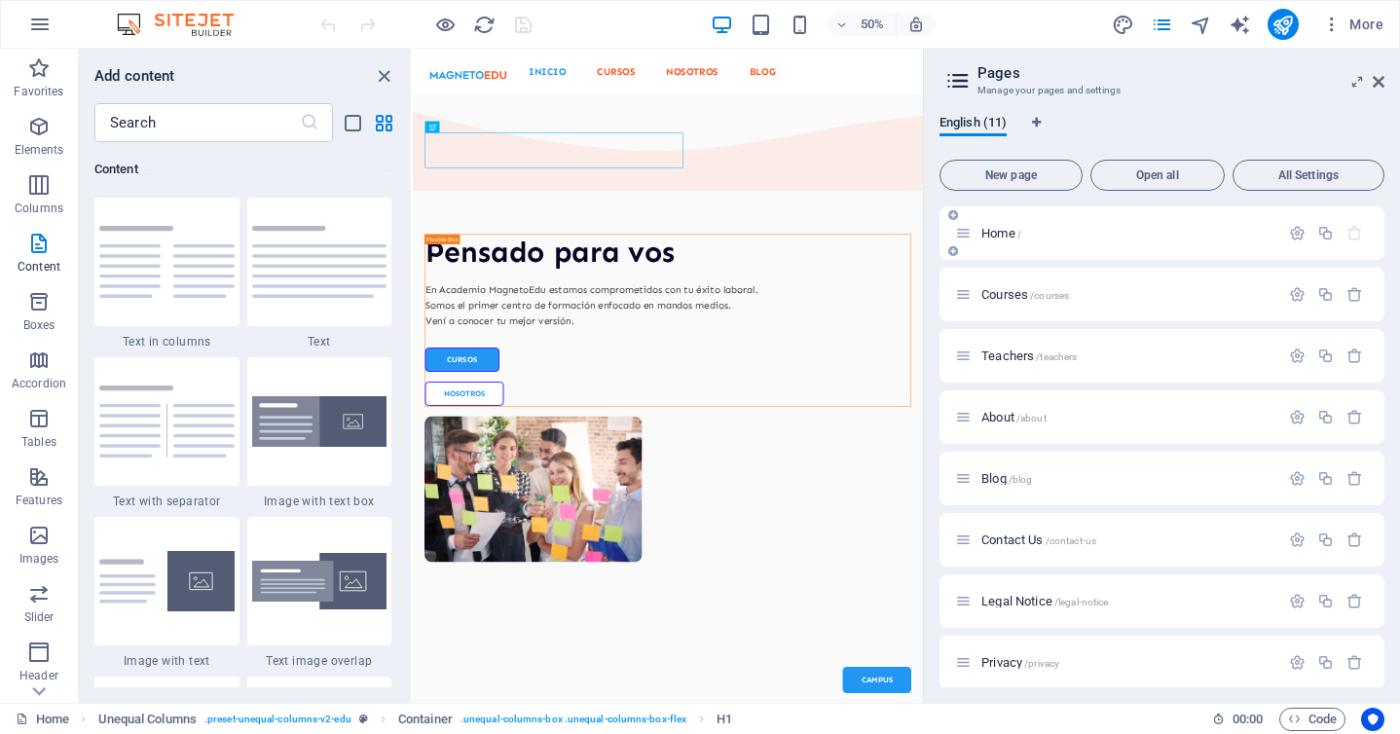
click at [1071, 233] on p "Home /" at bounding box center [1128, 233] width 292 height 13
click at [1060, 299] on span "/courses" at bounding box center [1049, 295] width 39 height 11
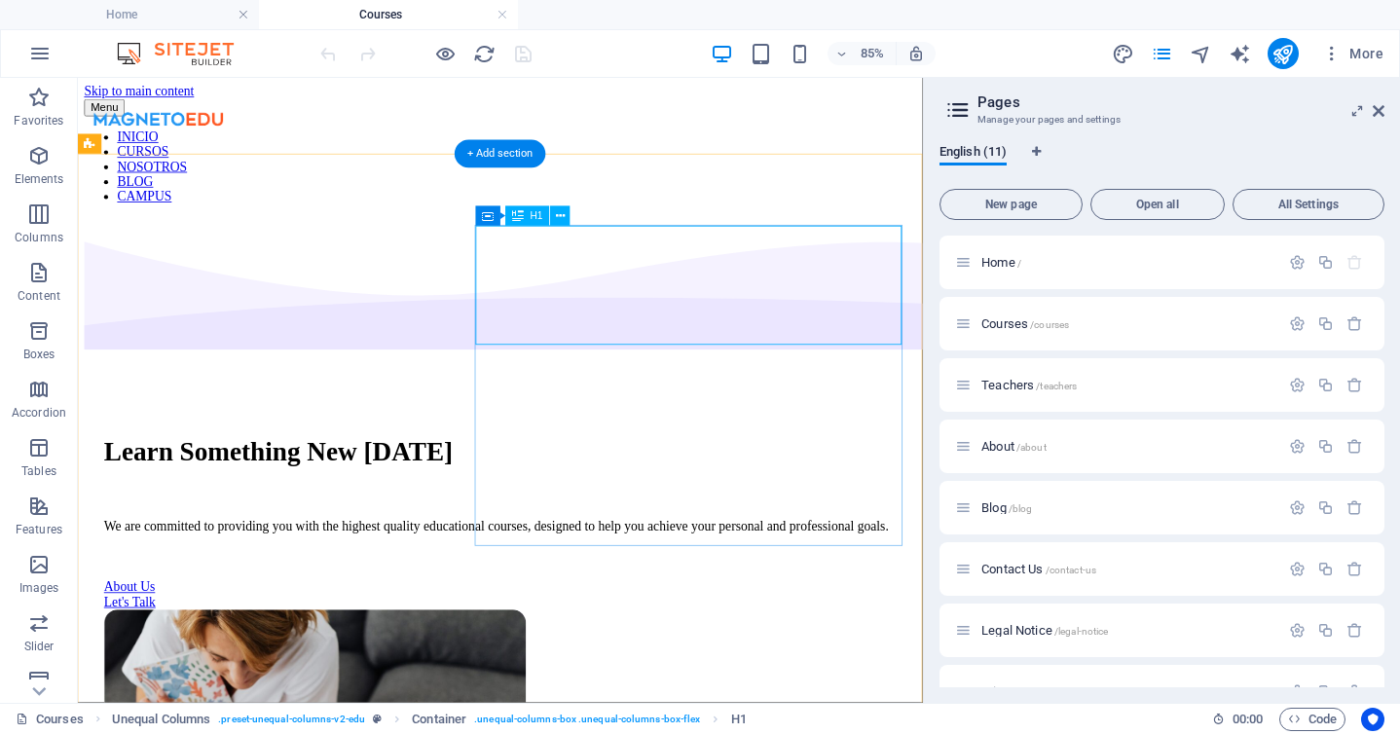
click at [718, 501] on div "Learn Something New Today" at bounding box center [575, 519] width 932 height 36
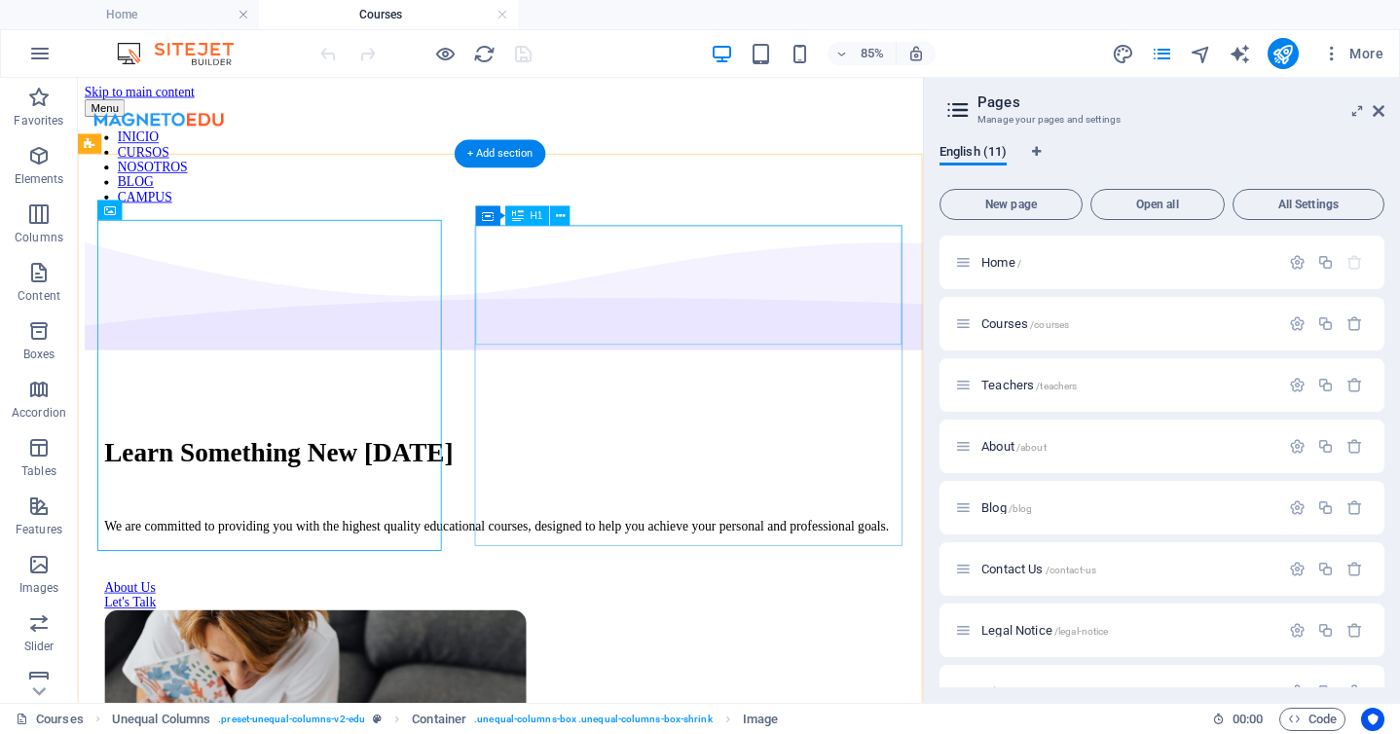
click at [852, 501] on div "Learn Something New Today" at bounding box center [575, 519] width 932 height 36
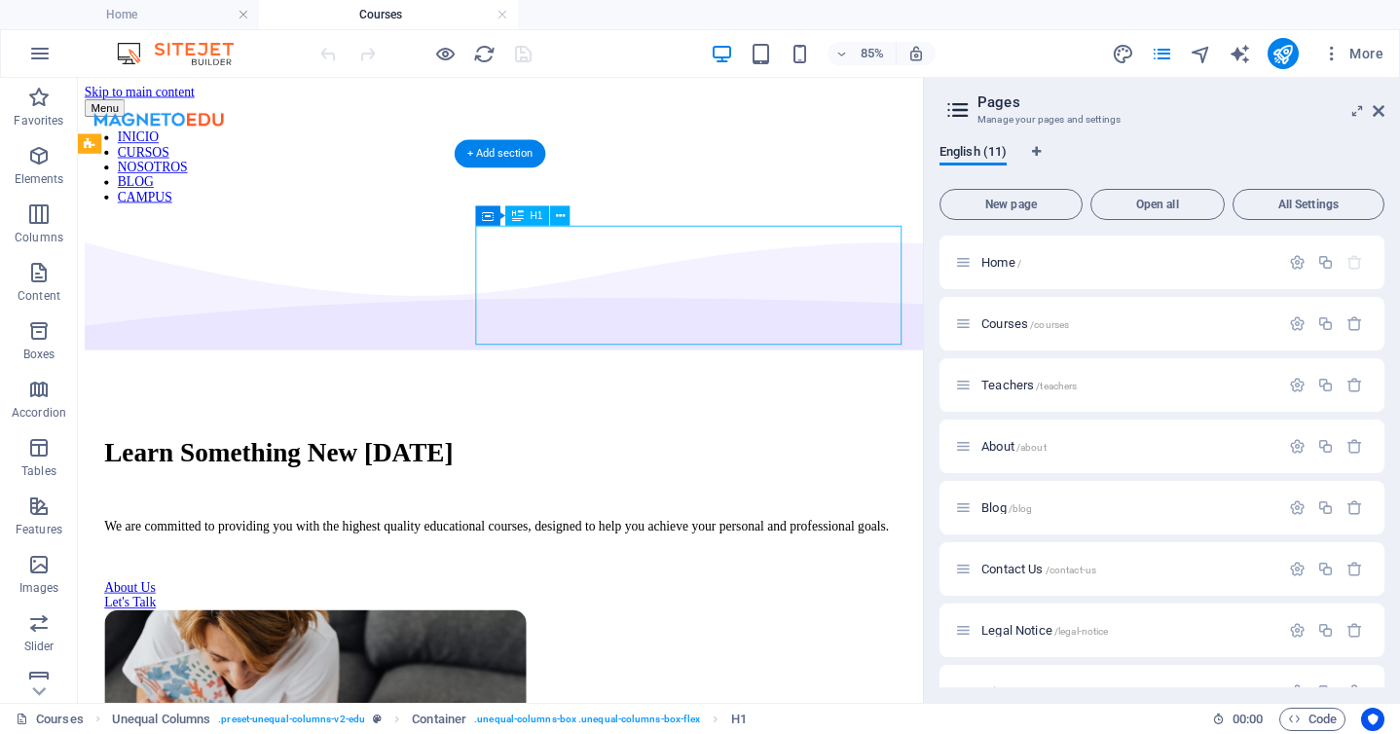
click at [852, 501] on div "Learn Something New Today" at bounding box center [575, 519] width 932 height 36
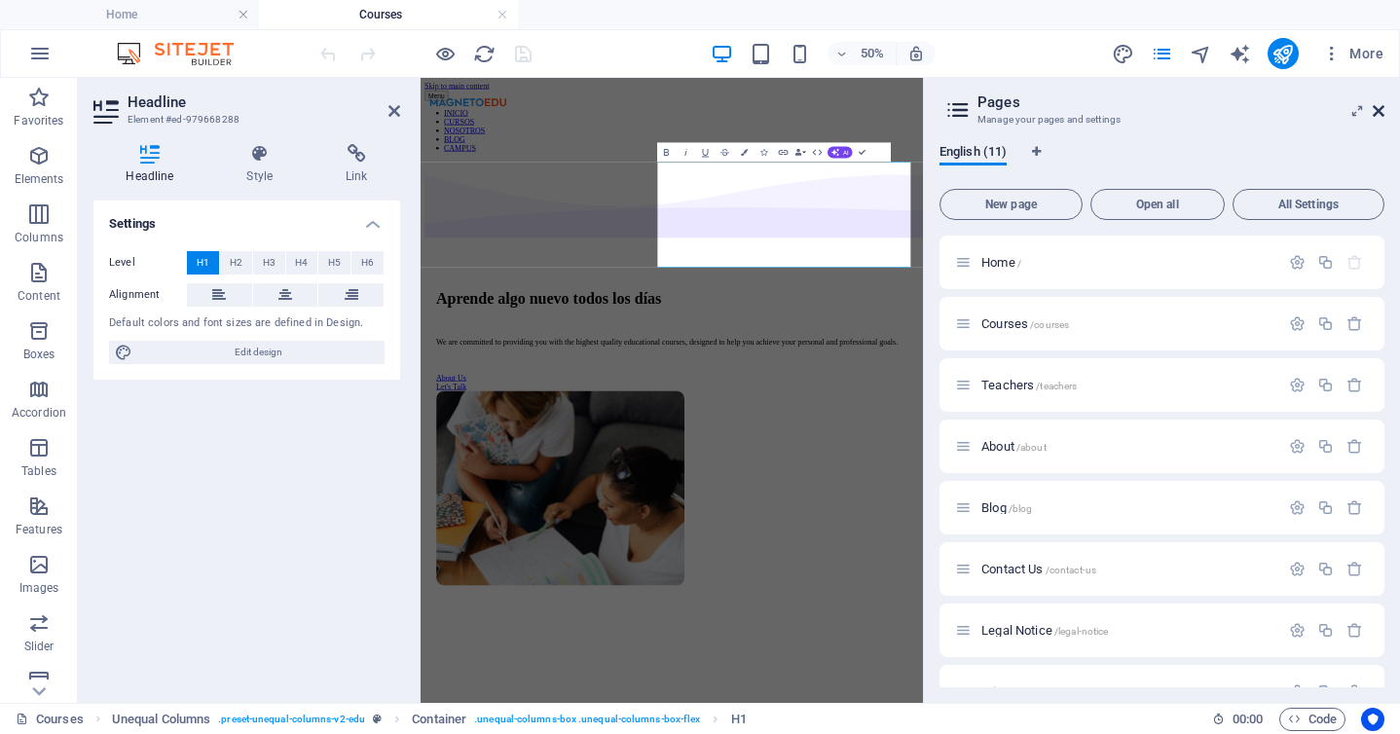
click at [1383, 105] on icon at bounding box center [1379, 111] width 12 height 16
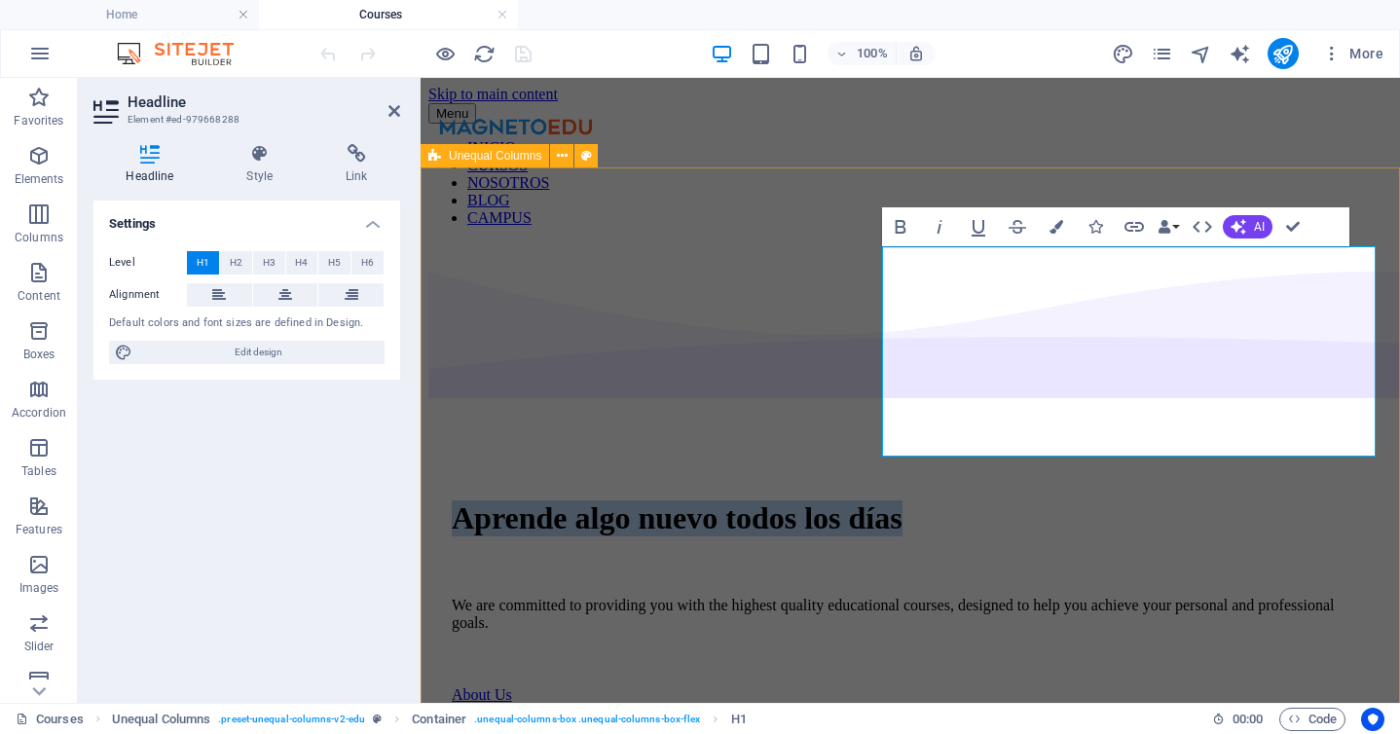
drag, startPoint x: 1018, startPoint y: 427, endPoint x: 820, endPoint y: 245, distance: 268.1
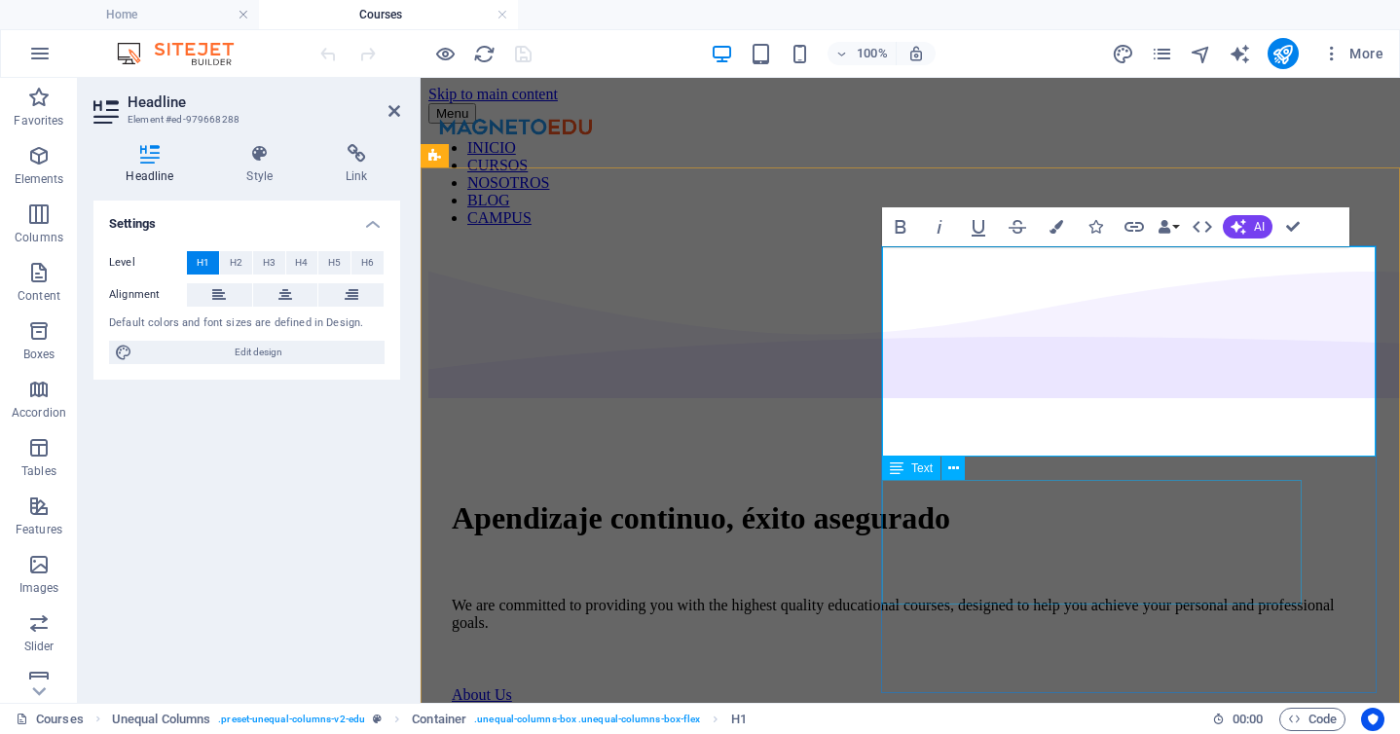
click at [981, 597] on div "We are committed to providing you with the highest quality educational courses,…" at bounding box center [910, 614] width 917 height 35
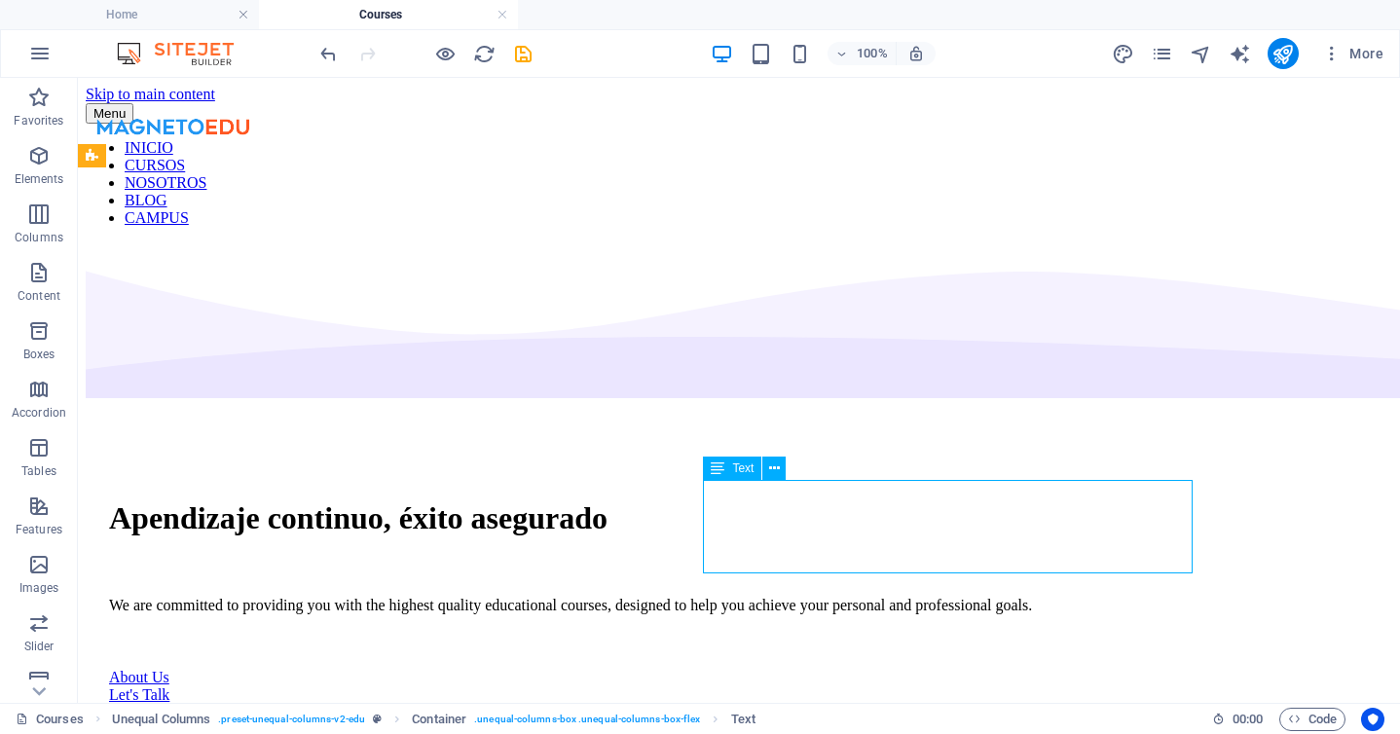
click at [882, 597] on div "We are committed to providing you with the highest quality educational courses,…" at bounding box center [739, 606] width 1260 height 18
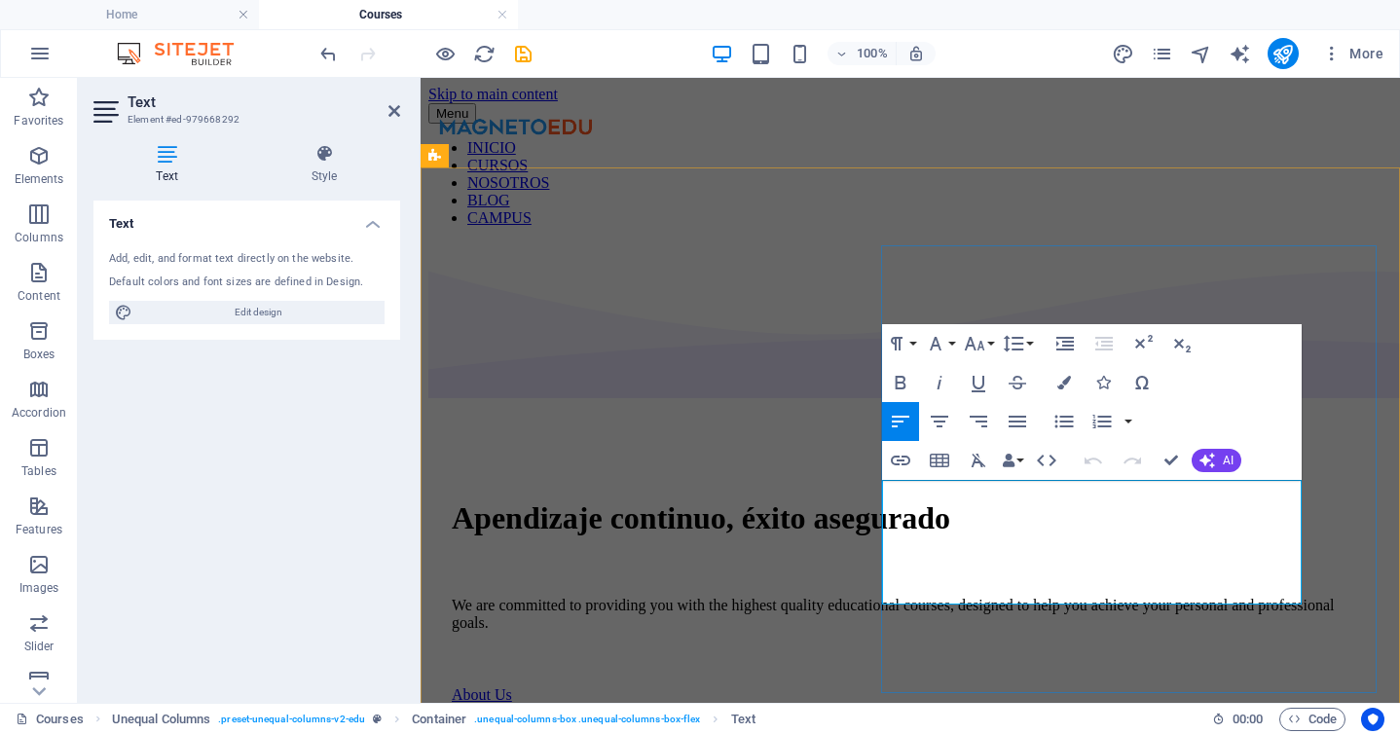
click at [974, 597] on p "We are committed to providing you with the highest quality educational courses,…" at bounding box center [910, 614] width 917 height 35
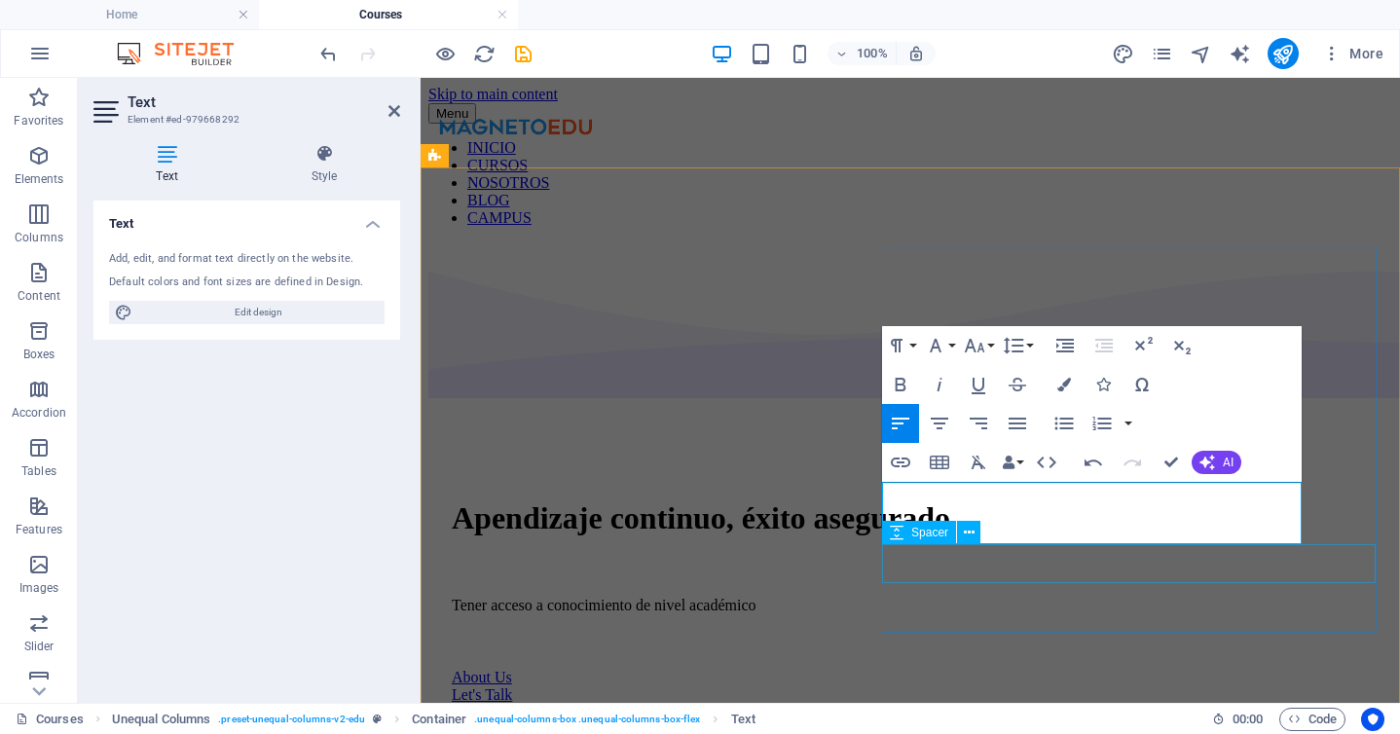
click at [949, 522] on div "Spacer" at bounding box center [919, 532] width 74 height 23
select select "px"
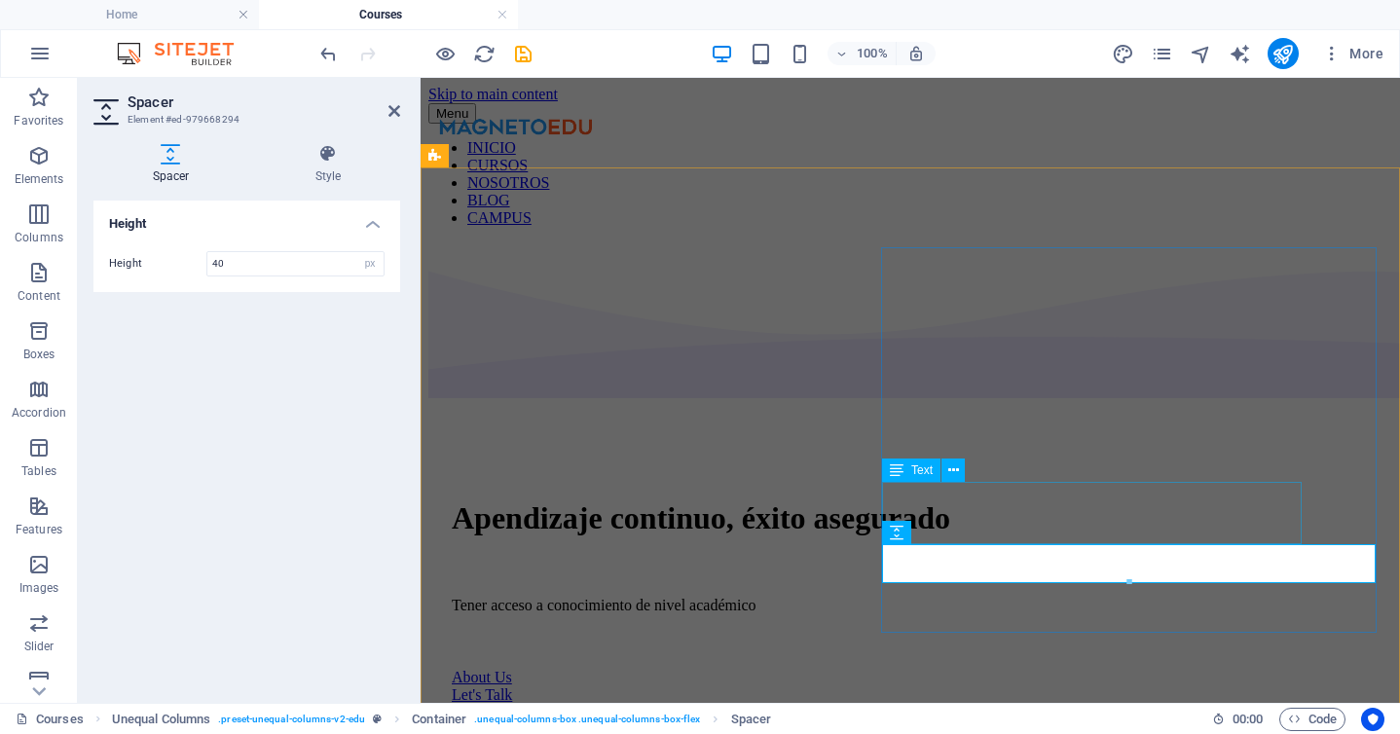
click at [1016, 597] on div "Tener acceso a conocimiento de nivel académico" at bounding box center [910, 606] width 917 height 18
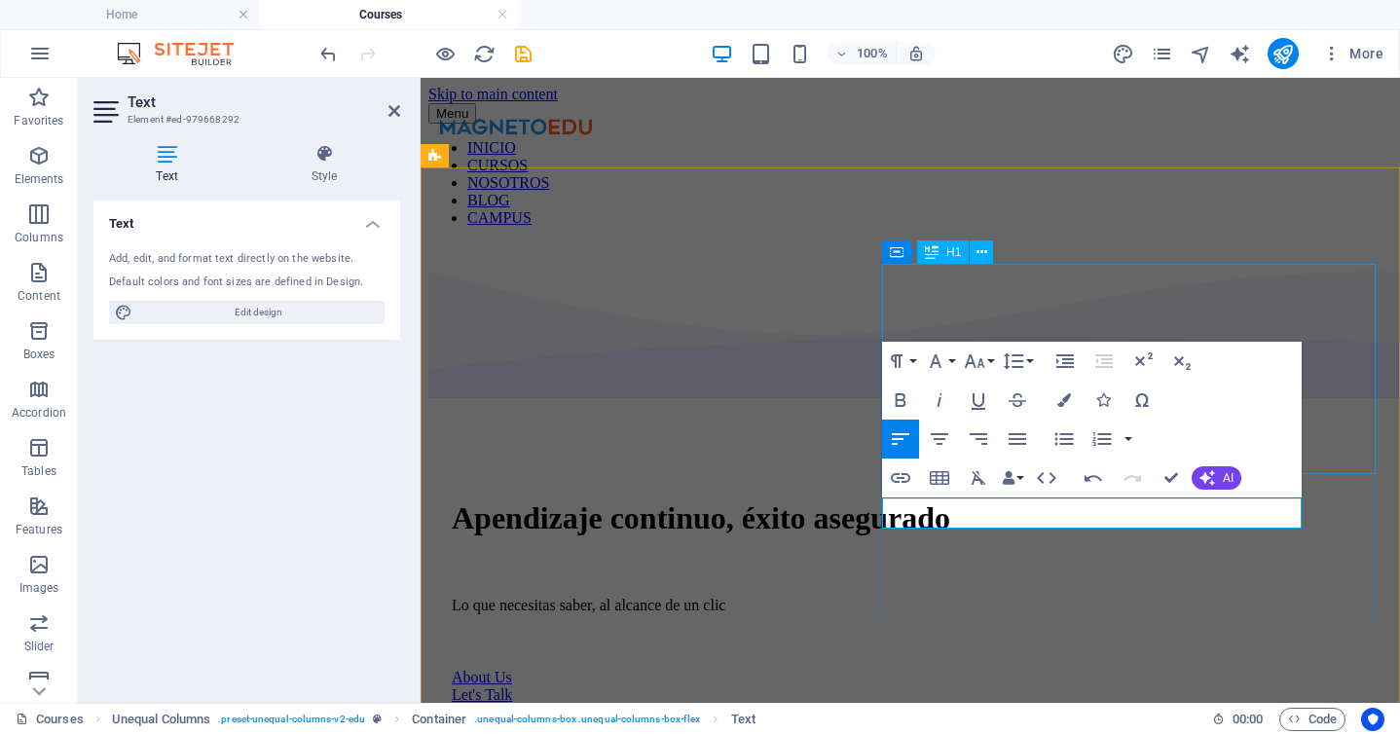
click at [1329, 501] on div "Apendizaje continuo, éxito asegurado" at bounding box center [910, 519] width 917 height 36
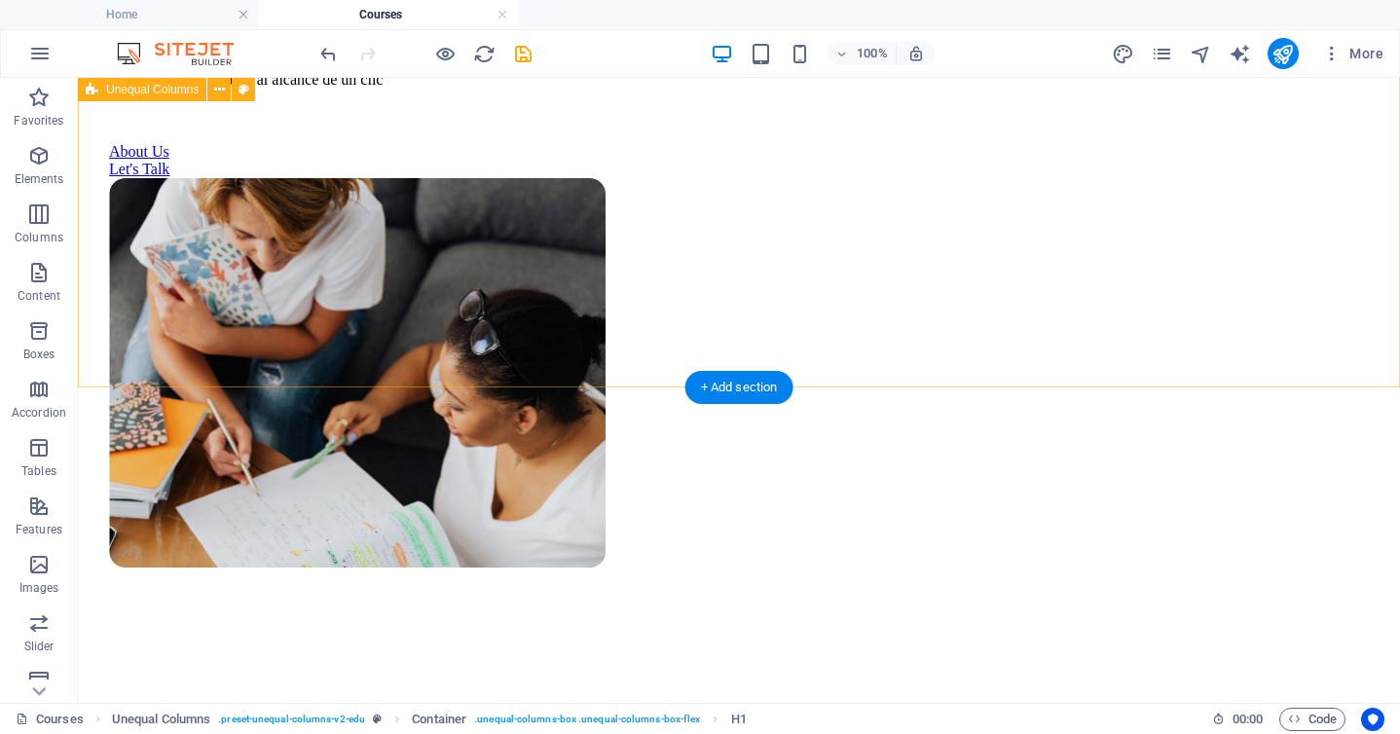
scroll to position [481, 0]
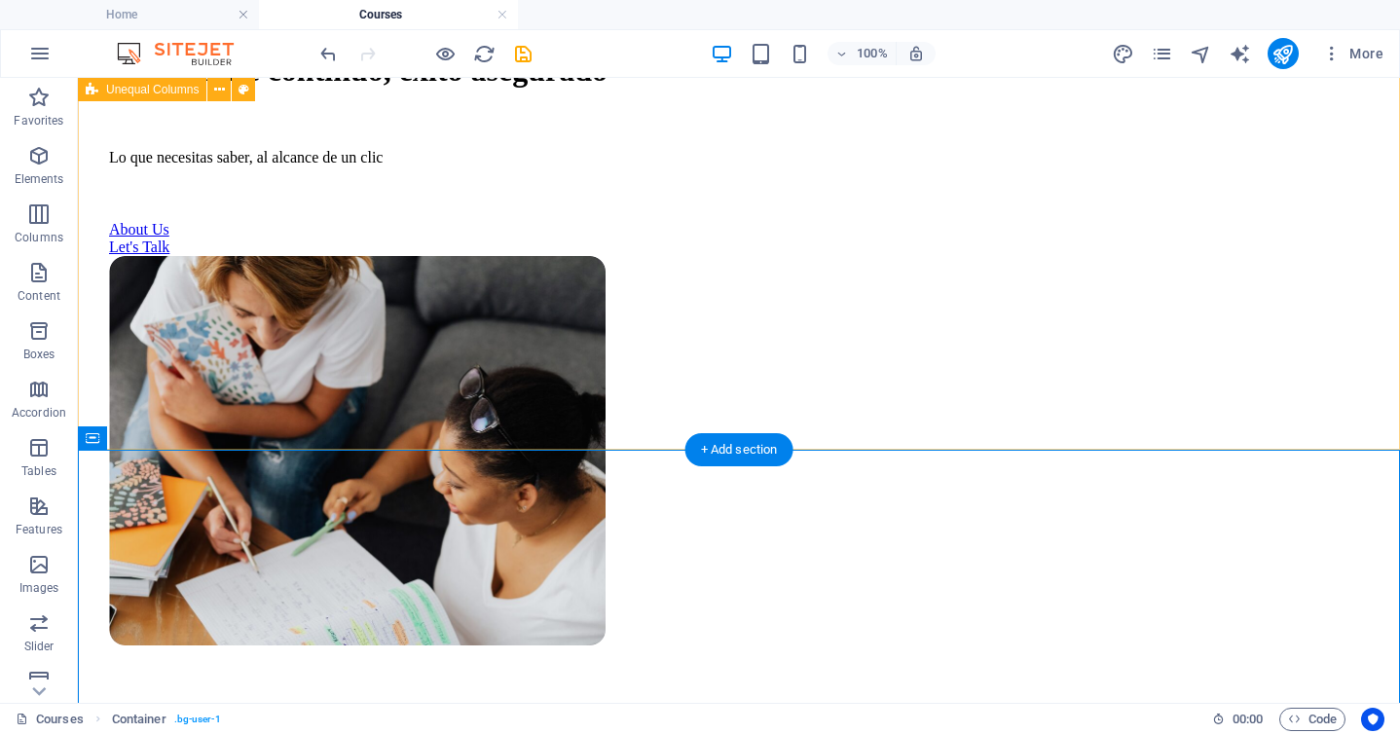
scroll to position [411, 0]
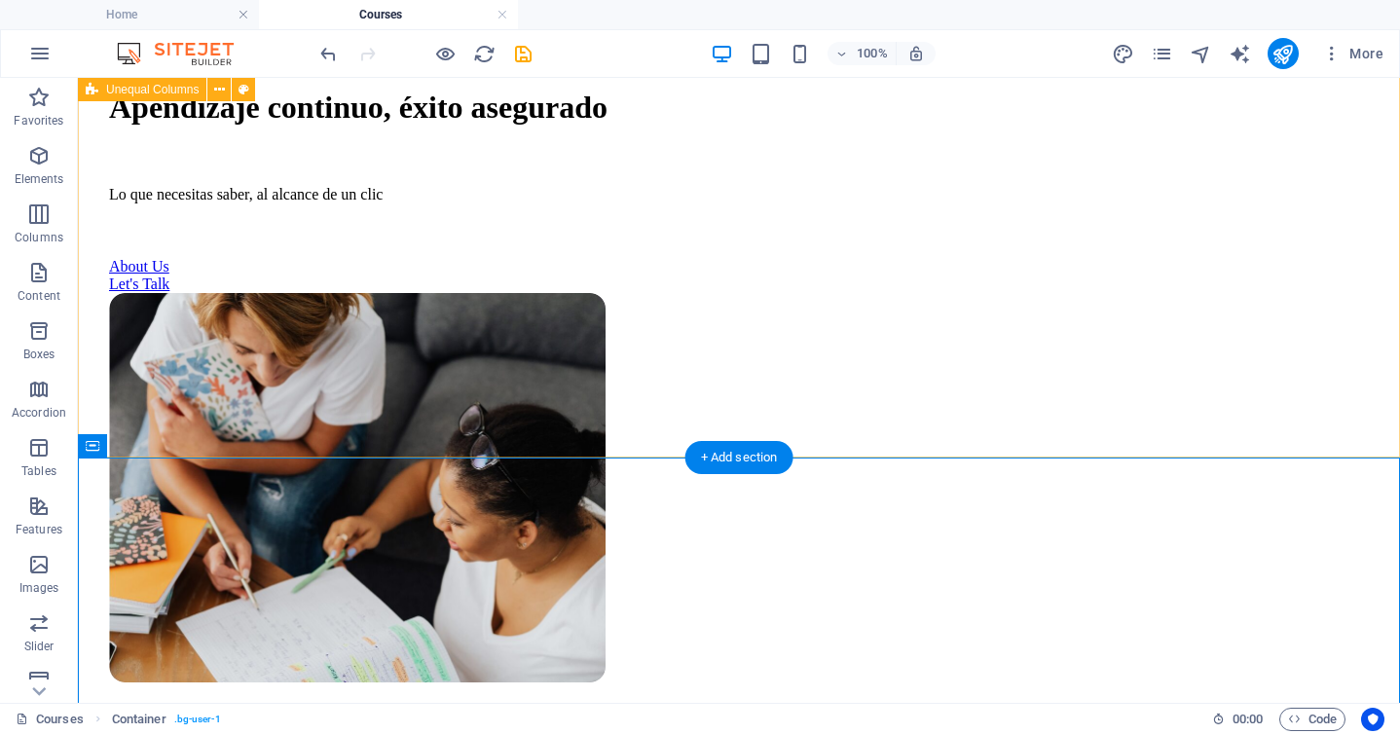
click at [273, 421] on div "Apendizaje continuo, éxito asegurado Lo que necesitas saber, al alcance de un c…" at bounding box center [739, 376] width 1307 height 1089
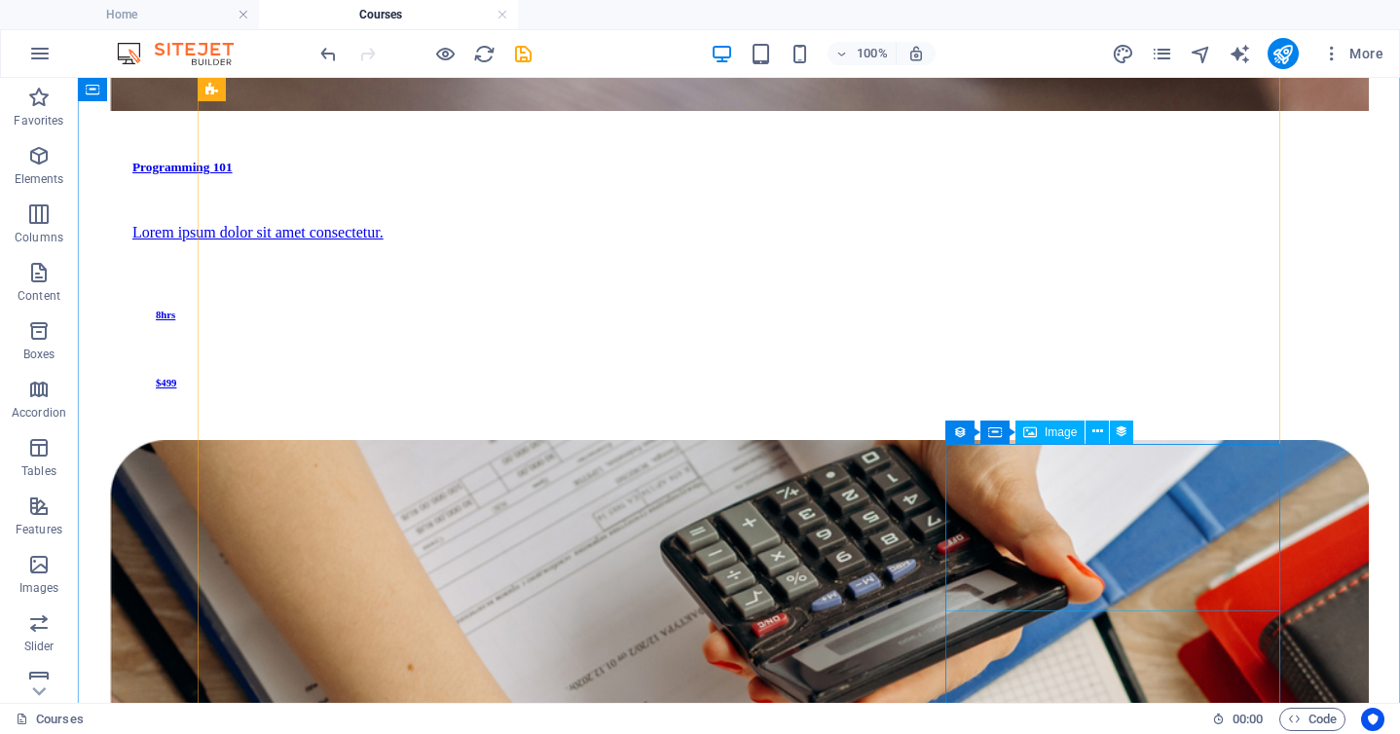
scroll to position [2904, 0]
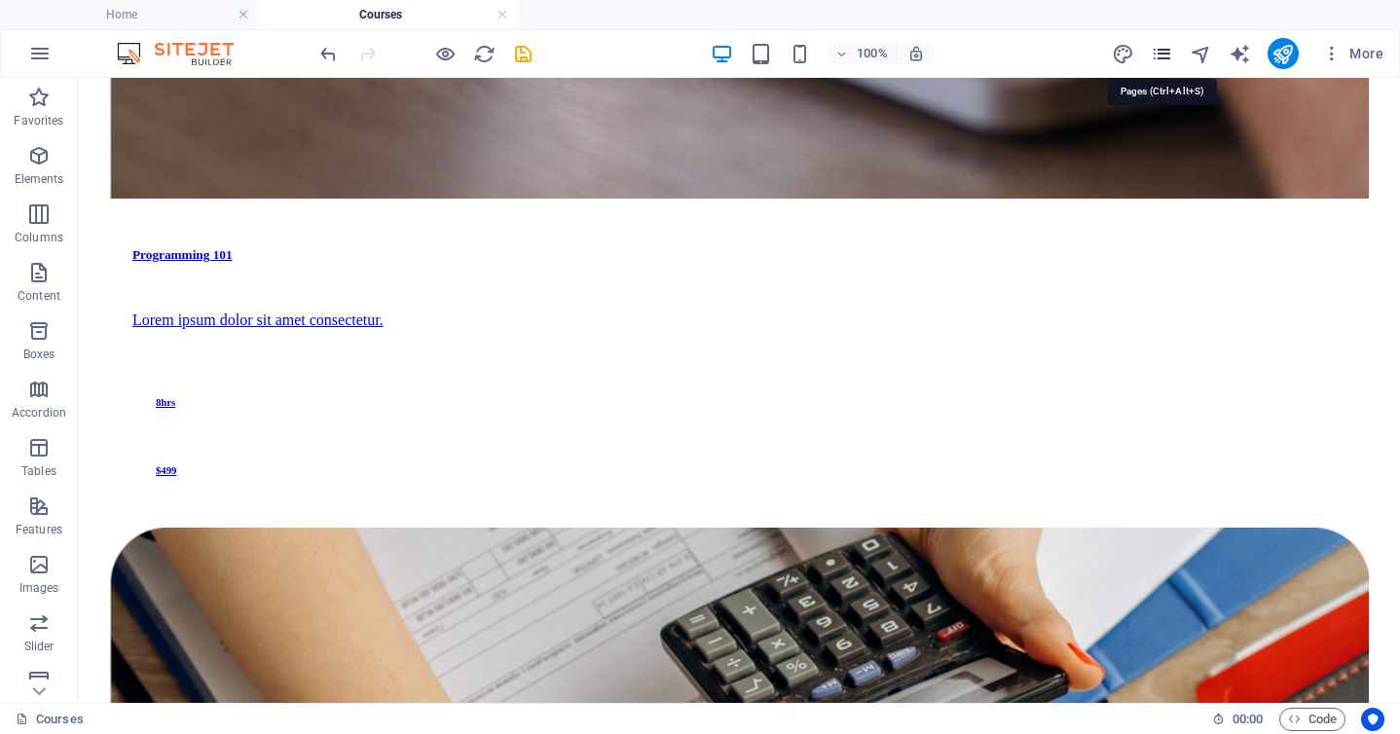
click at [1166, 58] on icon "pages" at bounding box center [1162, 54] width 22 height 22
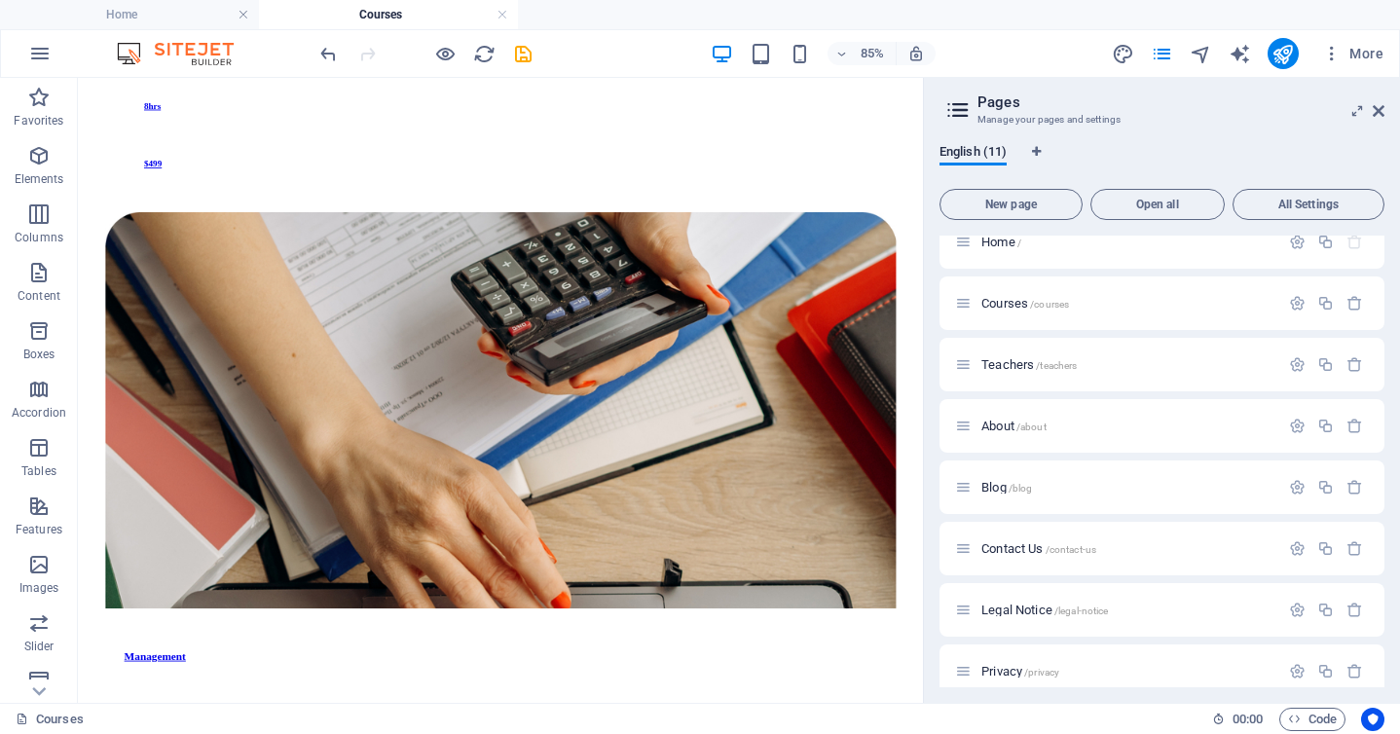
scroll to position [0, 0]
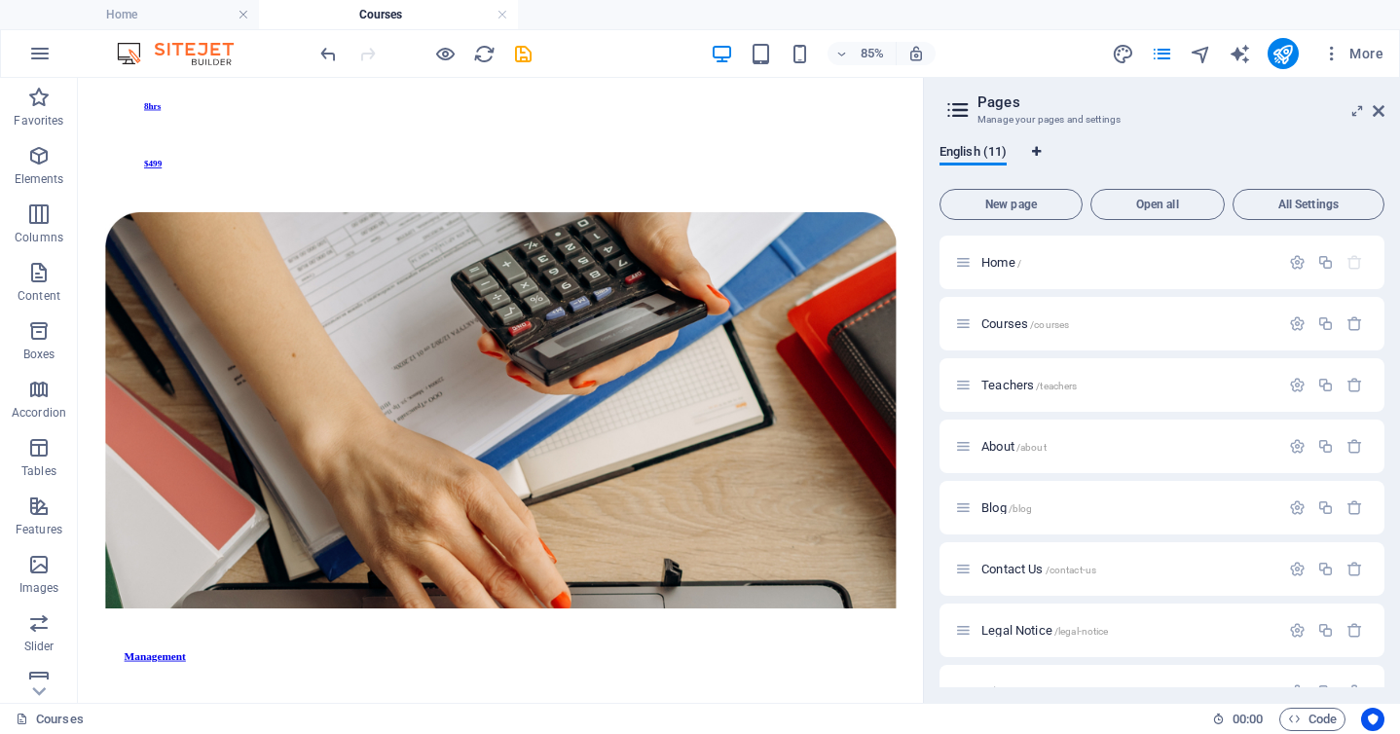
click at [1039, 153] on icon "Language Tabs" at bounding box center [1036, 152] width 9 height 12
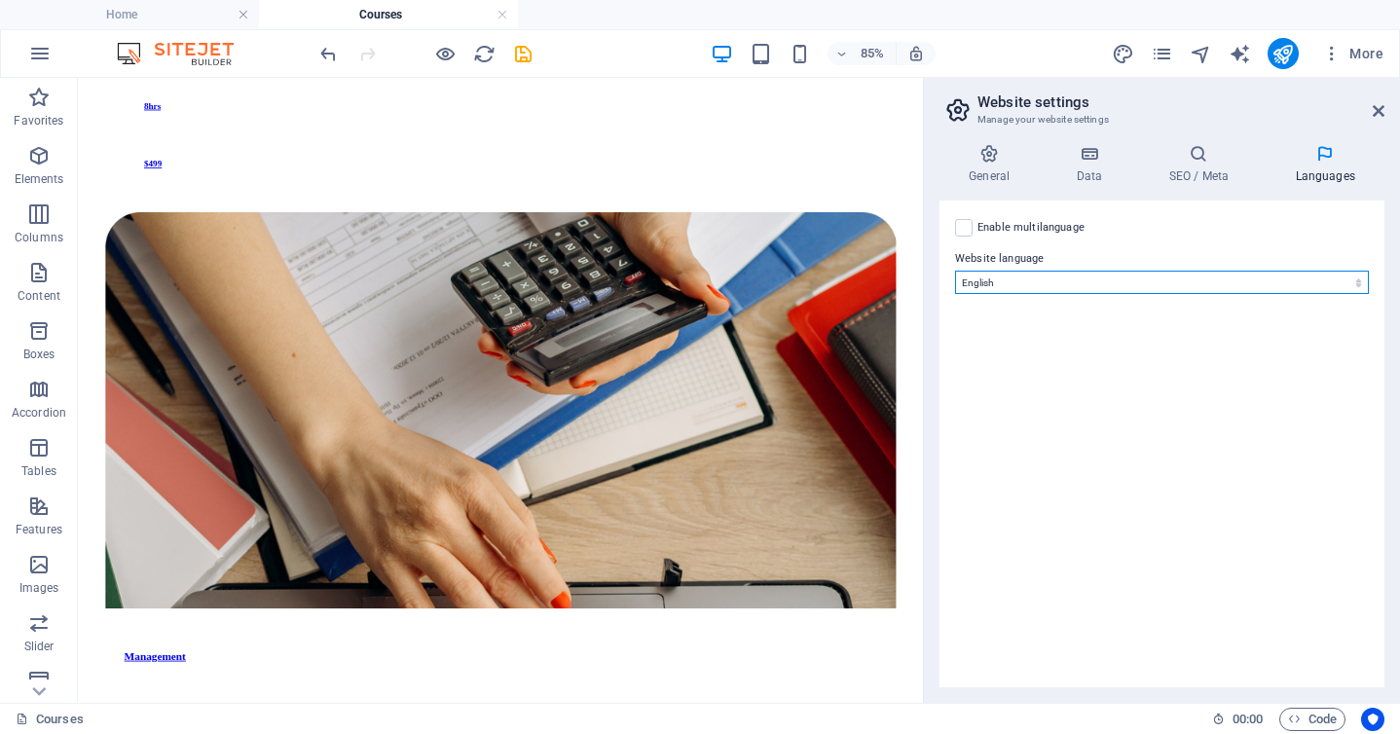
click at [1015, 278] on select "Abkhazian Afar Afrikaans Akan Albanian Amharic Arabic Aragonese Armenian Assame…" at bounding box center [1162, 282] width 414 height 23
select select "148"
click at [955, 271] on select "Abkhazian Afar Afrikaans Akan Albanian Amharic Arabic Aragonese Armenian Assame…" at bounding box center [1162, 282] width 414 height 23
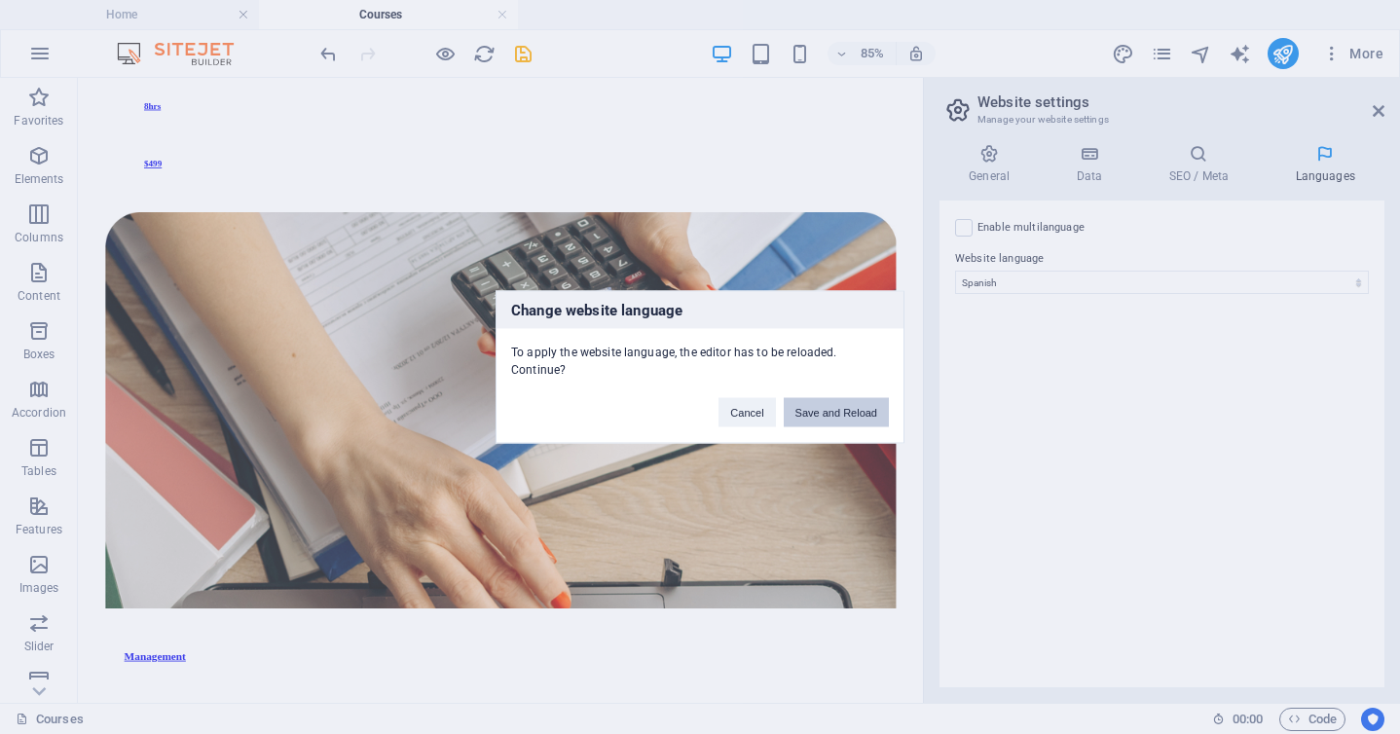
click at [825, 415] on button "Save and Reload" at bounding box center [836, 412] width 105 height 29
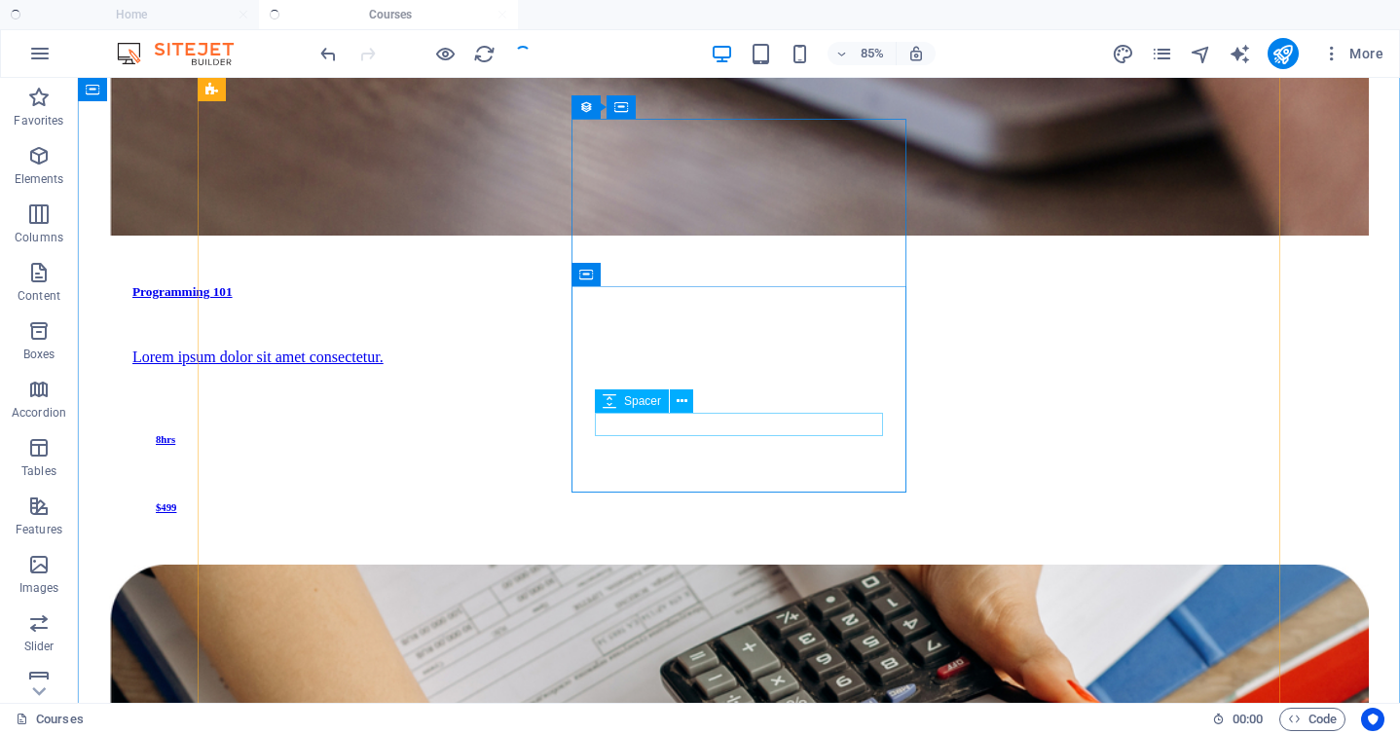
scroll to position [2904, 0]
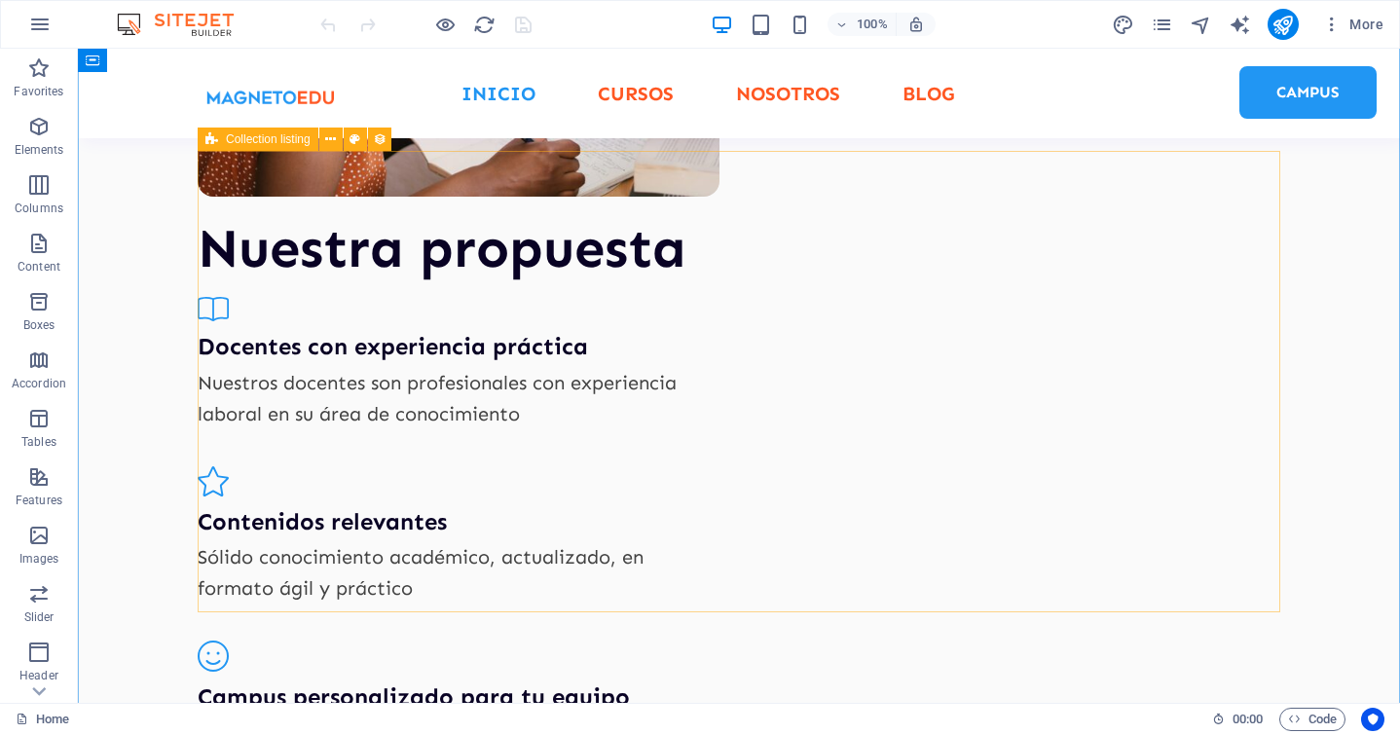
scroll to position [1640, 0]
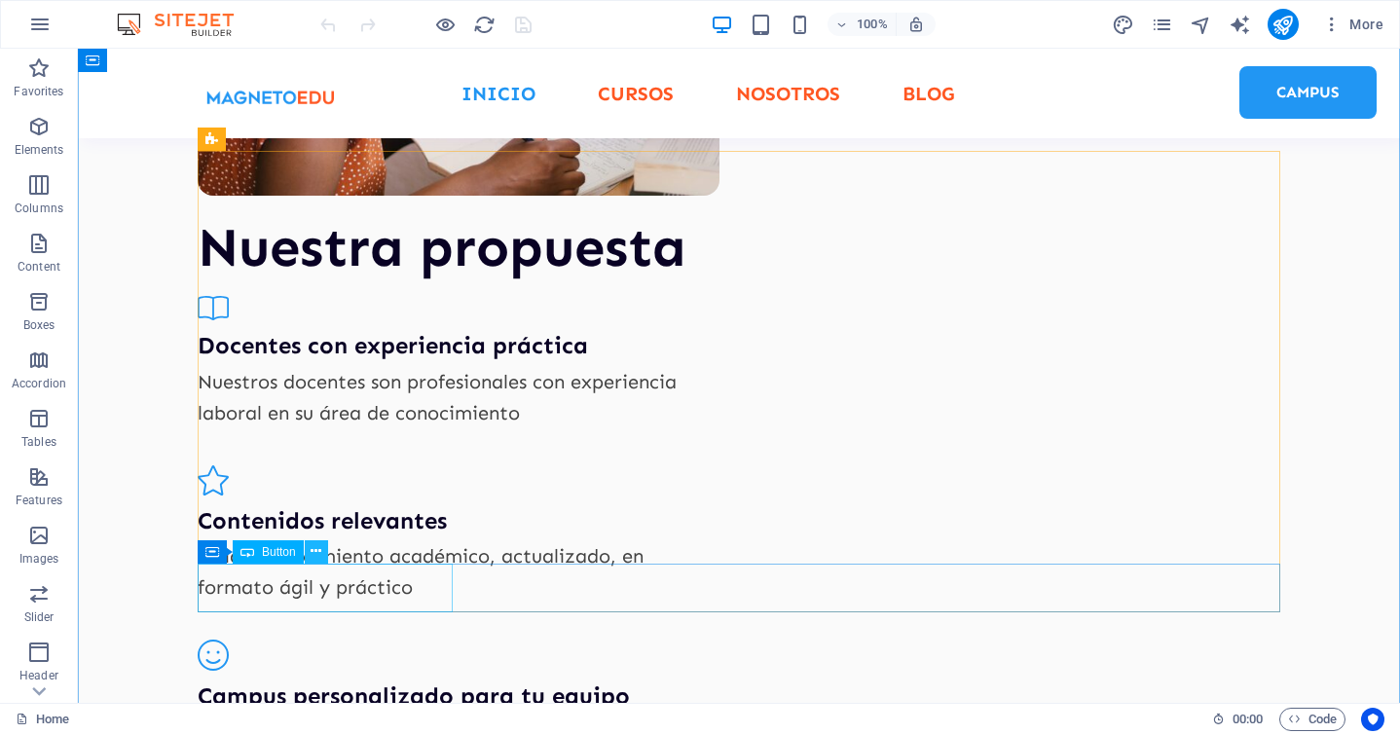
click at [319, 552] on icon at bounding box center [316, 551] width 11 height 20
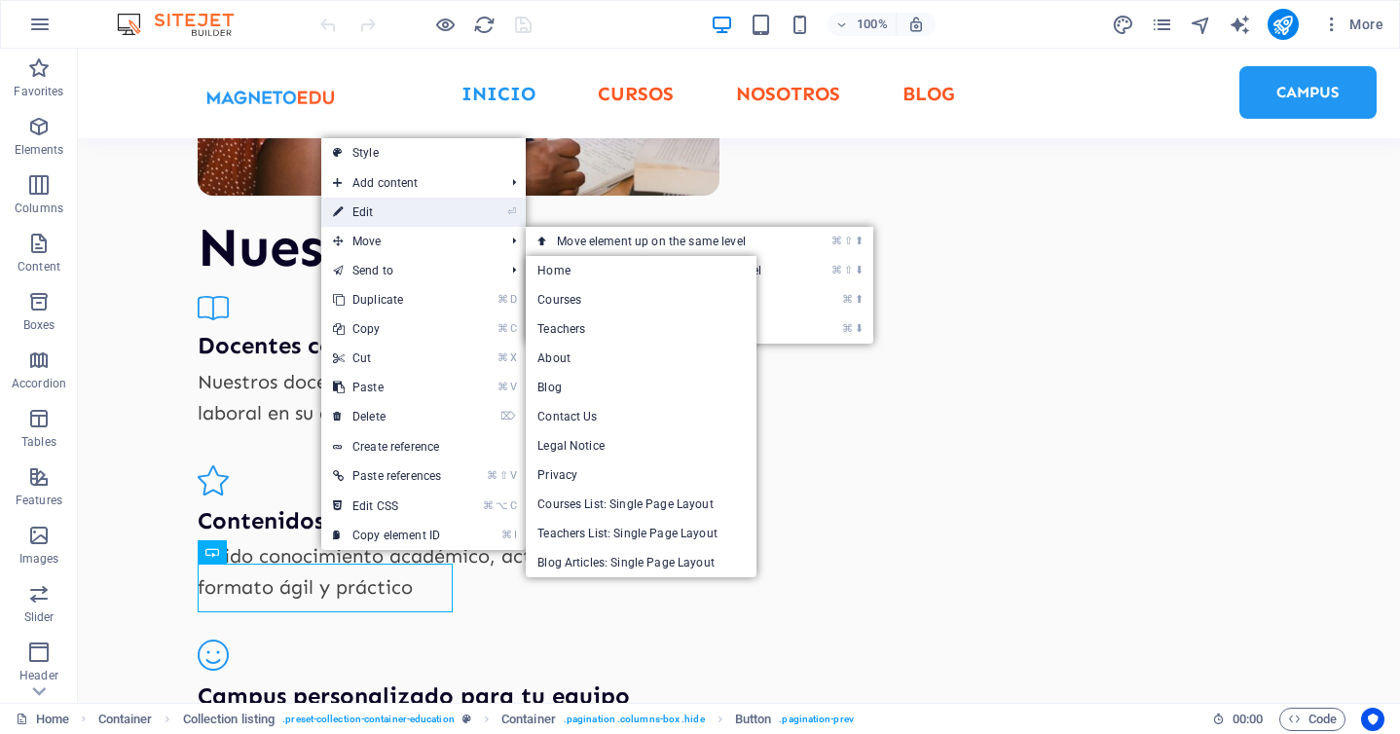
click at [486, 217] on li "⏎ Edit" at bounding box center [423, 212] width 204 height 29
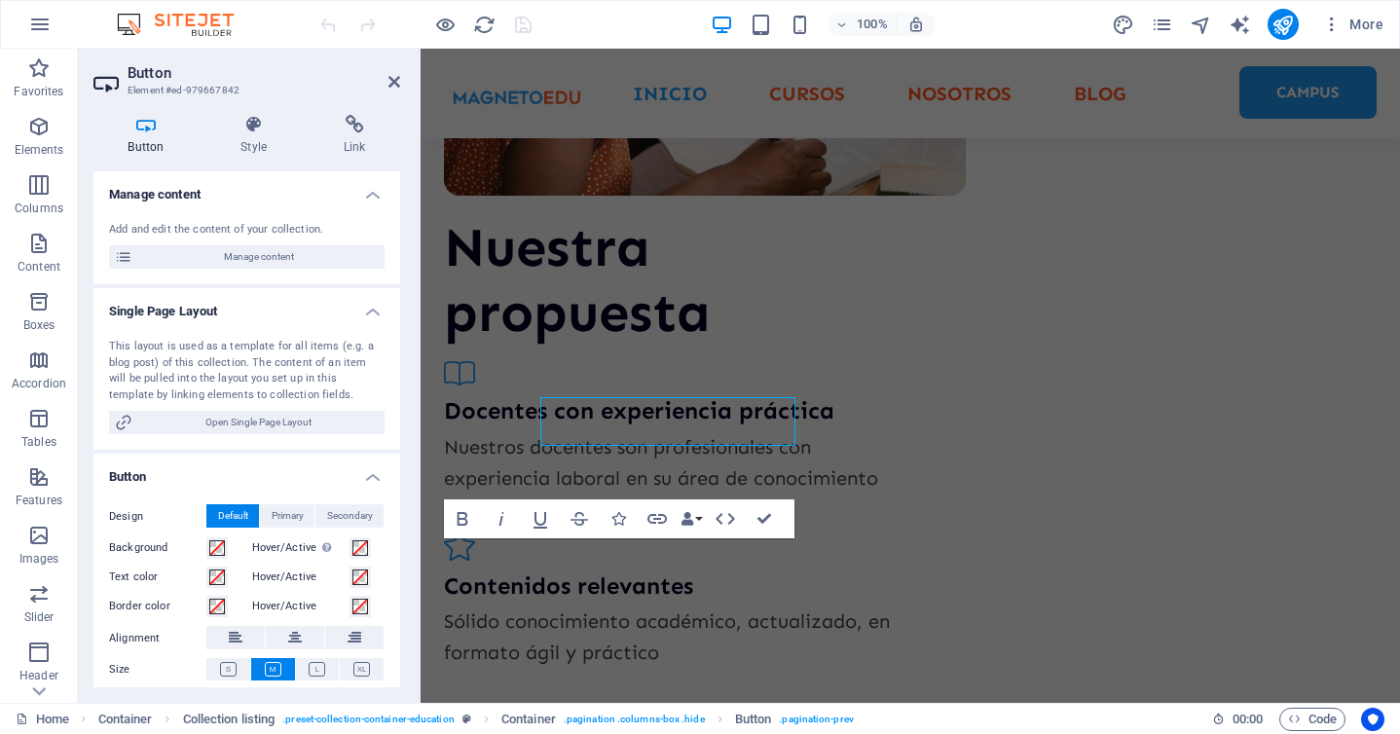
scroll to position [1806, 0]
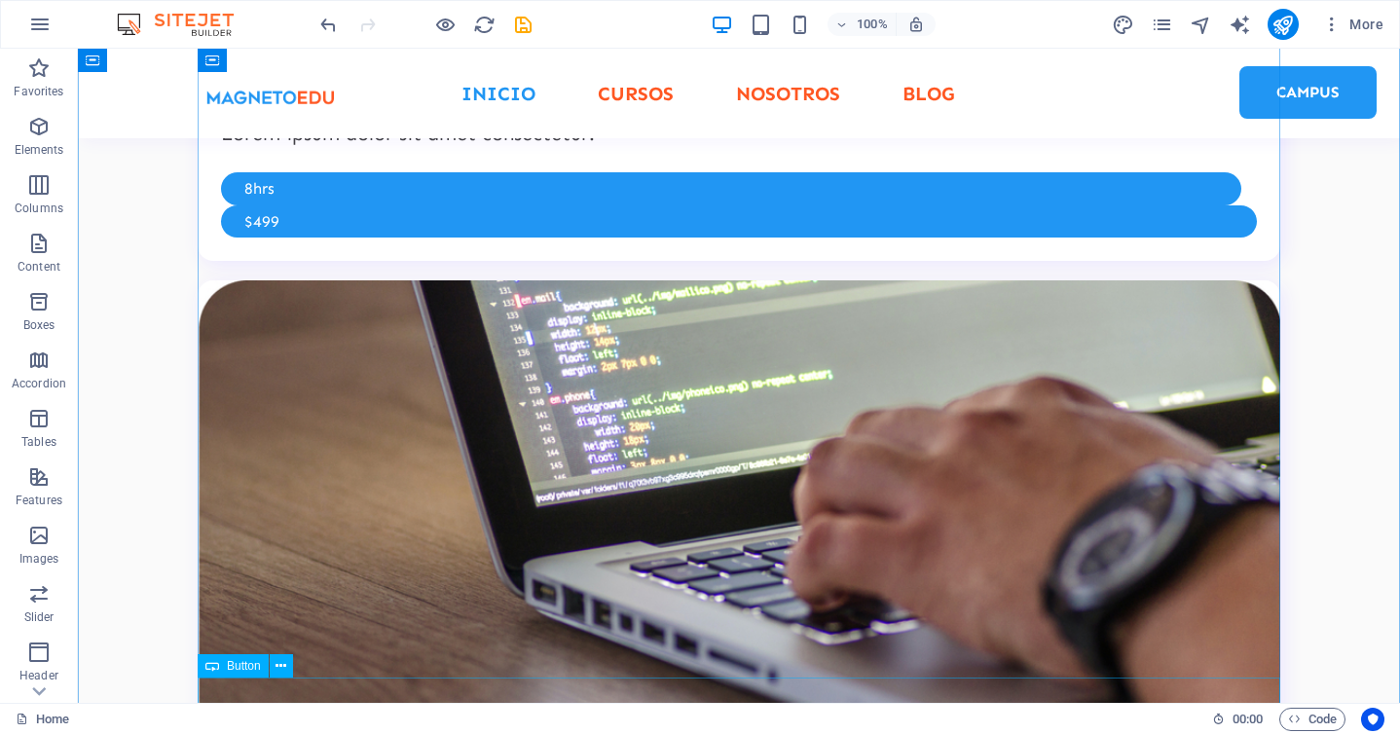
scroll to position [3550, 0]
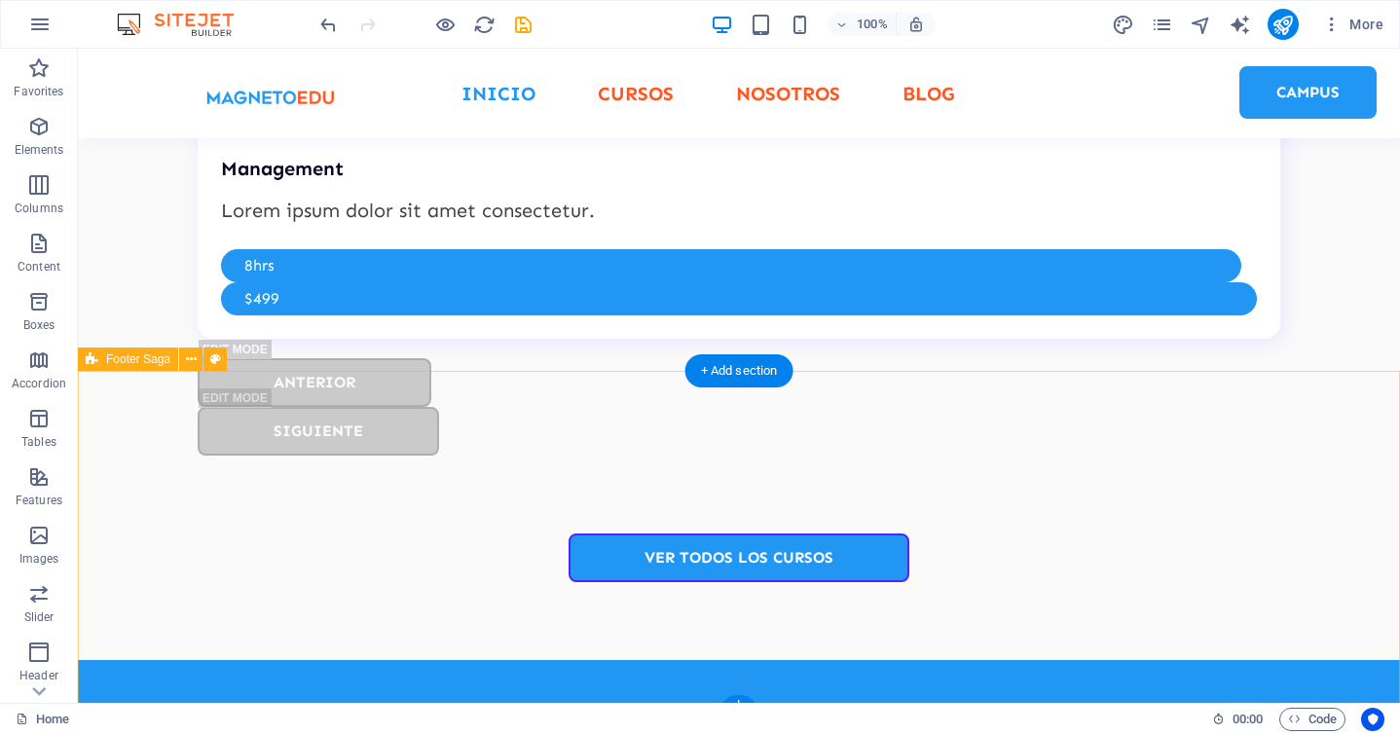
scroll to position [5072, 0]
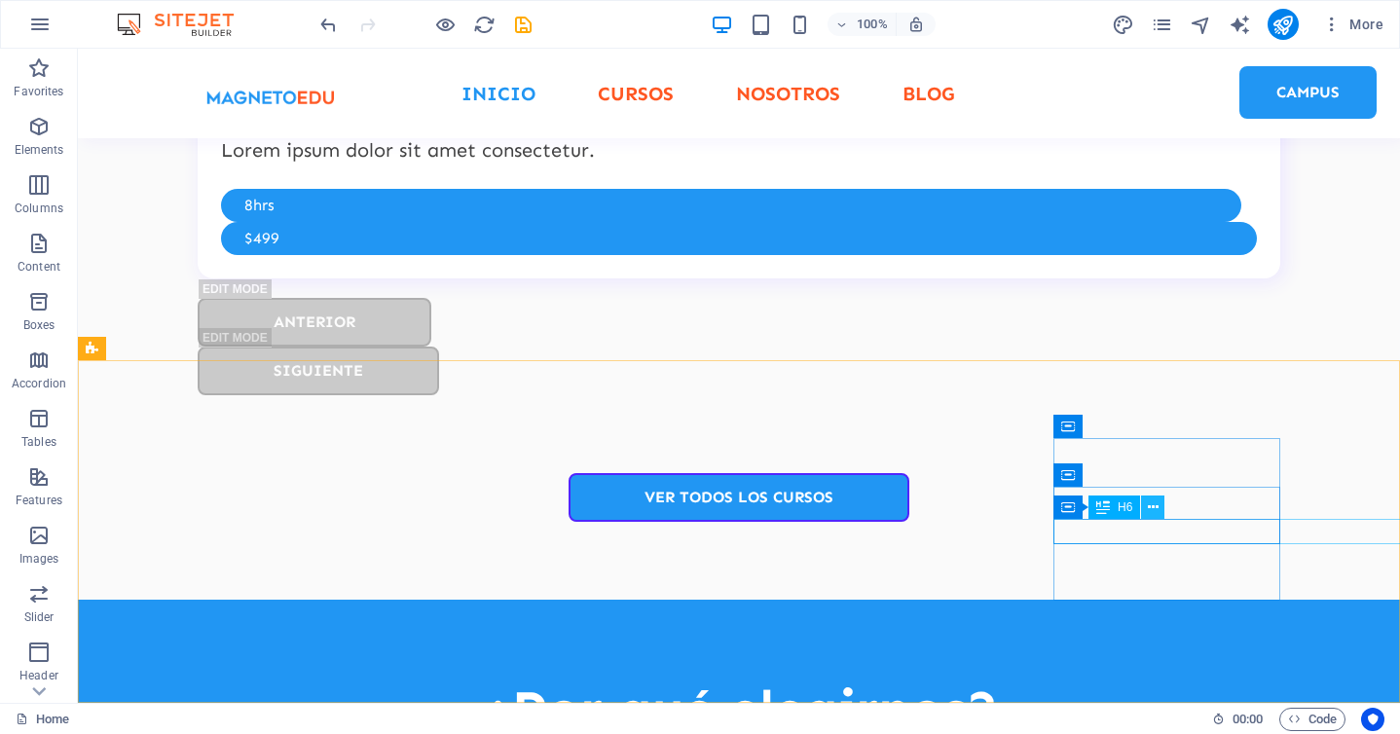
click at [1149, 503] on icon at bounding box center [1153, 508] width 11 height 20
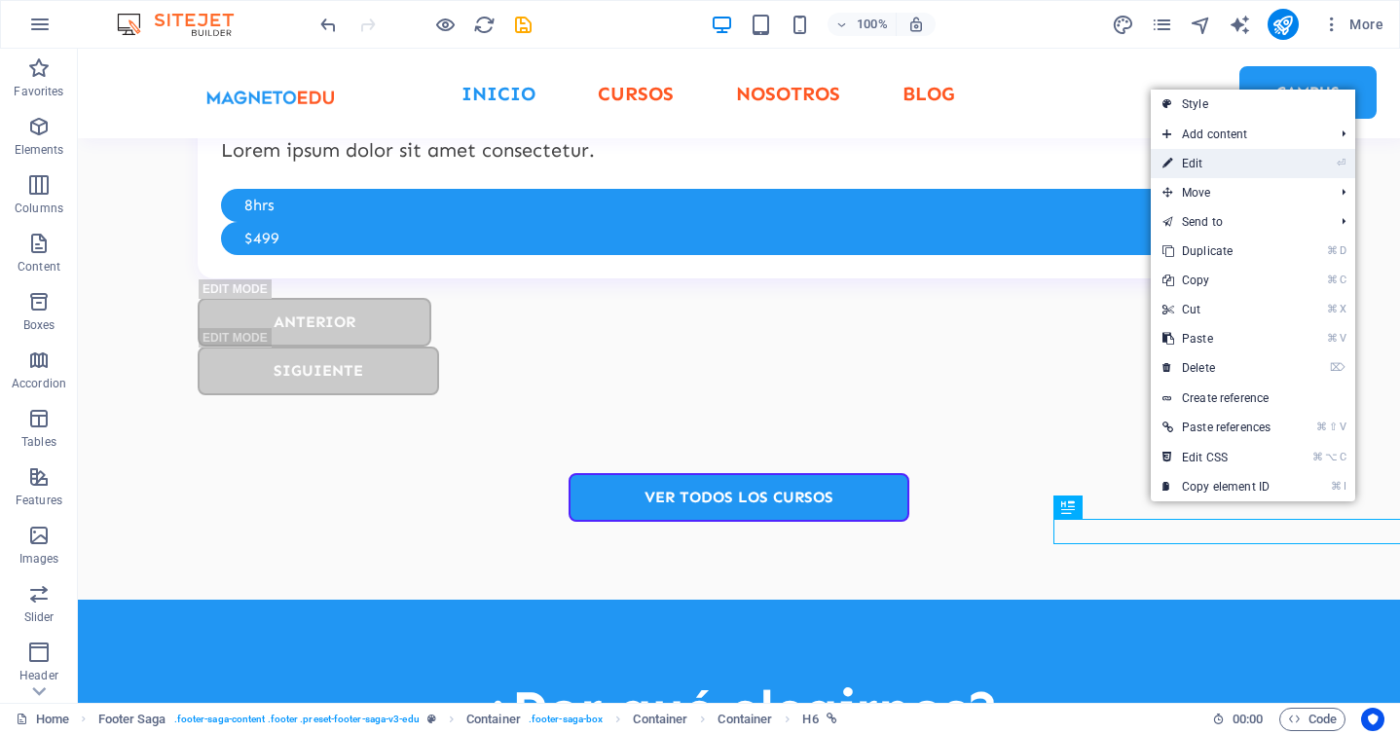
click at [1245, 168] on link "⏎ Edit" at bounding box center [1216, 163] width 131 height 29
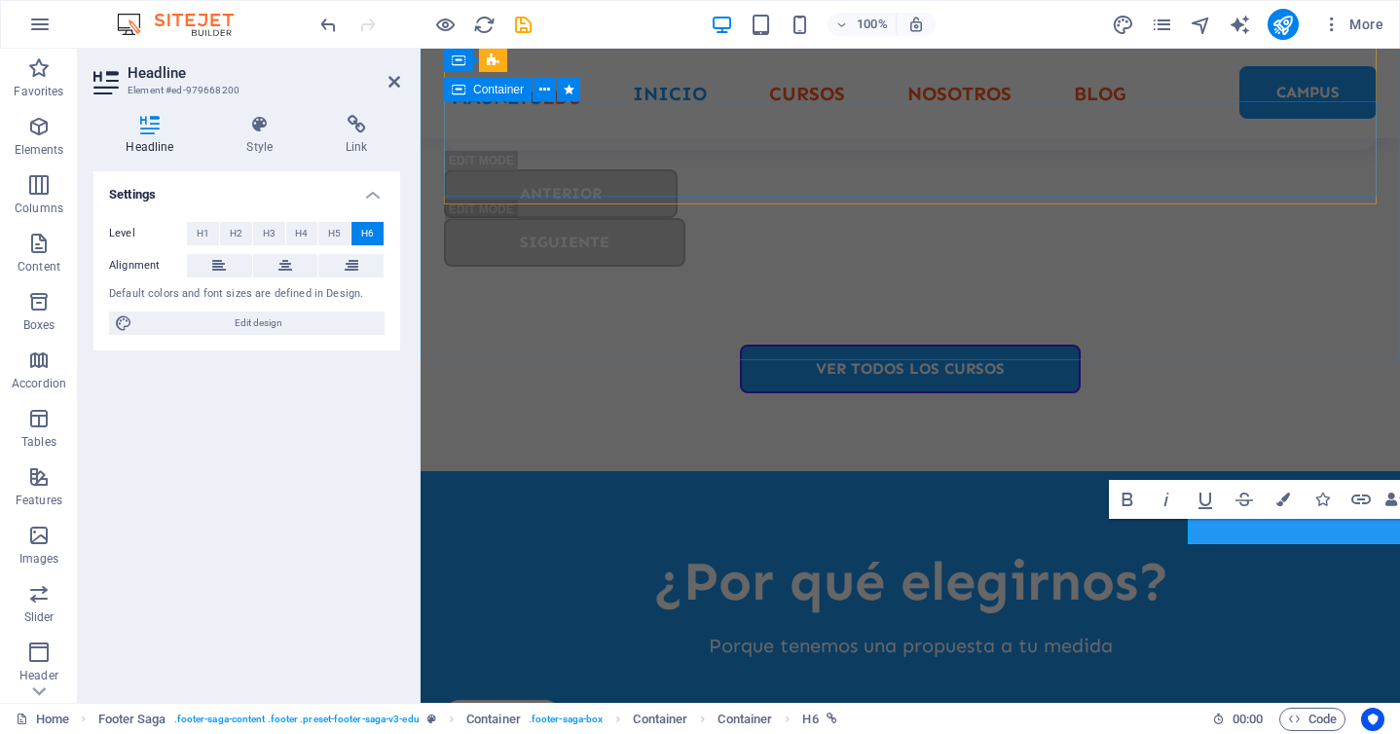
scroll to position [5290, 0]
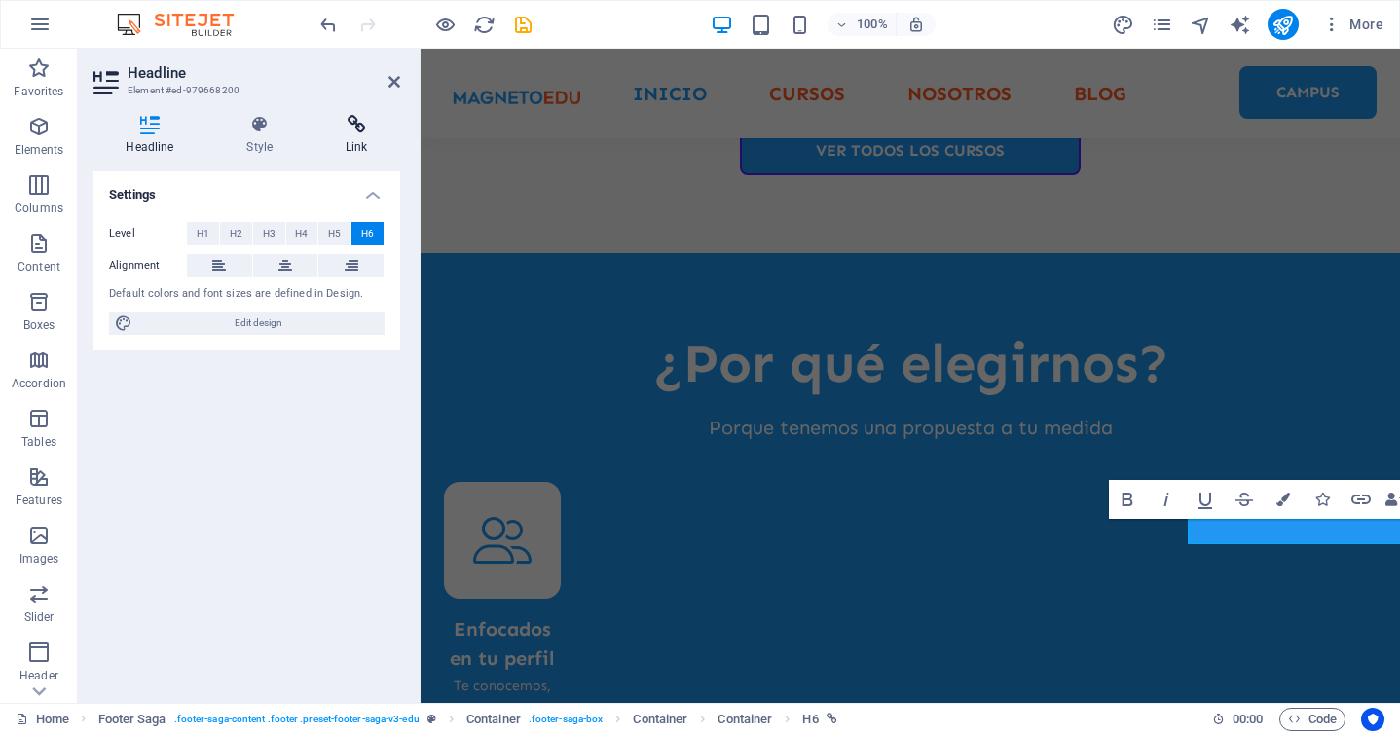
click at [337, 137] on h4 "Link" at bounding box center [357, 135] width 87 height 41
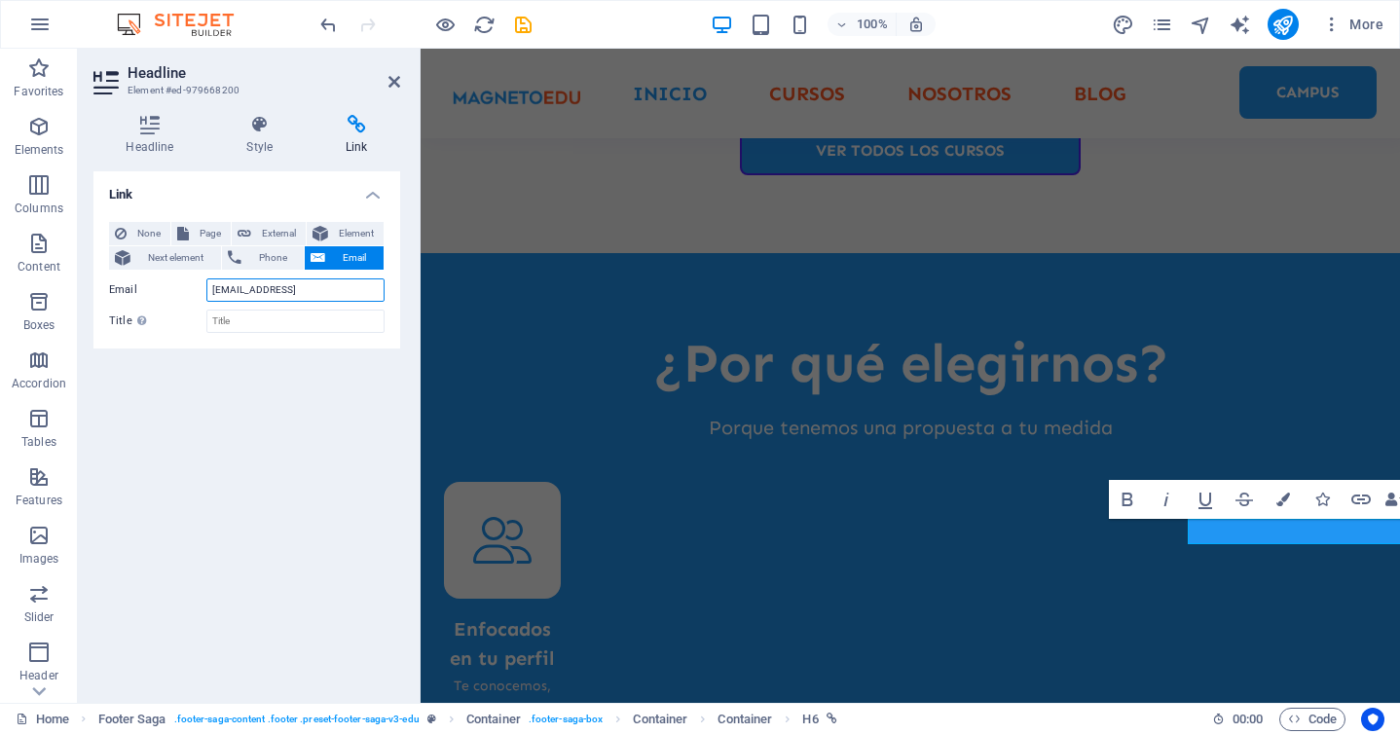
click at [294, 285] on input "a16755a634bffb67f0b3e516574b68@cpanel.local" at bounding box center [295, 290] width 178 height 23
click at [357, 289] on input "info@cpanel.local" at bounding box center [295, 290] width 178 height 23
type input "info@magnetoedu.com"
click at [262, 450] on div "Link None Page External Element Next element Phone Email Page Home Courses Teac…" at bounding box center [246, 429] width 307 height 516
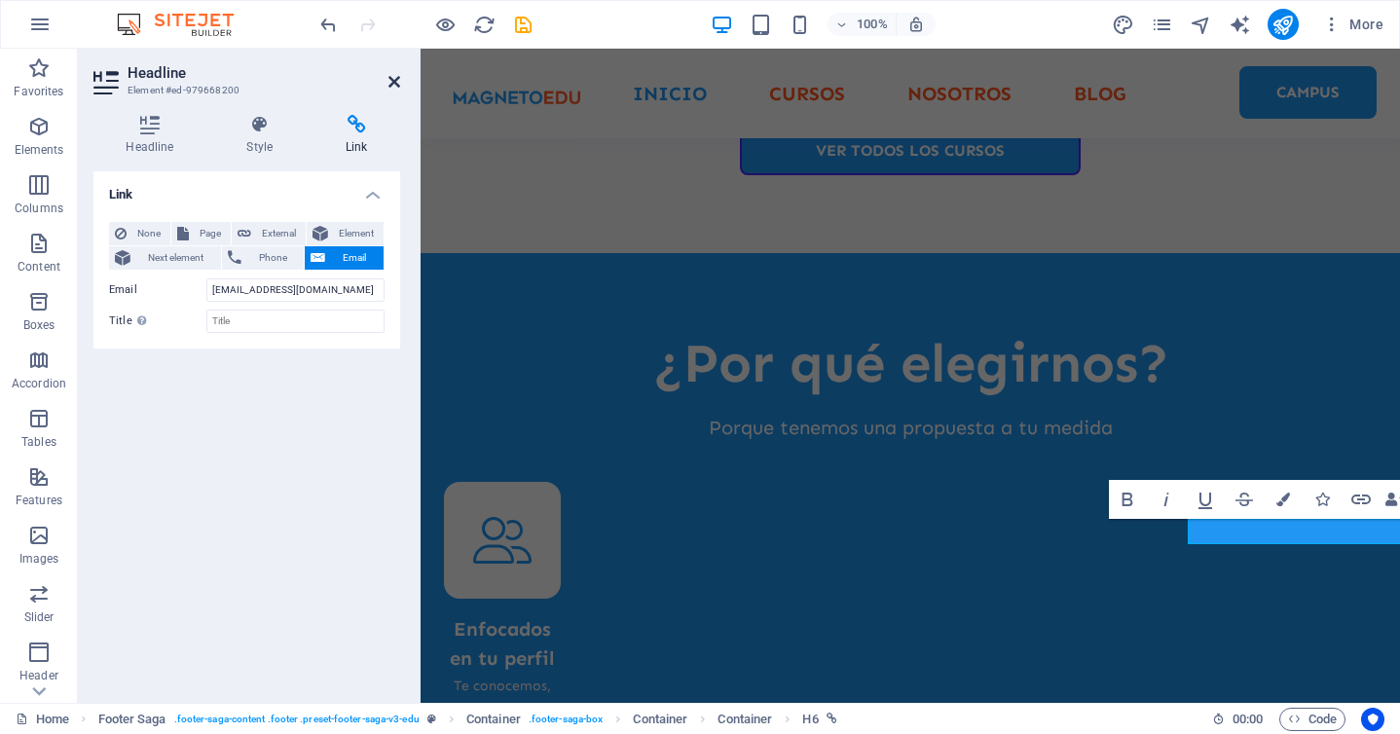
click at [396, 83] on icon at bounding box center [395, 82] width 12 height 16
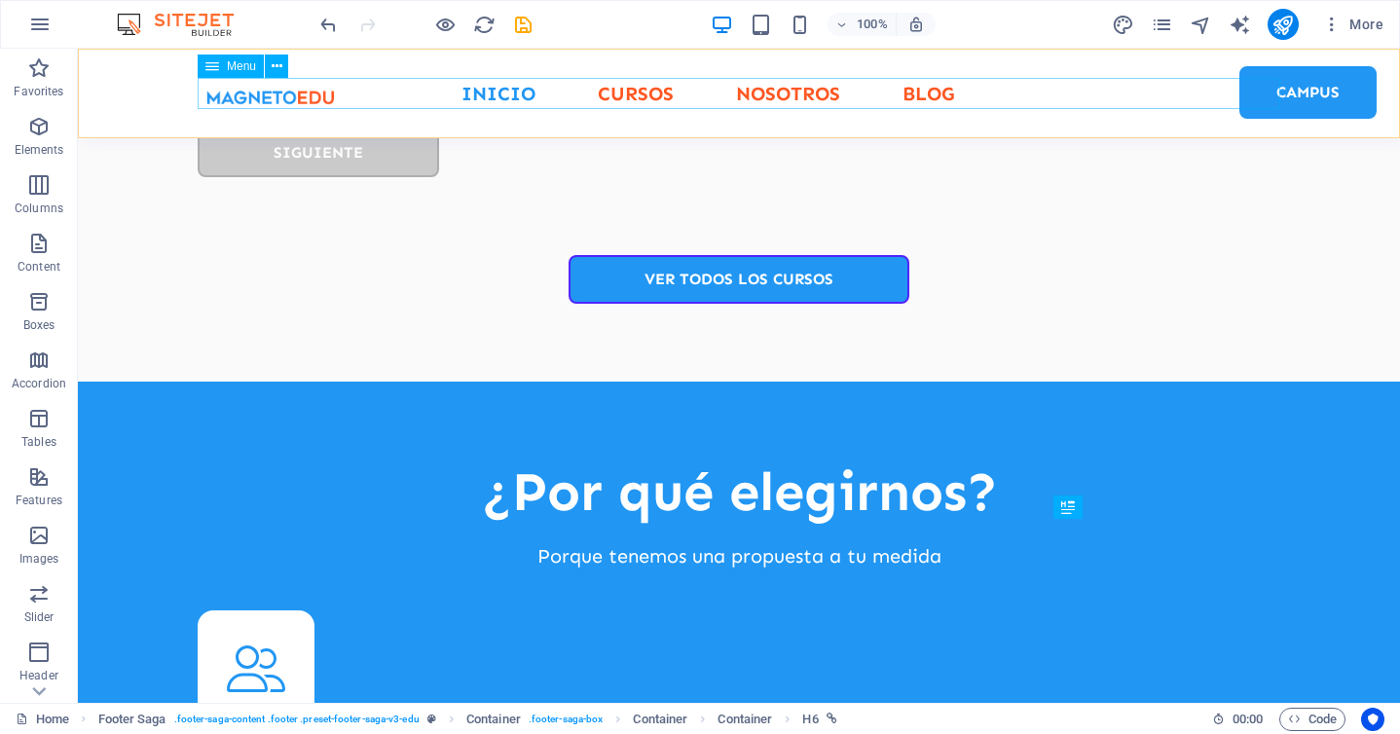
scroll to position [5072, 0]
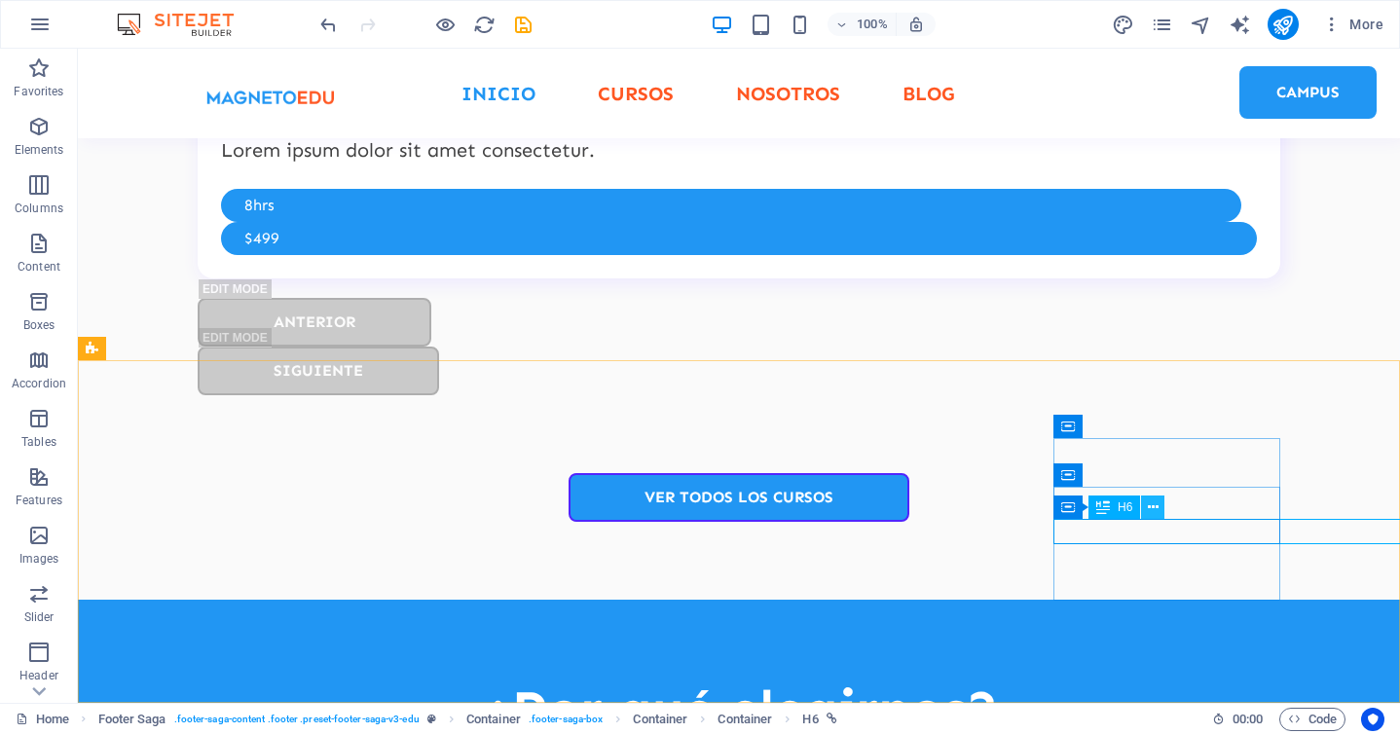
click at [1151, 509] on icon at bounding box center [1153, 508] width 11 height 20
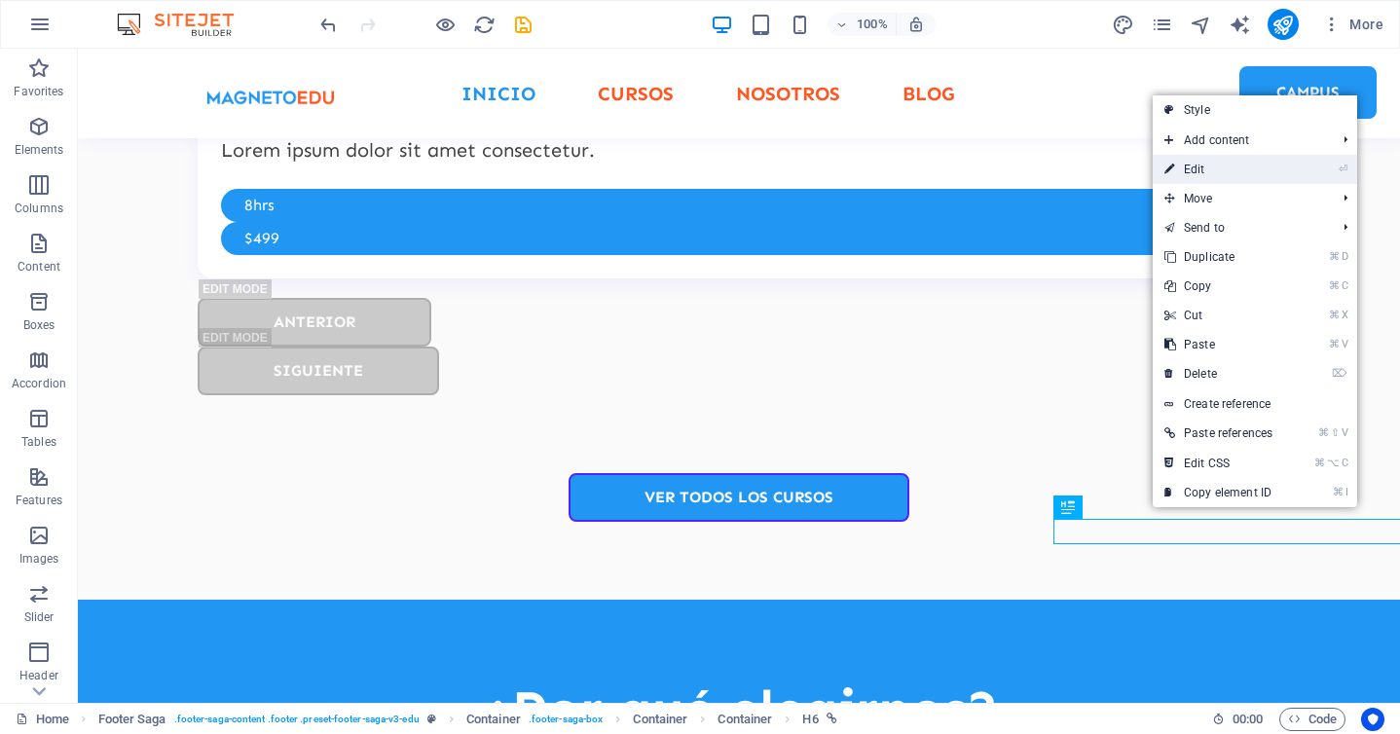
click at [1255, 155] on link "⏎ Edit" at bounding box center [1218, 169] width 131 height 29
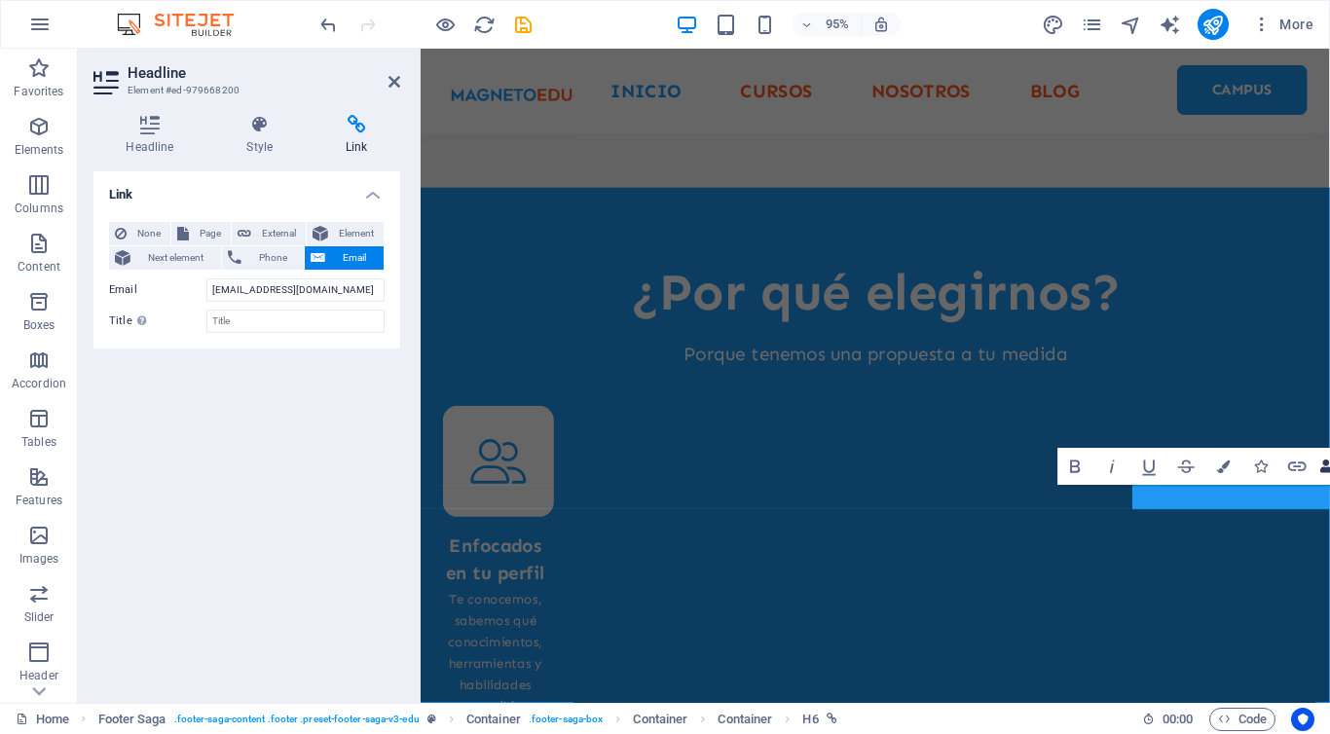
scroll to position [5314, 0]
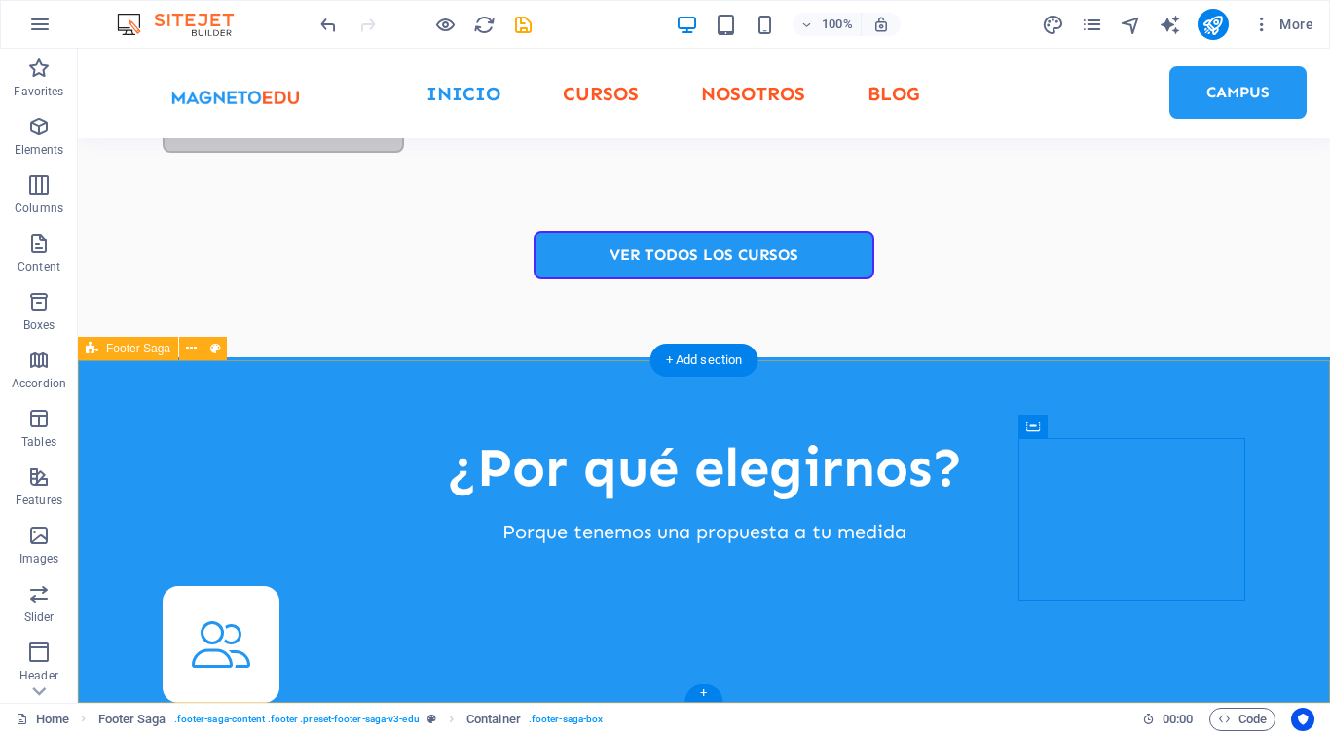
scroll to position [5072, 0]
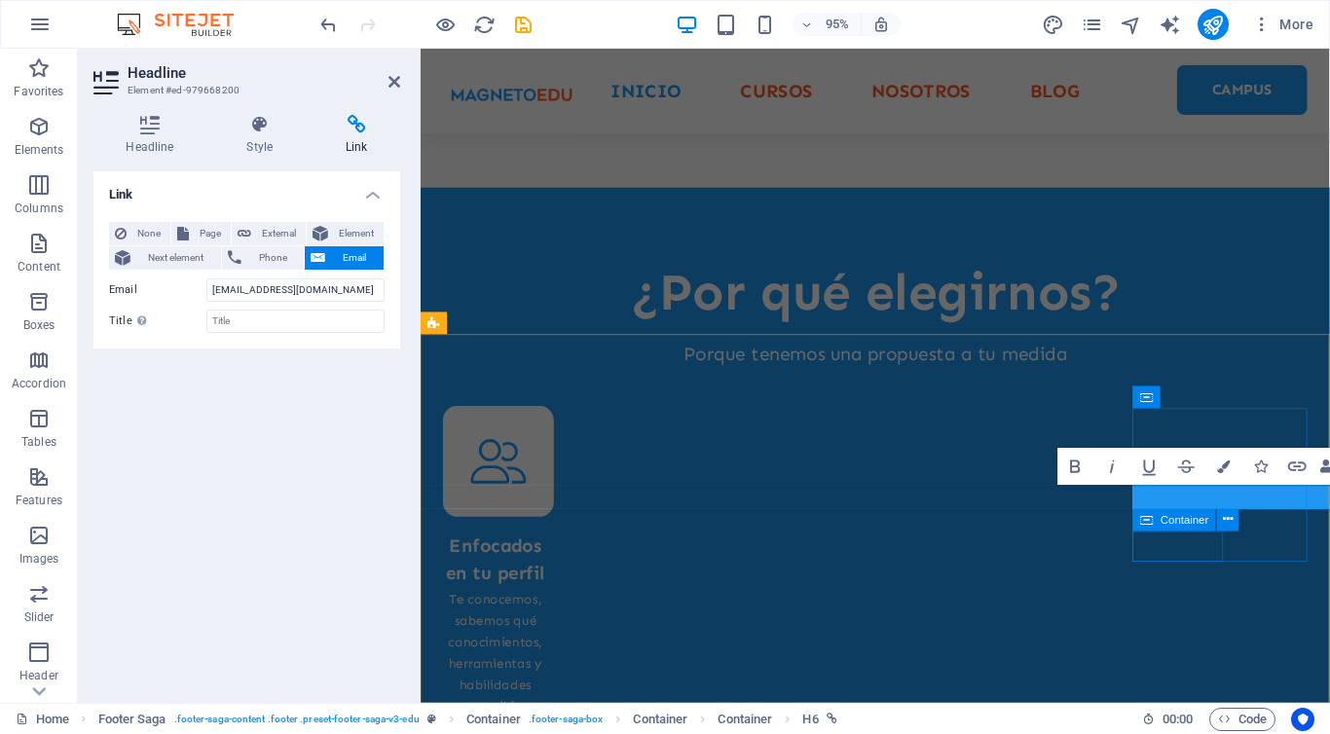
scroll to position [5281, 0]
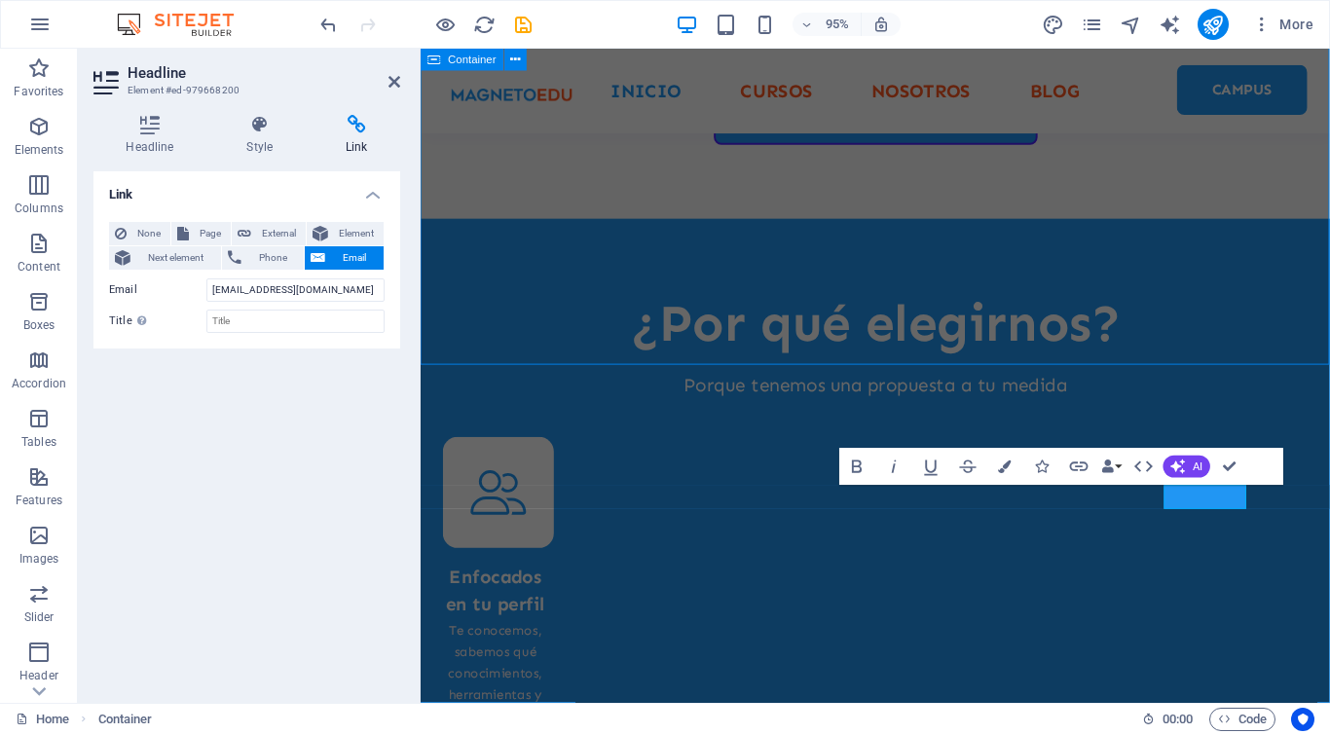
scroll to position [5072, 0]
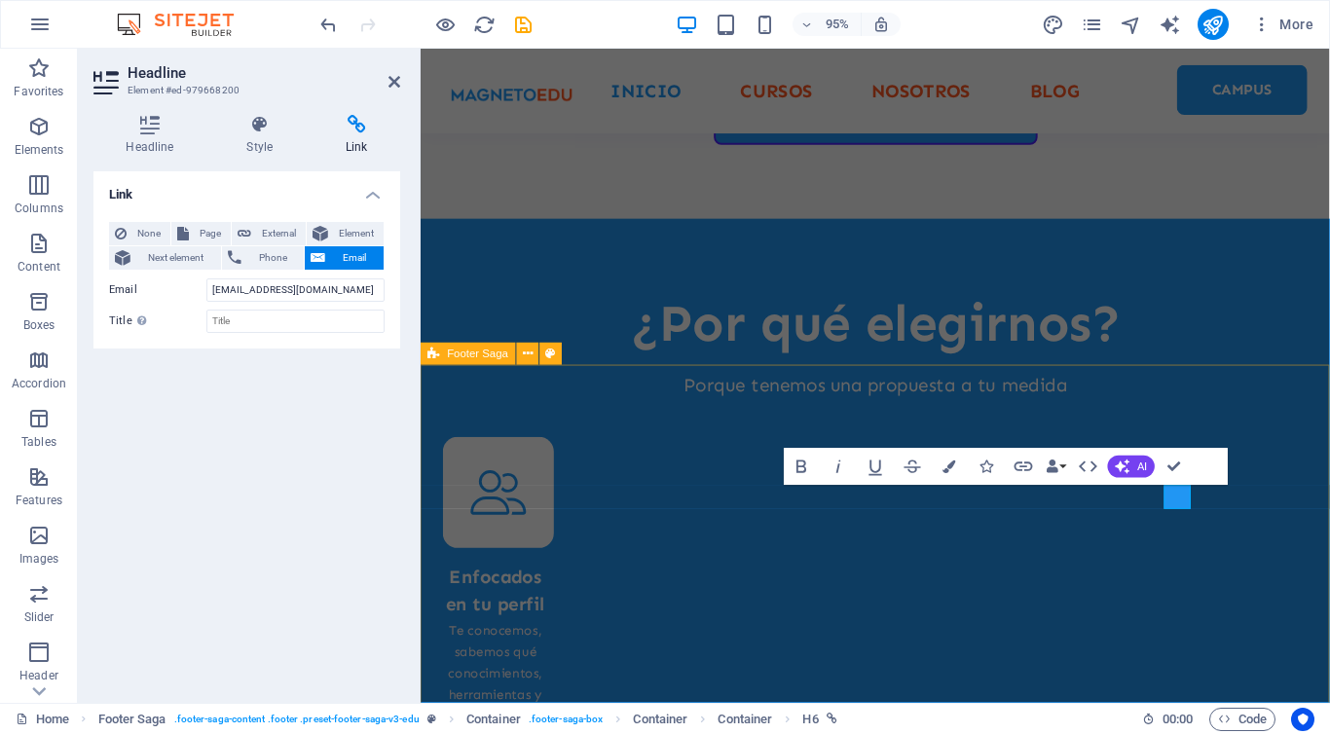
scroll to position [5800, 0]
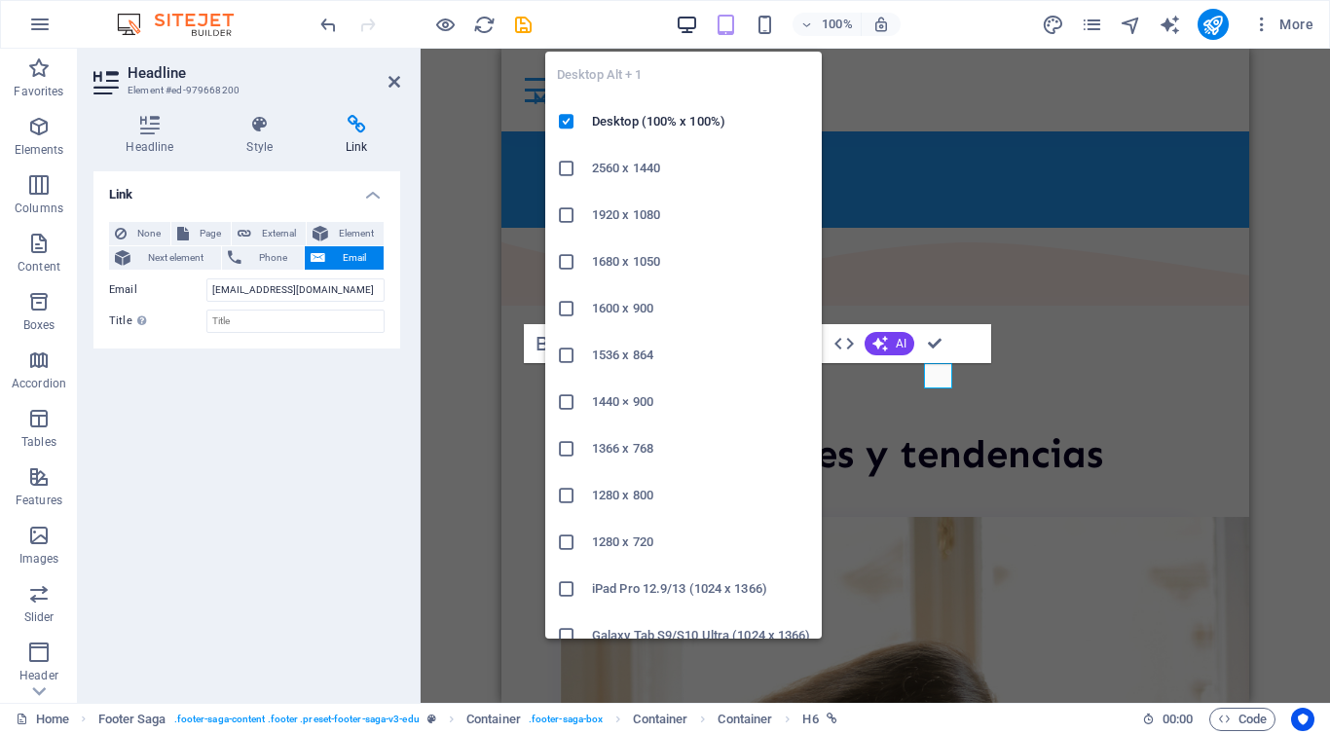
click at [689, 32] on icon "button" at bounding box center [687, 25] width 22 height 22
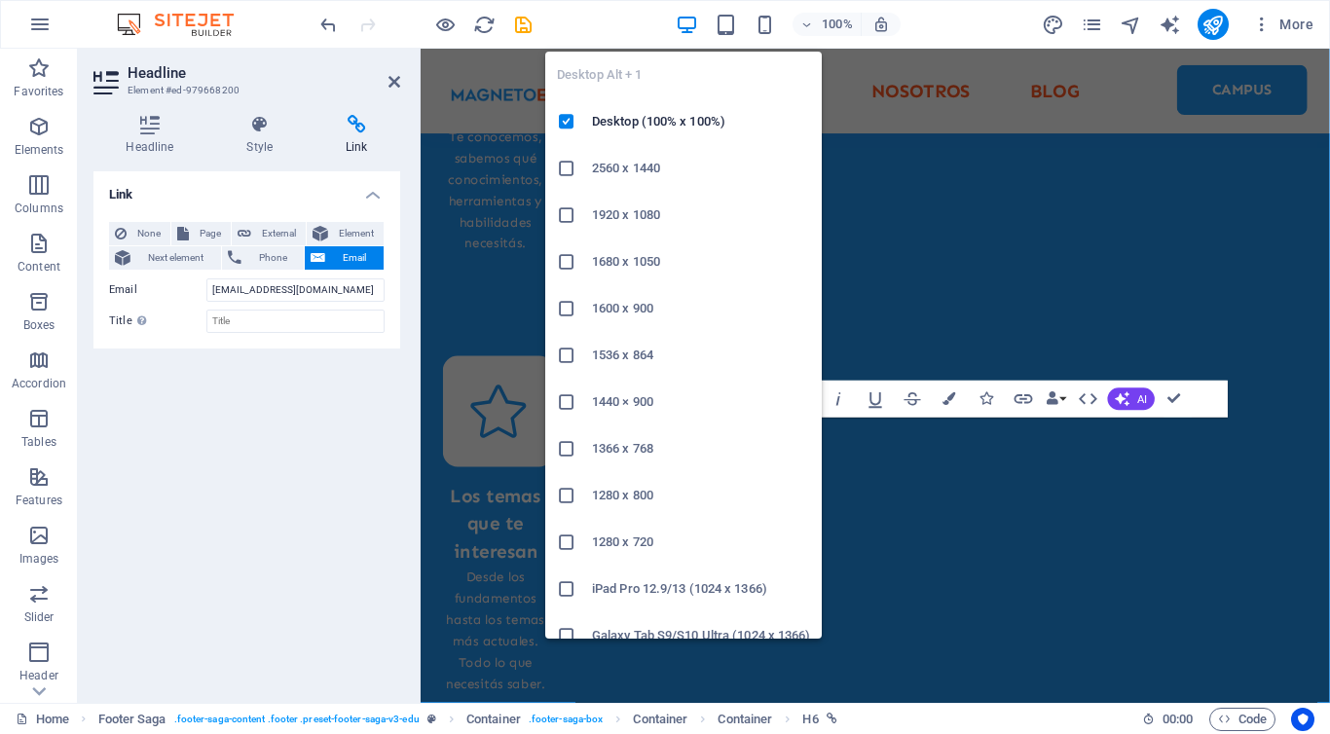
scroll to position [5352, 0]
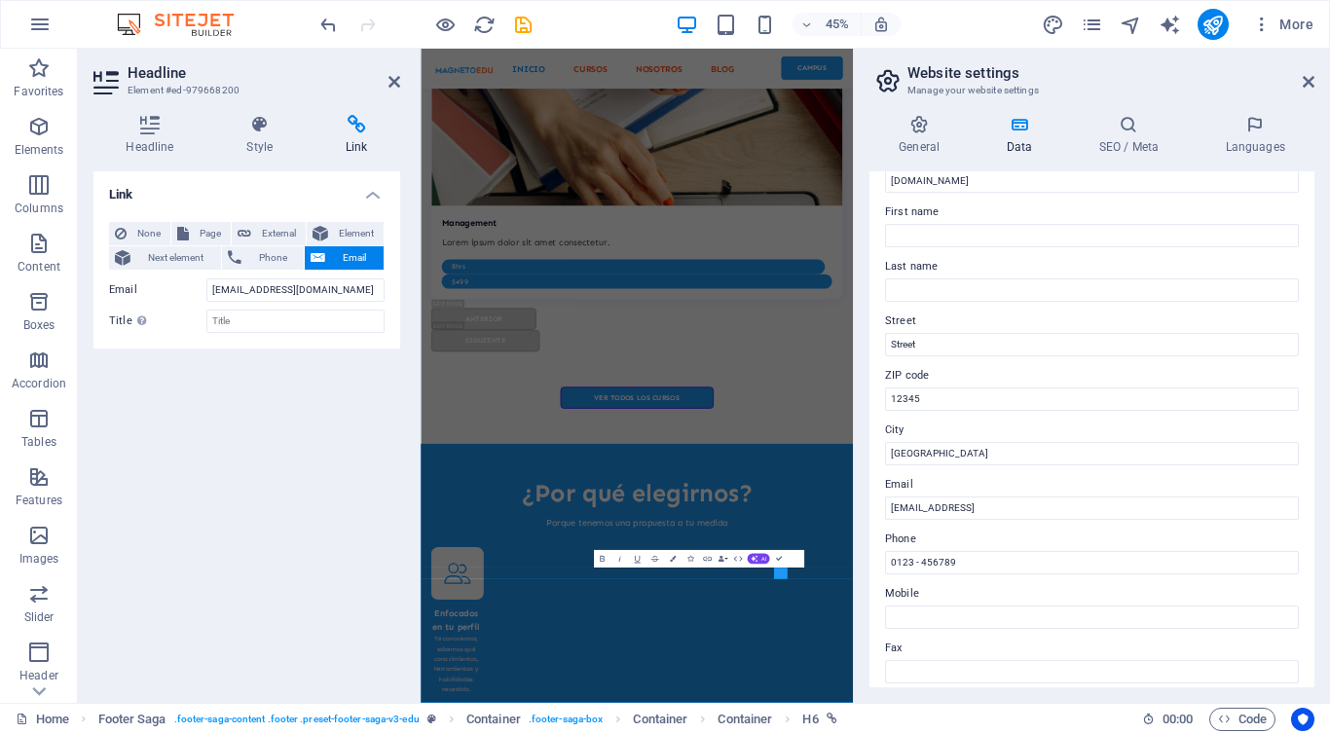
scroll to position [82, 0]
drag, startPoint x: 1558, startPoint y: 564, endPoint x: 1280, endPoint y: 1050, distance: 560.1
click at [927, 510] on input "a16755a634bffb67f0b3e516574b68@cpanel.local" at bounding box center [1092, 507] width 414 height 23
click at [927, 509] on input "a16755a634bffb67f0b3e516574b68@cpanel.local" at bounding box center [1092, 507] width 414 height 23
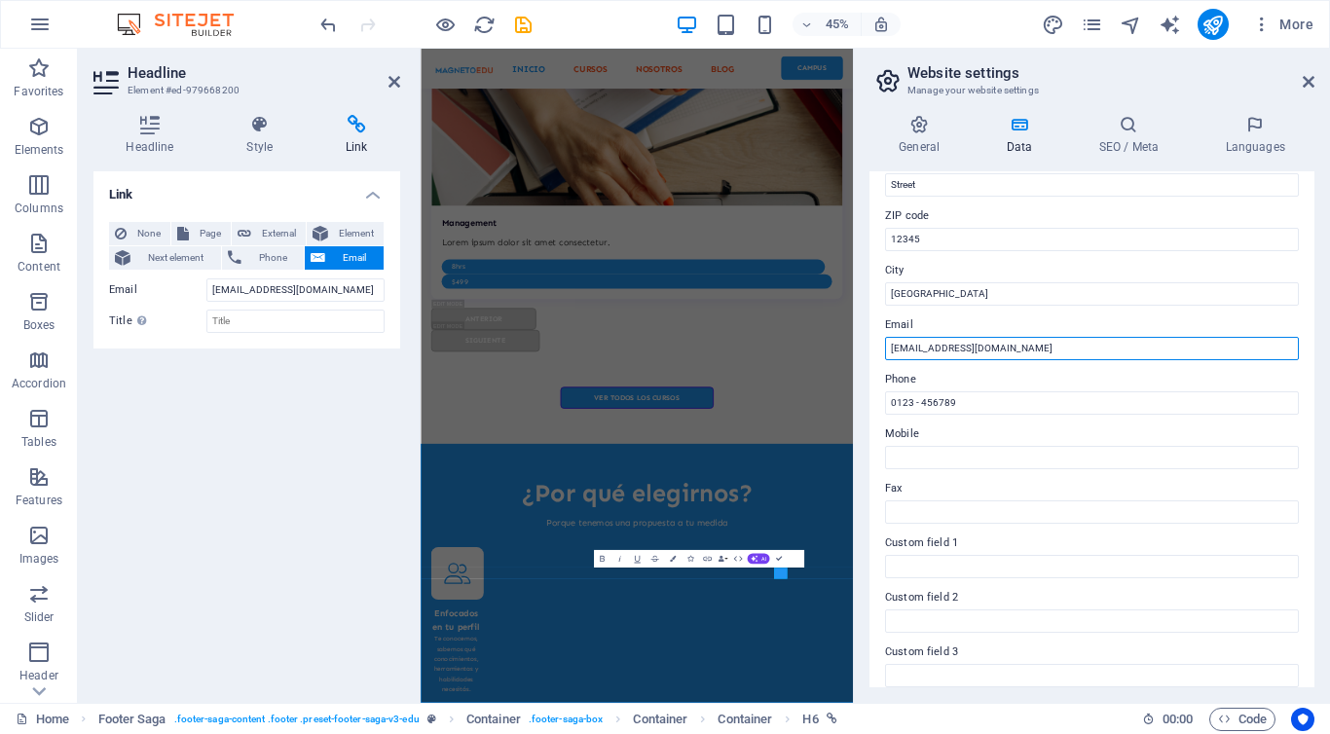
scroll to position [247, 0]
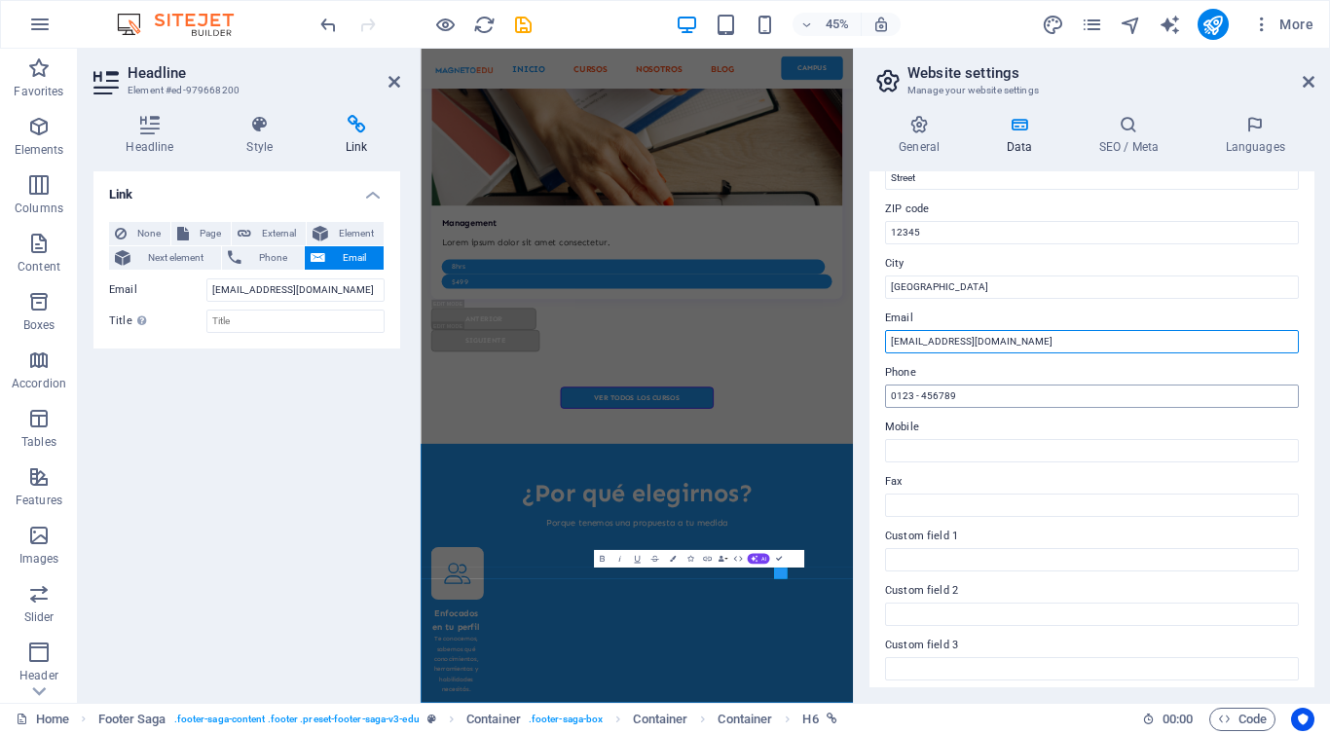
type input "info@magnetoedu.com"
drag, startPoint x: 1394, startPoint y: 448, endPoint x: 1272, endPoint y: 829, distance: 400.0
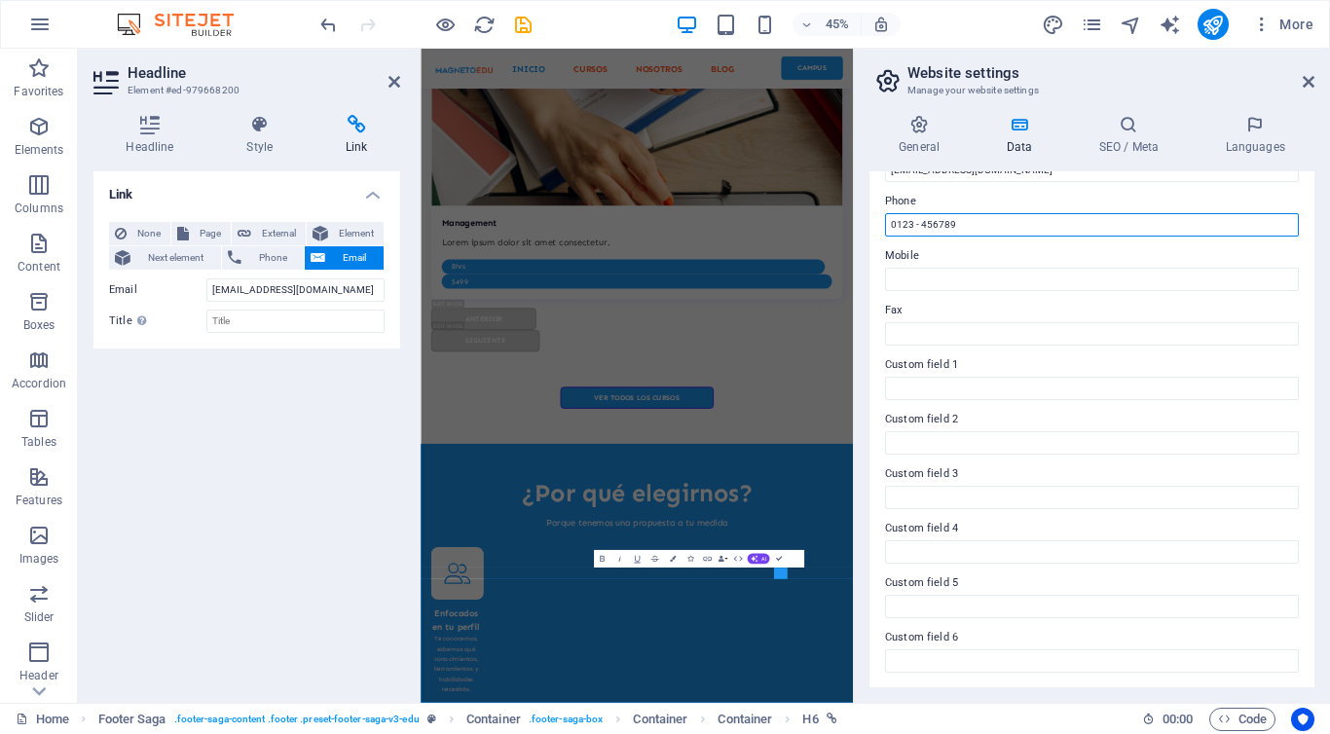
drag, startPoint x: 963, startPoint y: 228, endPoint x: 890, endPoint y: 228, distance: 73.0
click at [890, 228] on input "0123 - 456789" at bounding box center [1092, 224] width 414 height 23
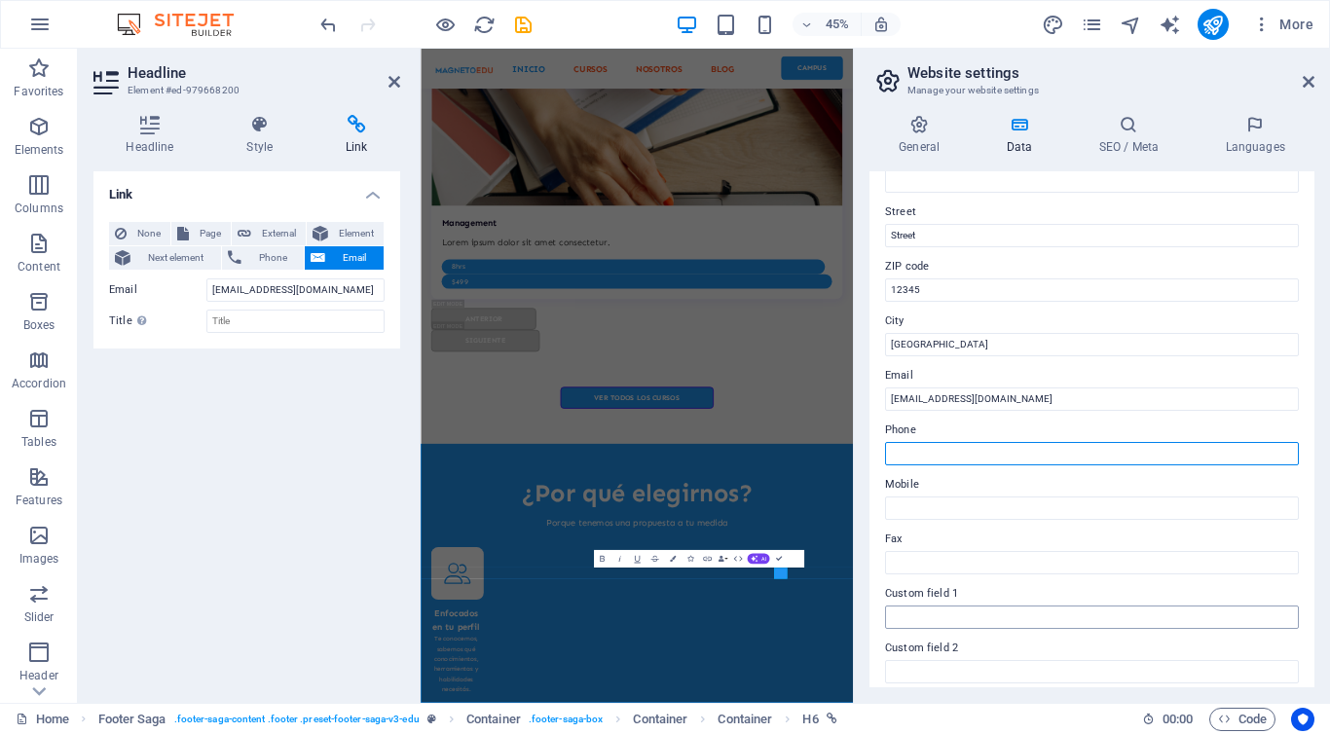
scroll to position [0, 0]
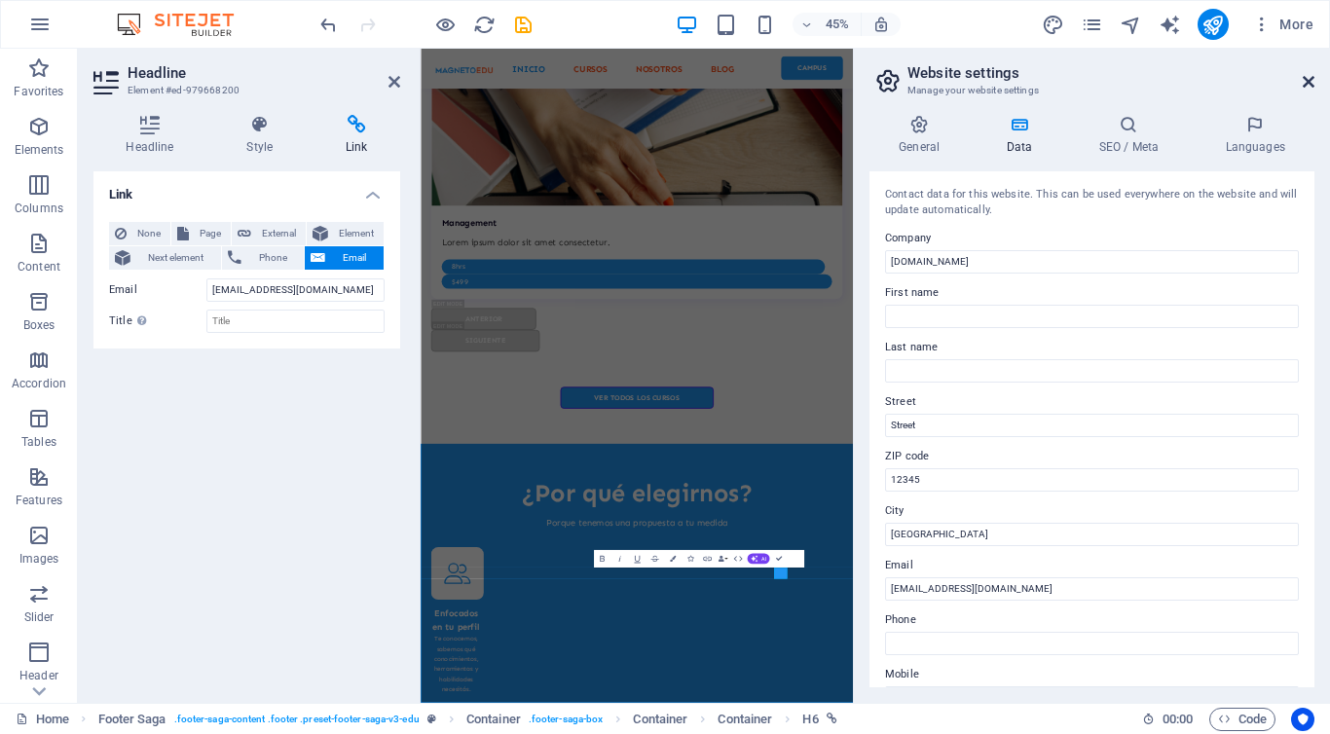
click at [1303, 78] on icon at bounding box center [1309, 82] width 12 height 16
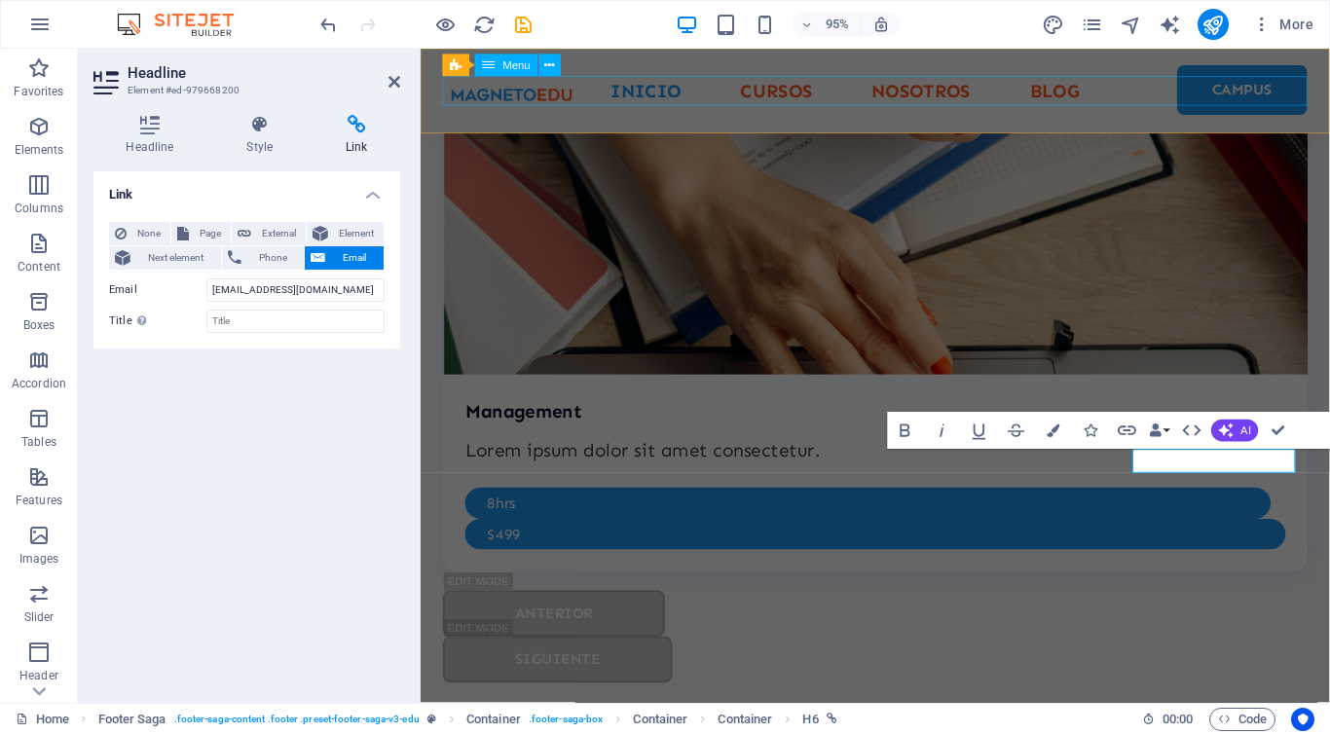
scroll to position [5352, 0]
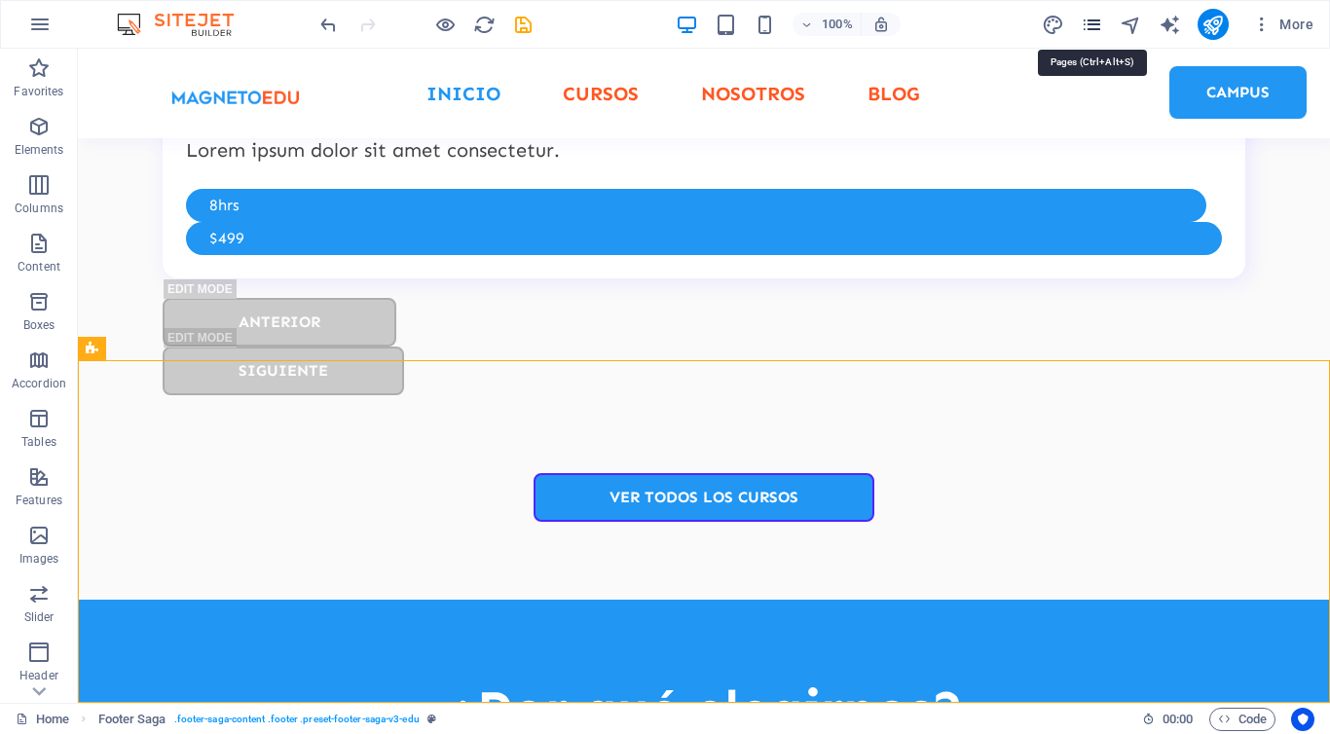
click at [1088, 31] on icon "pages" at bounding box center [1092, 25] width 22 height 22
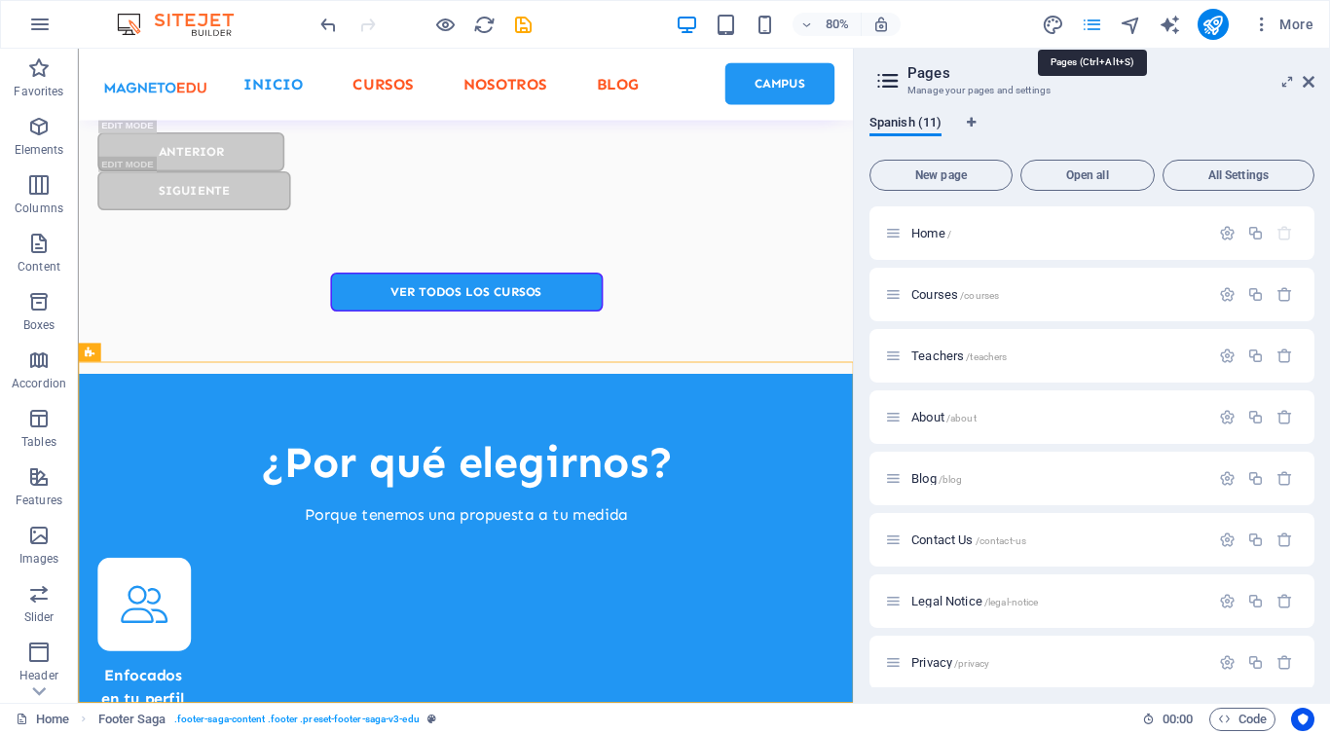
scroll to position [5227, 0]
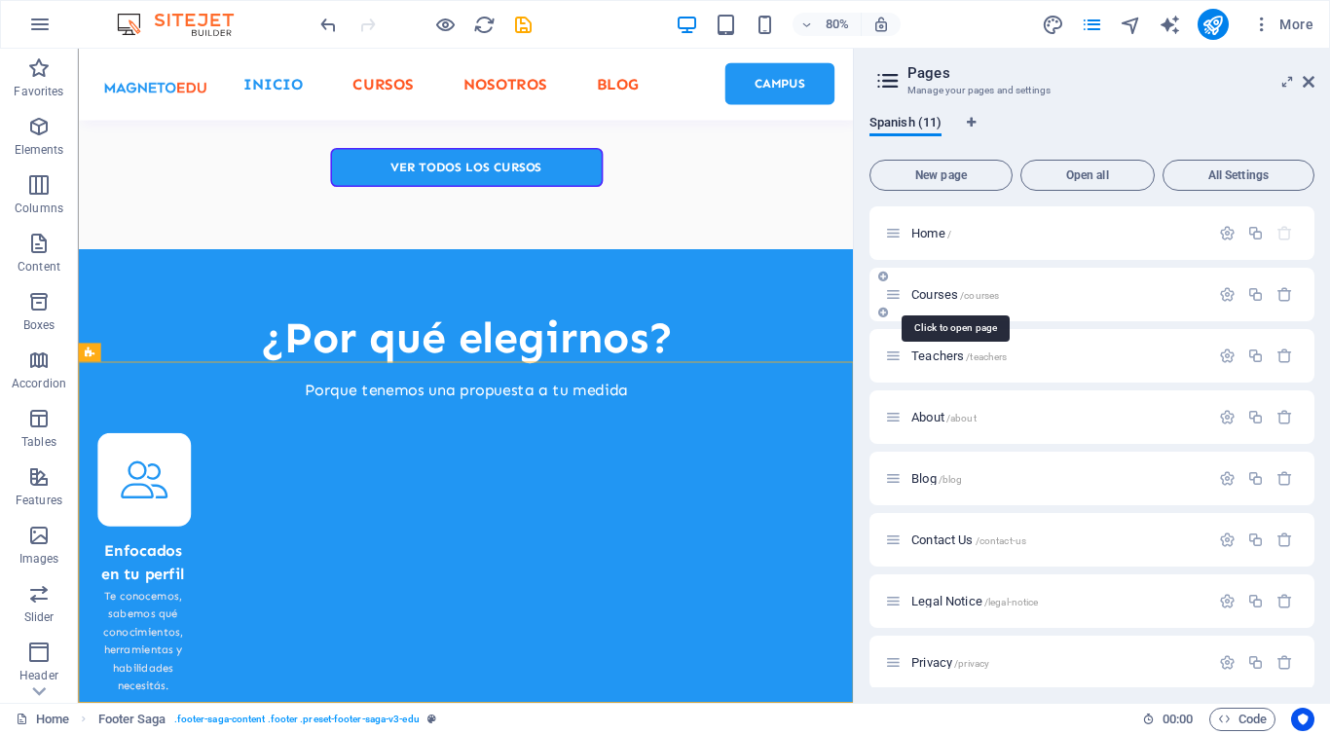
click at [985, 292] on span "/courses" at bounding box center [979, 295] width 39 height 11
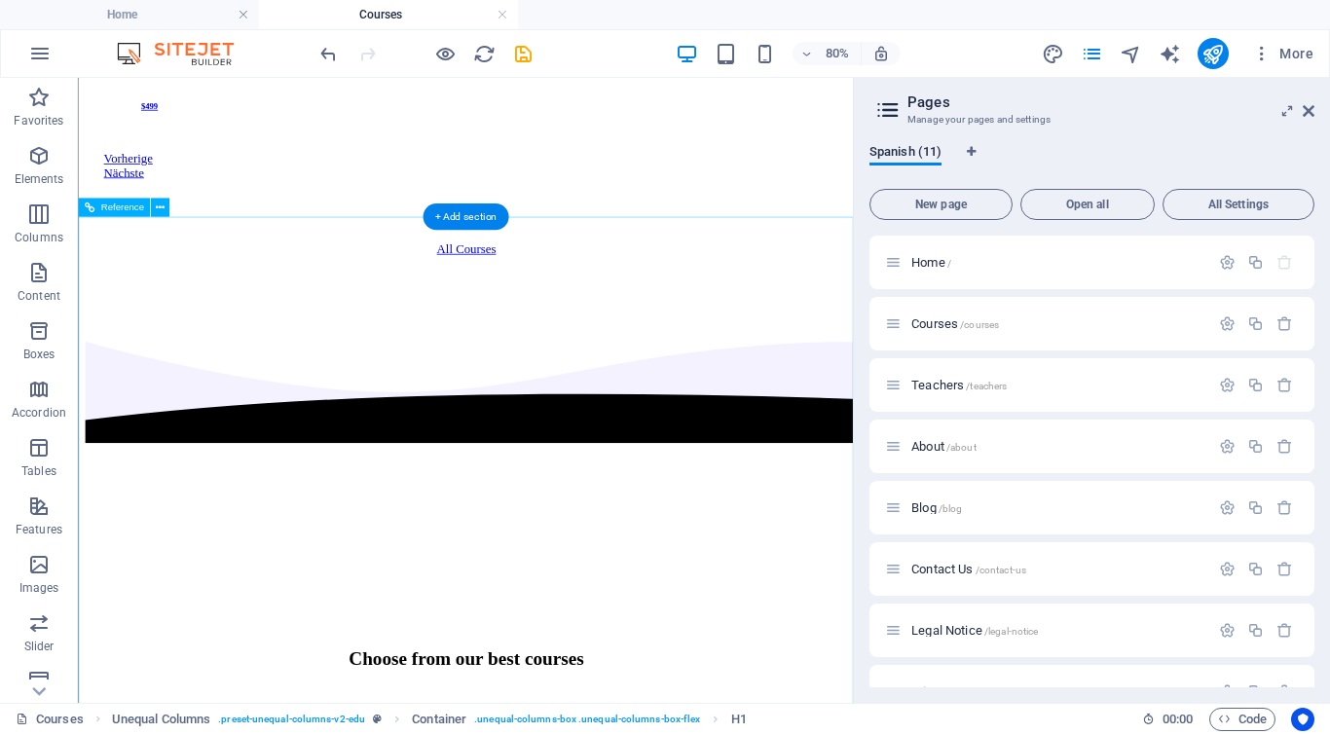
scroll to position [3706, 0]
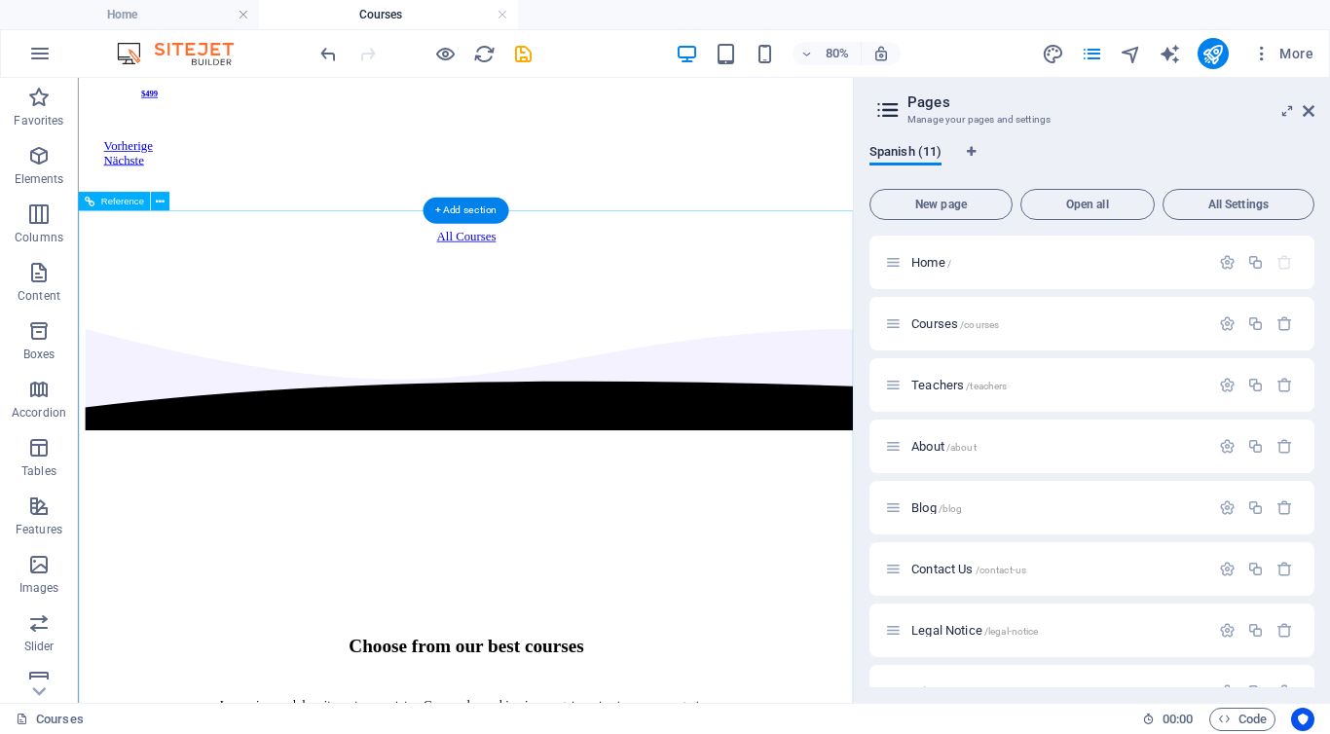
click at [1315, 108] on aside "Pages Manage your pages and settings Spanish (11) New page Open all All Setting…" at bounding box center [1091, 390] width 477 height 625
click at [1306, 109] on icon at bounding box center [1309, 111] width 12 height 16
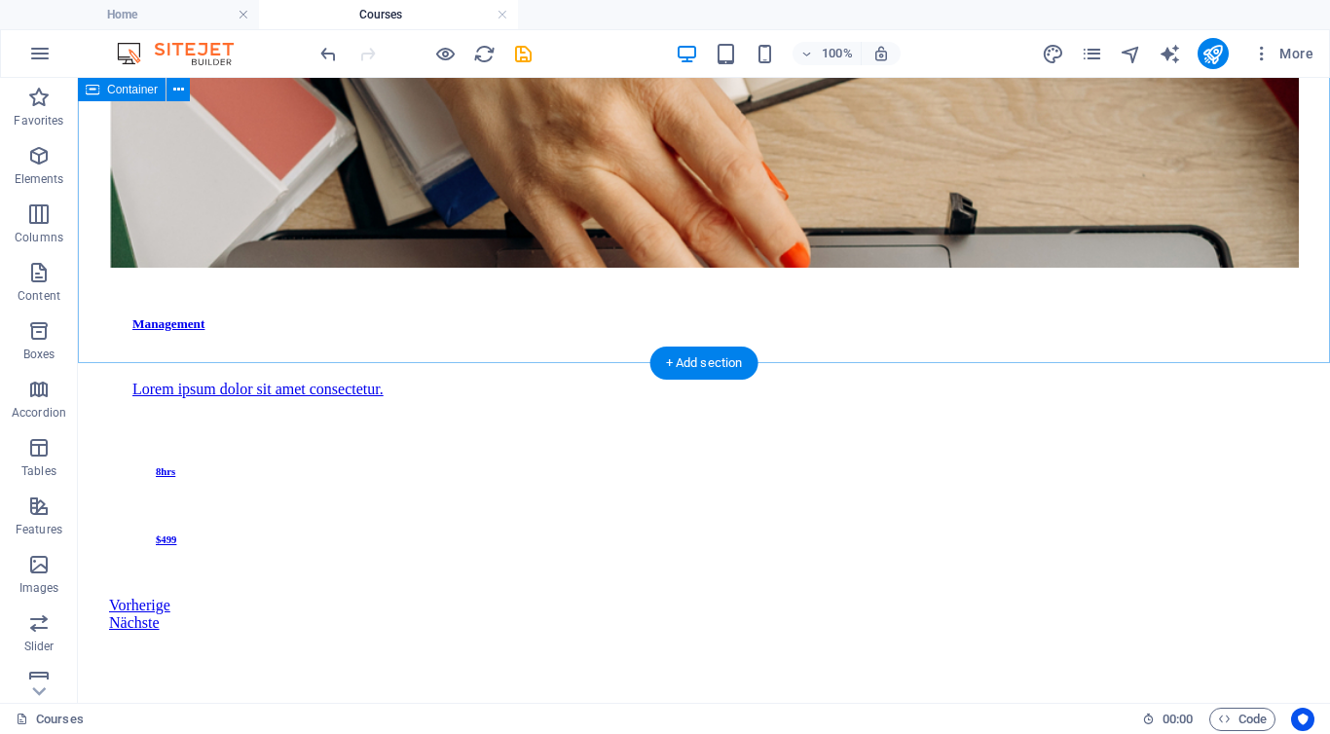
scroll to position [3645, 0]
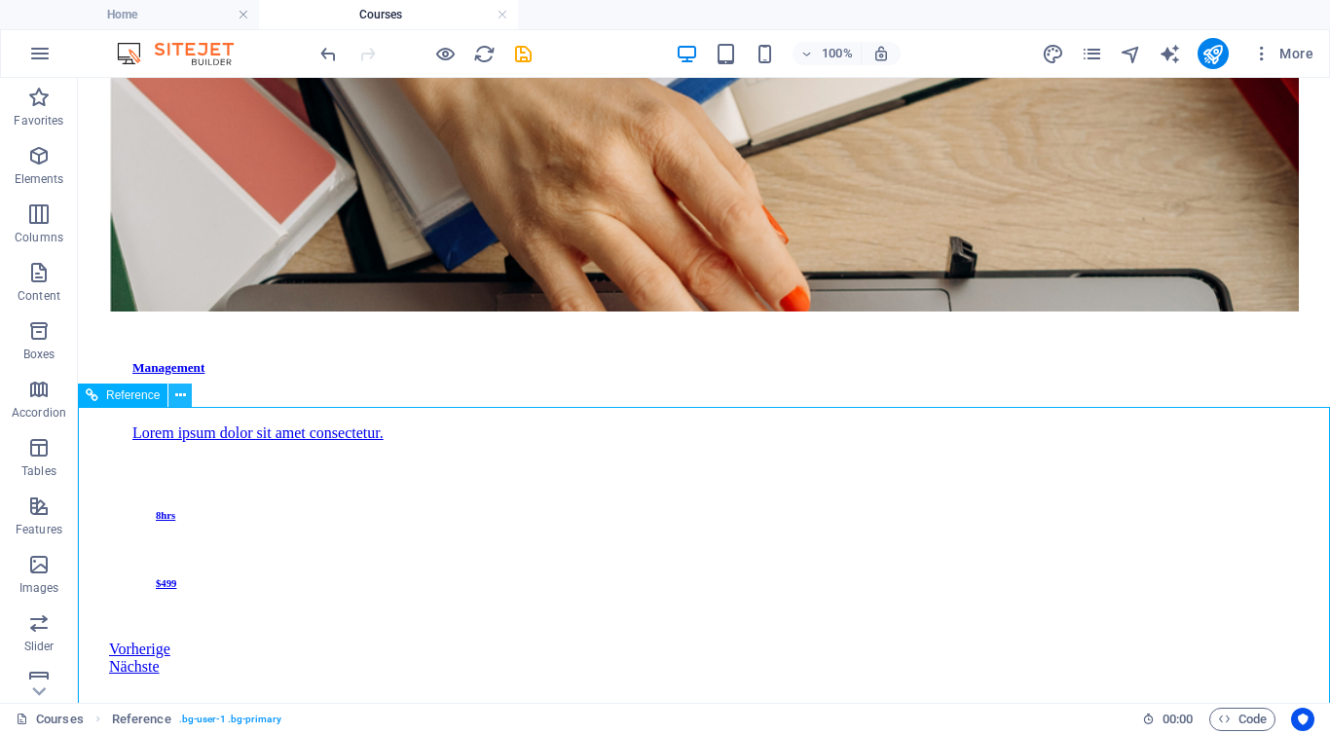
click at [183, 403] on icon at bounding box center [180, 396] width 11 height 20
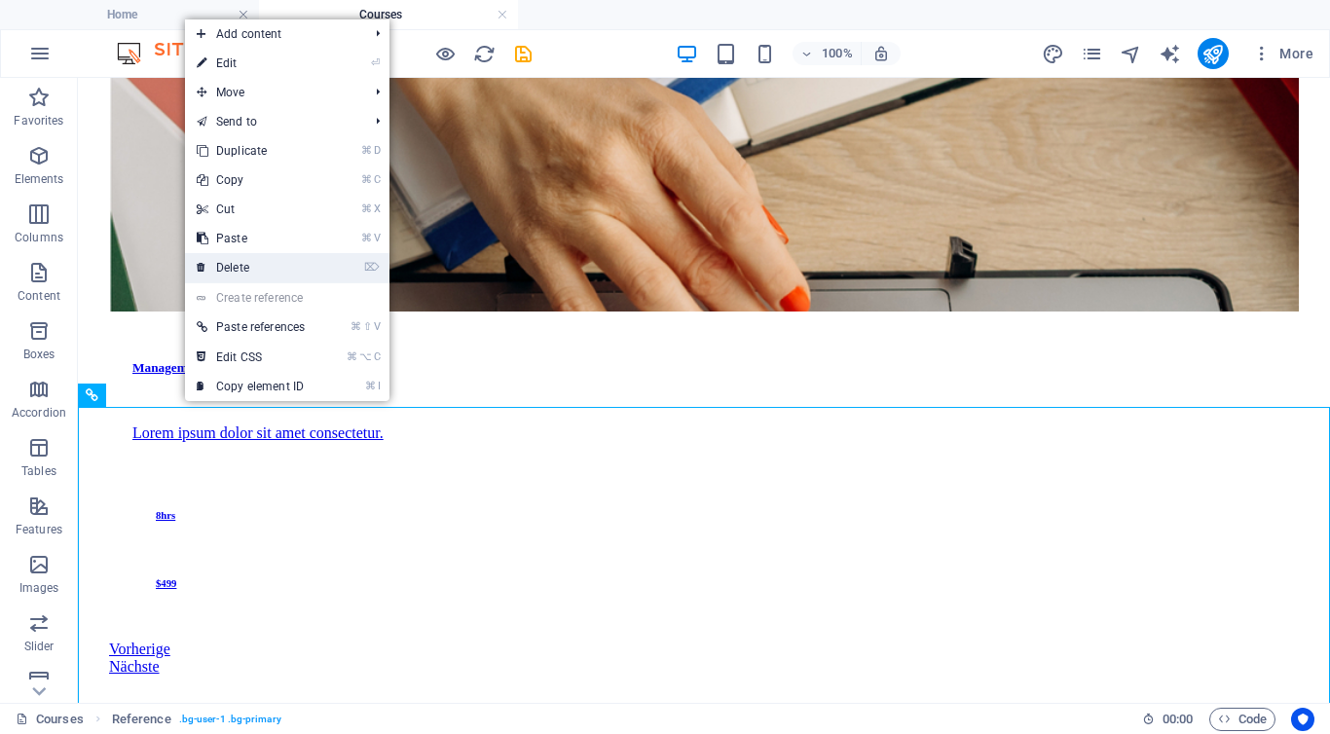
click at [256, 265] on link "⌦ Delete" at bounding box center [250, 267] width 131 height 29
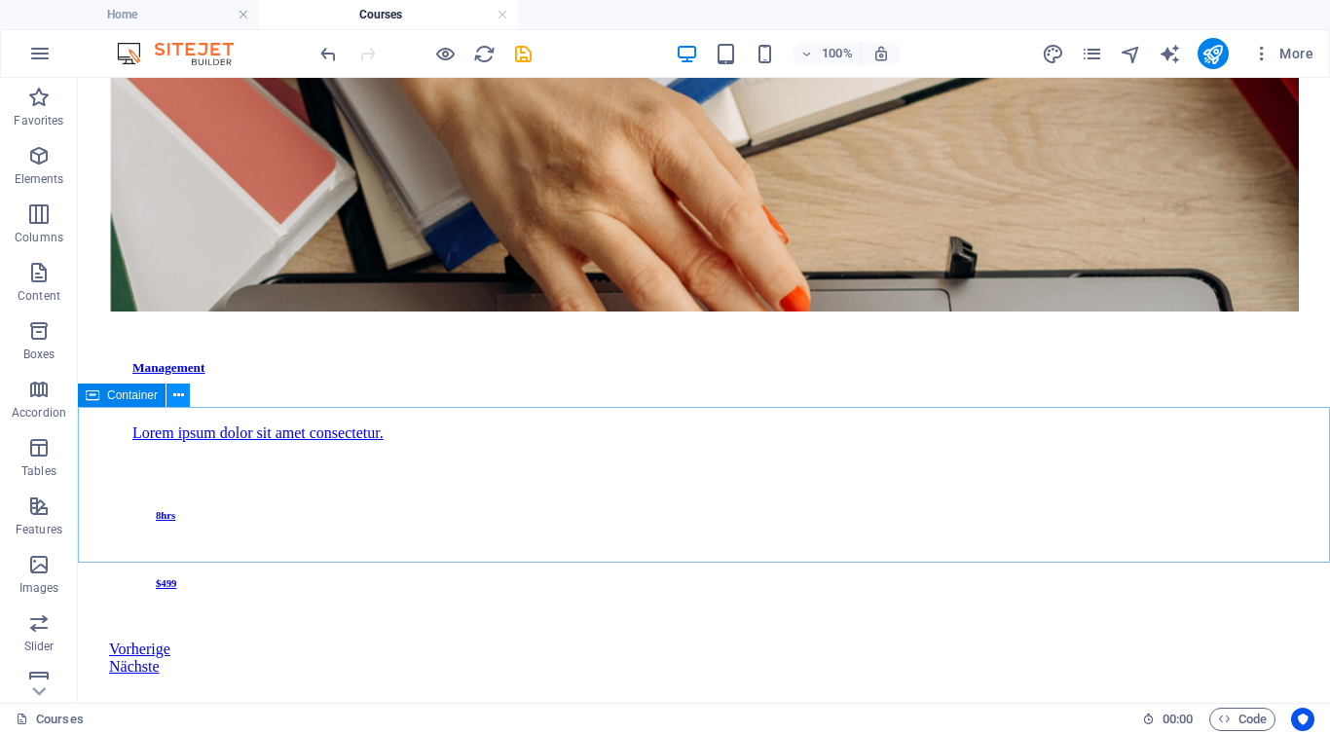
click at [178, 394] on icon at bounding box center [178, 396] width 11 height 20
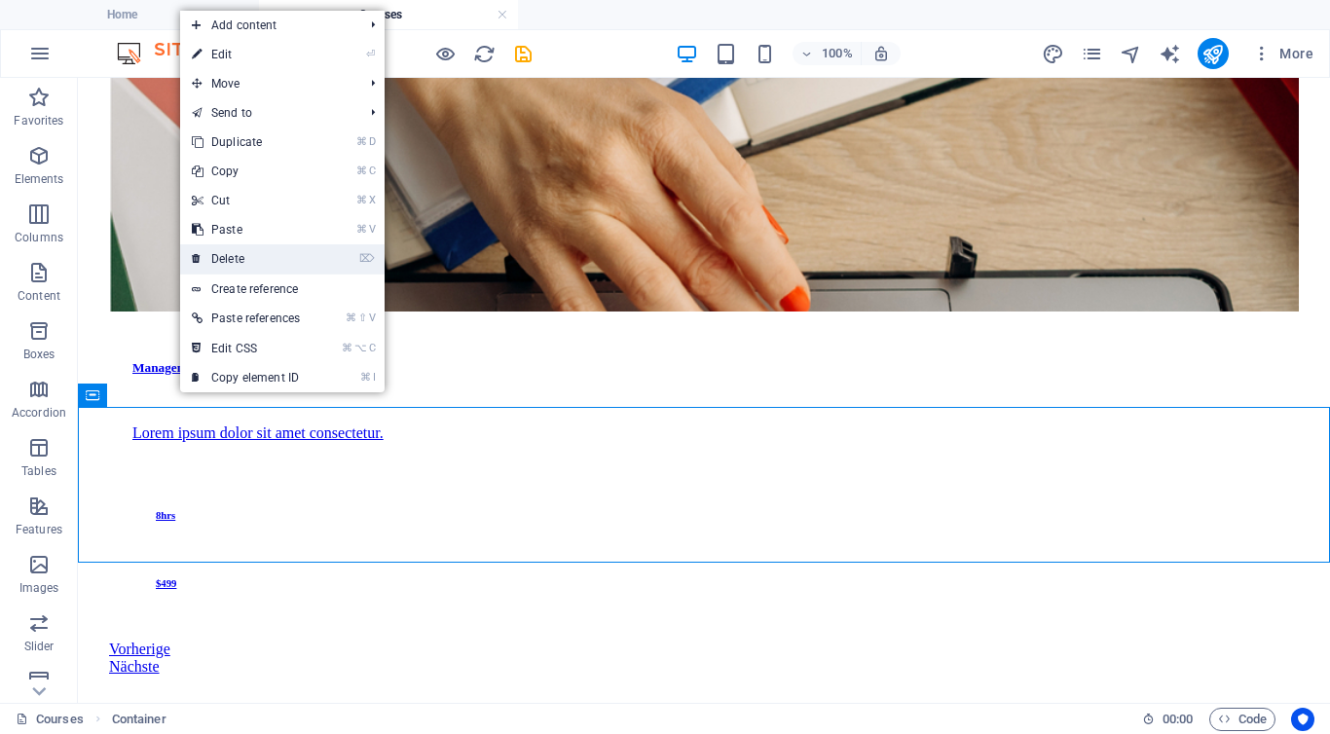
click at [261, 264] on link "⌦ Delete" at bounding box center [245, 258] width 131 height 29
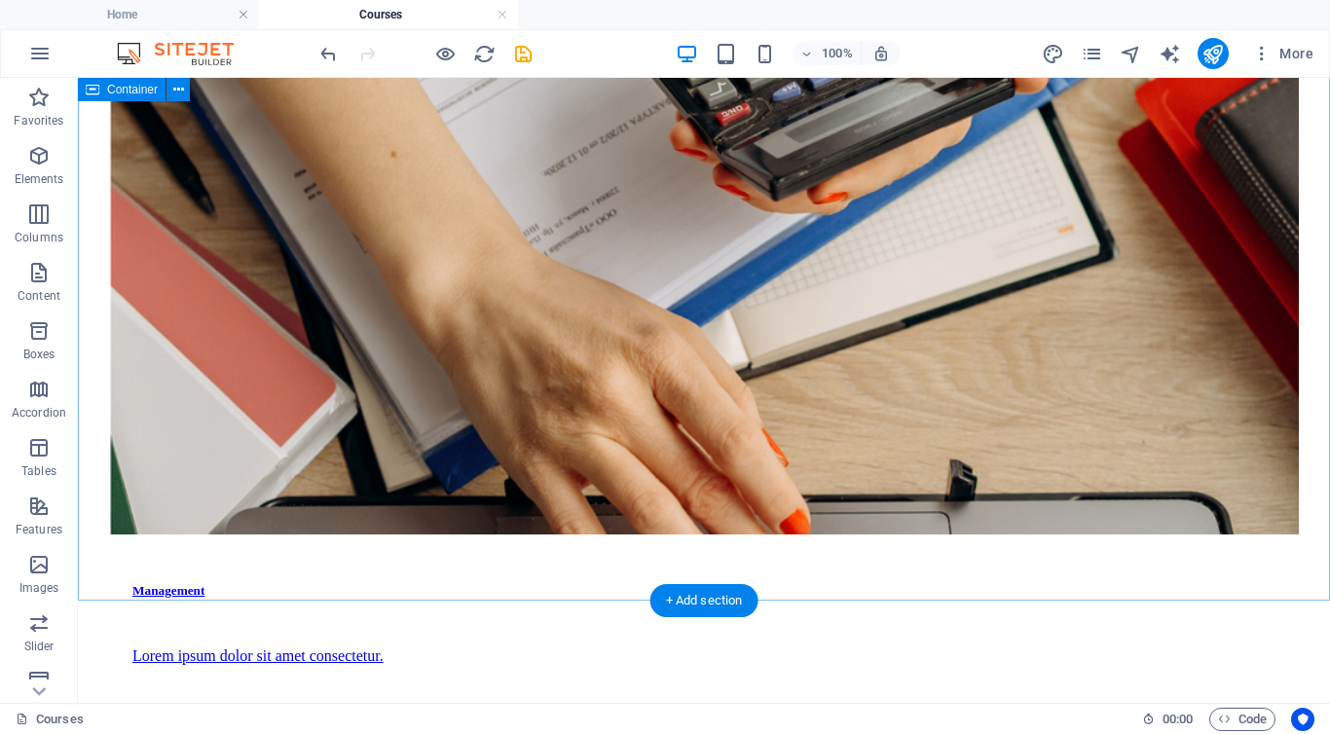
scroll to position [3343, 0]
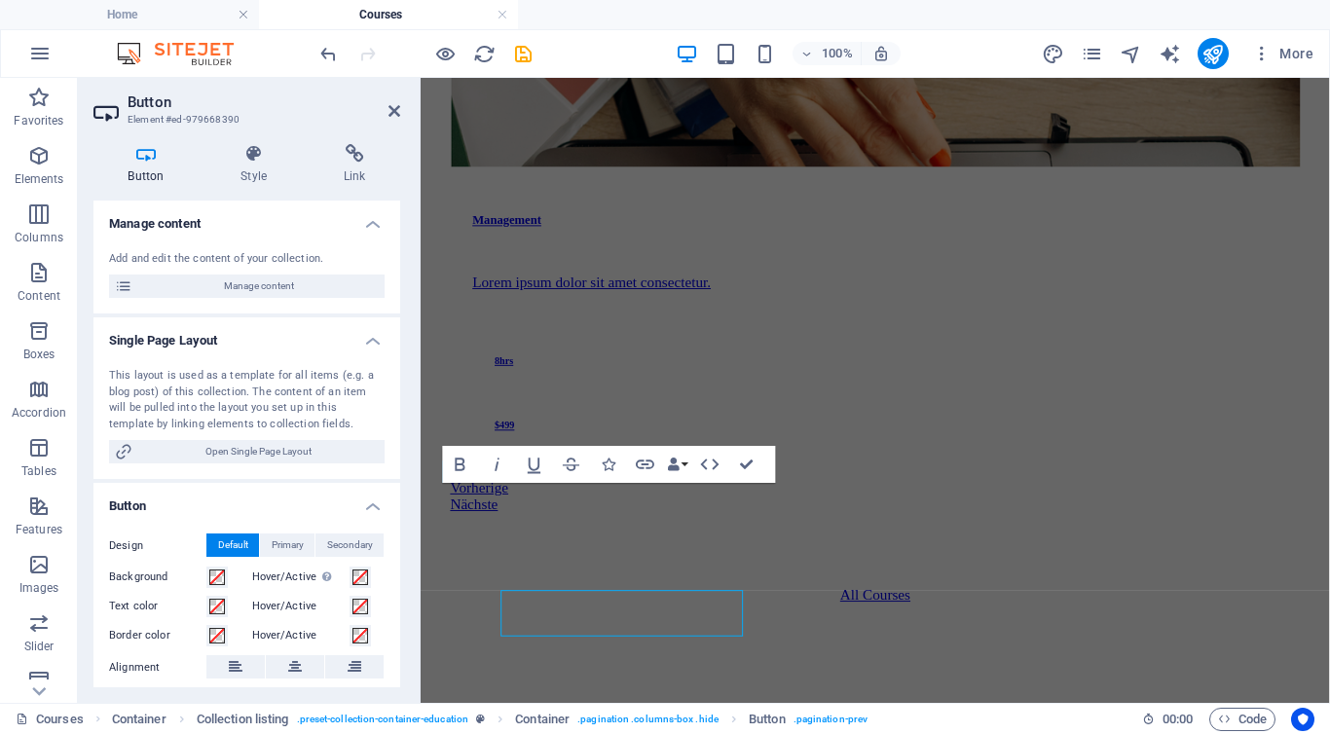
scroll to position [3231, 0]
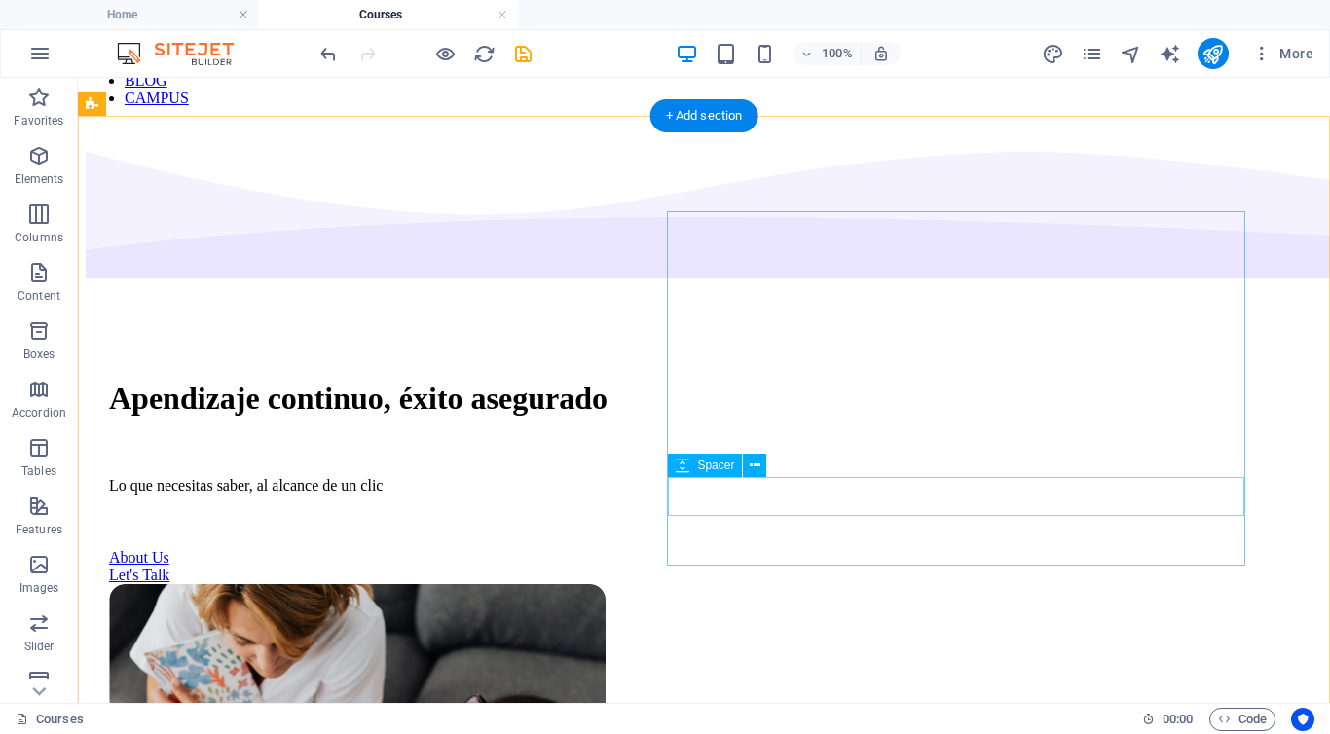
scroll to position [130, 0]
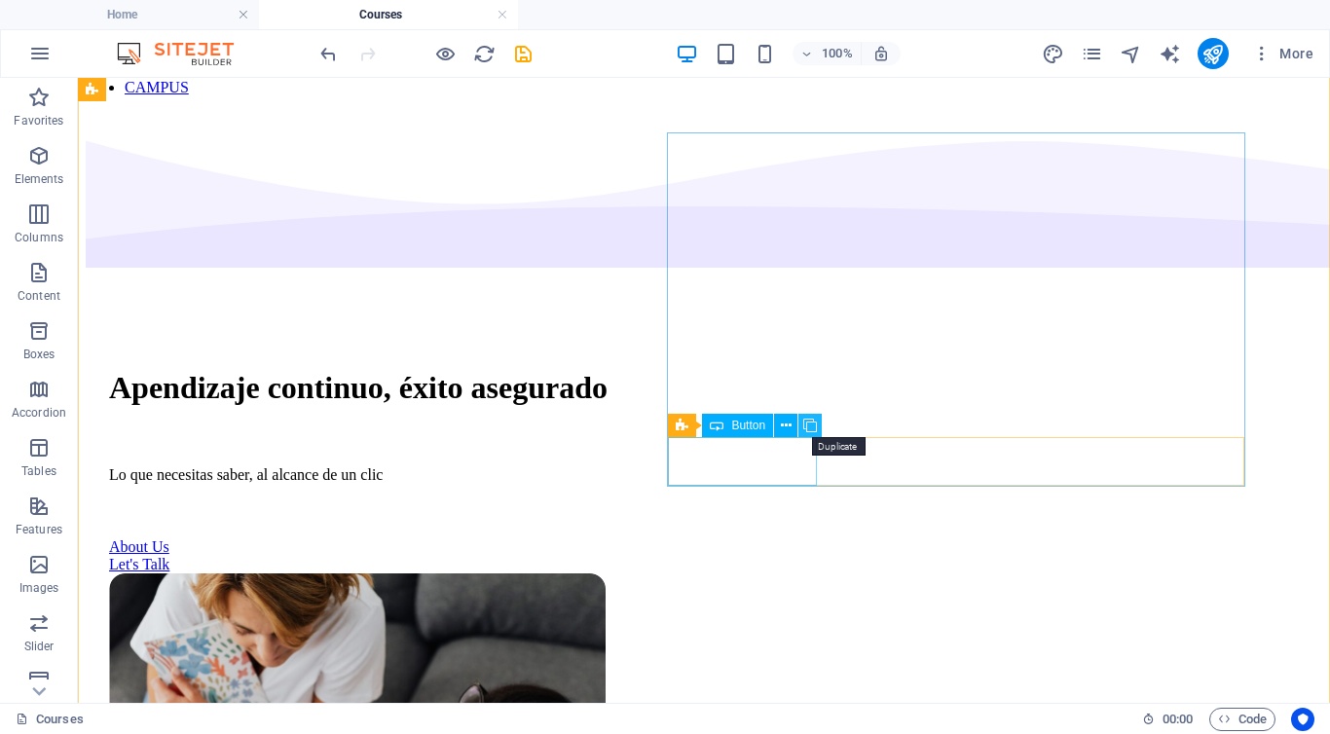
click at [809, 424] on icon at bounding box center [810, 426] width 14 height 20
click at [784, 539] on div "About Us" at bounding box center [704, 548] width 1190 height 18
select select "px"
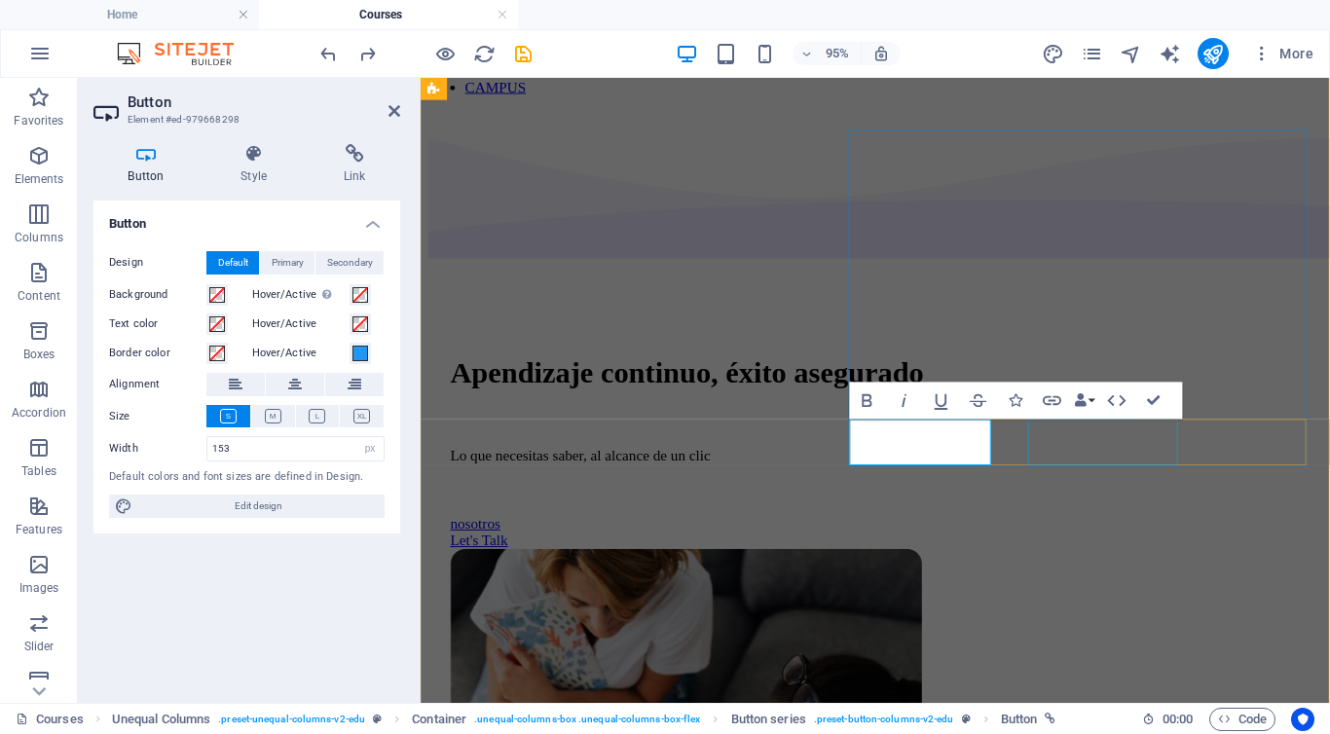
click at [1148, 556] on div "Let's Talk" at bounding box center [899, 565] width 895 height 18
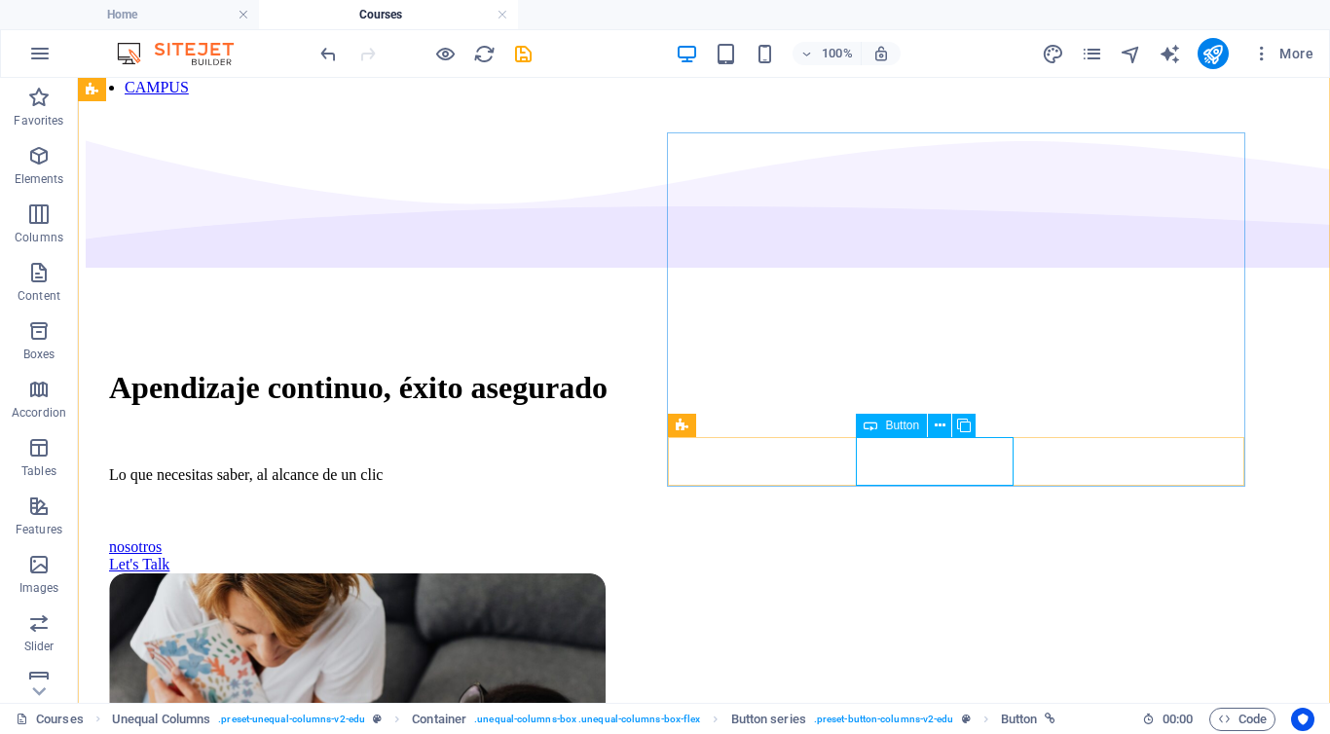
click at [921, 556] on div "Let's Talk" at bounding box center [704, 565] width 1190 height 18
select select "px"
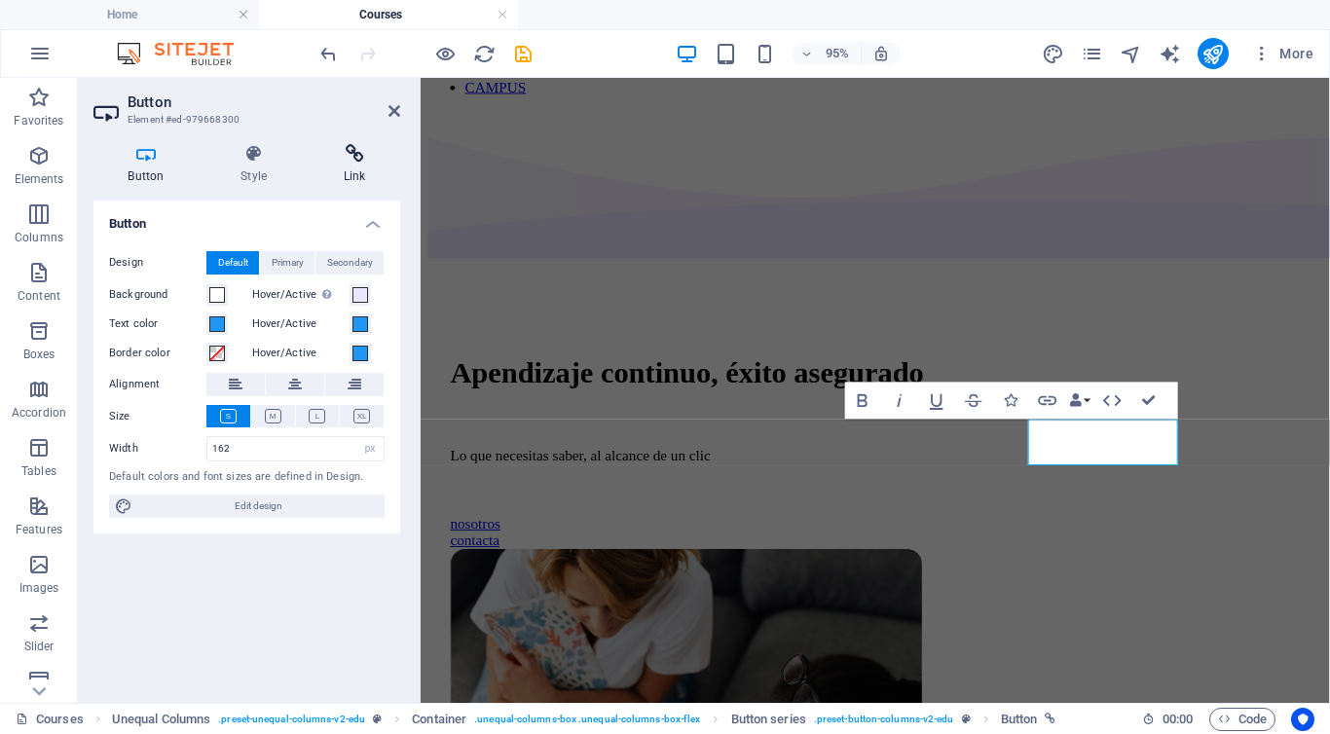
click at [348, 164] on h4 "Link" at bounding box center [355, 164] width 92 height 41
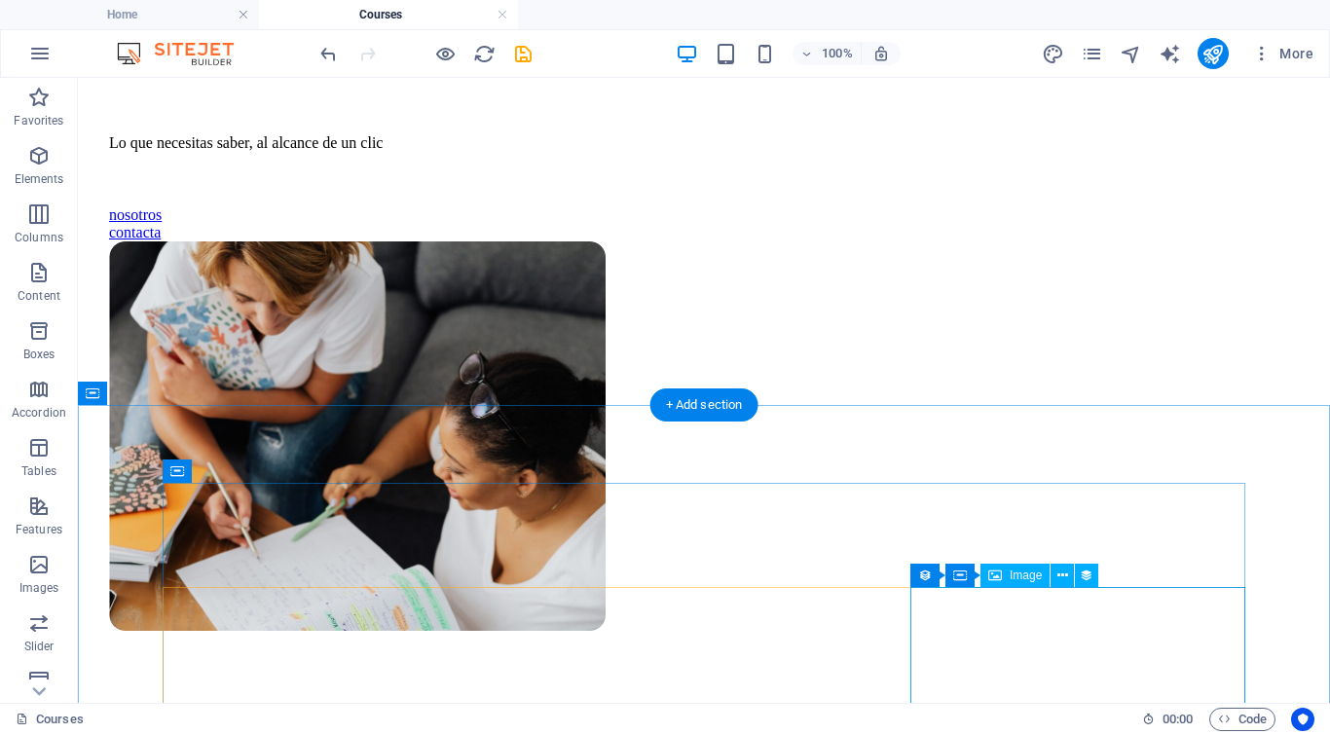
scroll to position [464, 0]
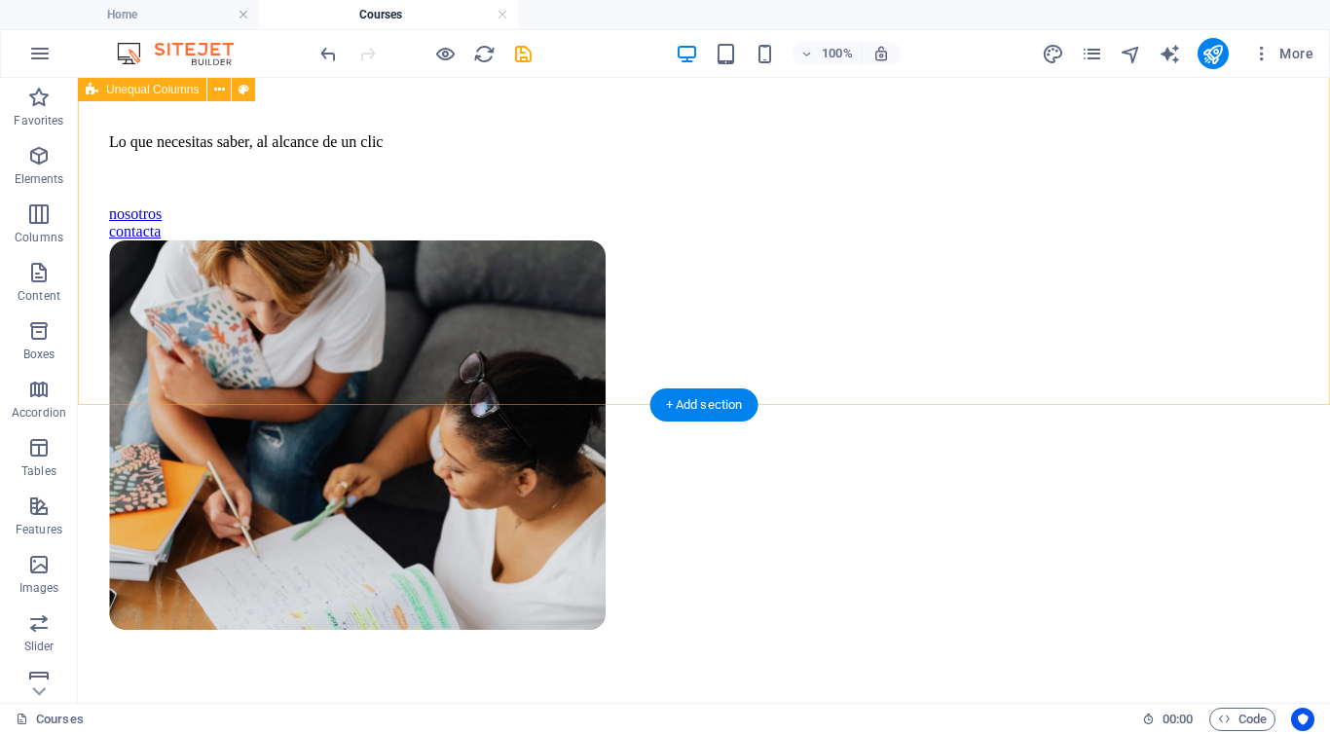
click at [1021, 368] on div "Apendizaje continuo, éxito asegurado Lo que necesitas saber, al alcance de un c…" at bounding box center [704, 323] width 1237 height 1089
select select "multiple-waves"
select select "em"
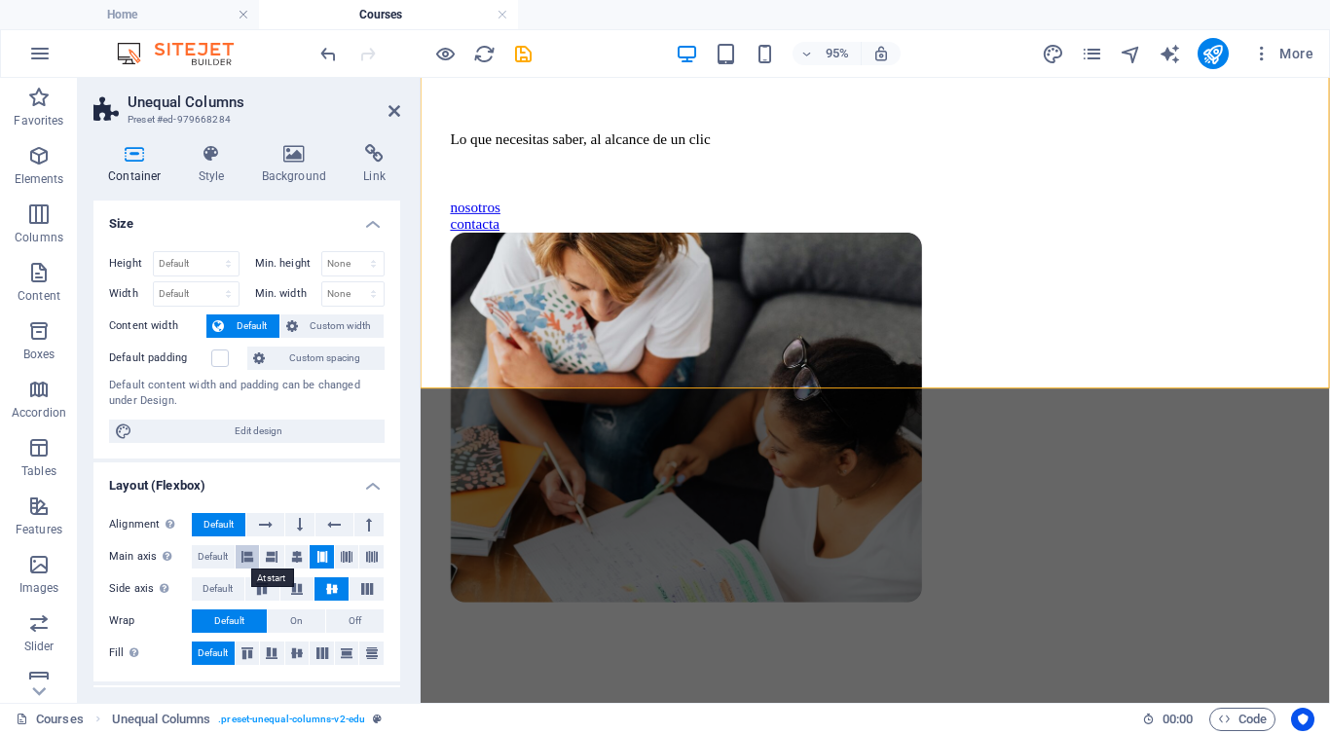
scroll to position [565, 0]
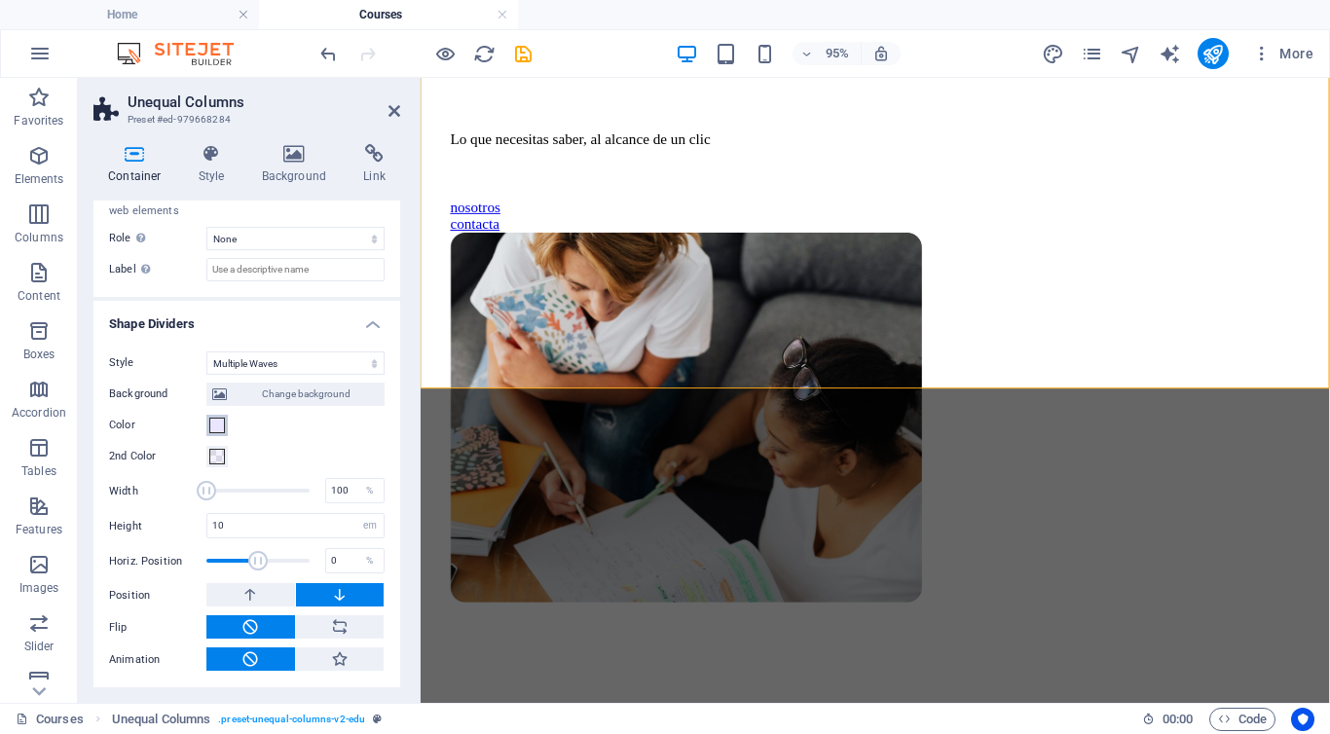
click at [214, 420] on span at bounding box center [217, 426] width 16 height 16
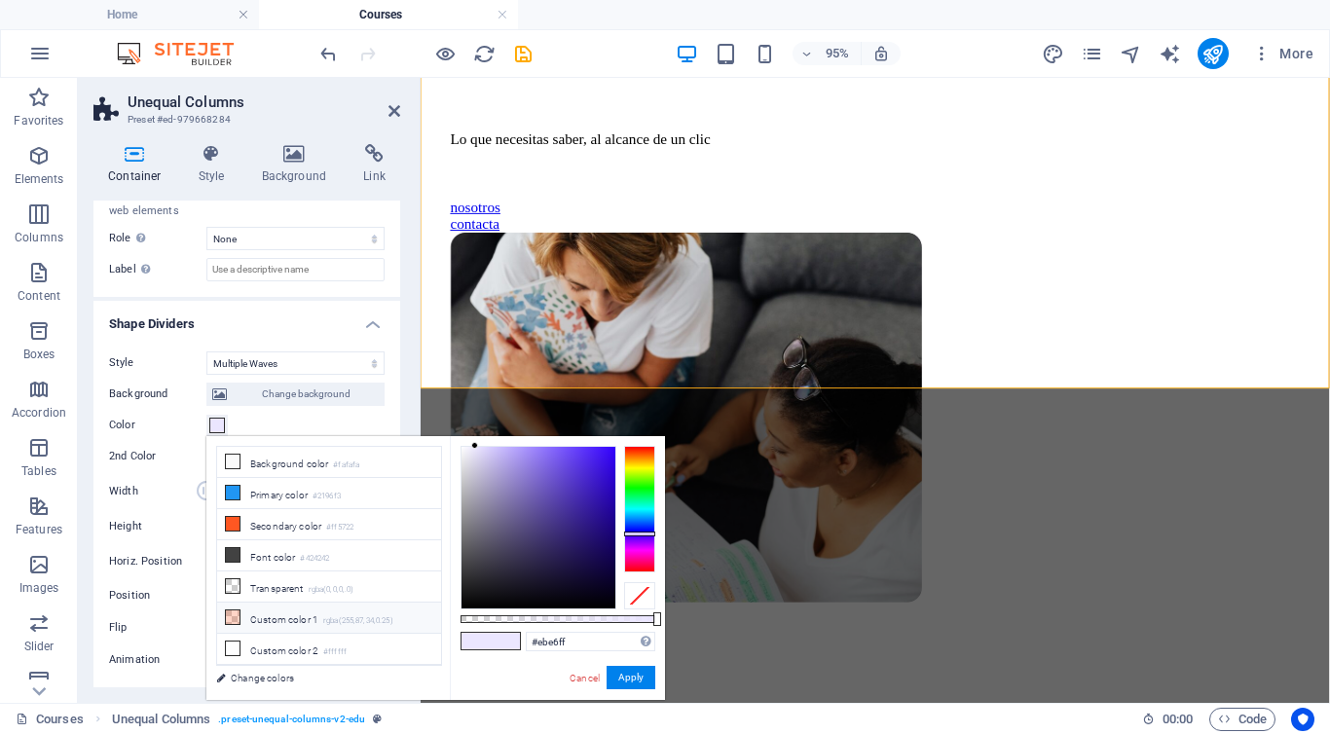
click at [260, 616] on li "Custom color 1 rgba(255,87,34,0.25)" at bounding box center [329, 618] width 224 height 31
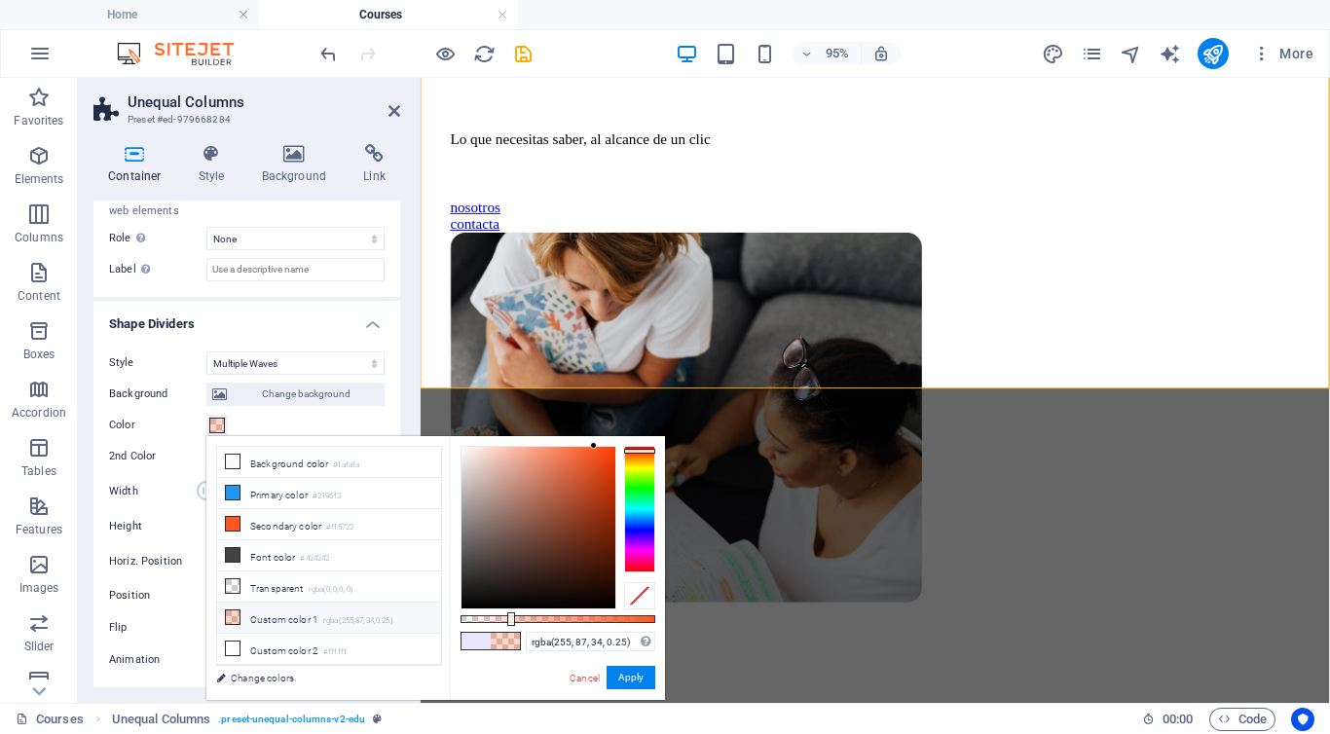
type input "rgba(255, 87, 34, 0.15)"
click at [490, 618] on div at bounding box center [558, 619] width 195 height 8
click at [490, 618] on div at bounding box center [492, 620] width 8 height 14
click at [638, 687] on button "Apply" at bounding box center [631, 677] width 49 height 23
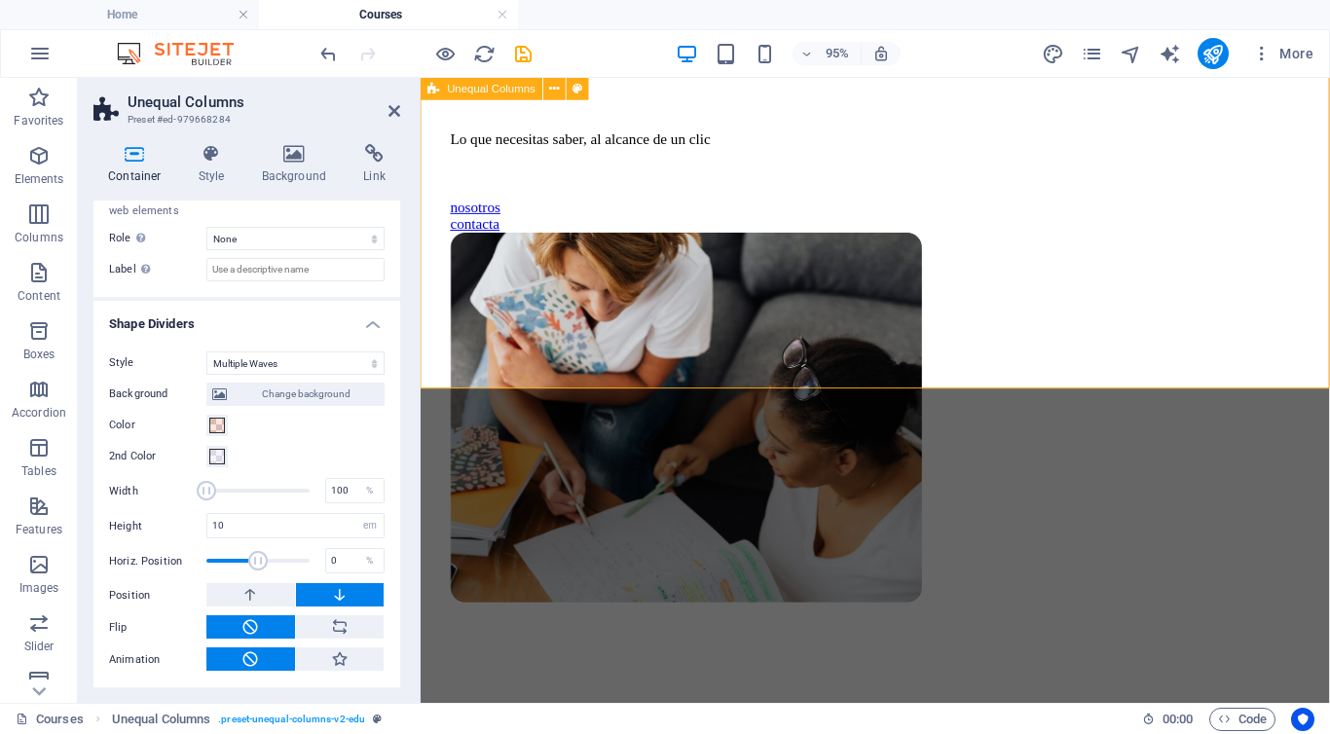
click at [750, 292] on div "Apendizaje continuo, éxito asegurado Lo que necesitas saber, al alcance de un c…" at bounding box center [899, 323] width 942 height 1089
click at [207, 456] on button "2nd Color" at bounding box center [216, 456] width 21 height 21
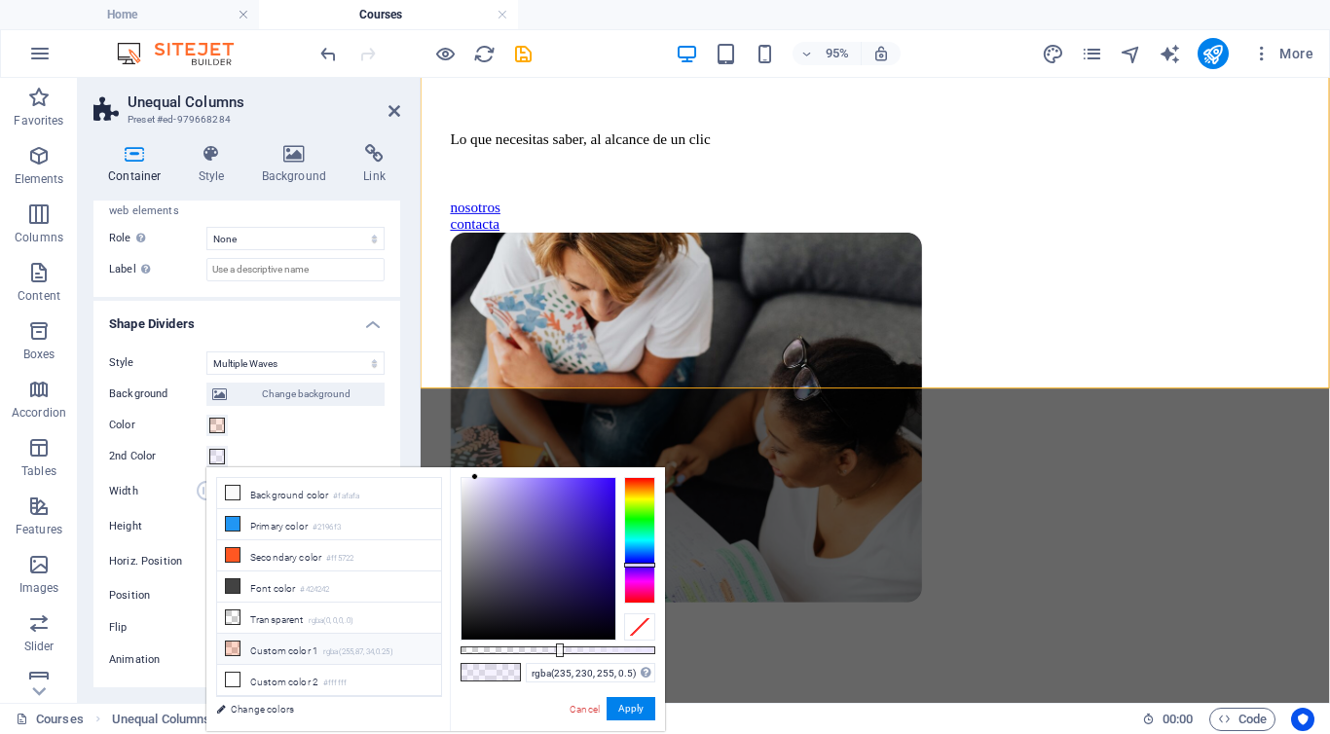
click at [264, 647] on li "Custom color 1 rgba(255,87,34,0.25)" at bounding box center [329, 649] width 224 height 31
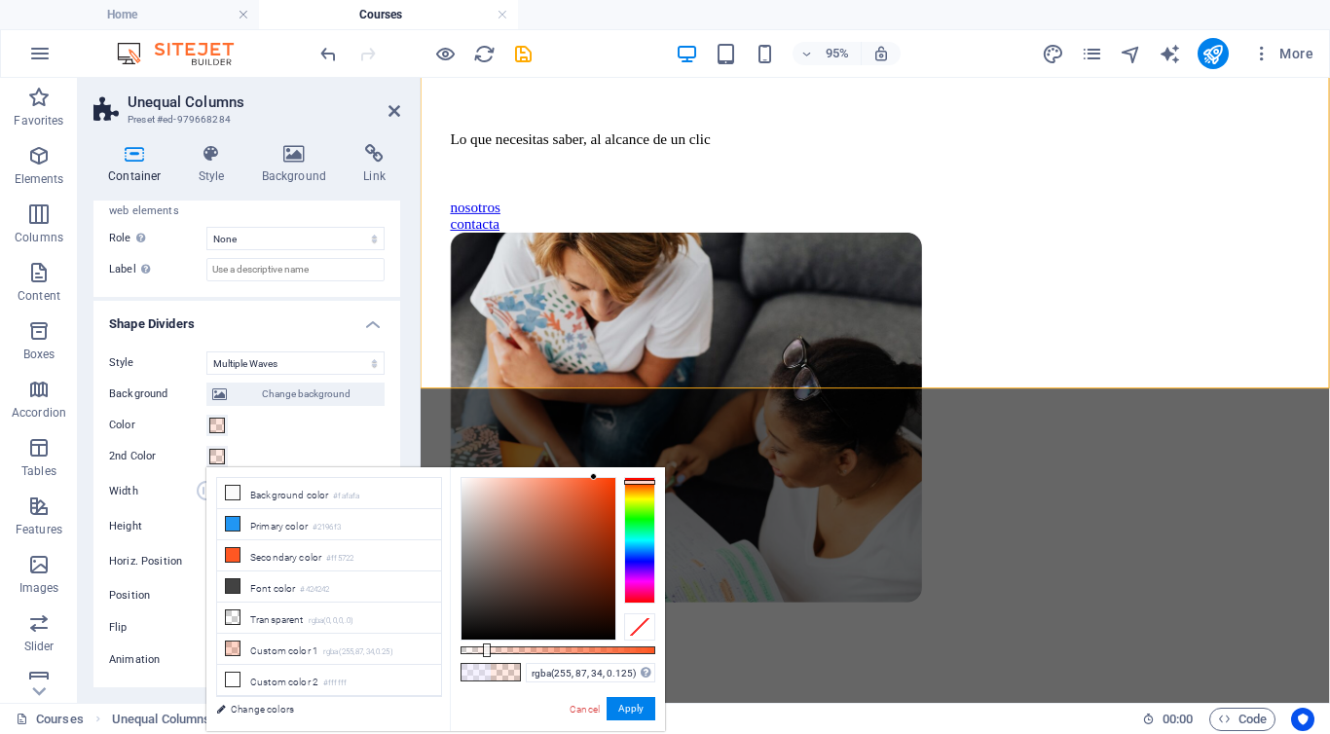
click at [485, 653] on div at bounding box center [558, 651] width 195 height 8
click at [485, 653] on div at bounding box center [487, 651] width 8 height 14
click at [481, 648] on div at bounding box center [558, 651] width 195 height 8
type input "rgba(255, 87, 34, 0.15)"
click at [490, 649] on div at bounding box center [492, 651] width 8 height 14
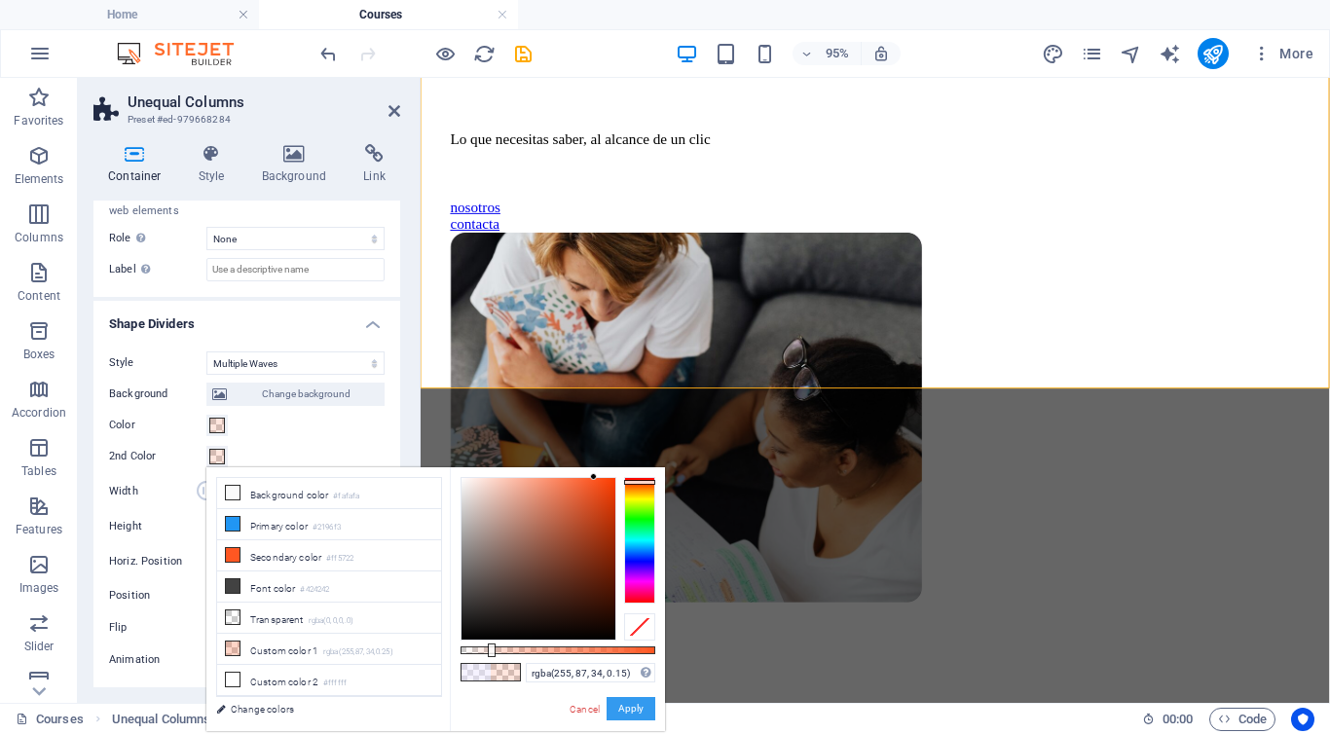
click at [623, 709] on button "Apply" at bounding box center [631, 708] width 49 height 23
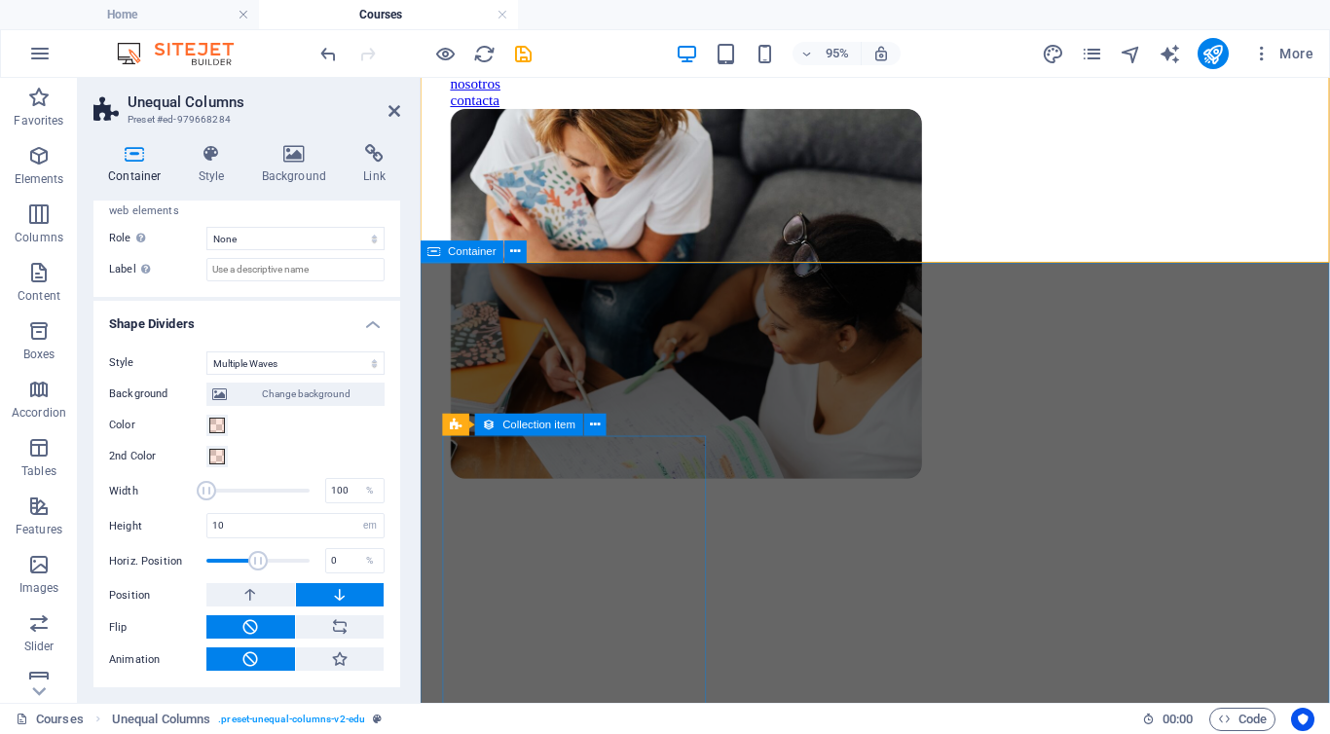
scroll to position [590, 0]
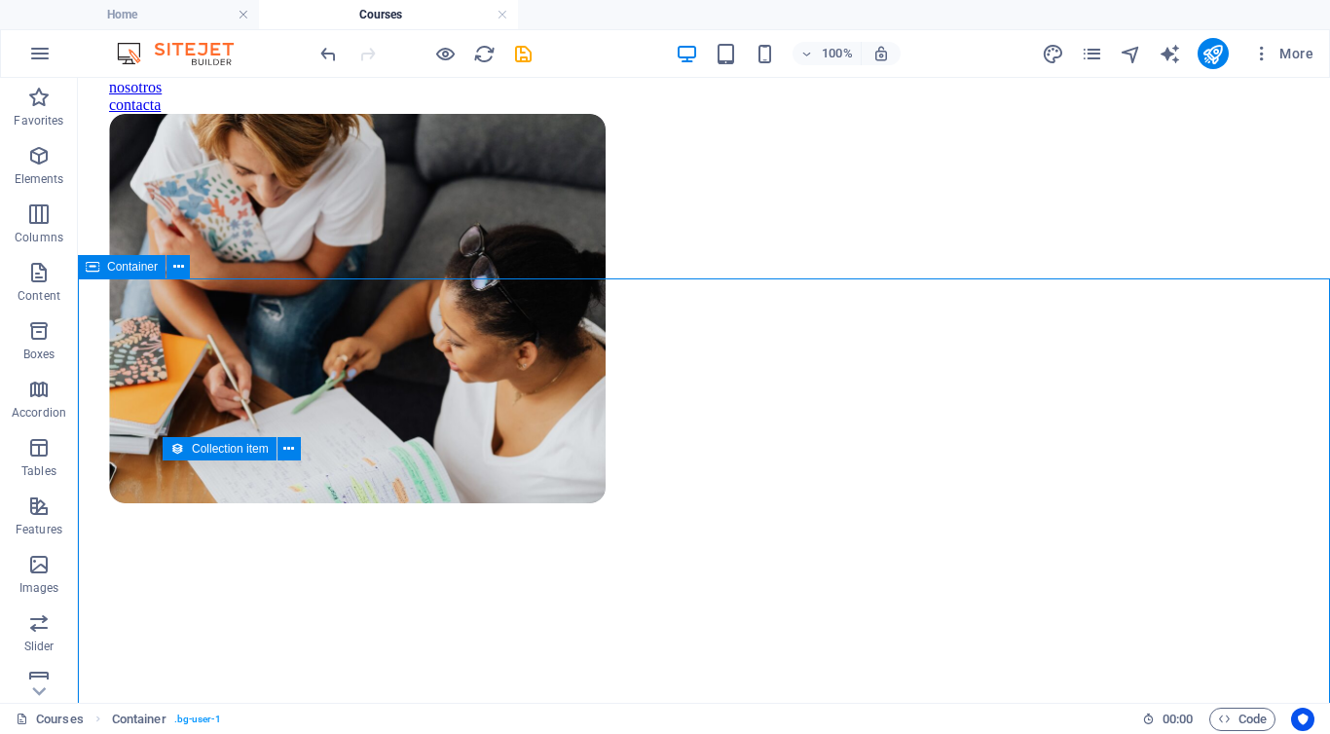
click at [176, 271] on icon at bounding box center [178, 267] width 11 height 20
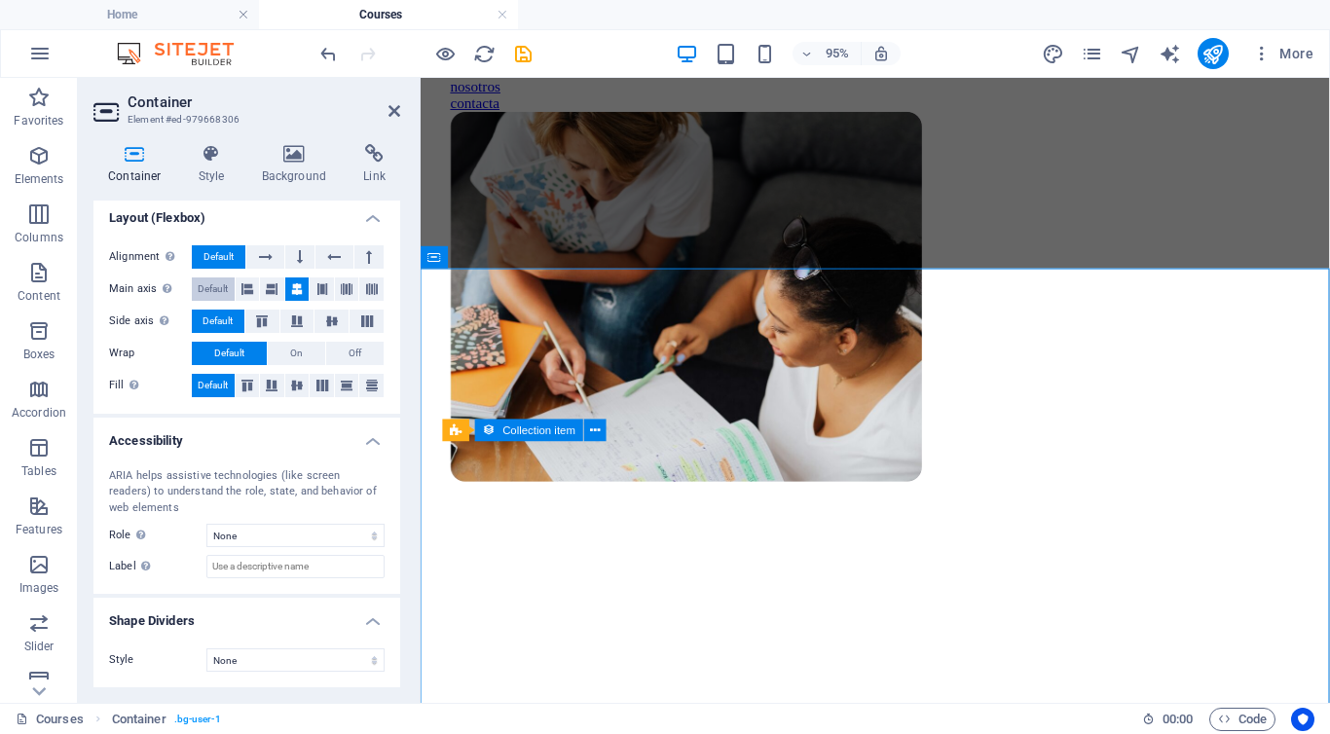
scroll to position [0, 0]
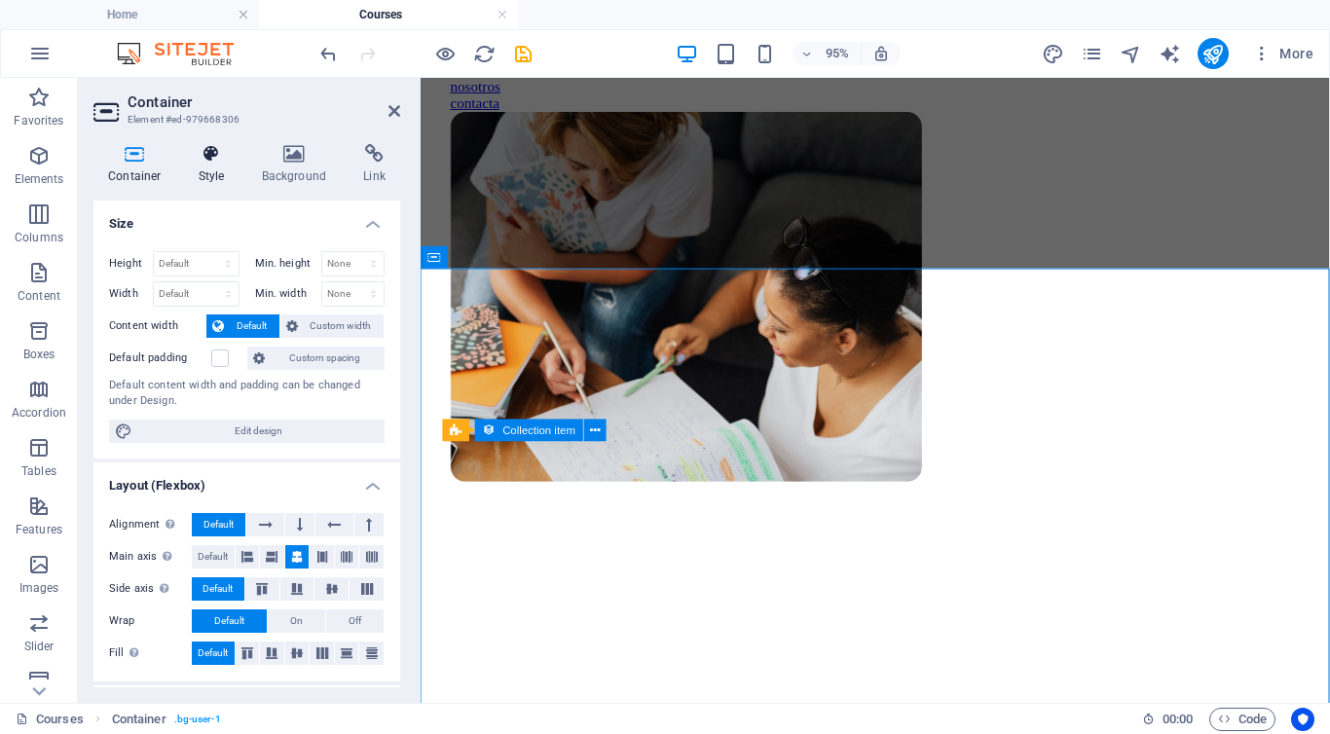
click at [231, 162] on icon at bounding box center [212, 153] width 56 height 19
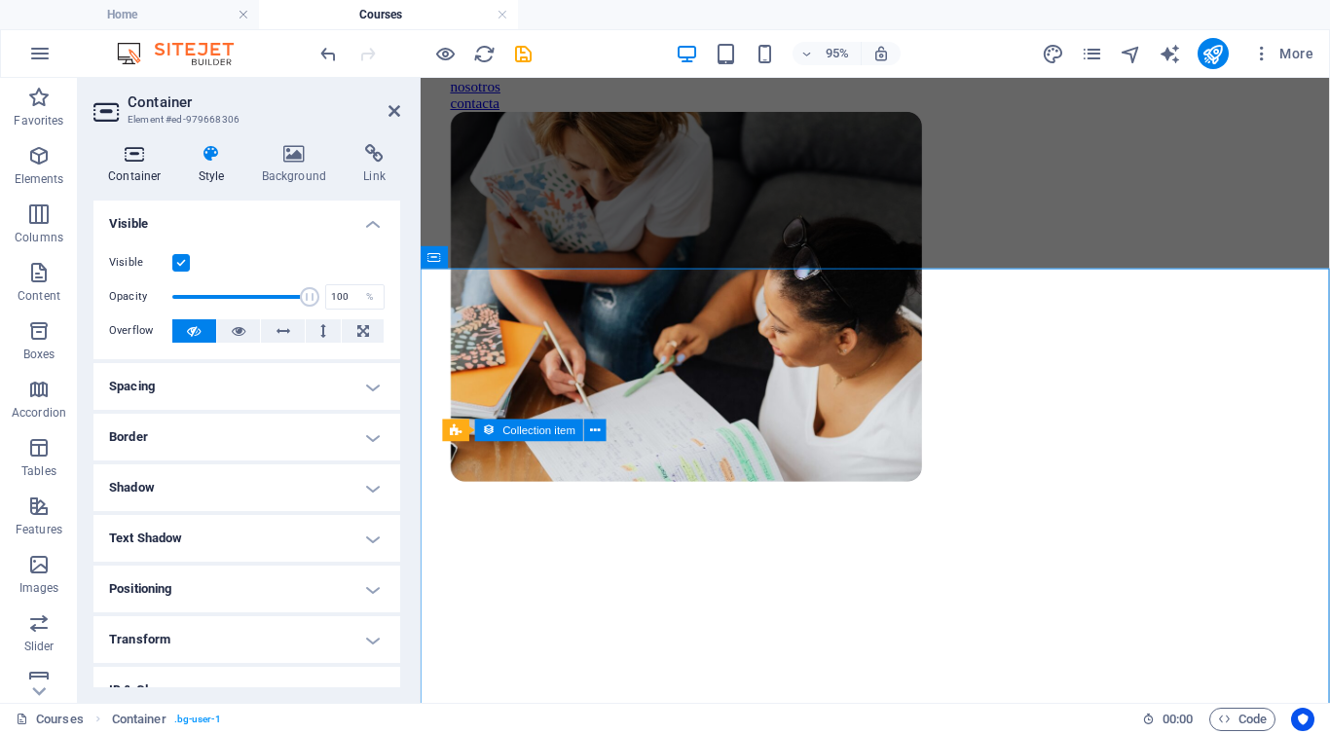
click at [135, 153] on icon at bounding box center [134, 153] width 83 height 19
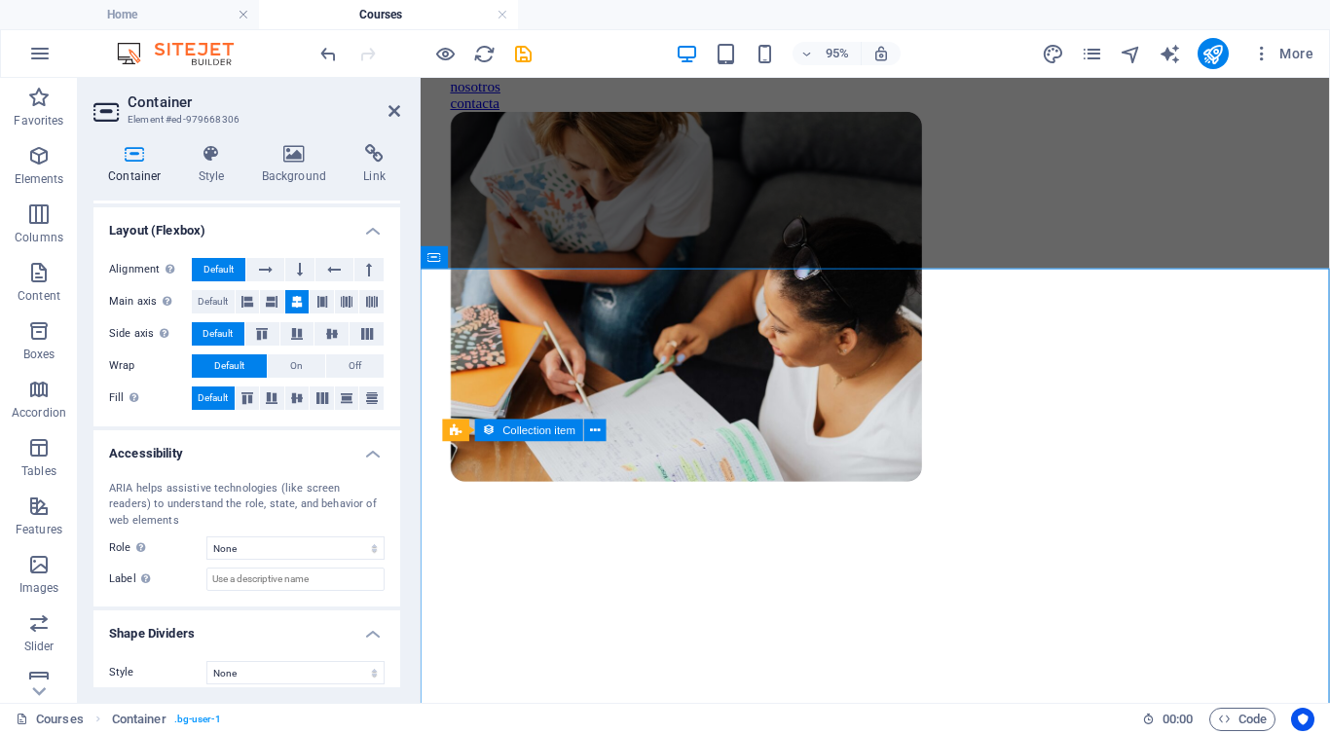
scroll to position [268, 0]
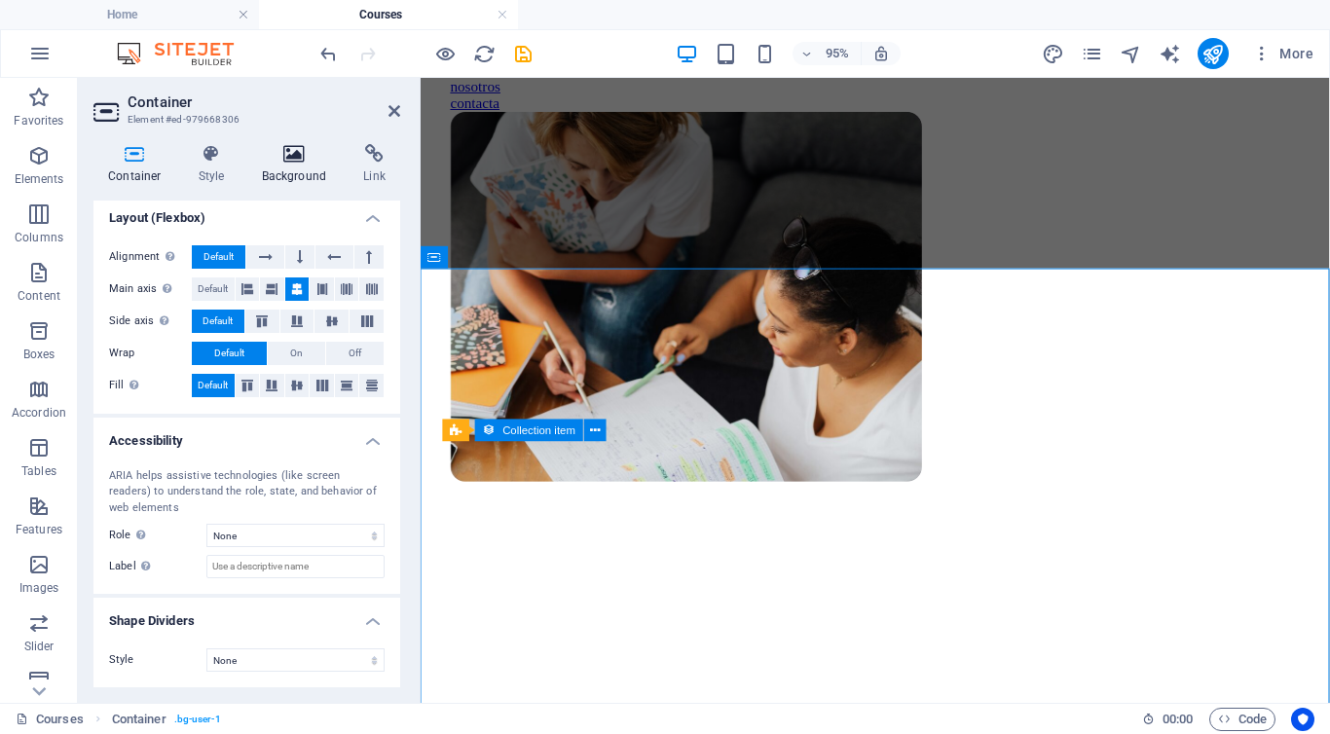
click at [288, 171] on h4 "Background" at bounding box center [298, 164] width 102 height 41
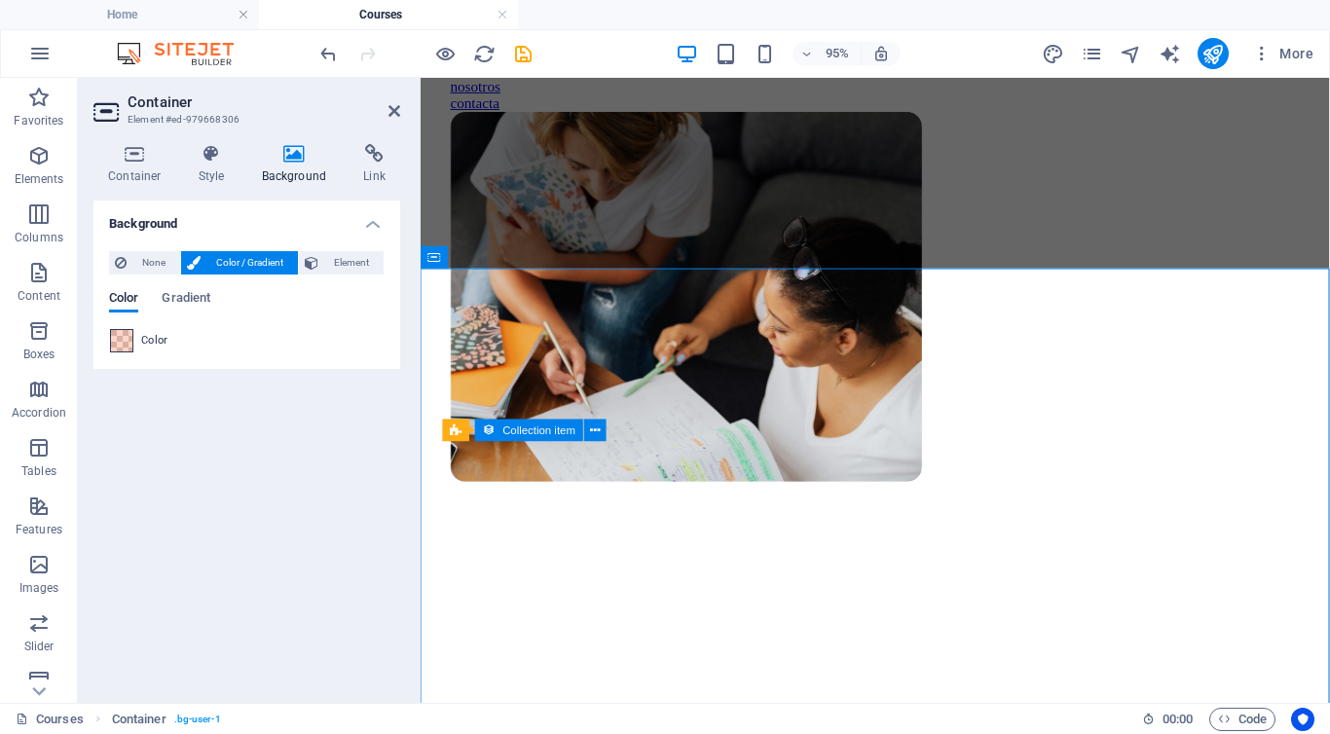
click at [118, 347] on span at bounding box center [121, 340] width 21 height 21
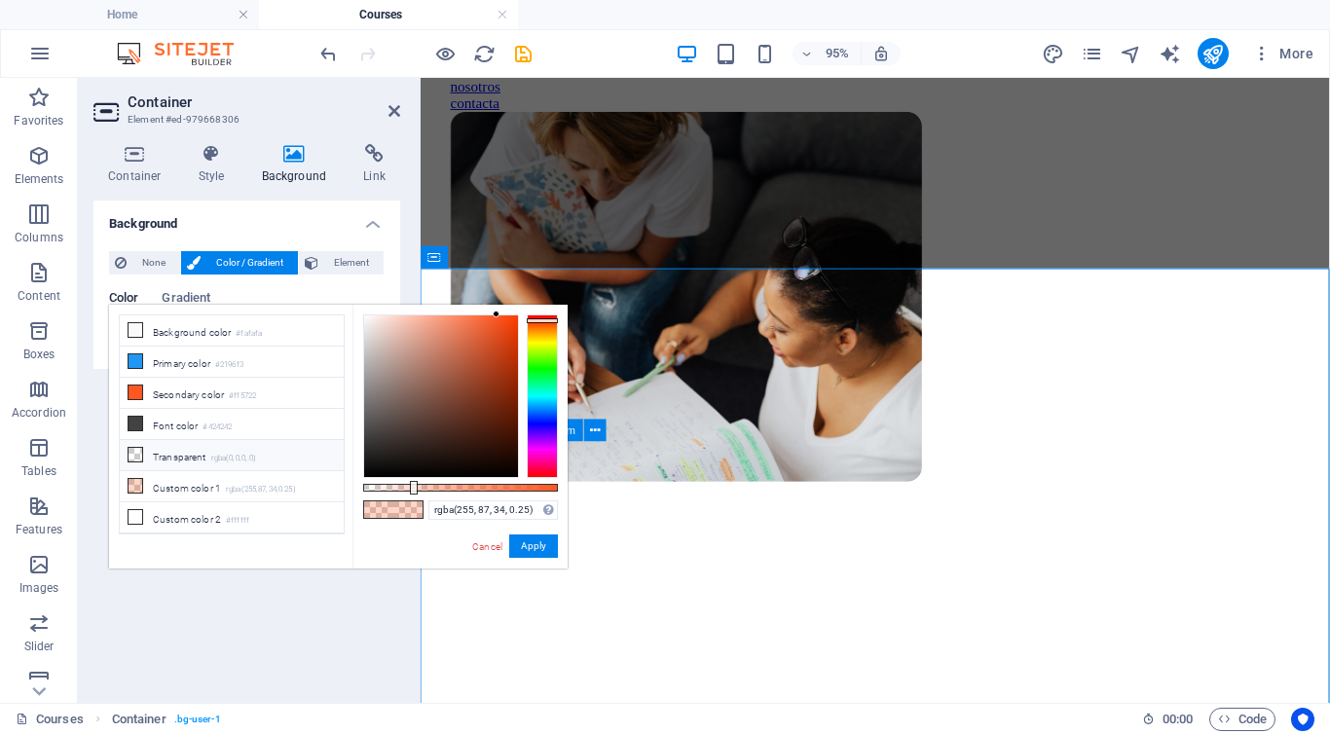
click at [175, 453] on li "Transparent rgba(0,0,0,.0)" at bounding box center [232, 455] width 224 height 31
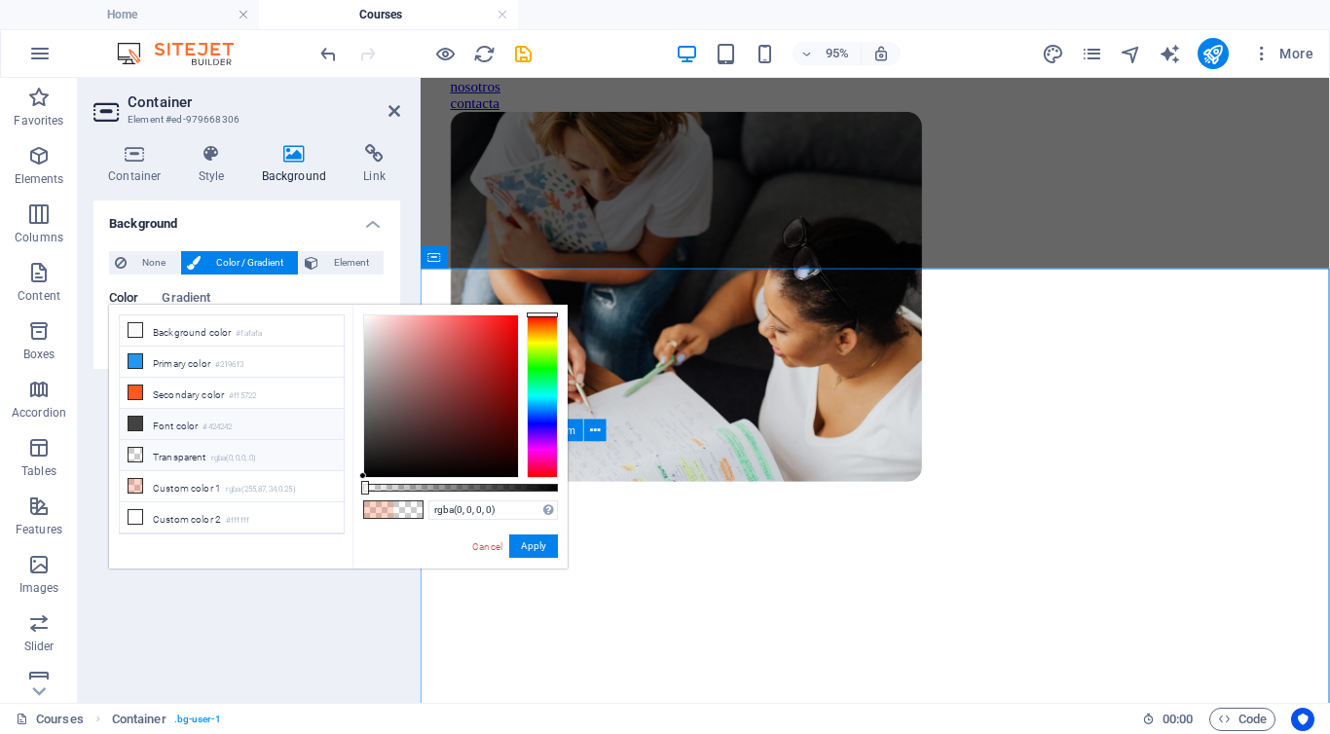
click at [249, 420] on li "Font color #424242" at bounding box center [232, 424] width 224 height 31
click at [256, 362] on li "Primary color #2196f3" at bounding box center [232, 362] width 224 height 31
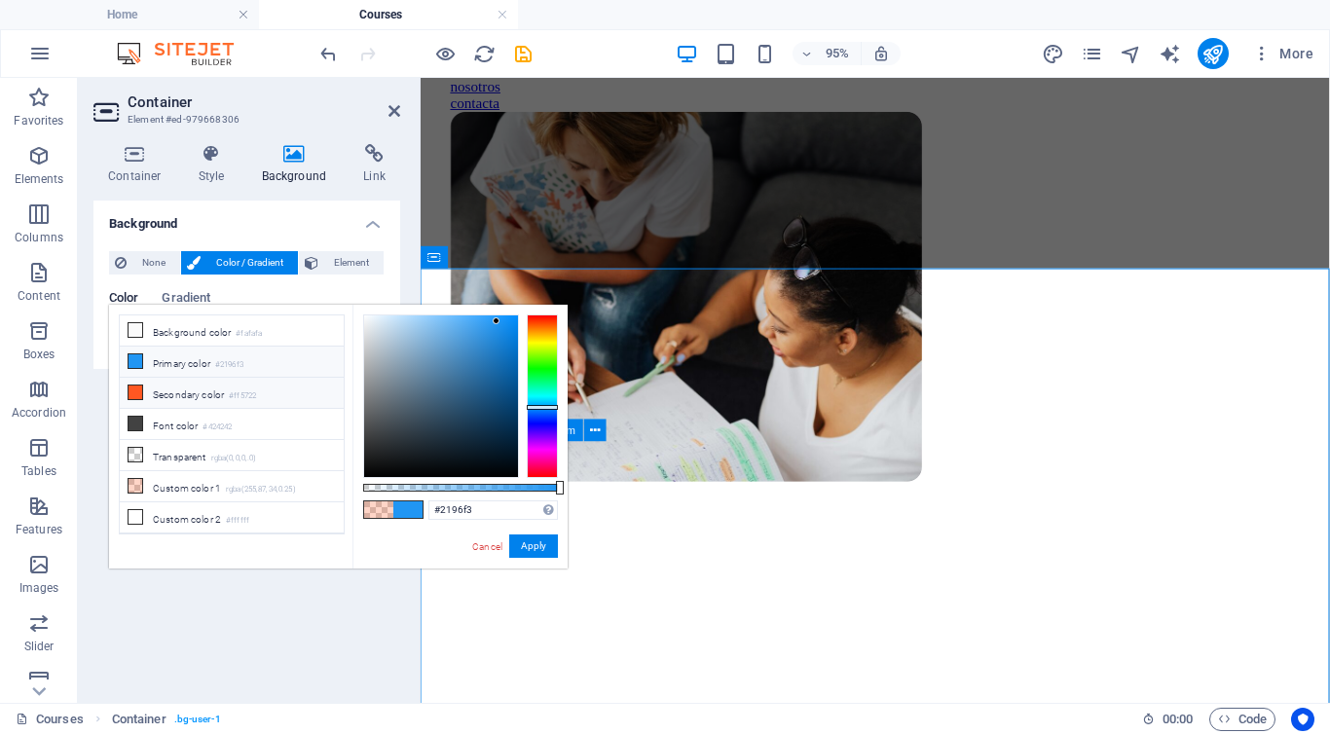
click at [215, 383] on li "Secondary color #ff5722" at bounding box center [232, 393] width 224 height 31
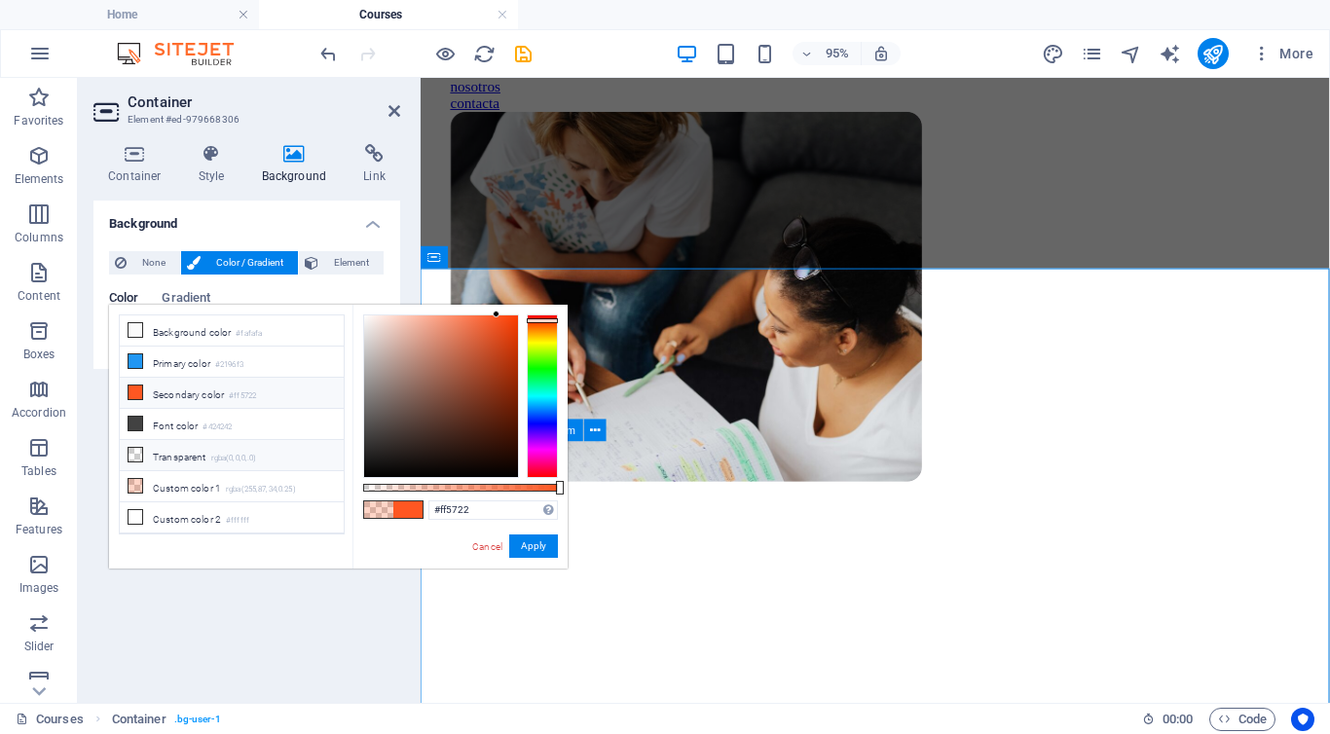
click at [180, 461] on li "Transparent rgba(0,0,0,.0)" at bounding box center [232, 455] width 224 height 31
type input "rgba(0, 0, 0, 0)"
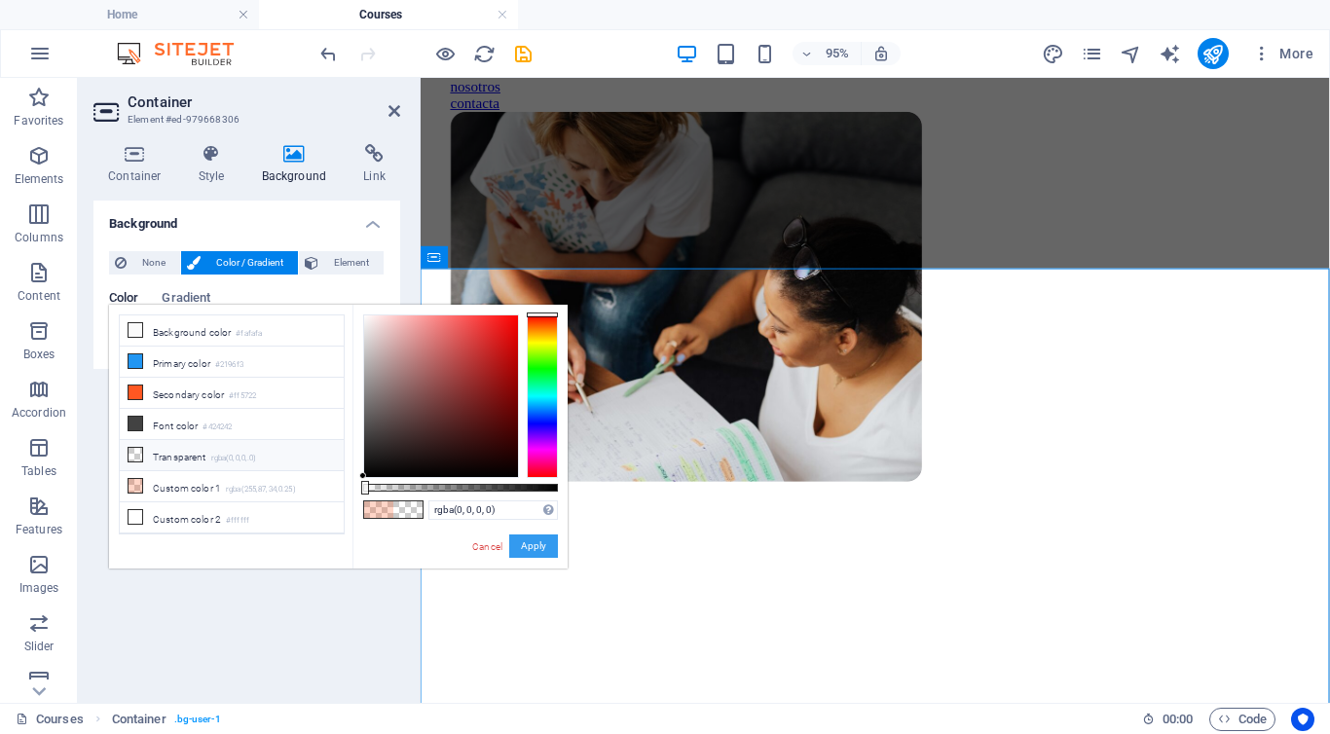
click at [530, 541] on button "Apply" at bounding box center [533, 546] width 49 height 23
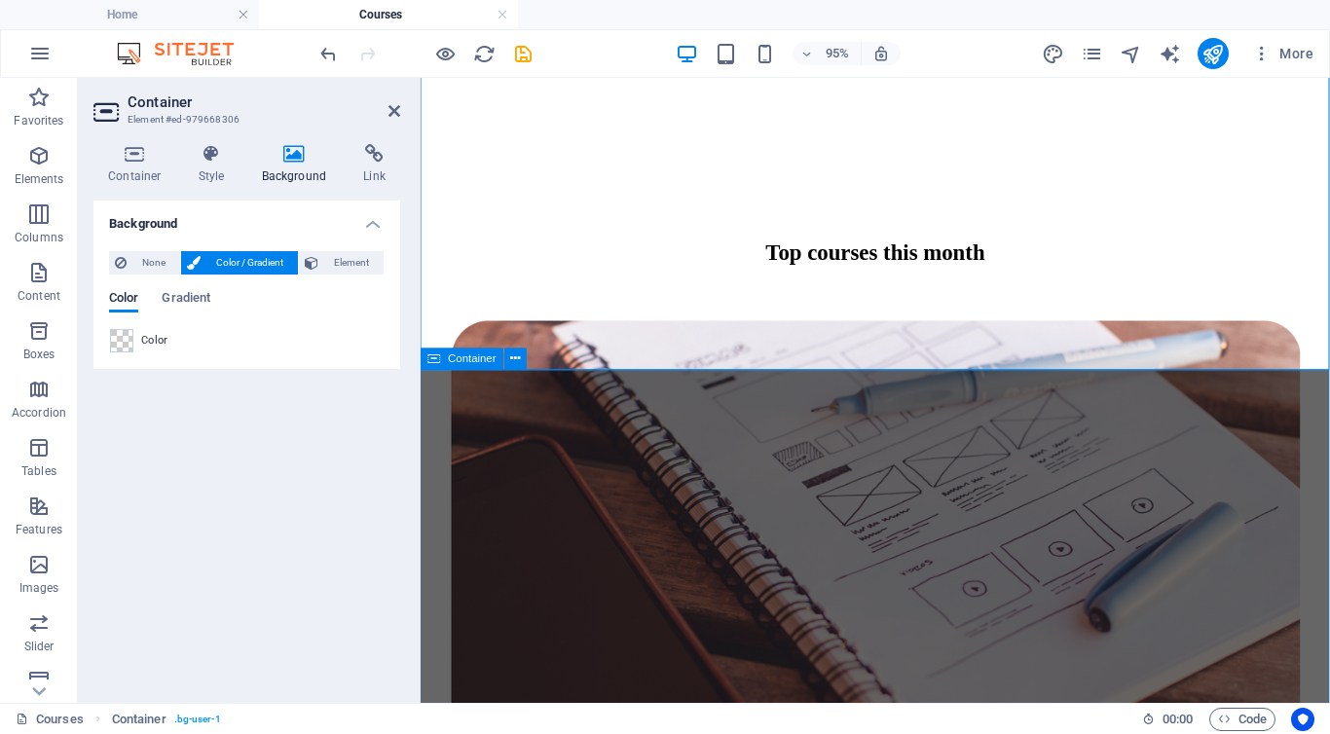
scroll to position [1069, 0]
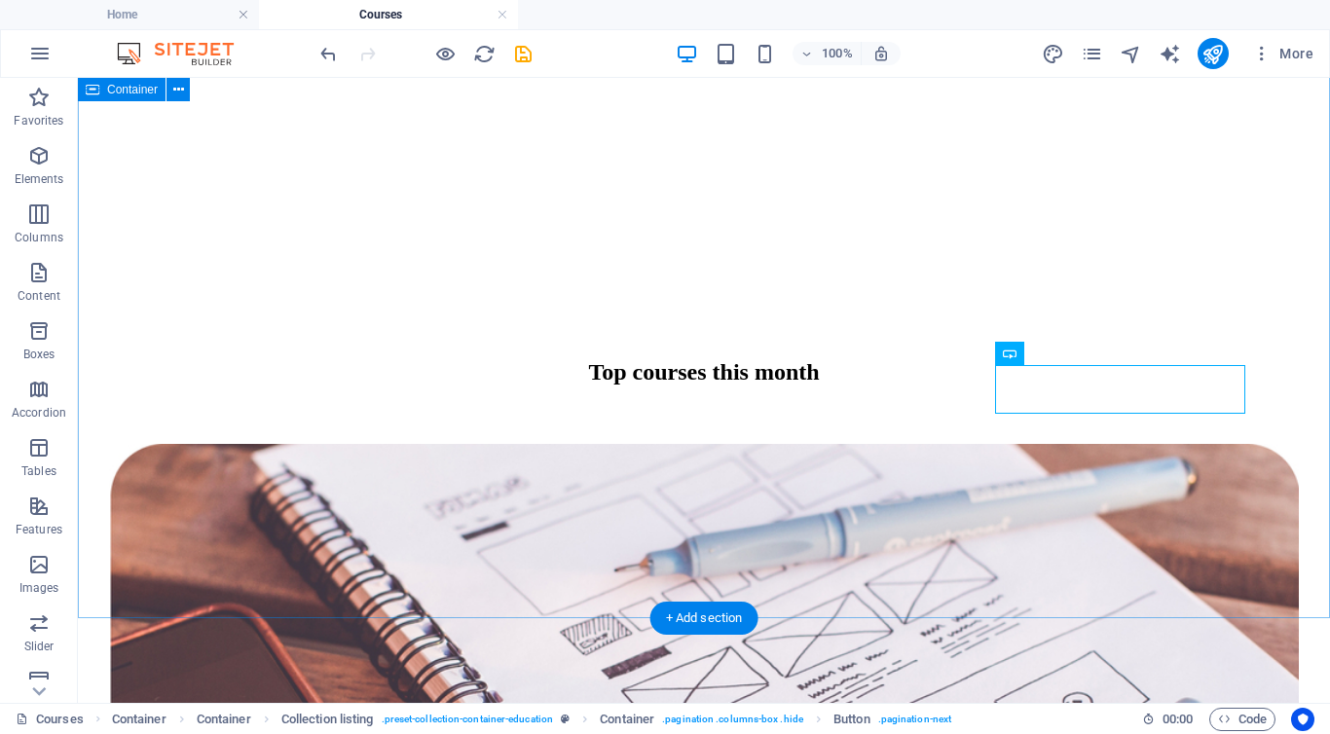
scroll to position [1097, 0]
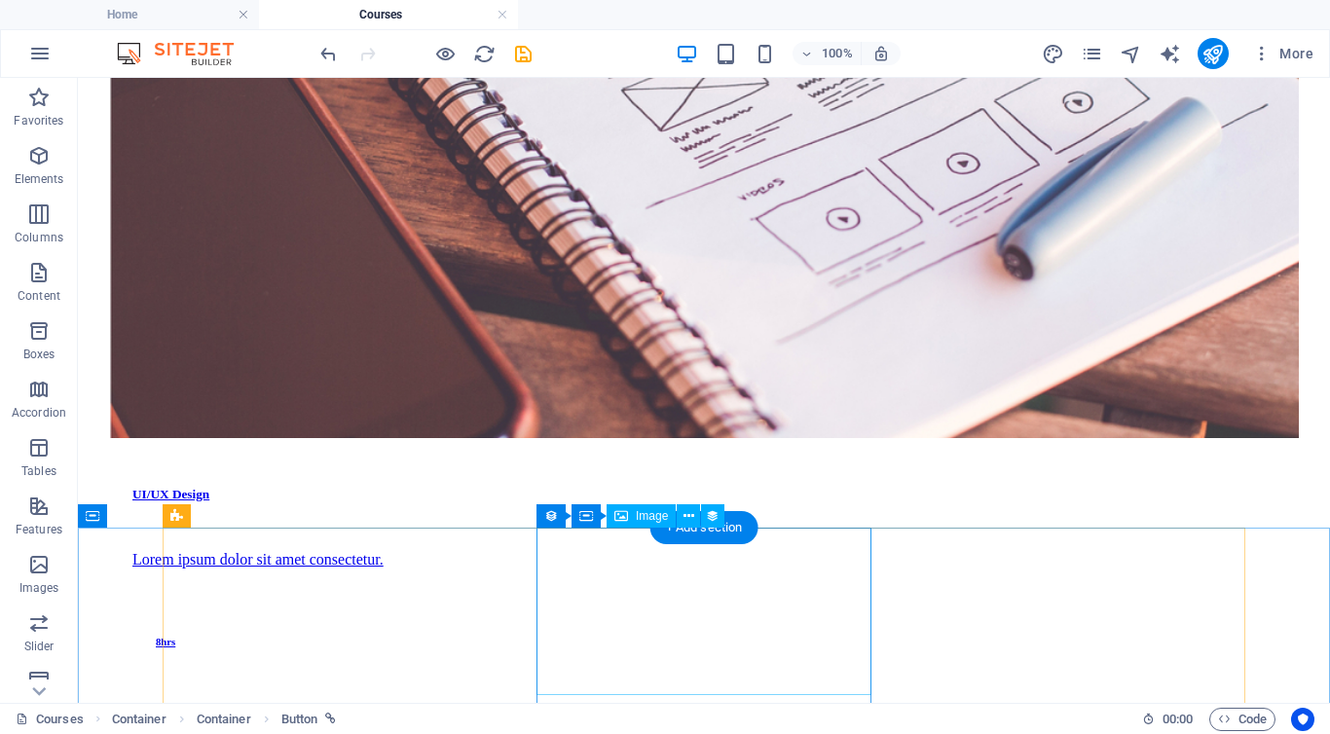
scroll to position [1394, 0]
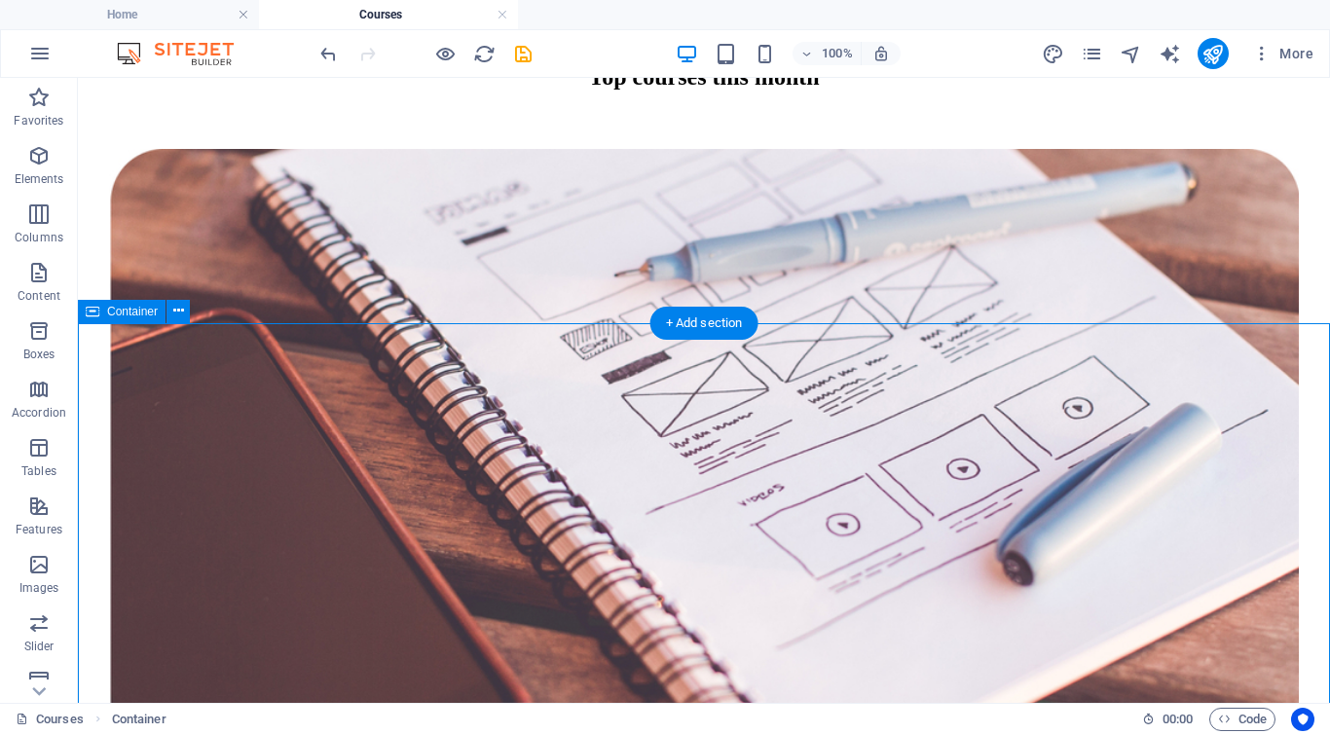
select select "multiple-waves"
select select "em"
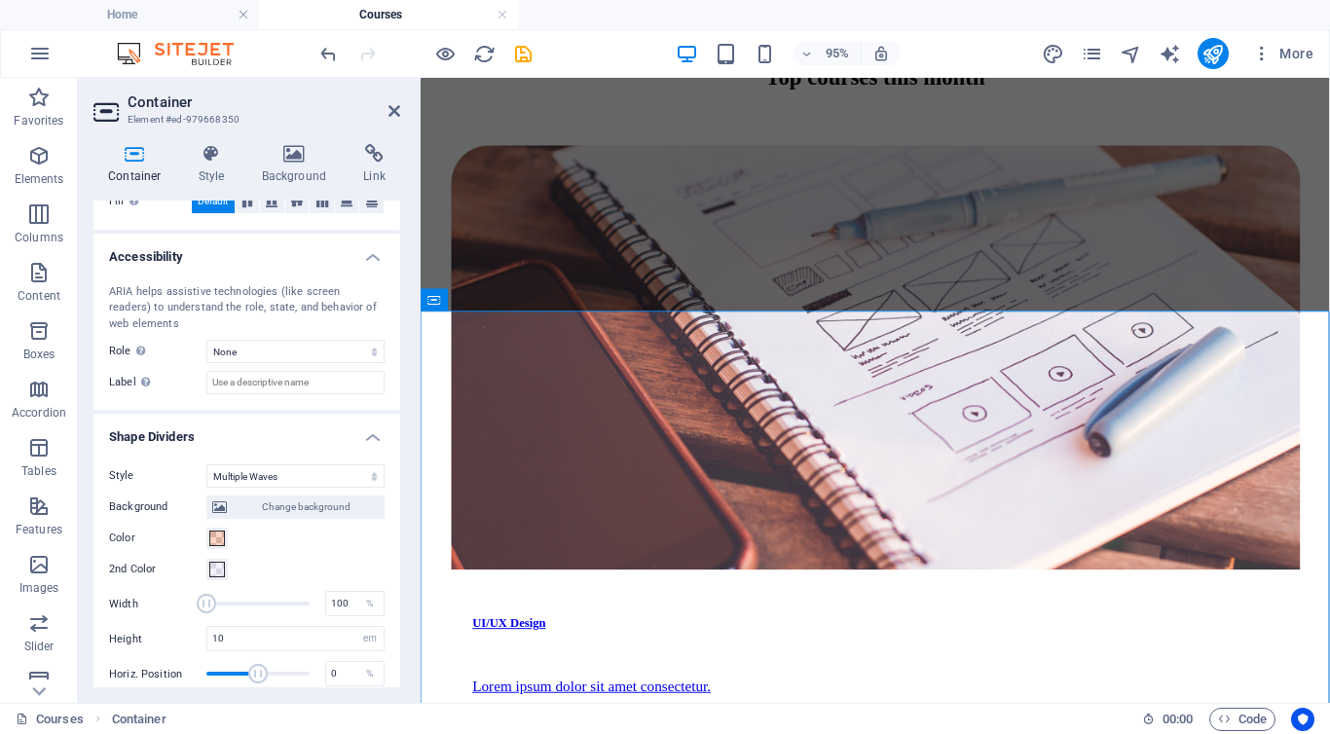
scroll to position [565, 0]
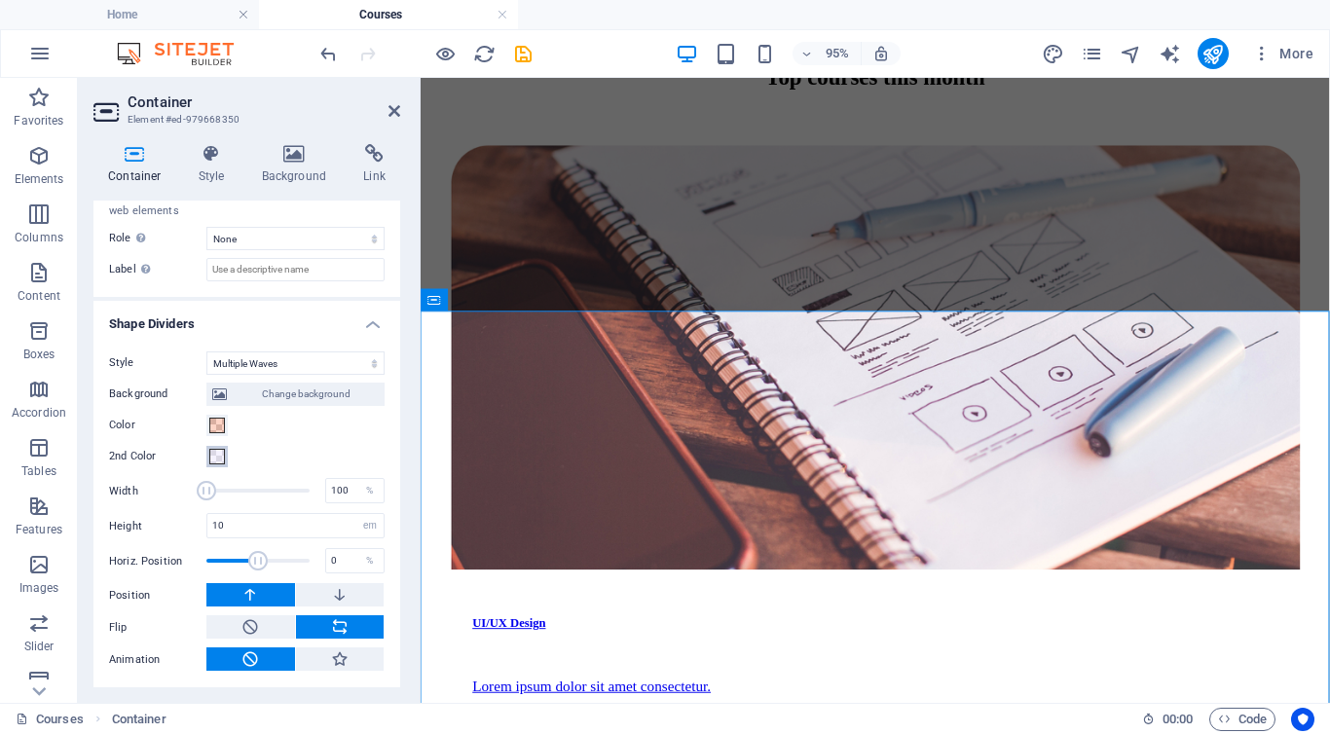
click at [217, 458] on span at bounding box center [217, 457] width 16 height 16
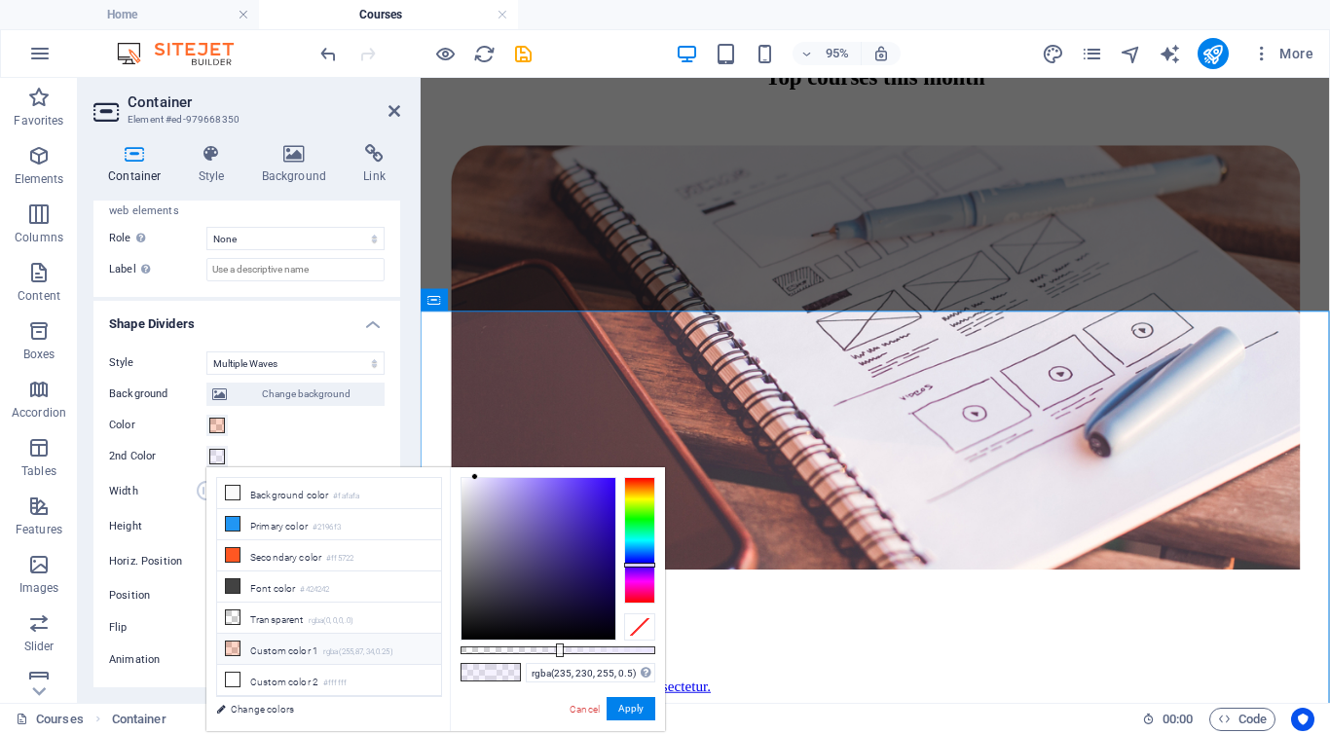
click at [242, 648] on li "Custom color 1 rgba(255,87,34,0.25)" at bounding box center [329, 649] width 224 height 31
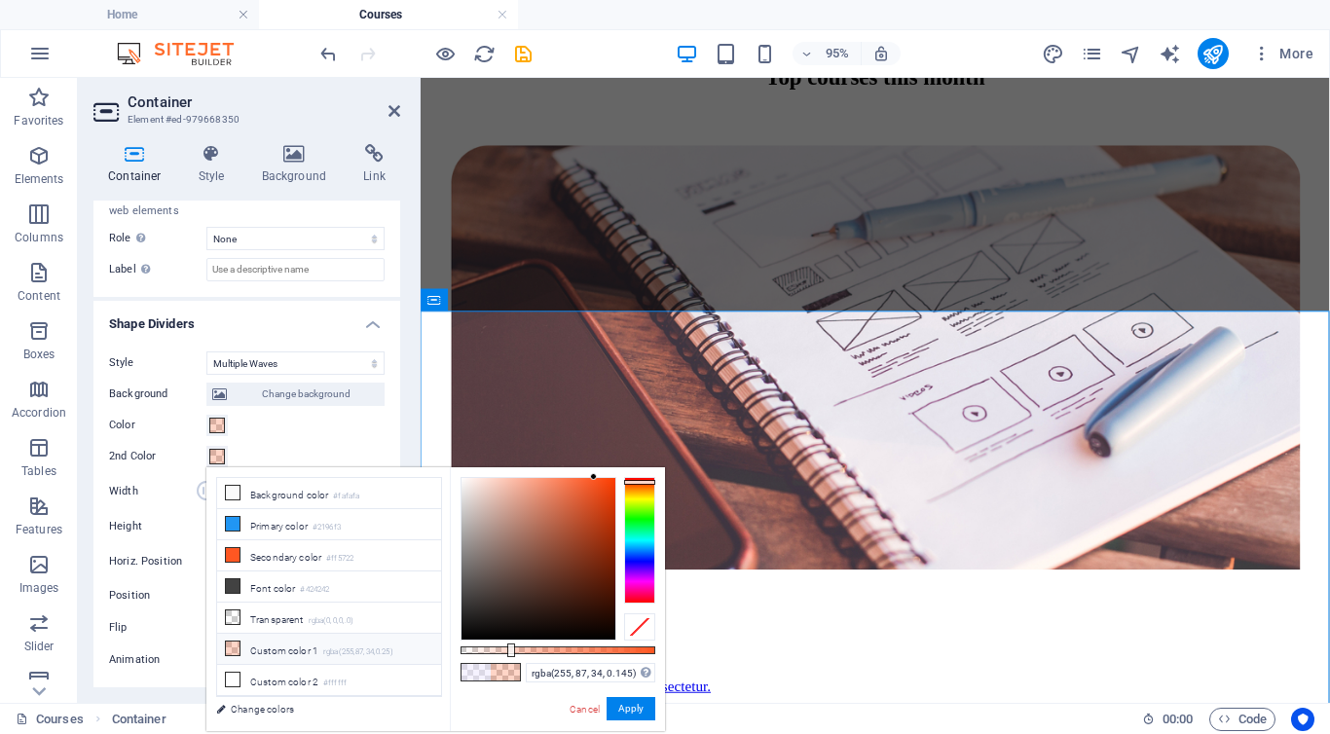
click at [489, 650] on div at bounding box center [558, 651] width 195 height 8
click at [490, 649] on div at bounding box center [492, 651] width 8 height 14
click at [292, 620] on li "Transparent rgba(0,0,0,.0)" at bounding box center [329, 618] width 224 height 31
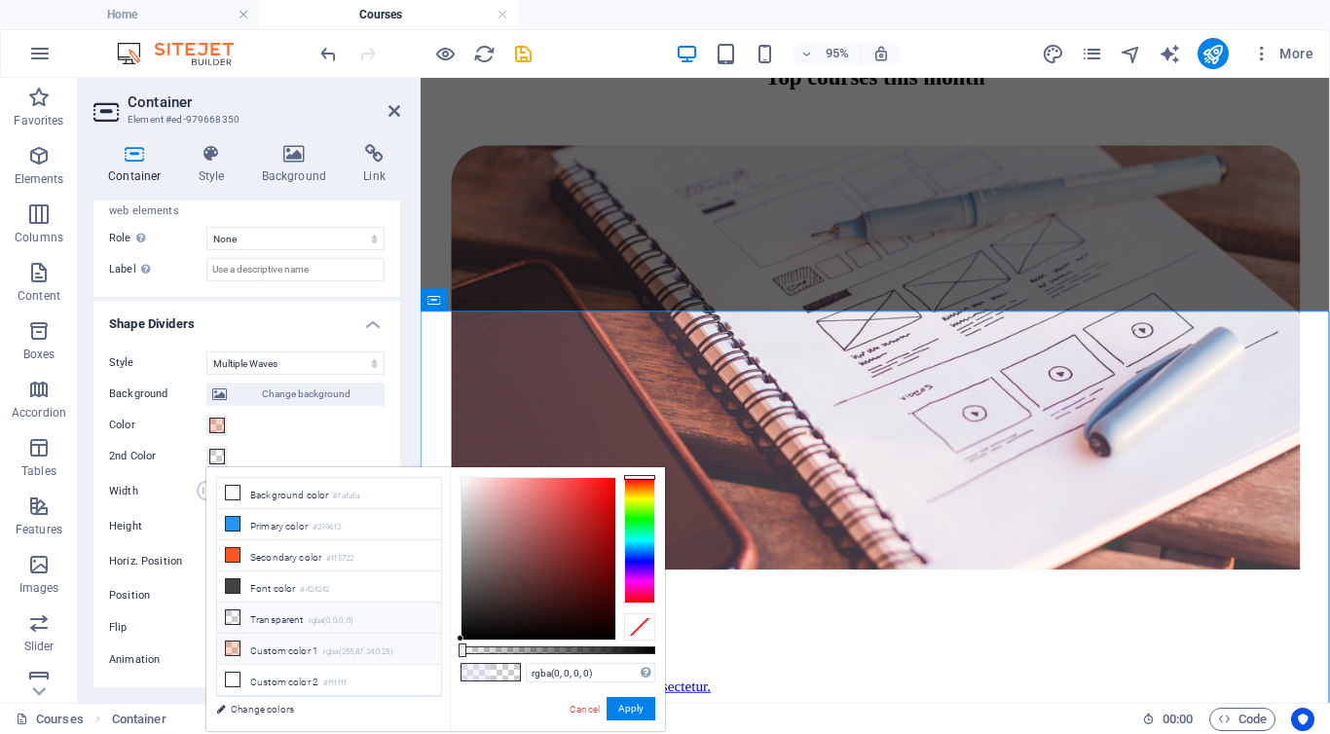
click at [311, 646] on li "Custom color 1 rgba(255,87,34,0.25)" at bounding box center [329, 649] width 224 height 31
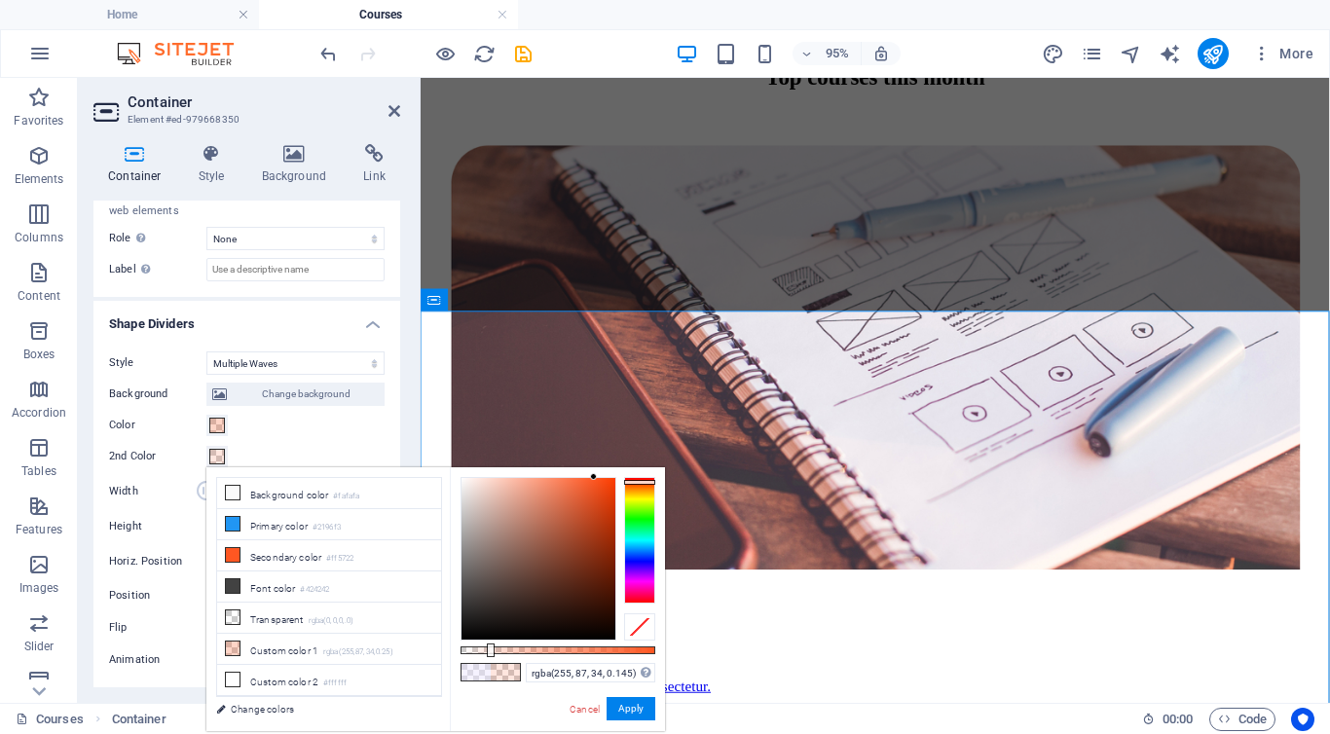
type input "rgba(255, 87, 34, 0.15)"
drag, startPoint x: 509, startPoint y: 647, endPoint x: 490, endPoint y: 647, distance: 19.5
click at [490, 647] on div at bounding box center [492, 651] width 8 height 14
click at [626, 706] on button "Apply" at bounding box center [631, 708] width 49 height 23
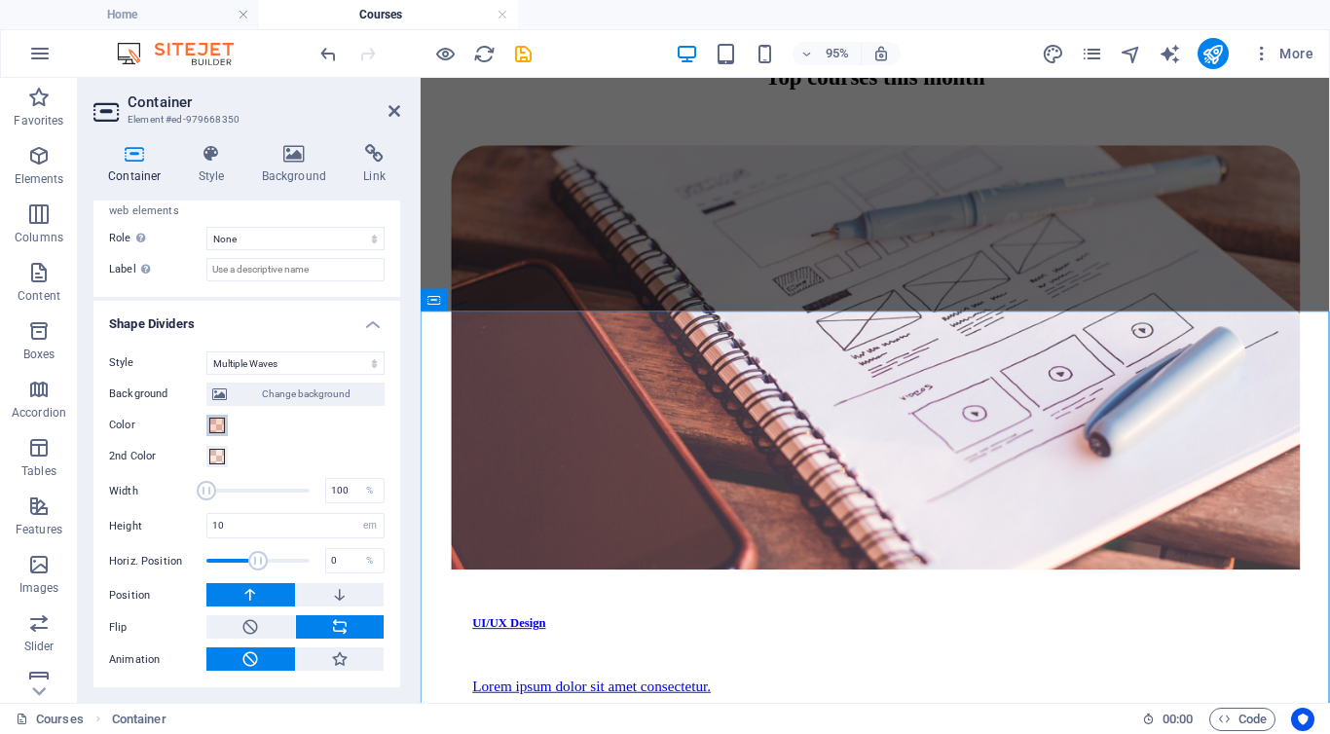
click at [222, 431] on span at bounding box center [217, 426] width 16 height 16
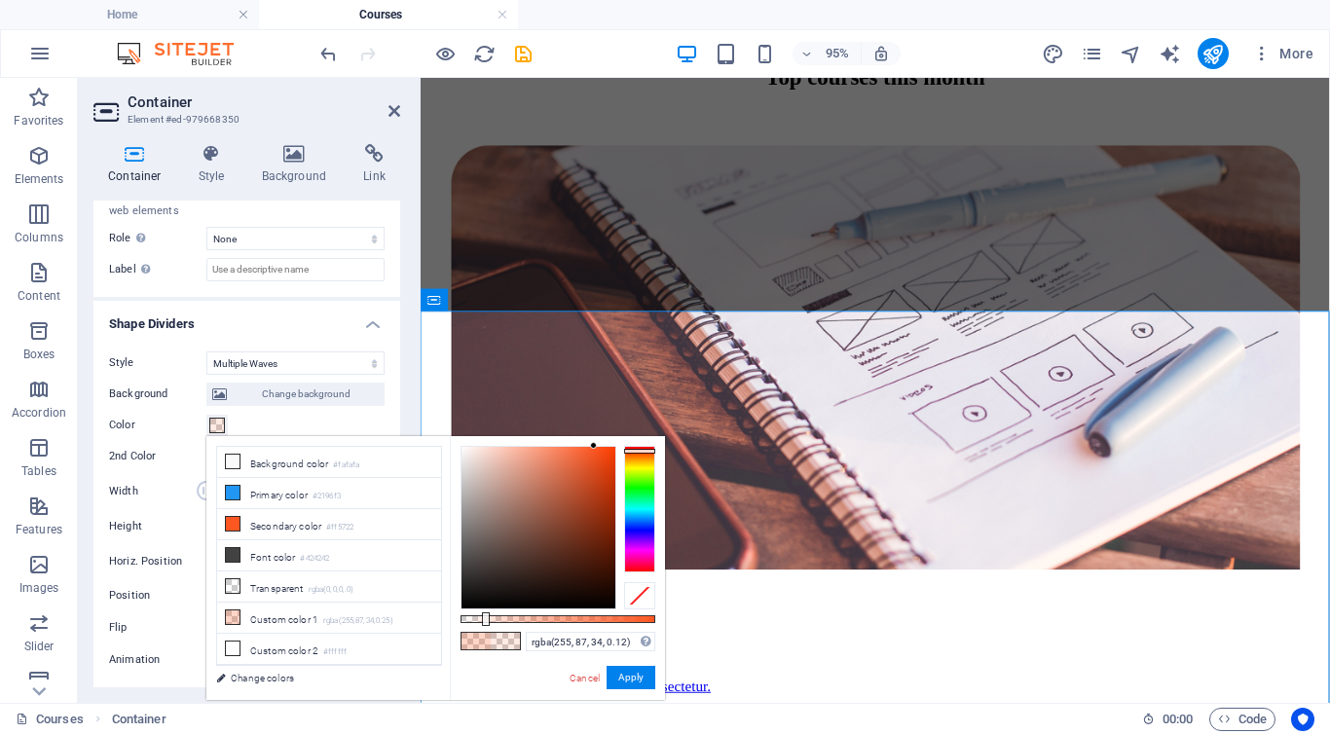
click at [484, 622] on div at bounding box center [558, 619] width 195 height 8
type input "rgba(255, 87, 34, 0.15)"
click at [490, 621] on div at bounding box center [492, 620] width 8 height 14
click at [617, 677] on button "Apply" at bounding box center [631, 677] width 49 height 23
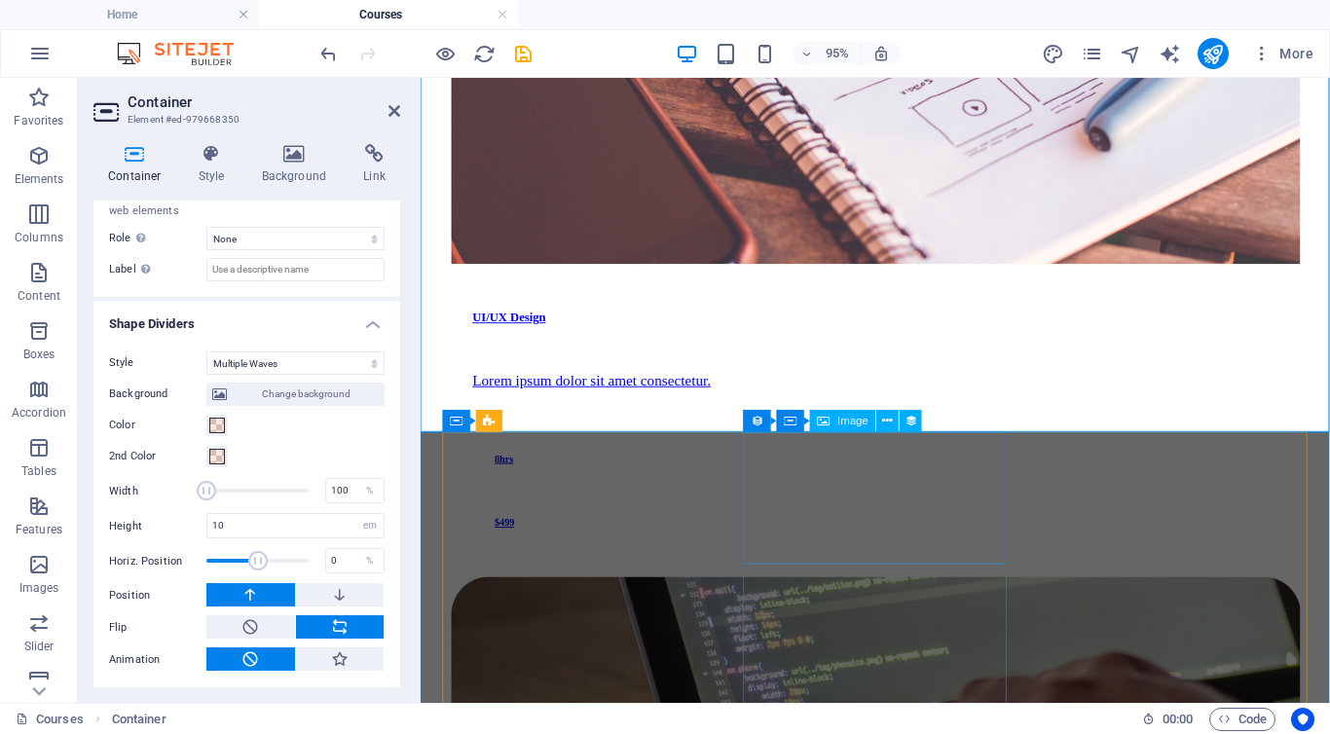
scroll to position [1675, 0]
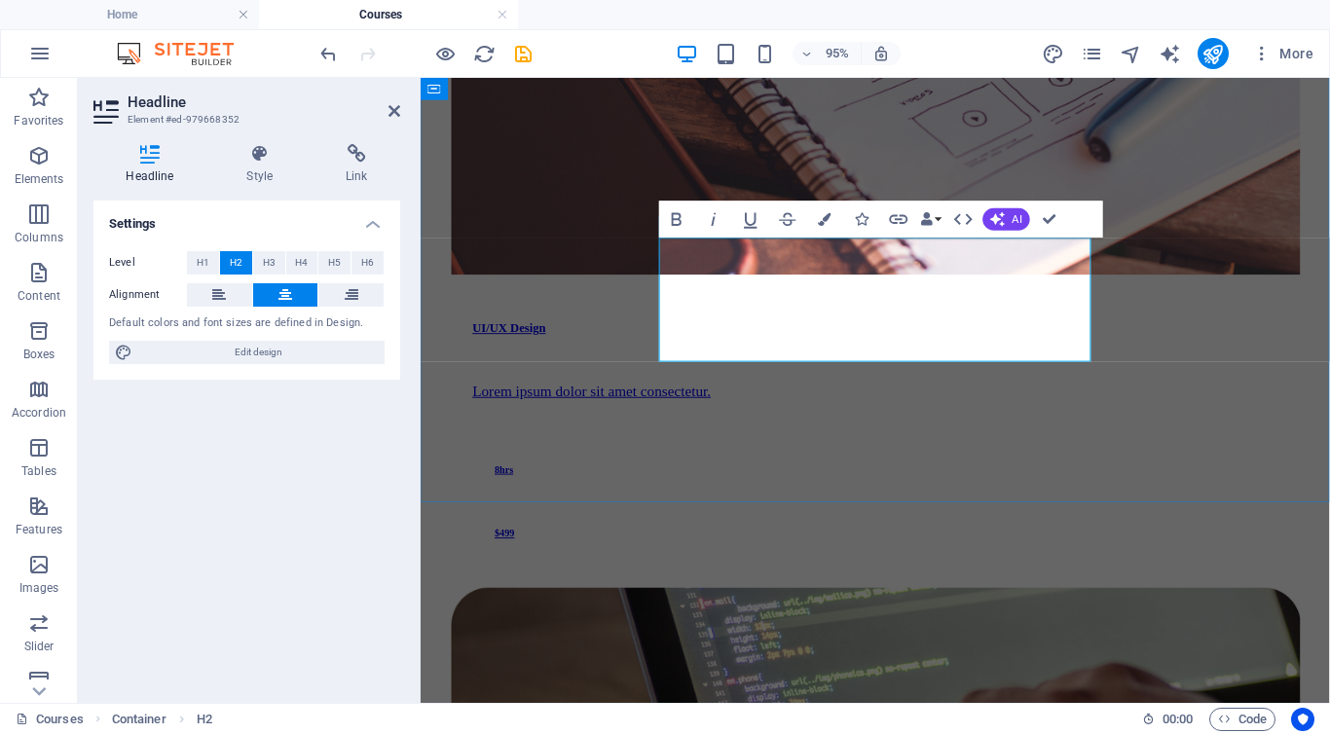
drag, startPoint x: 949, startPoint y: 359, endPoint x: 846, endPoint y: 359, distance: 103.2
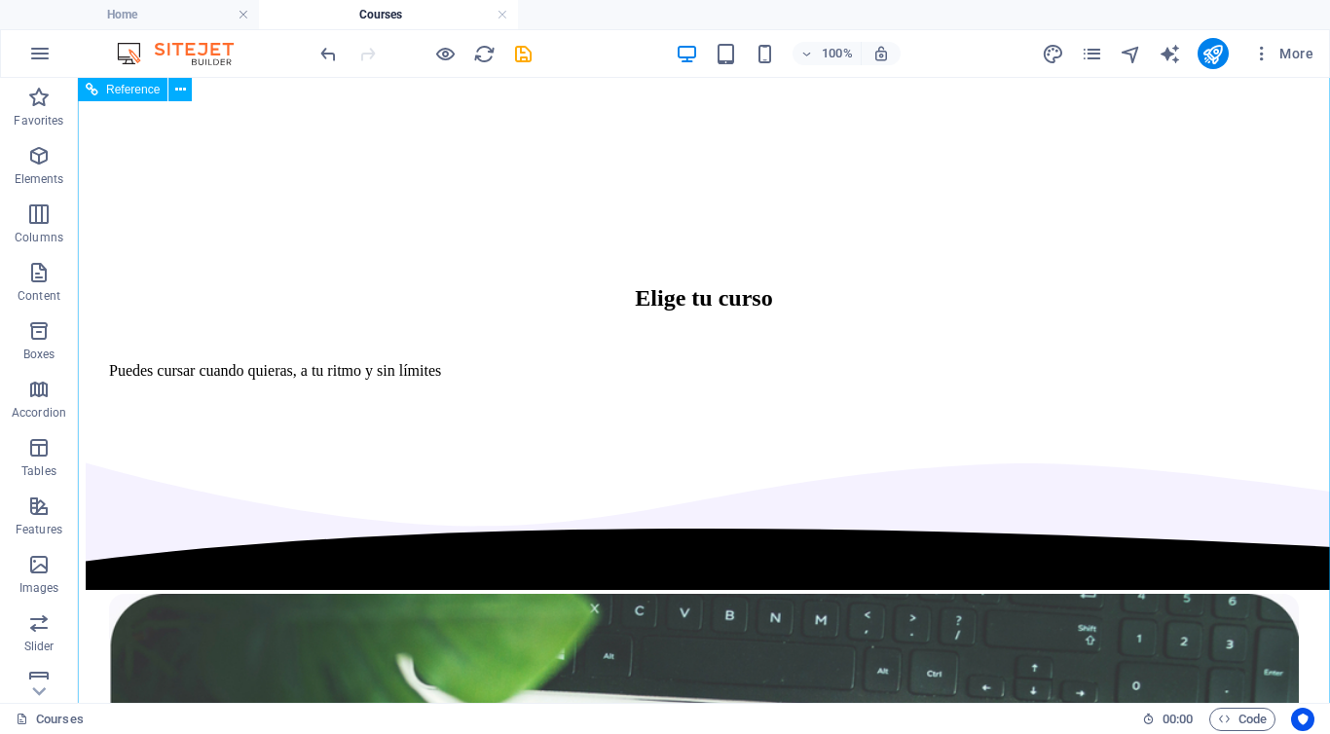
scroll to position [4702, 0]
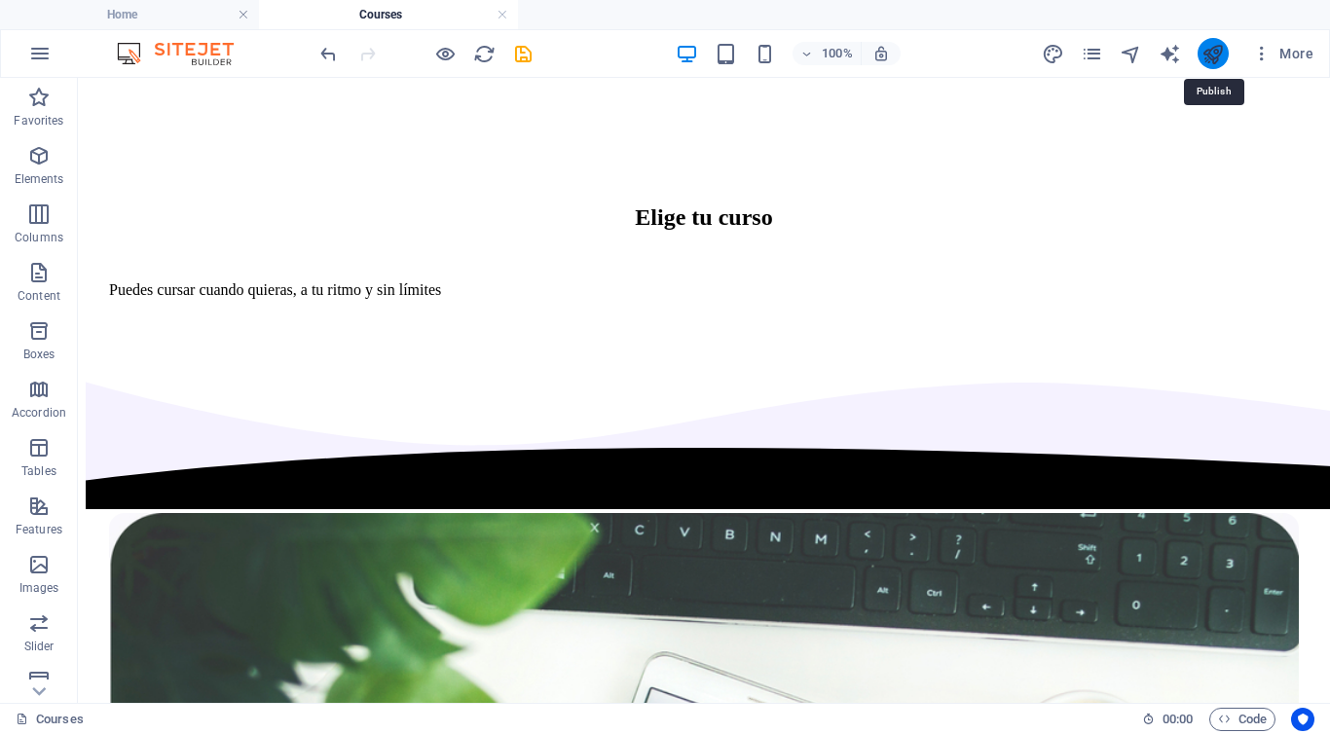
click at [1219, 54] on icon "publish" at bounding box center [1213, 54] width 22 height 22
